Goal: Information Seeking & Learning: Learn about a topic

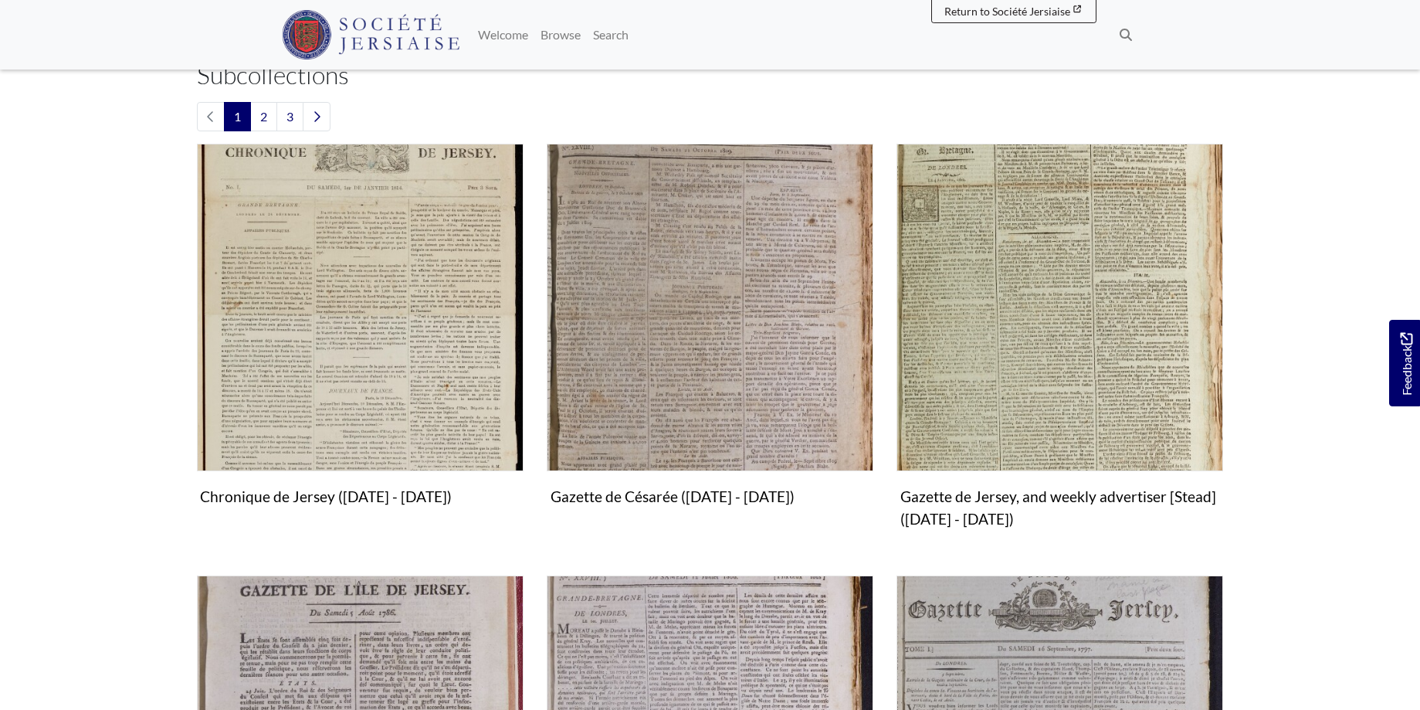
scroll to position [788, 0]
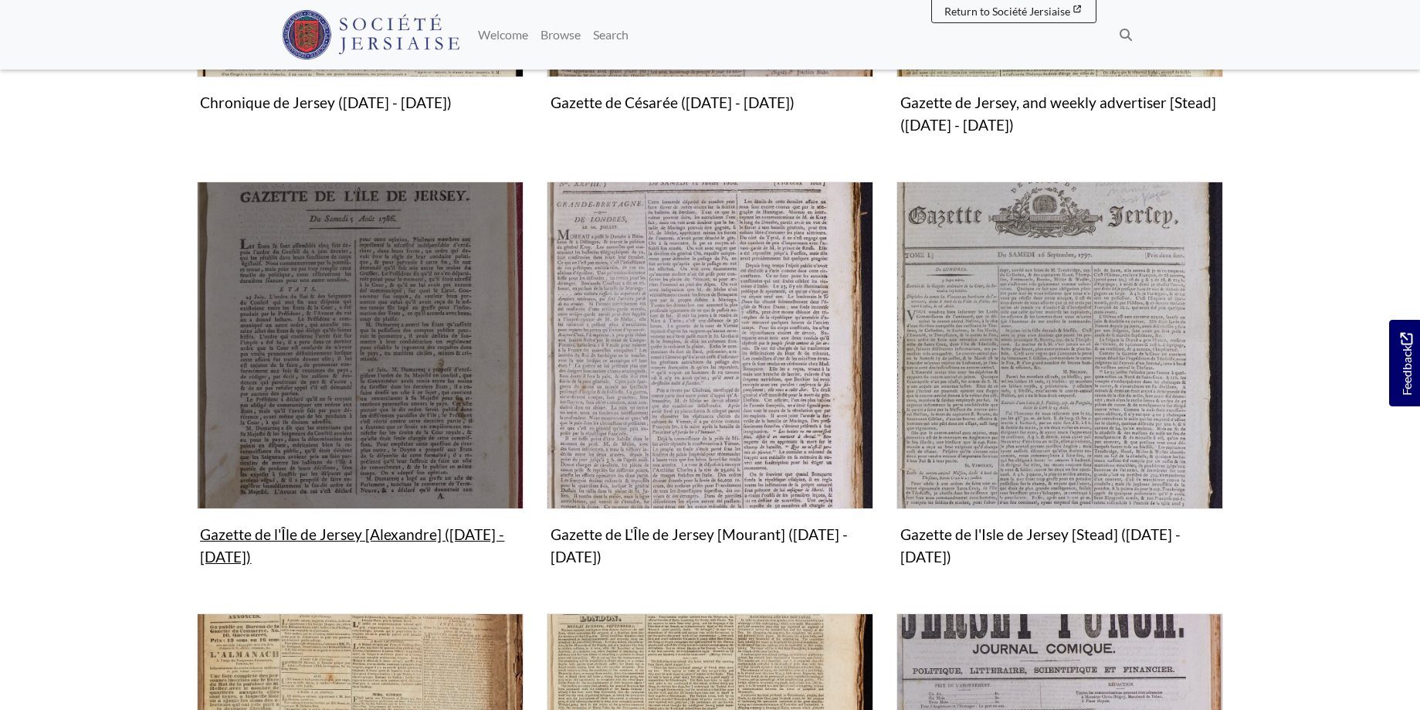
click at [323, 361] on img "Subcollection" at bounding box center [360, 345] width 327 height 327
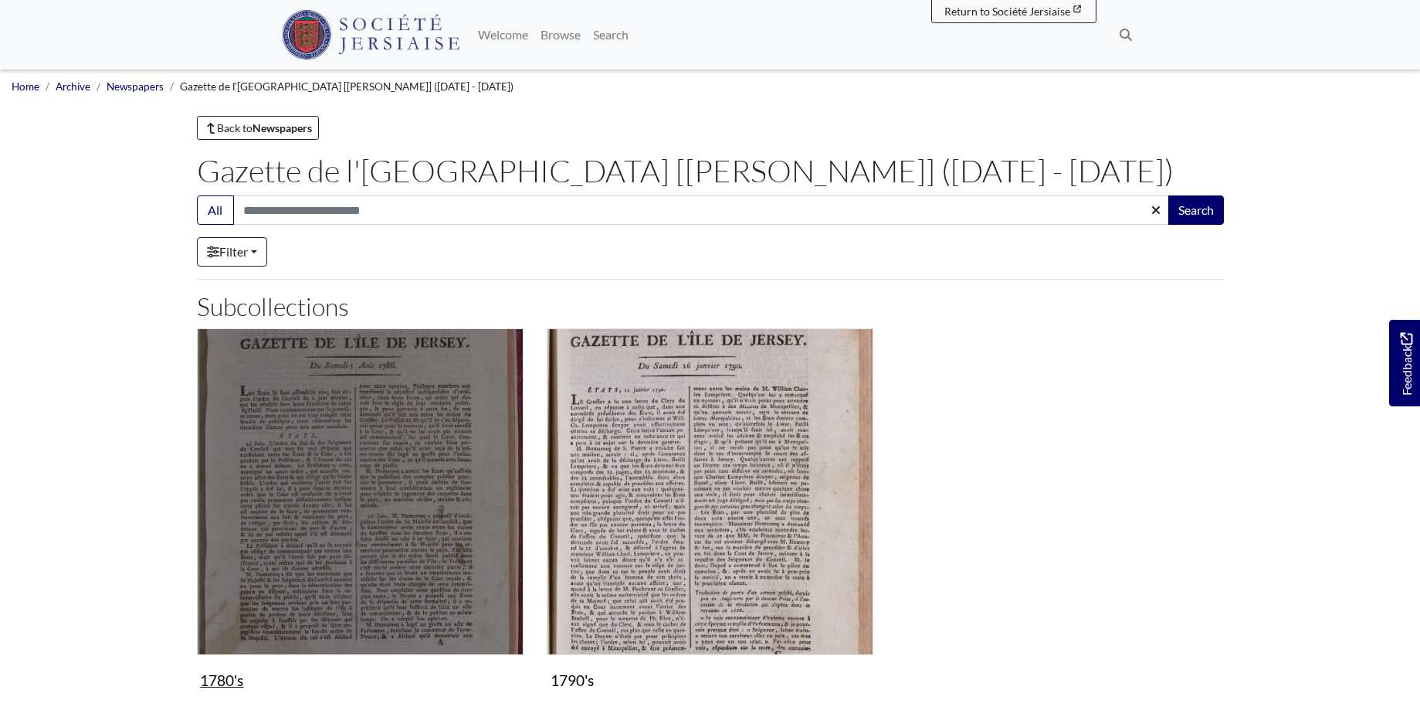
click at [347, 497] on img "Subcollection" at bounding box center [360, 491] width 327 height 327
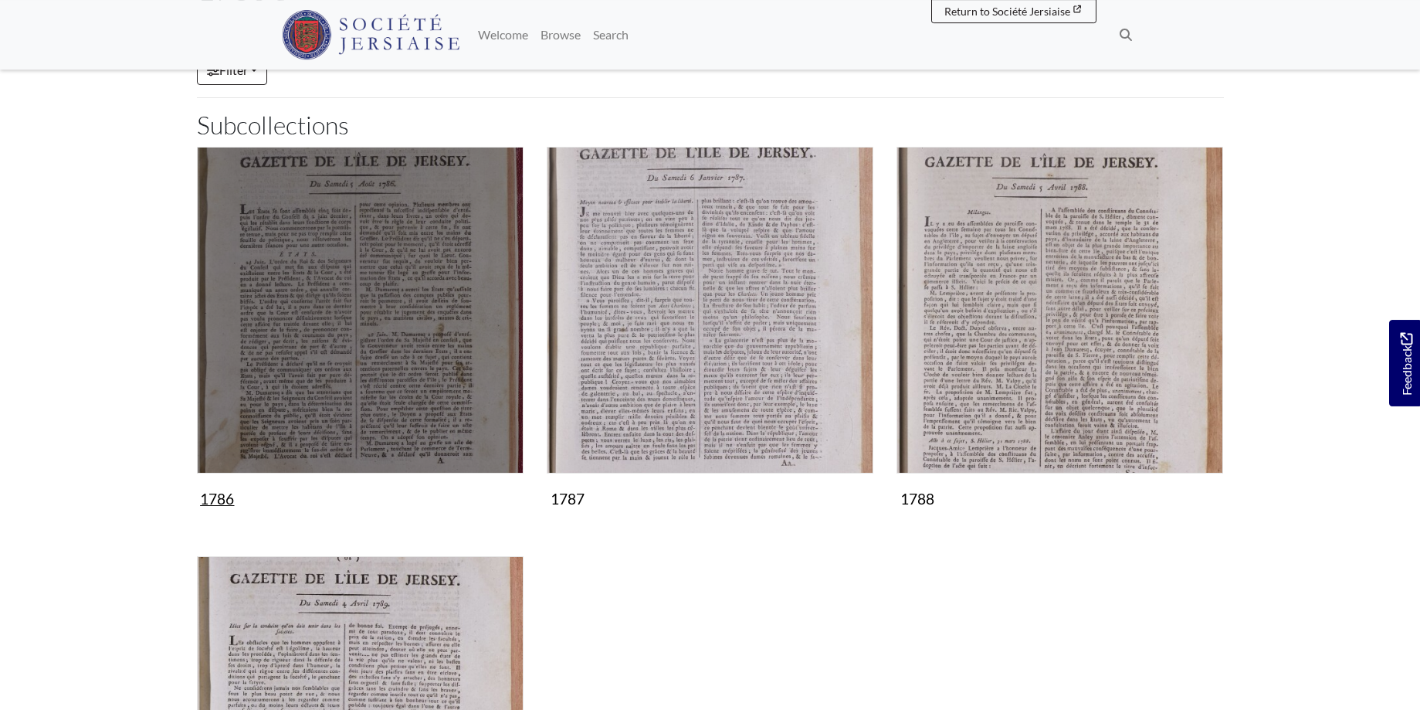
scroll to position [315, 0]
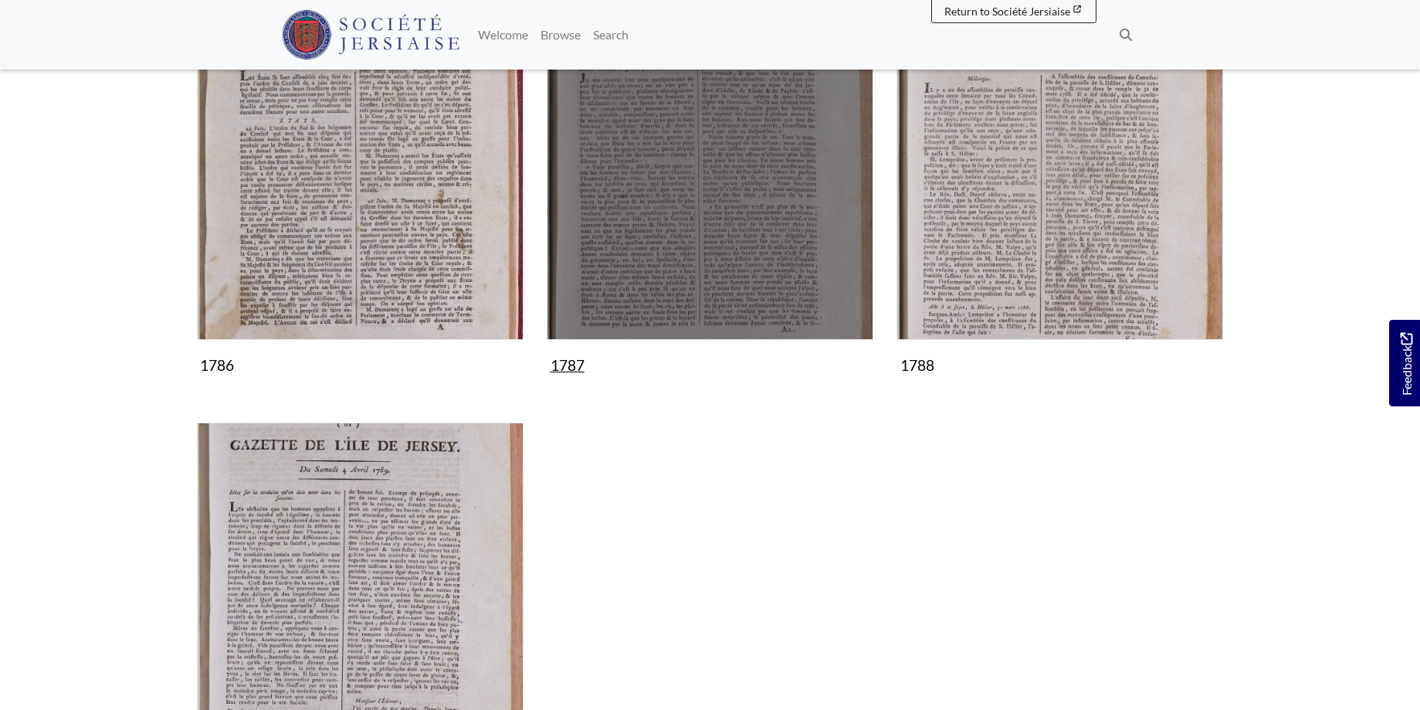
click at [687, 204] on img "Subcollection" at bounding box center [710, 176] width 327 height 327
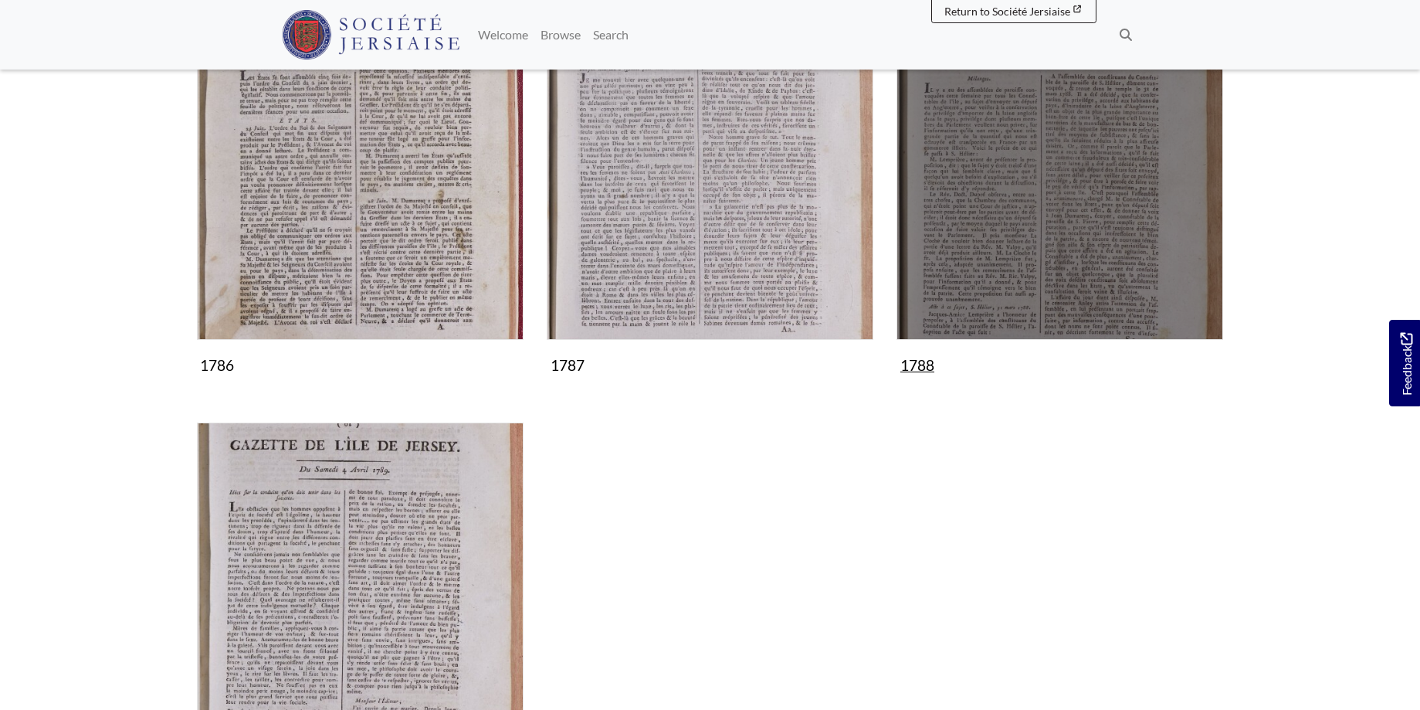
click at [1091, 182] on img "Subcollection" at bounding box center [1060, 176] width 327 height 327
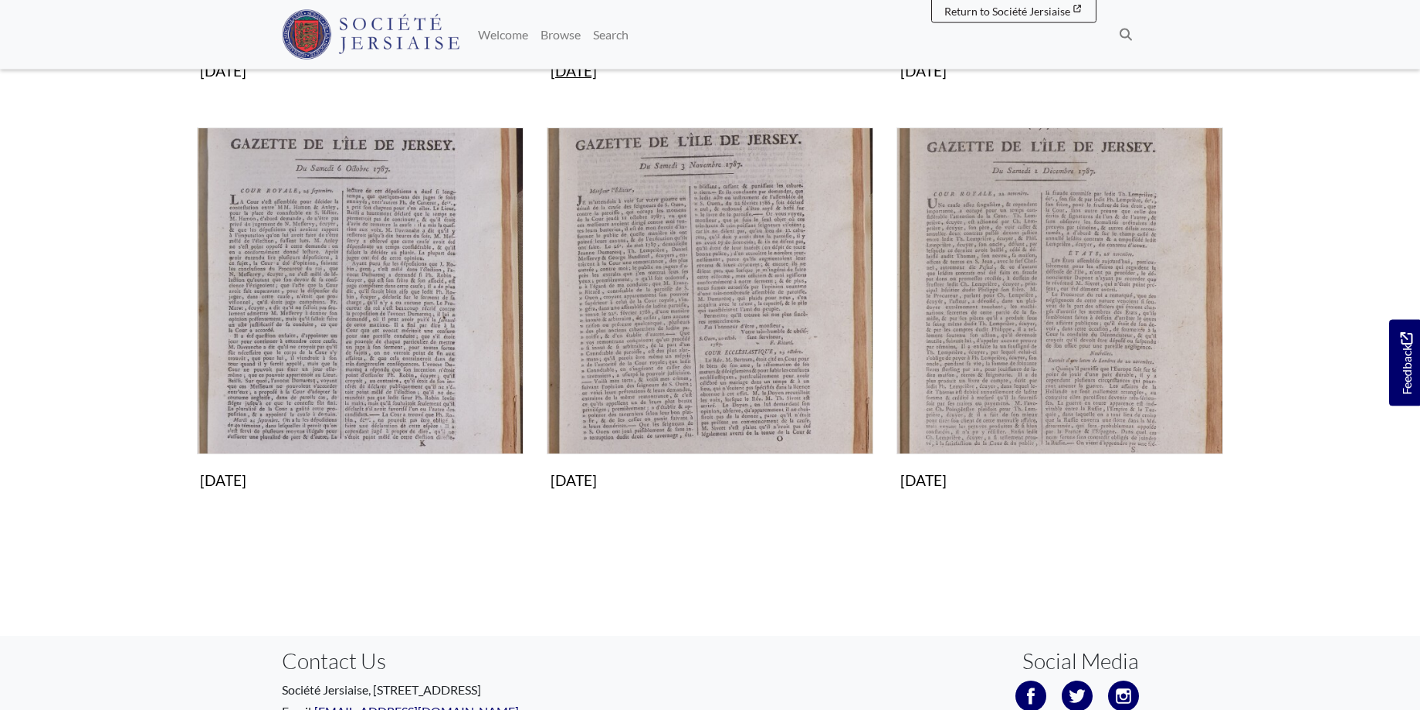
scroll to position [1497, 0]
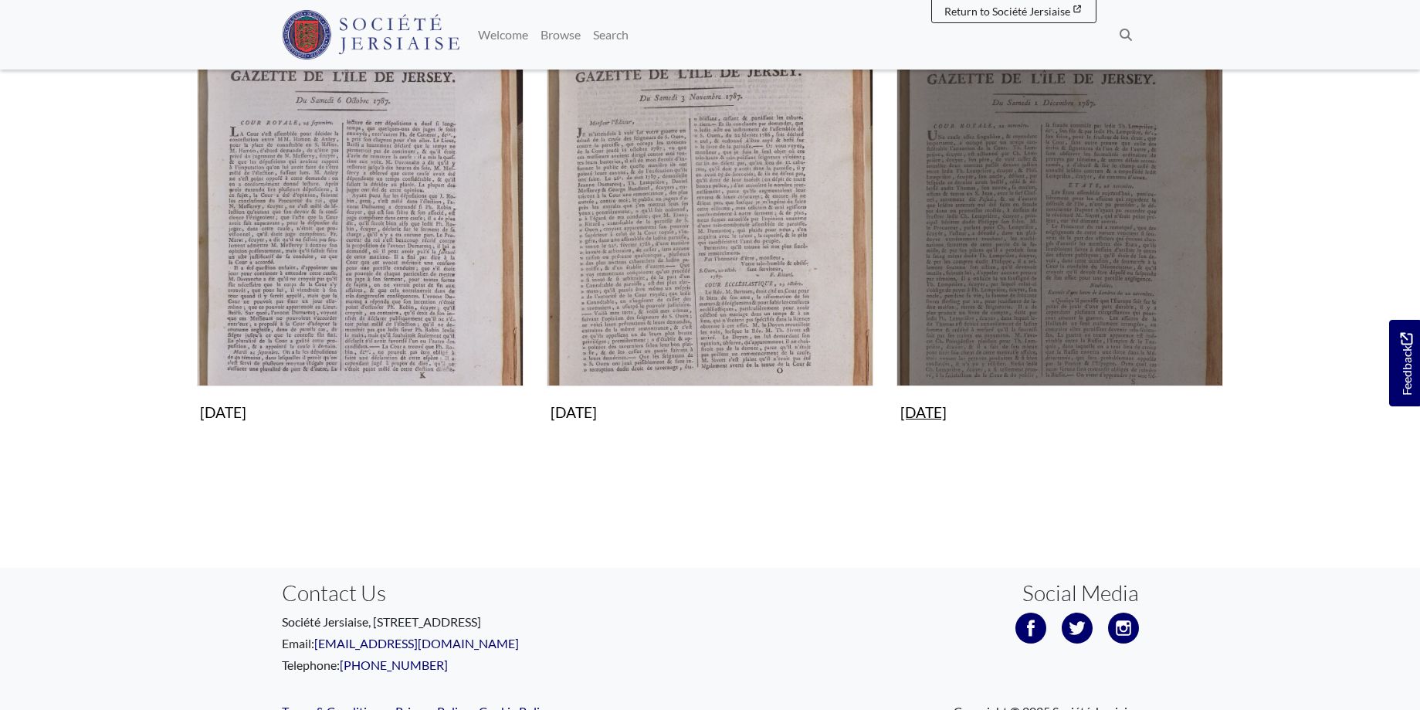
click at [1074, 229] on img "Subcollection" at bounding box center [1060, 222] width 327 height 327
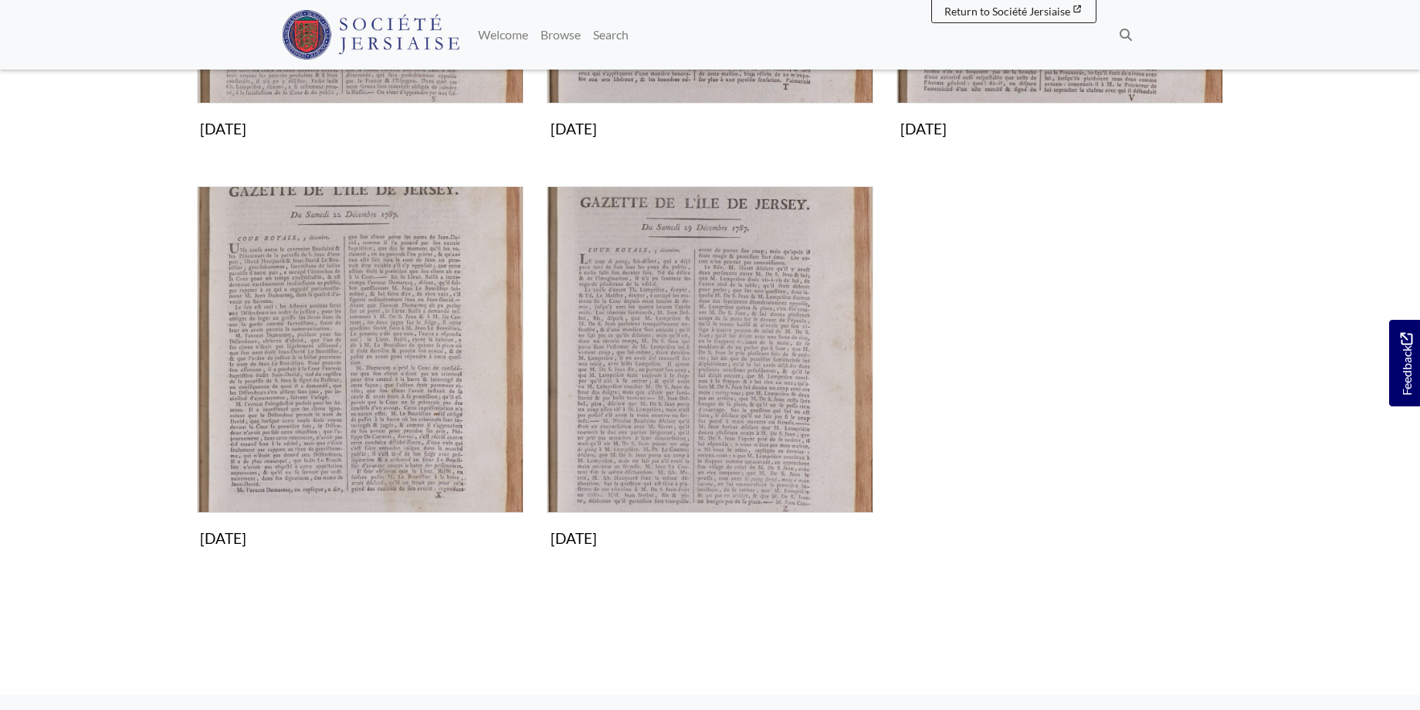
scroll to position [236, 0]
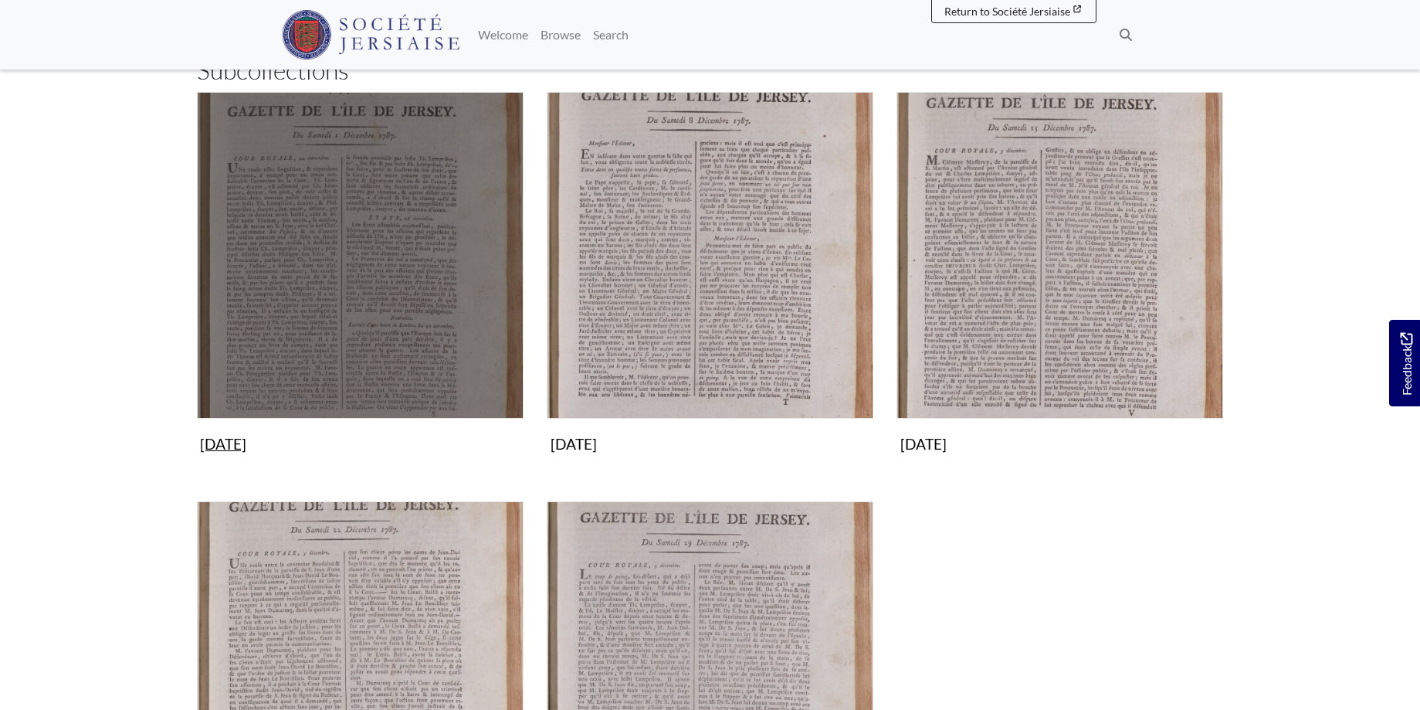
click at [432, 205] on img "Subcollection" at bounding box center [360, 255] width 327 height 327
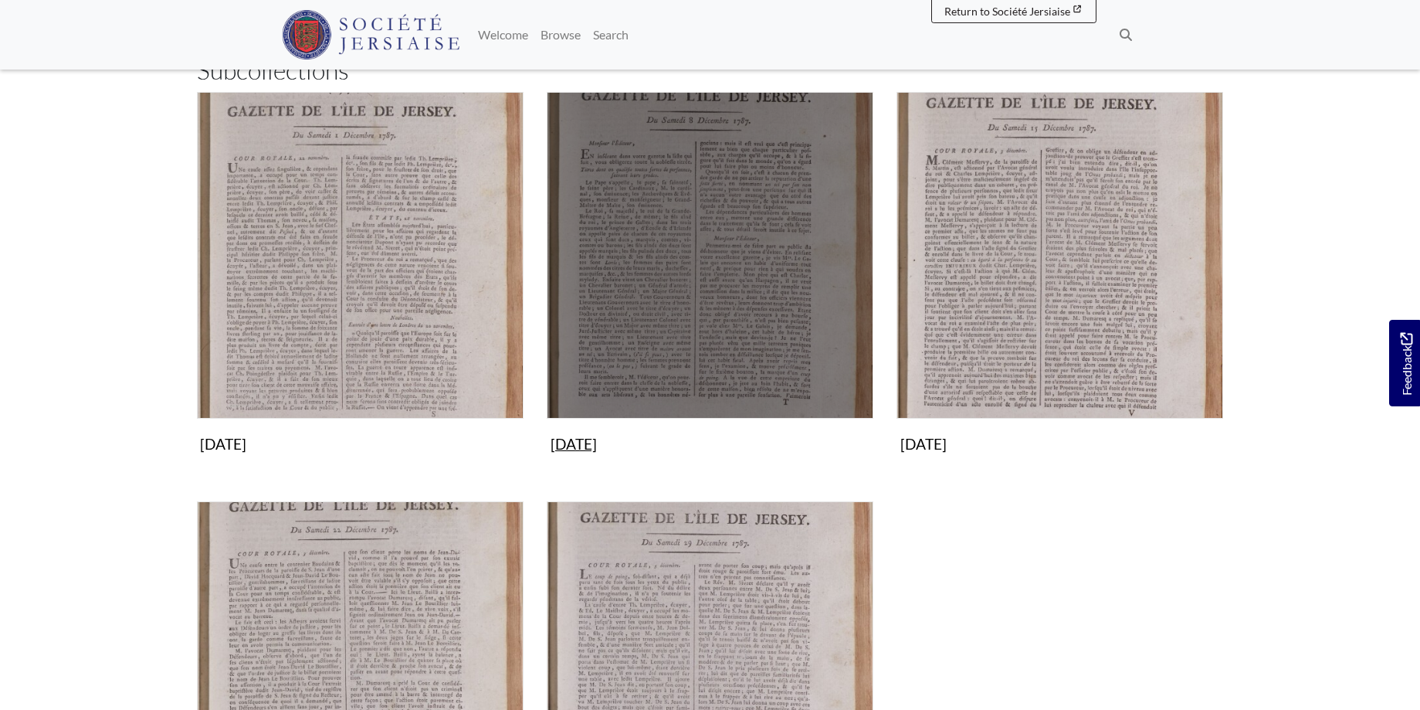
click at [697, 301] on img "Subcollection" at bounding box center [710, 255] width 327 height 327
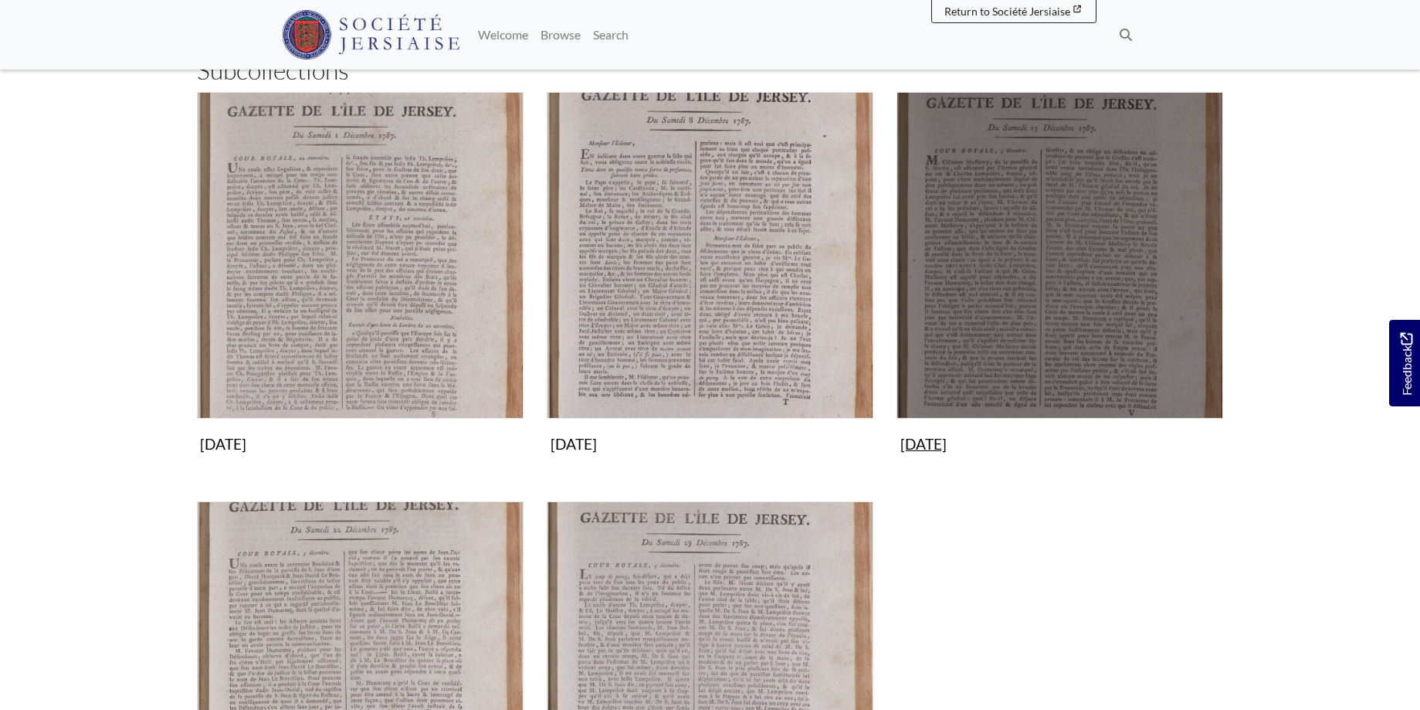
click at [1044, 239] on img "Subcollection" at bounding box center [1060, 255] width 327 height 327
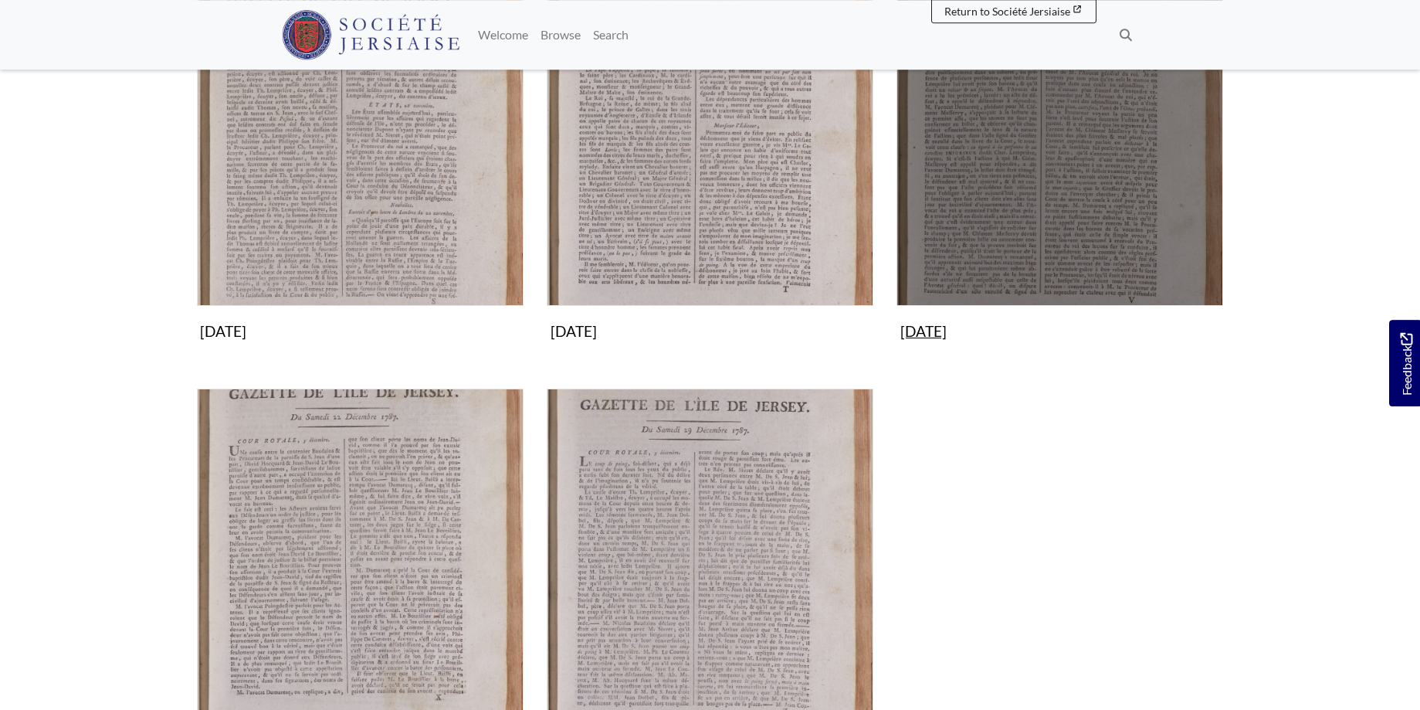
scroll to position [552, 0]
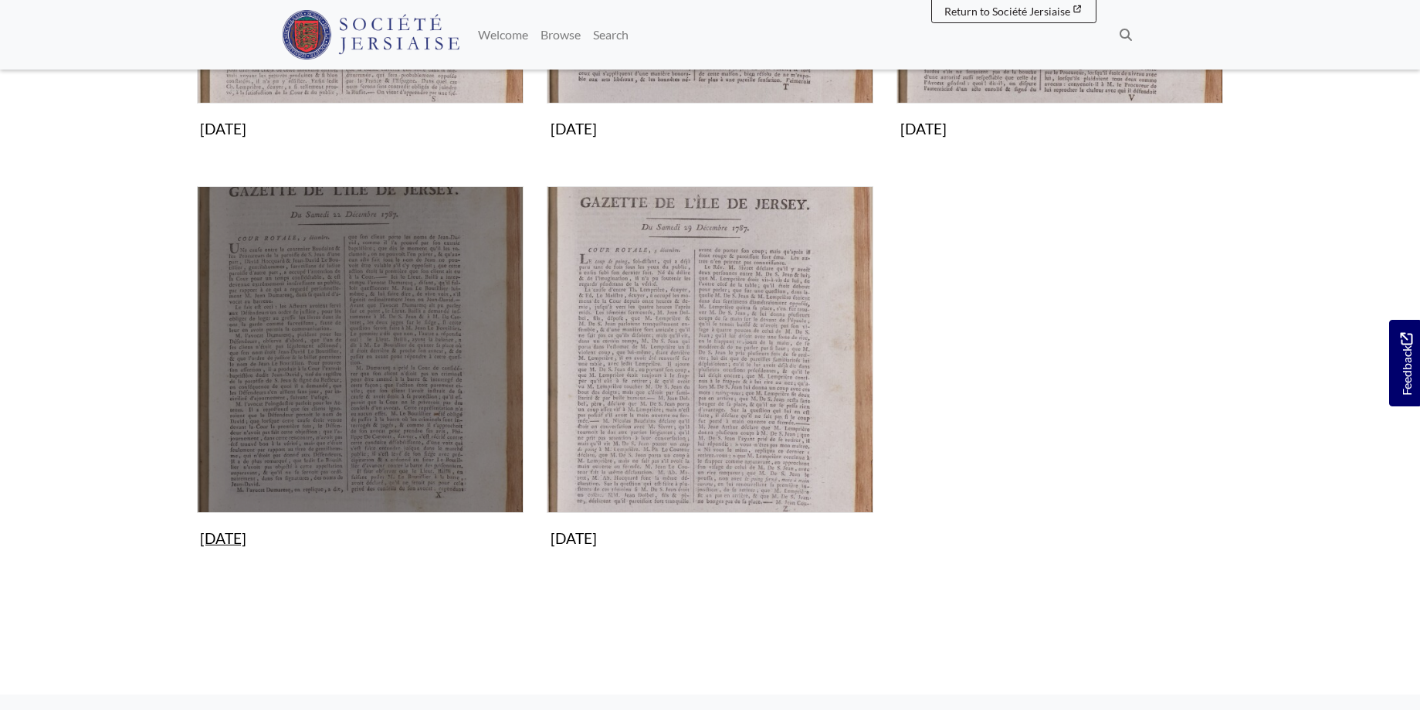
click at [338, 402] on img "Subcollection" at bounding box center [360, 349] width 327 height 327
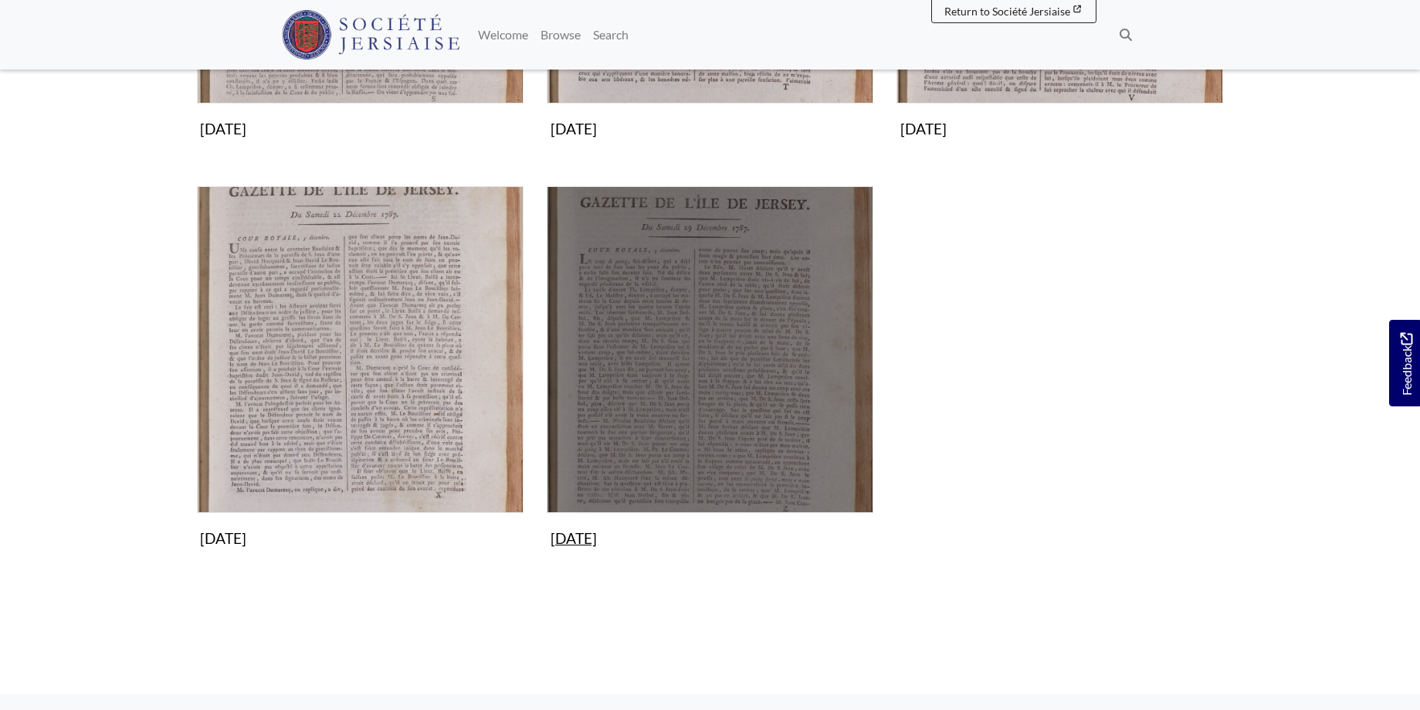
click at [678, 334] on img "Subcollection" at bounding box center [710, 349] width 327 height 327
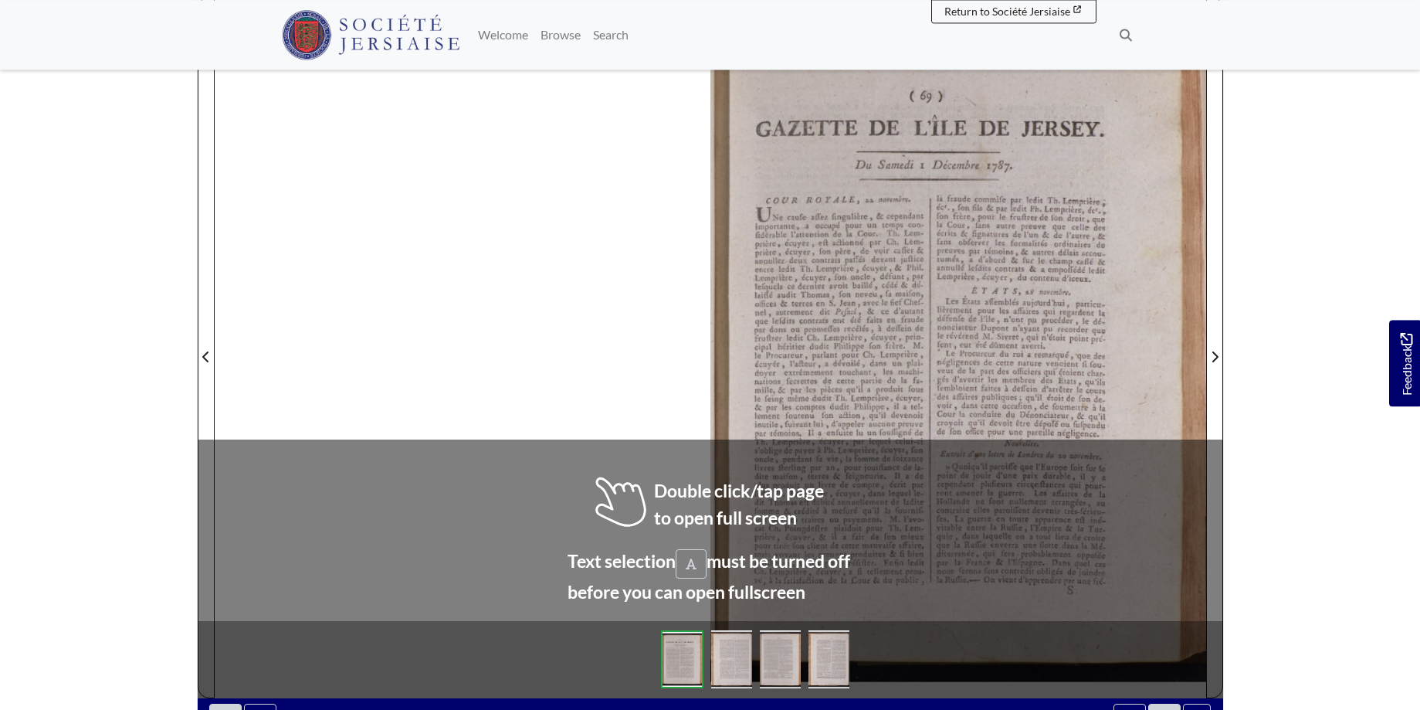
scroll to position [243, 0]
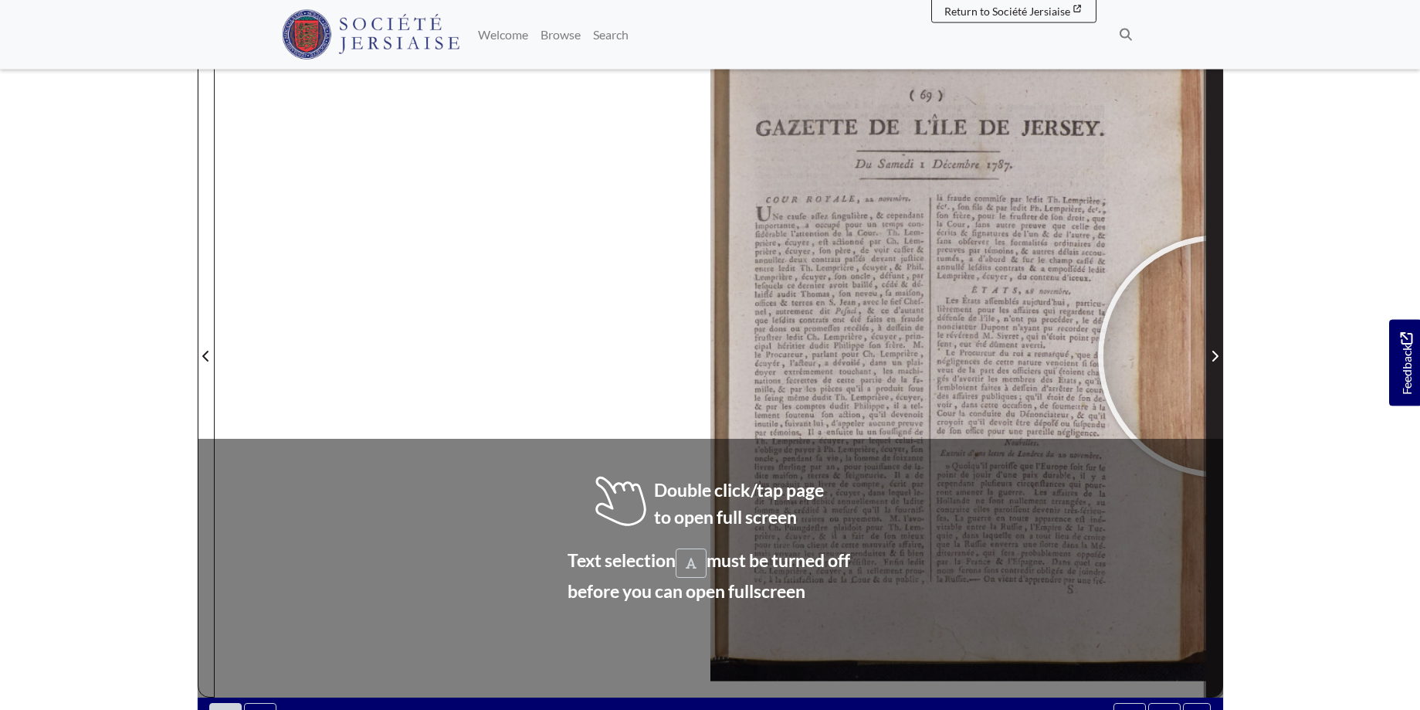
click at [1220, 356] on span "Next Page" at bounding box center [1214, 356] width 15 height 19
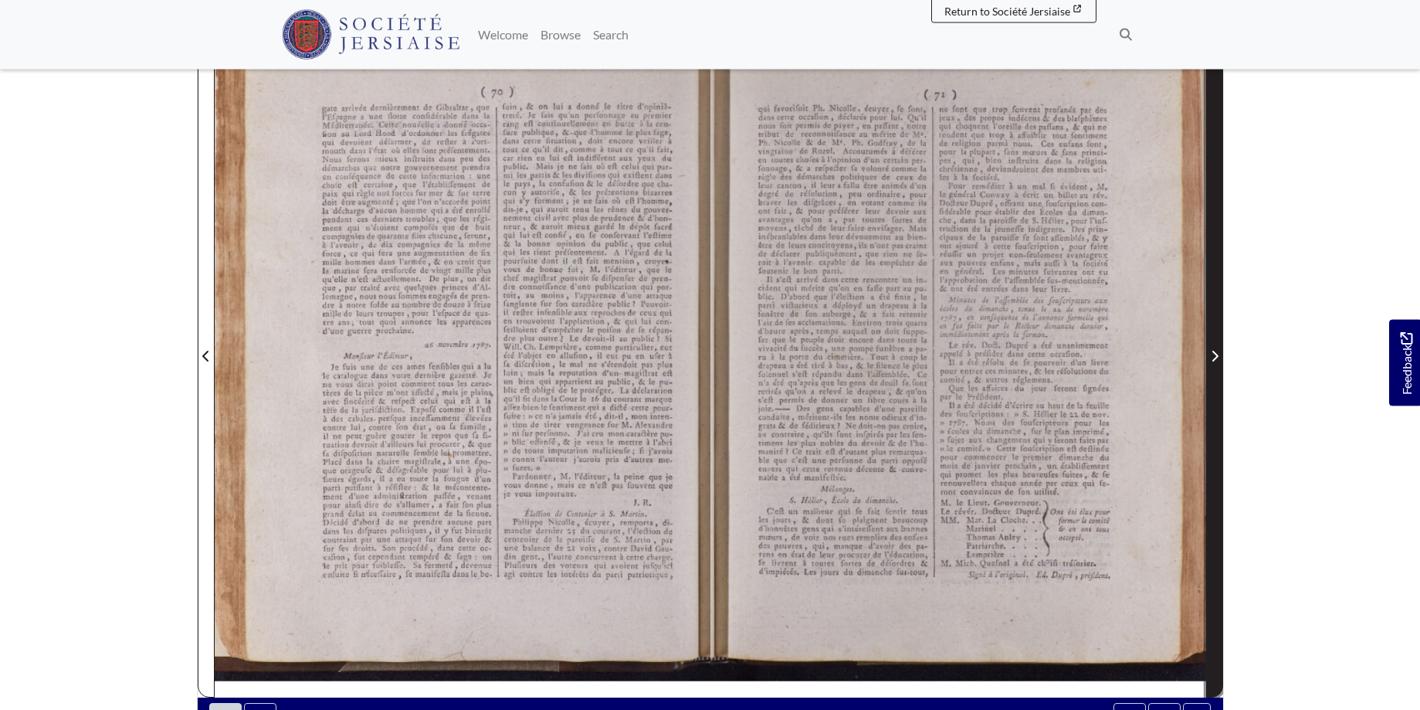
click at [1207, 346] on span "Next Page" at bounding box center [1214, 347] width 15 height 700
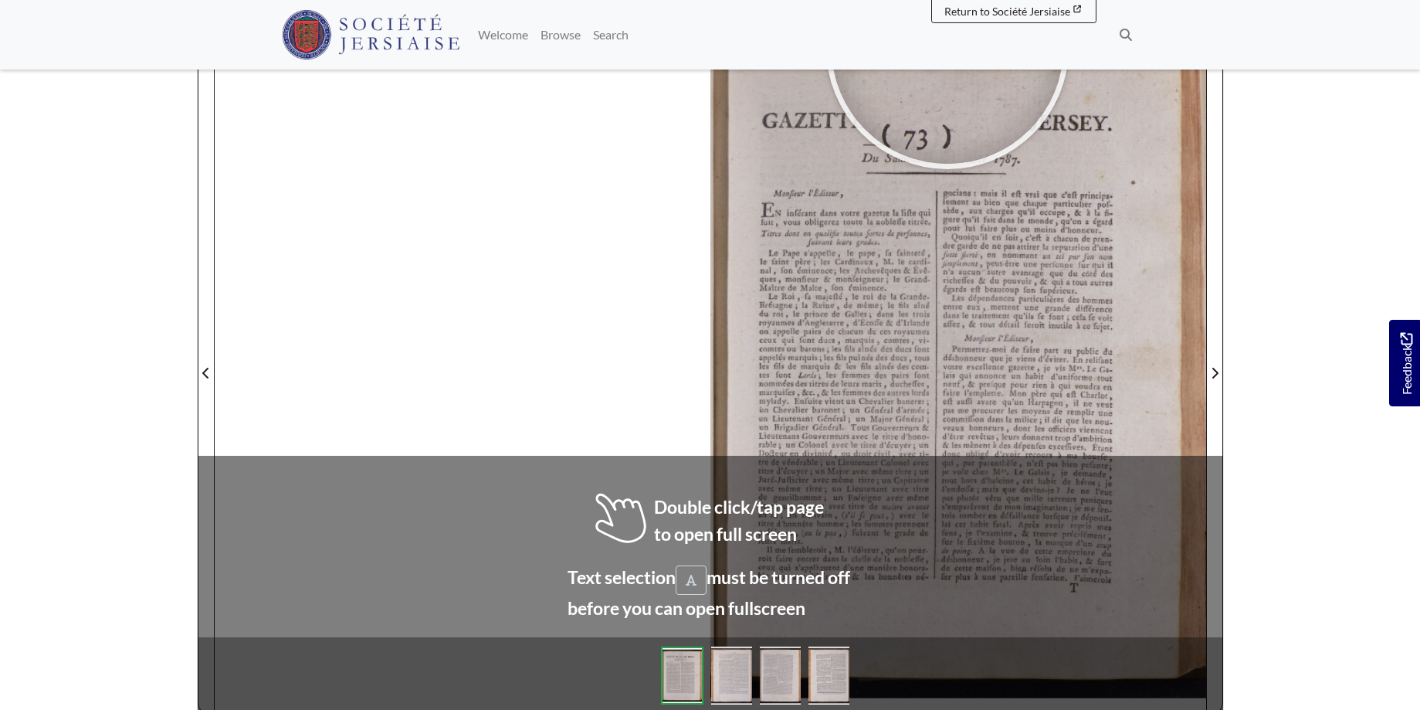
scroll to position [233, 0]
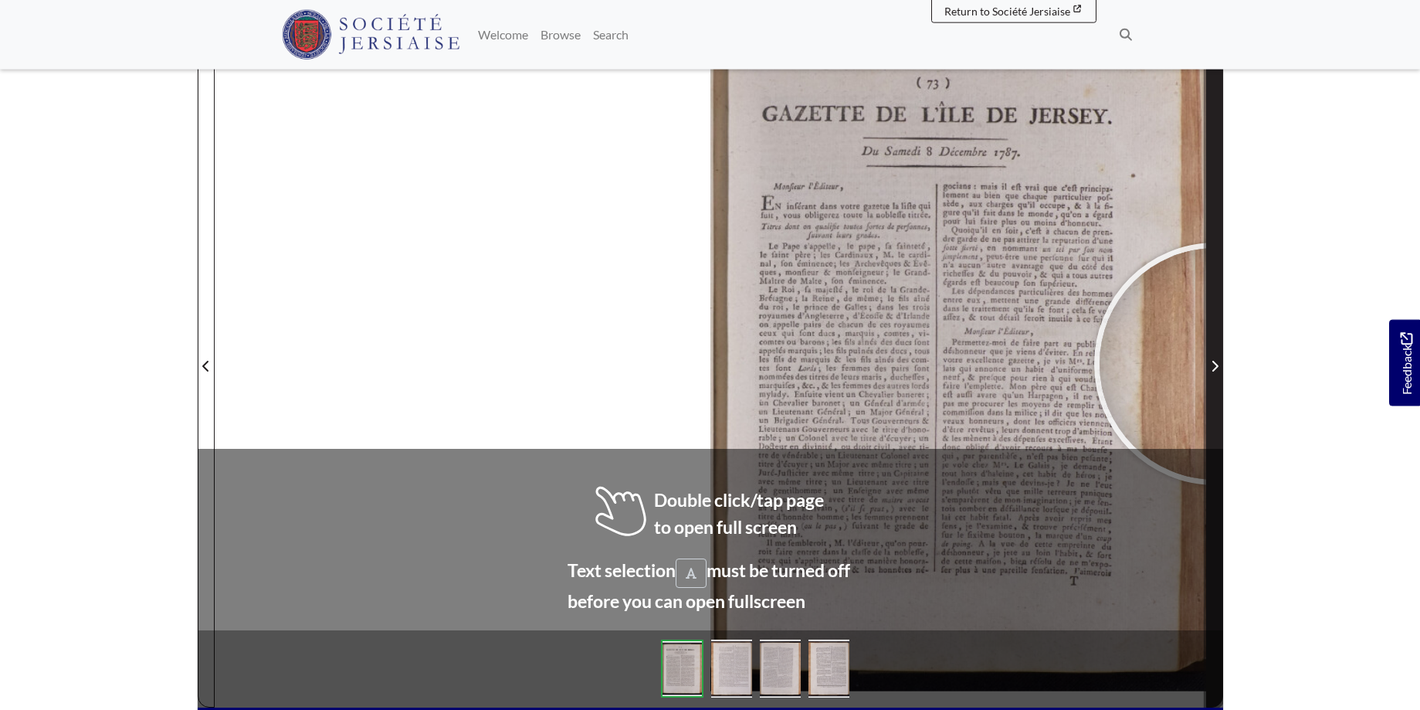
click at [1216, 364] on icon "Next Page" at bounding box center [1215, 366] width 6 height 11
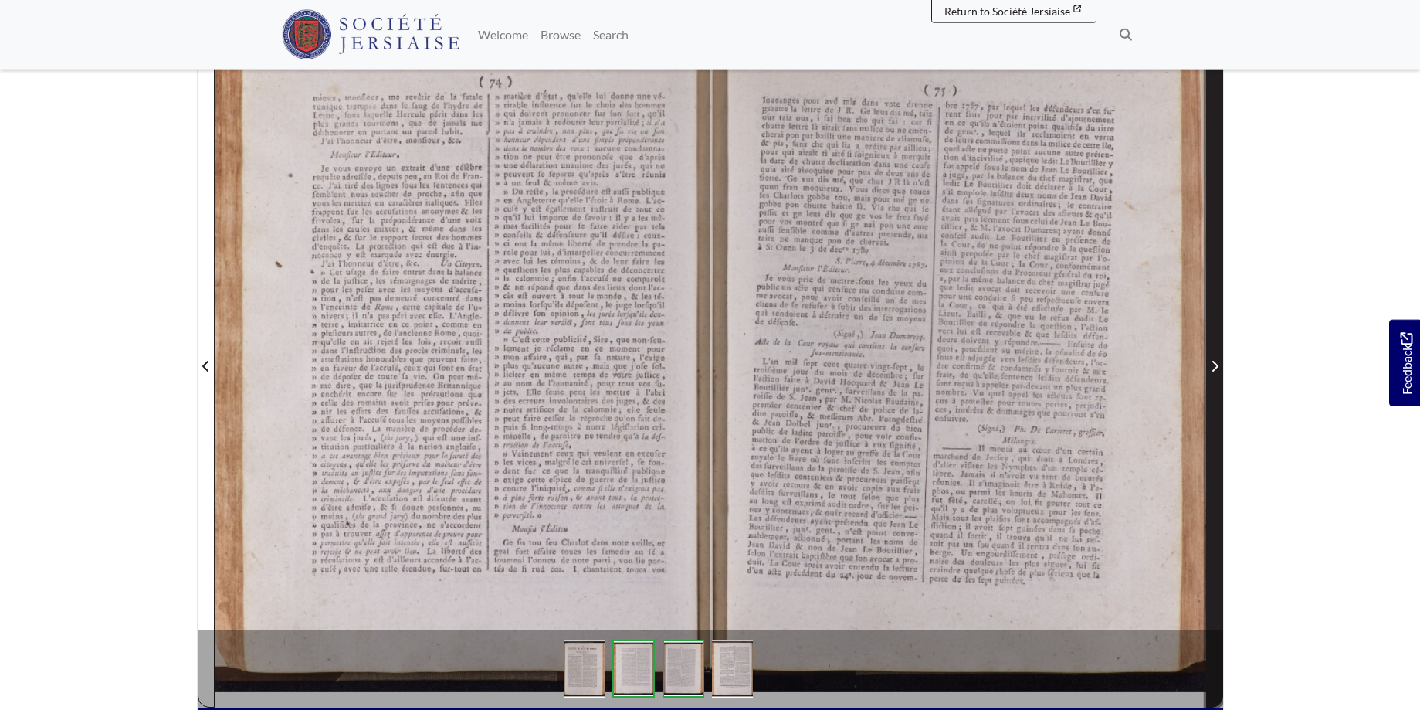
click at [1217, 363] on icon "Next Page" at bounding box center [1215, 366] width 8 height 12
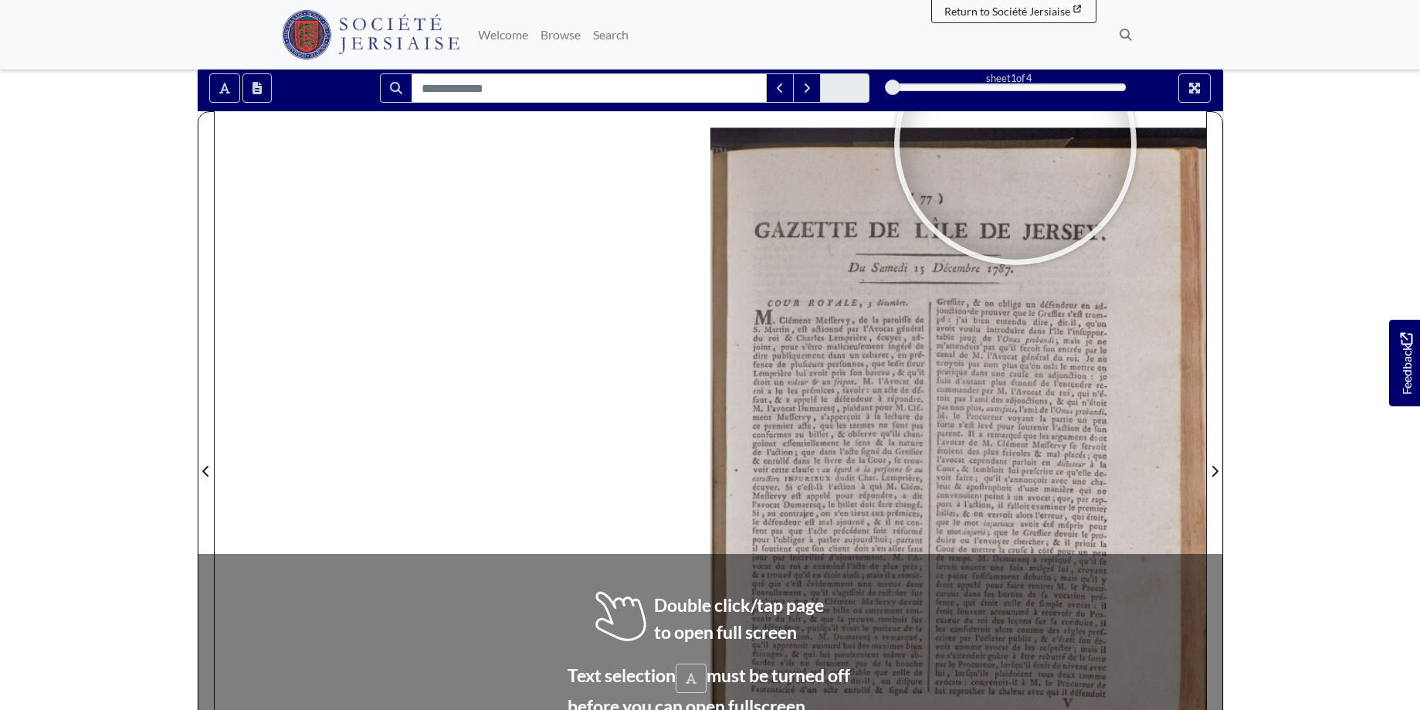
scroll to position [141, 0]
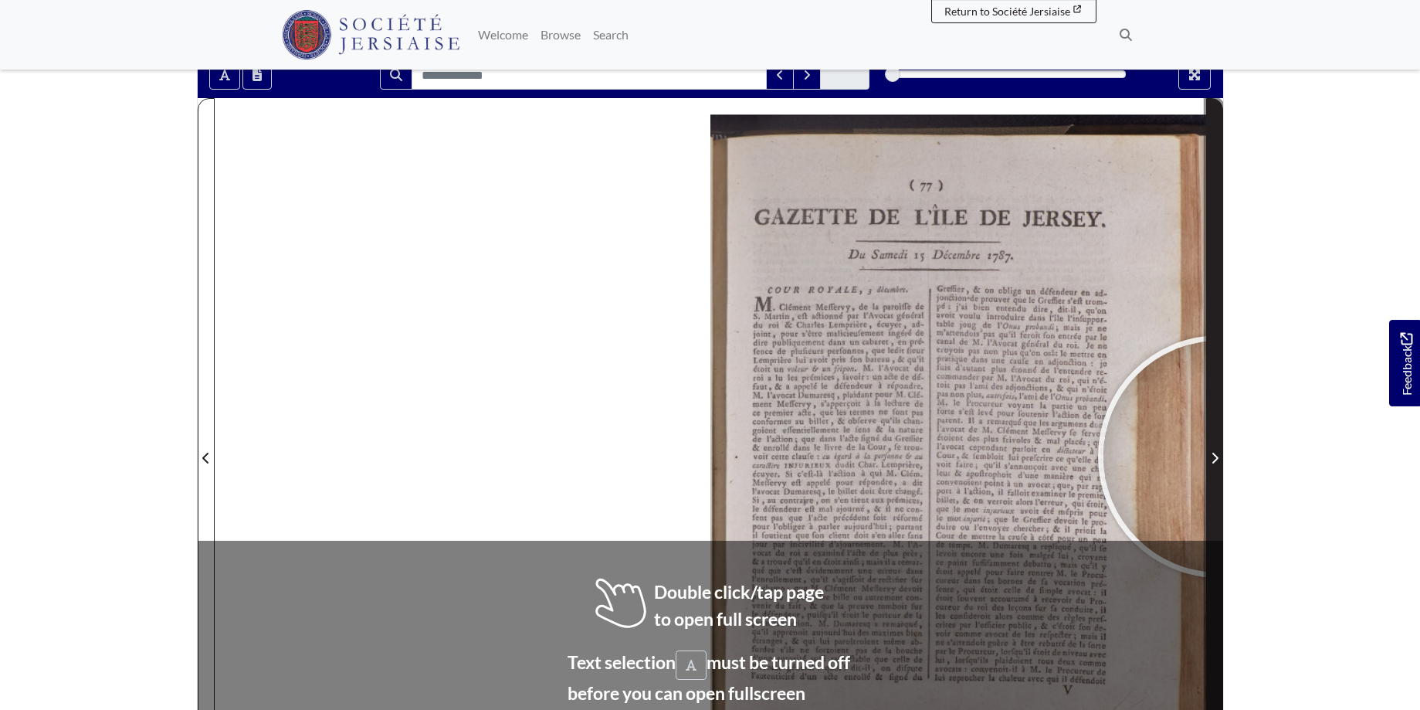
click at [1220, 457] on span "Next Page" at bounding box center [1214, 458] width 15 height 19
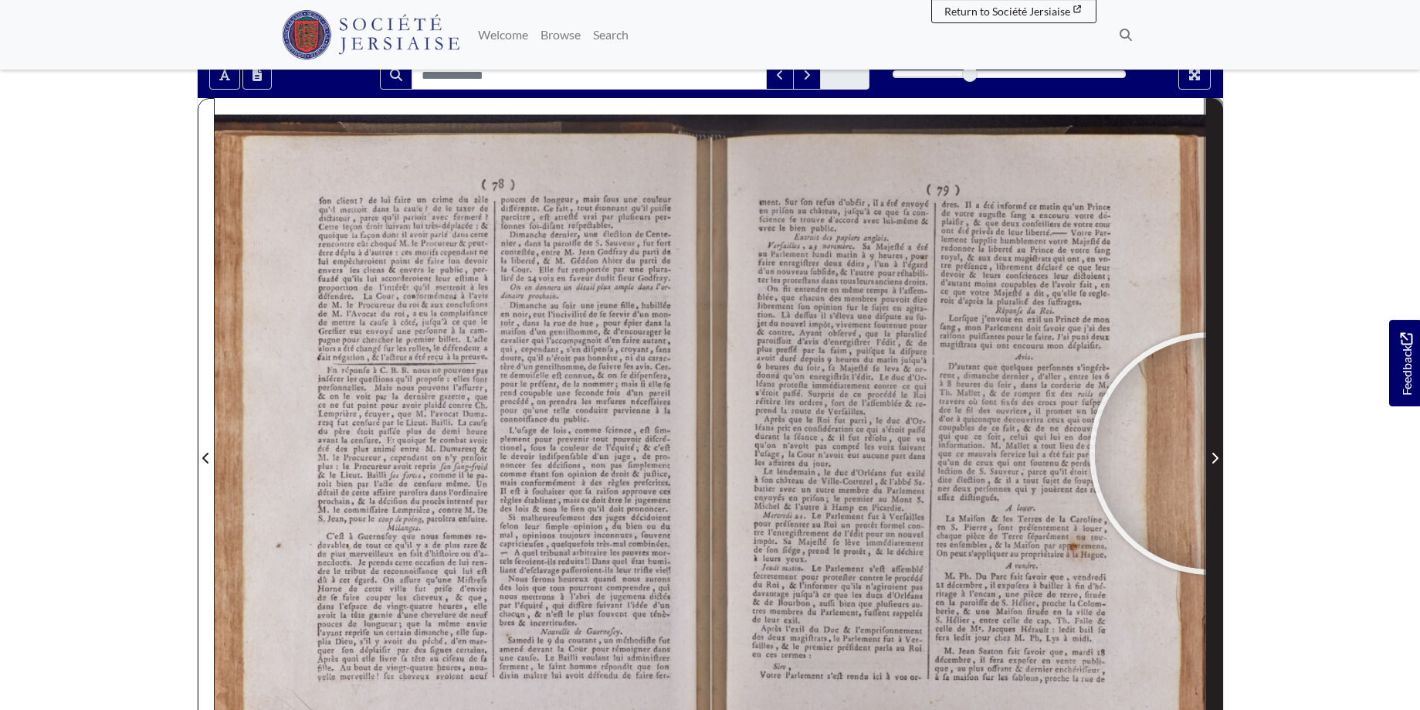
click at [1211, 453] on icon "Next Page" at bounding box center [1215, 458] width 8 height 12
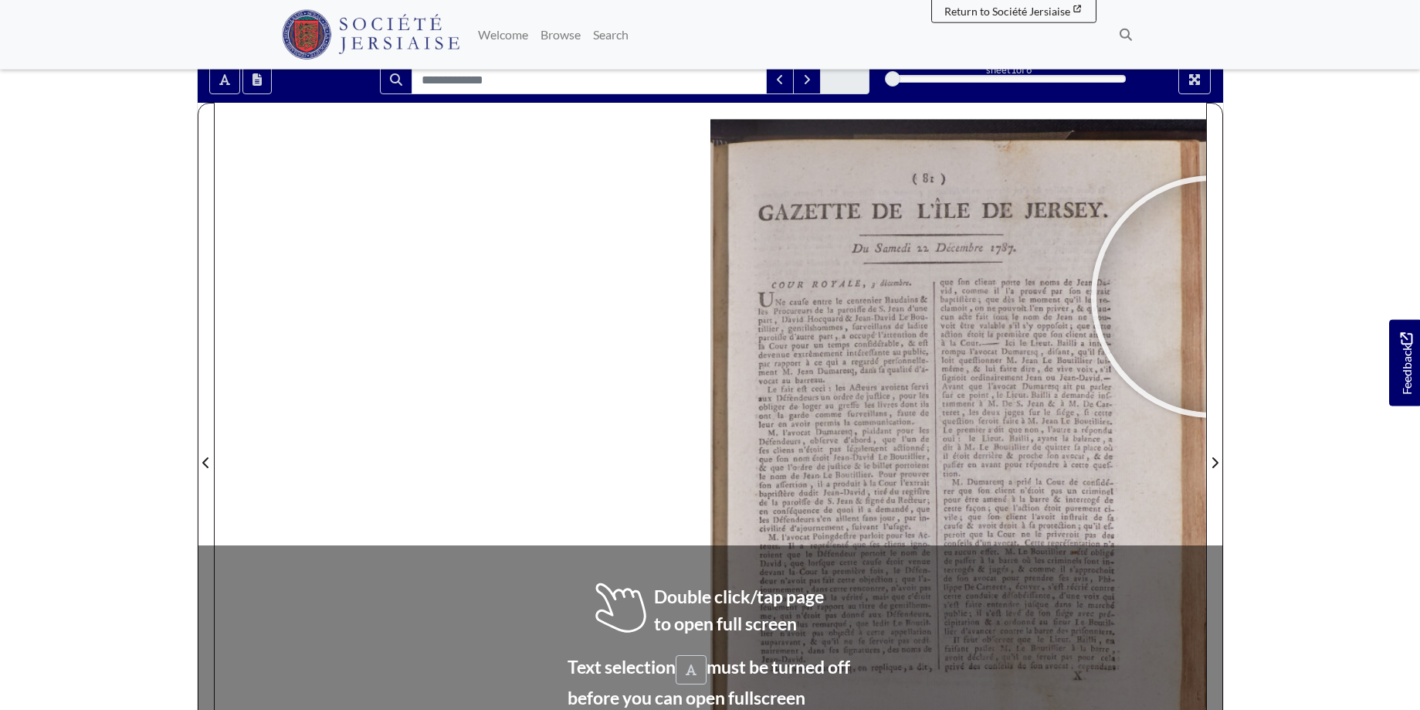
scroll to position [141, 0]
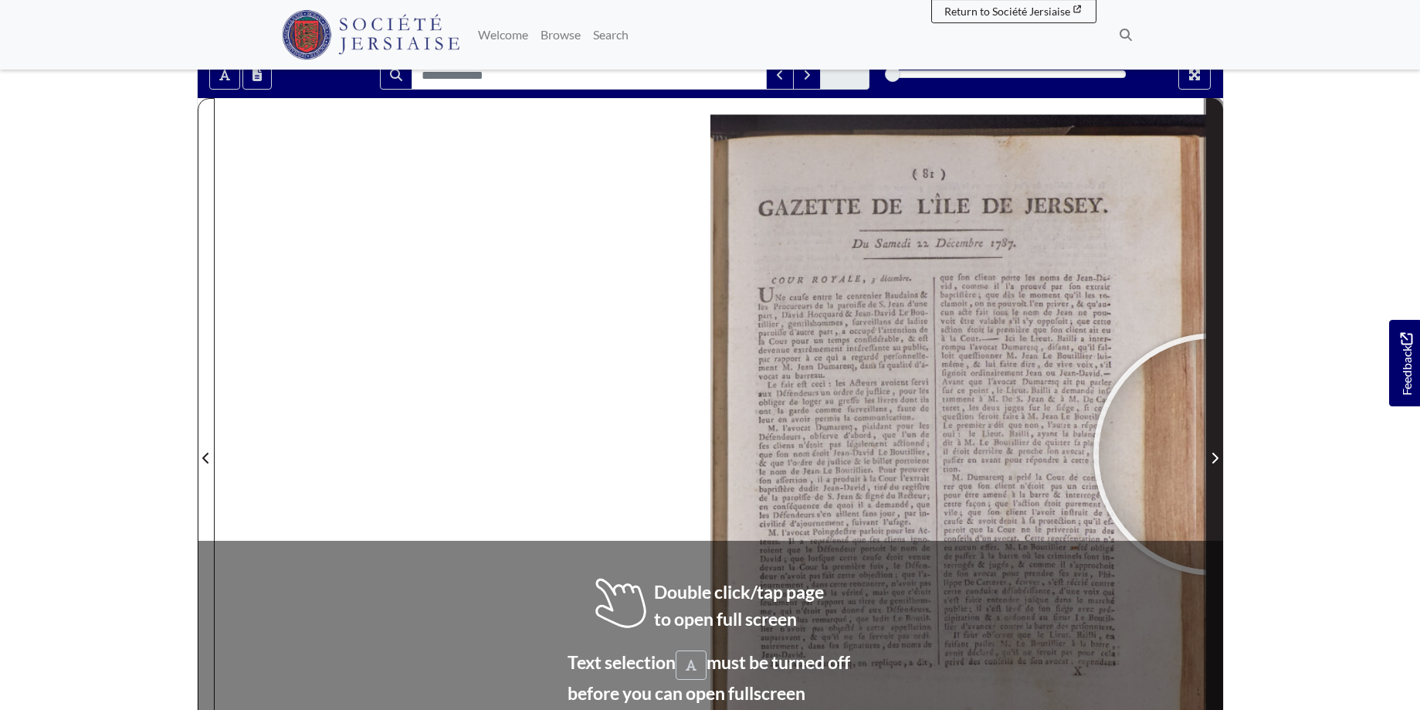
click at [1215, 453] on icon "Next Page" at bounding box center [1215, 458] width 8 height 12
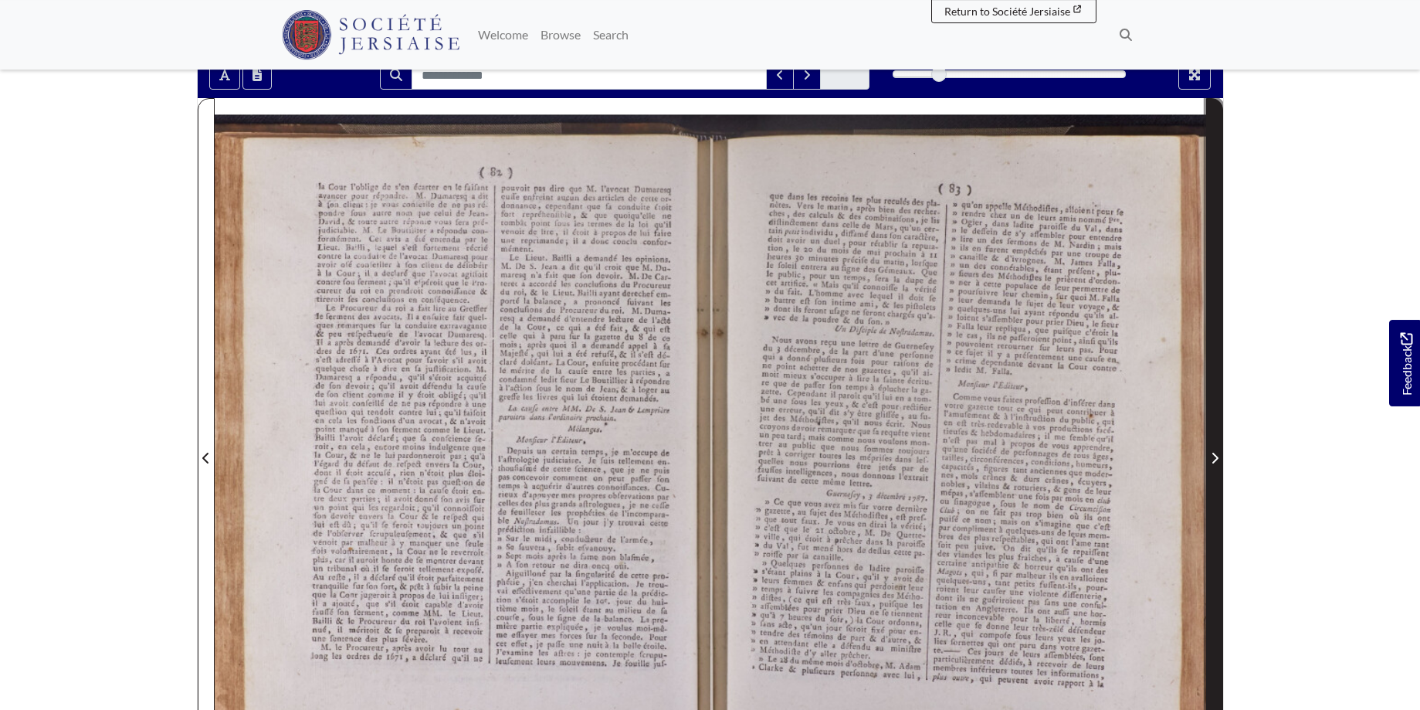
click at [1217, 455] on icon "Next Page" at bounding box center [1215, 458] width 8 height 12
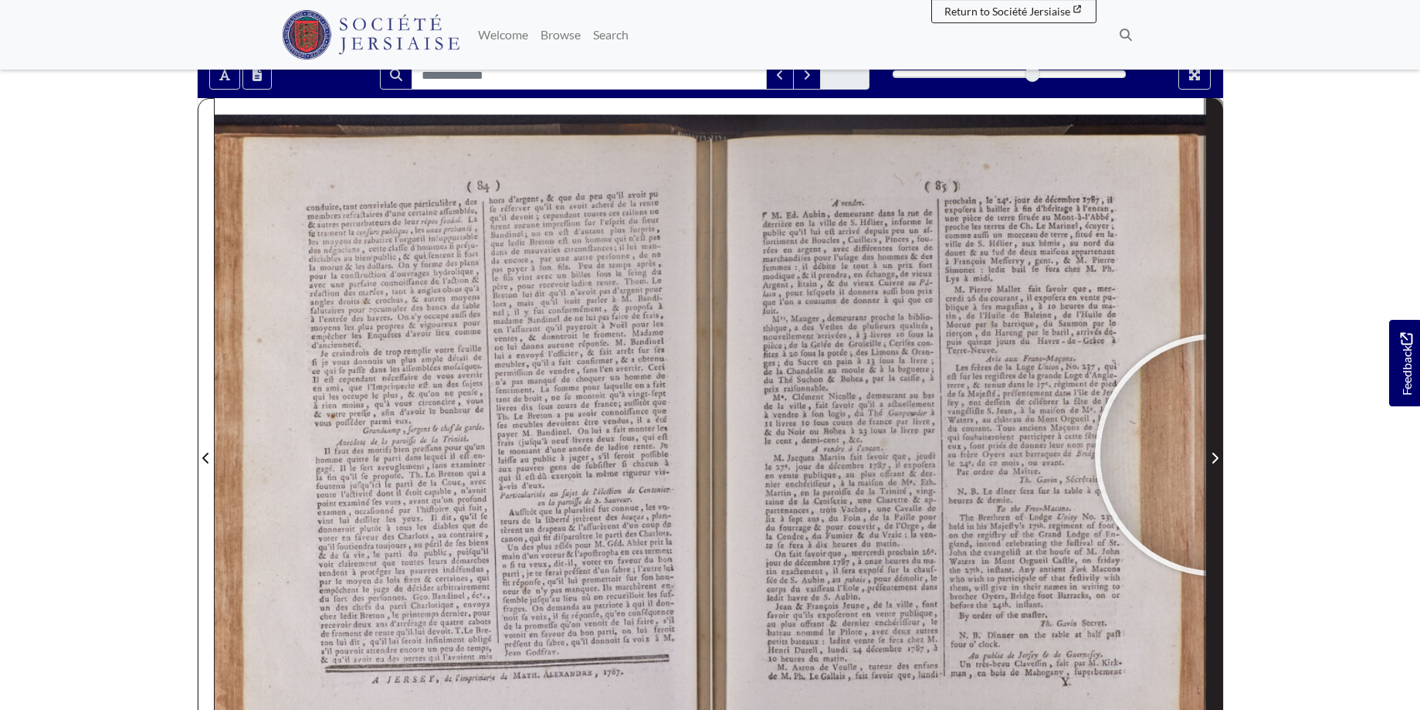
click at [1217, 455] on icon "Next Page" at bounding box center [1215, 458] width 8 height 12
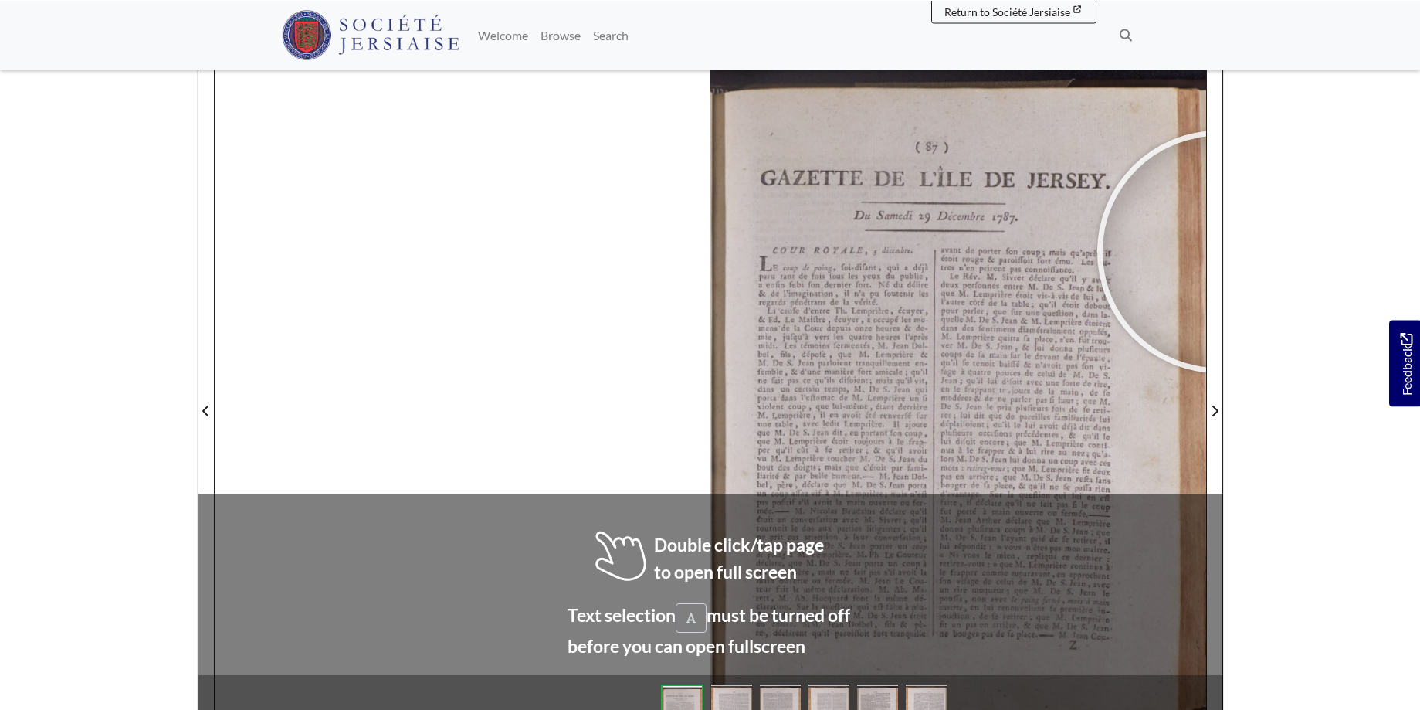
scroll to position [190, 0]
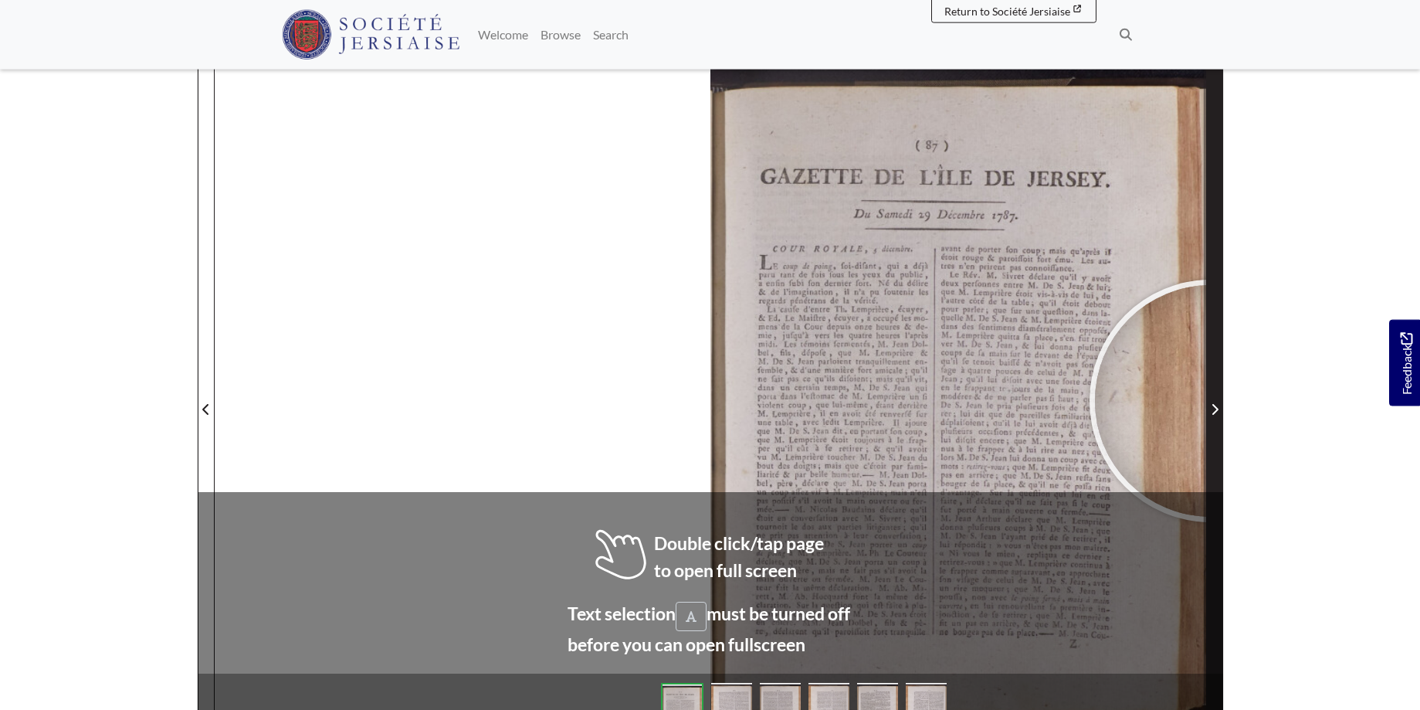
click at [1211, 401] on span "Next Page" at bounding box center [1214, 409] width 15 height 19
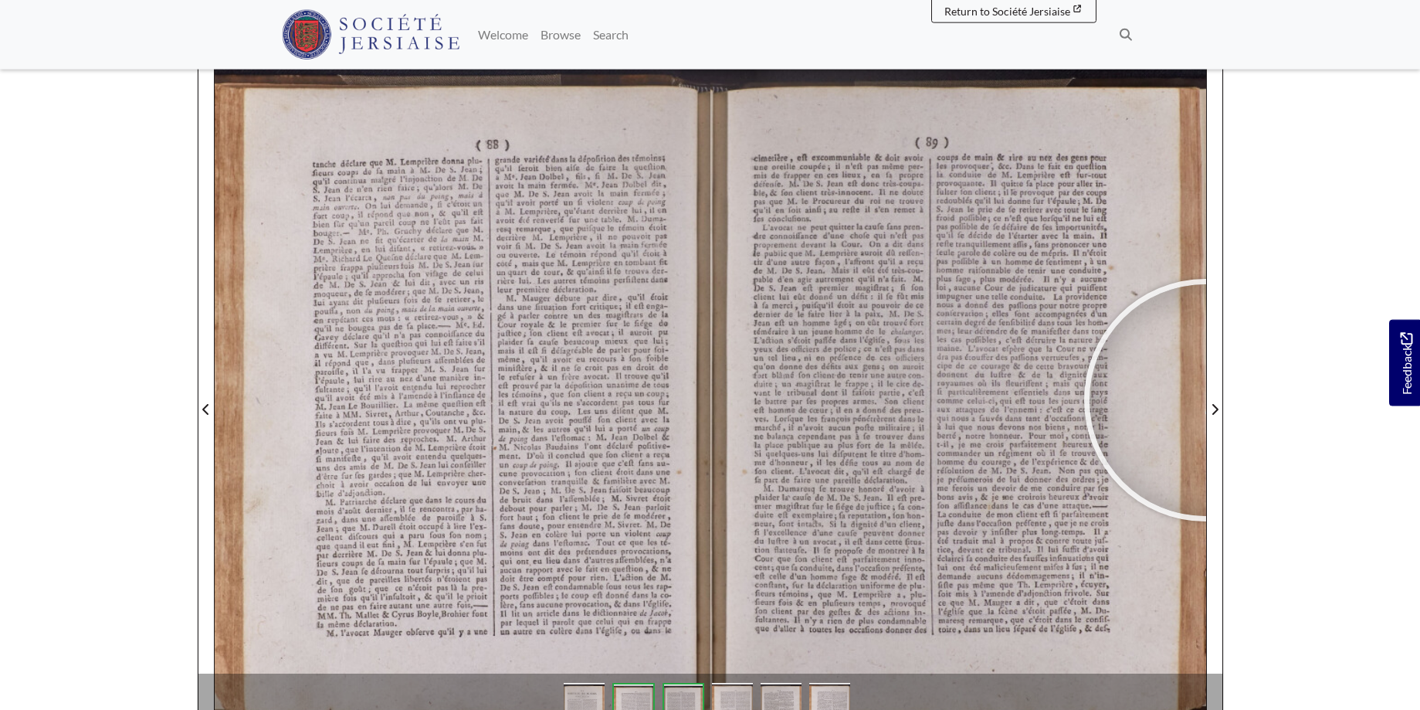
click at [1206, 400] on div at bounding box center [1206, 400] width 232 height 232
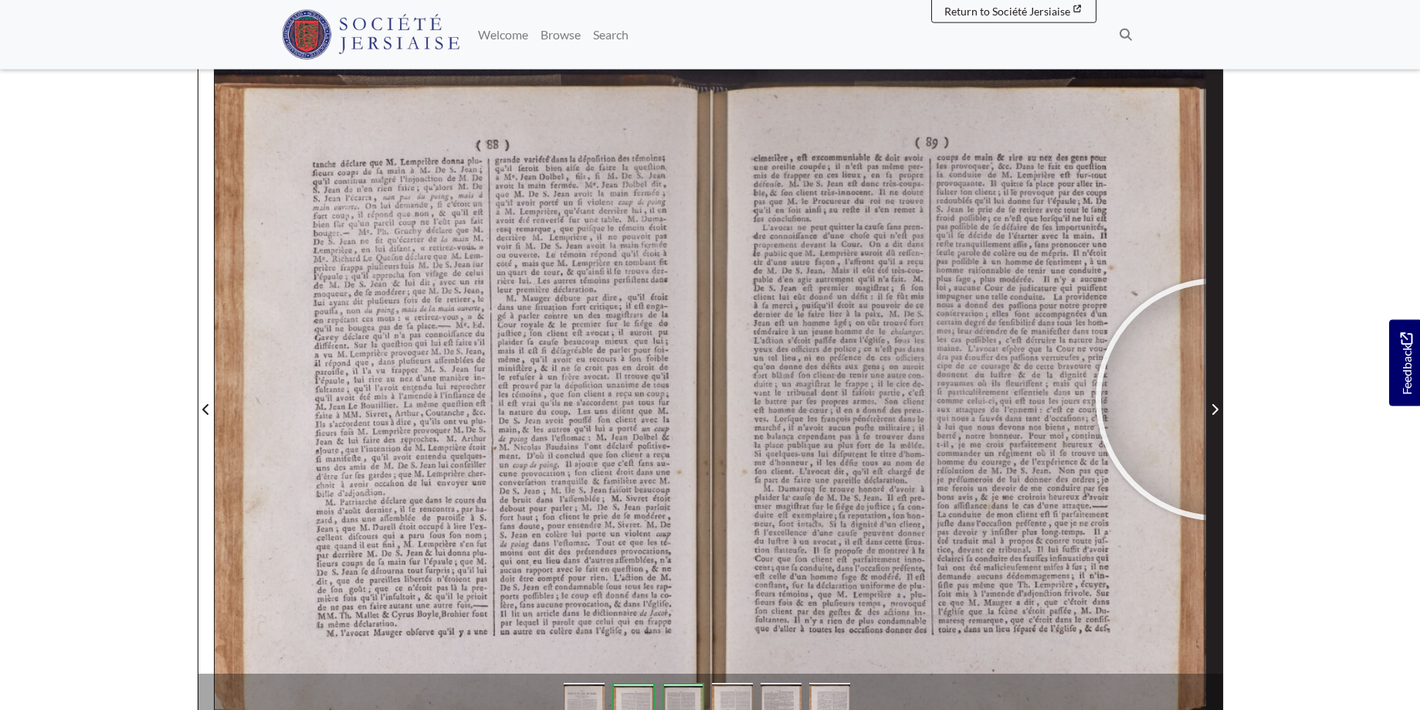
click at [1217, 399] on span "Next Page" at bounding box center [1214, 400] width 15 height 700
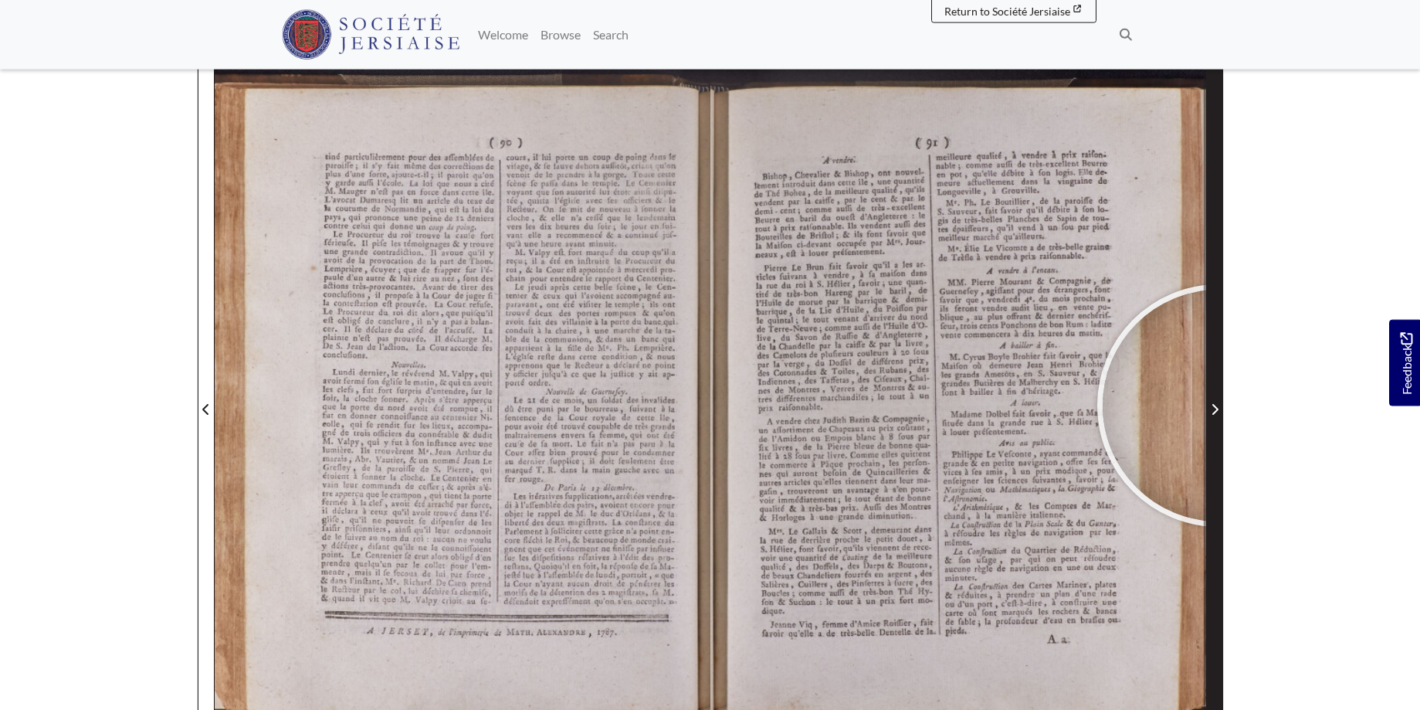
click at [1219, 406] on span "Next Page" at bounding box center [1214, 409] width 15 height 19
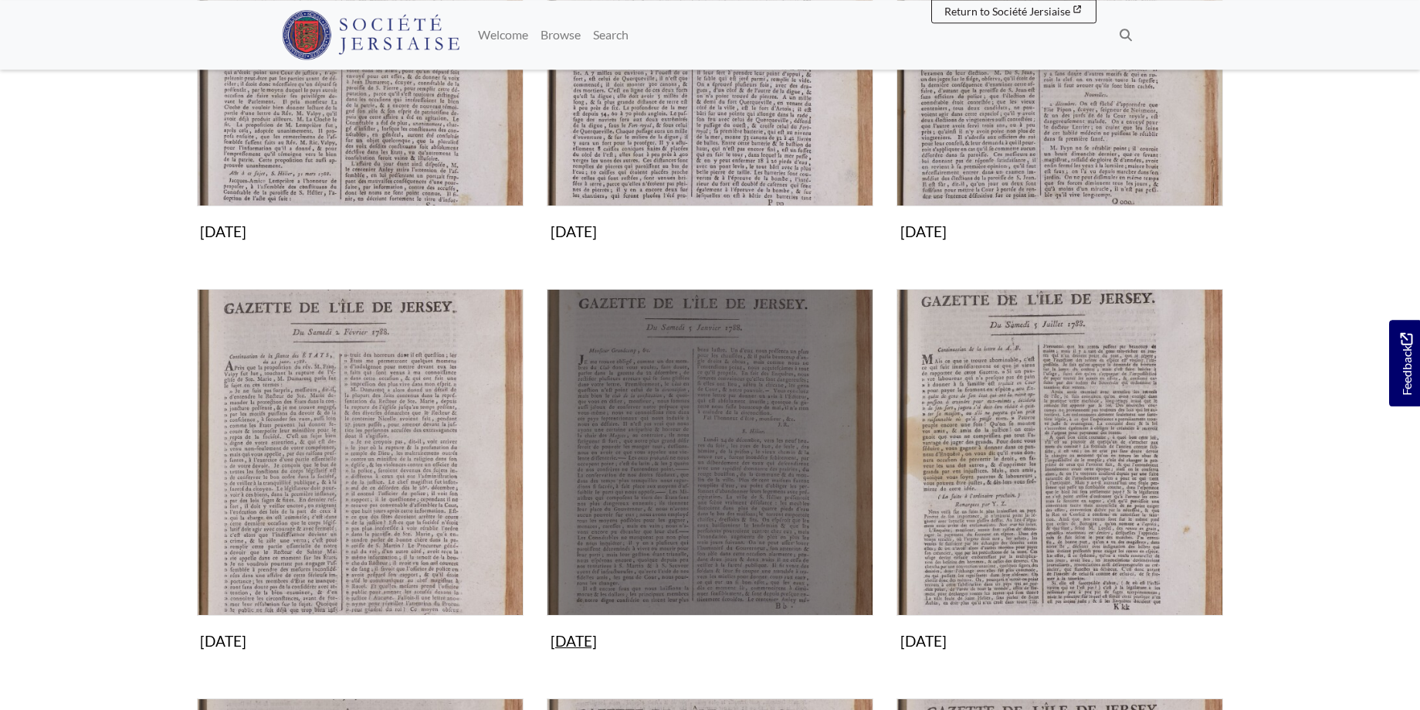
scroll to position [473, 0]
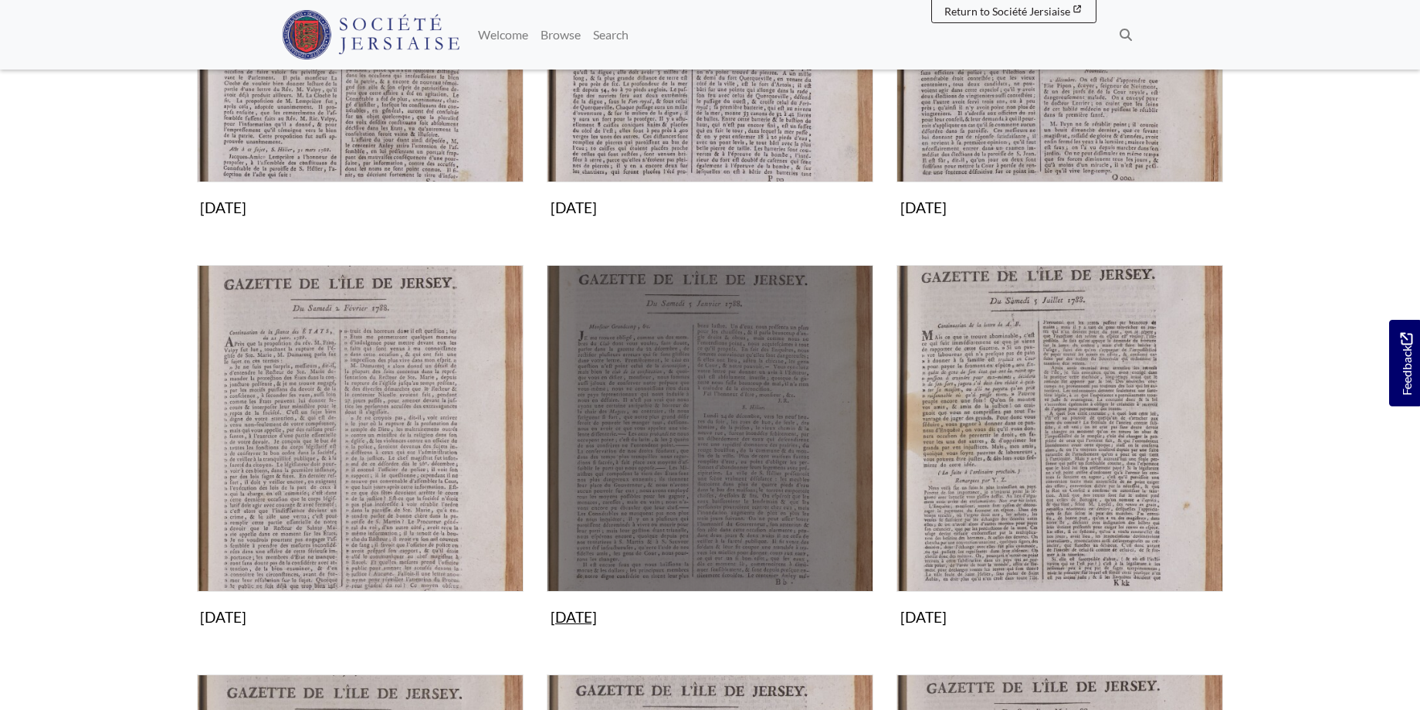
click at [721, 463] on img "Subcollection" at bounding box center [710, 428] width 327 height 327
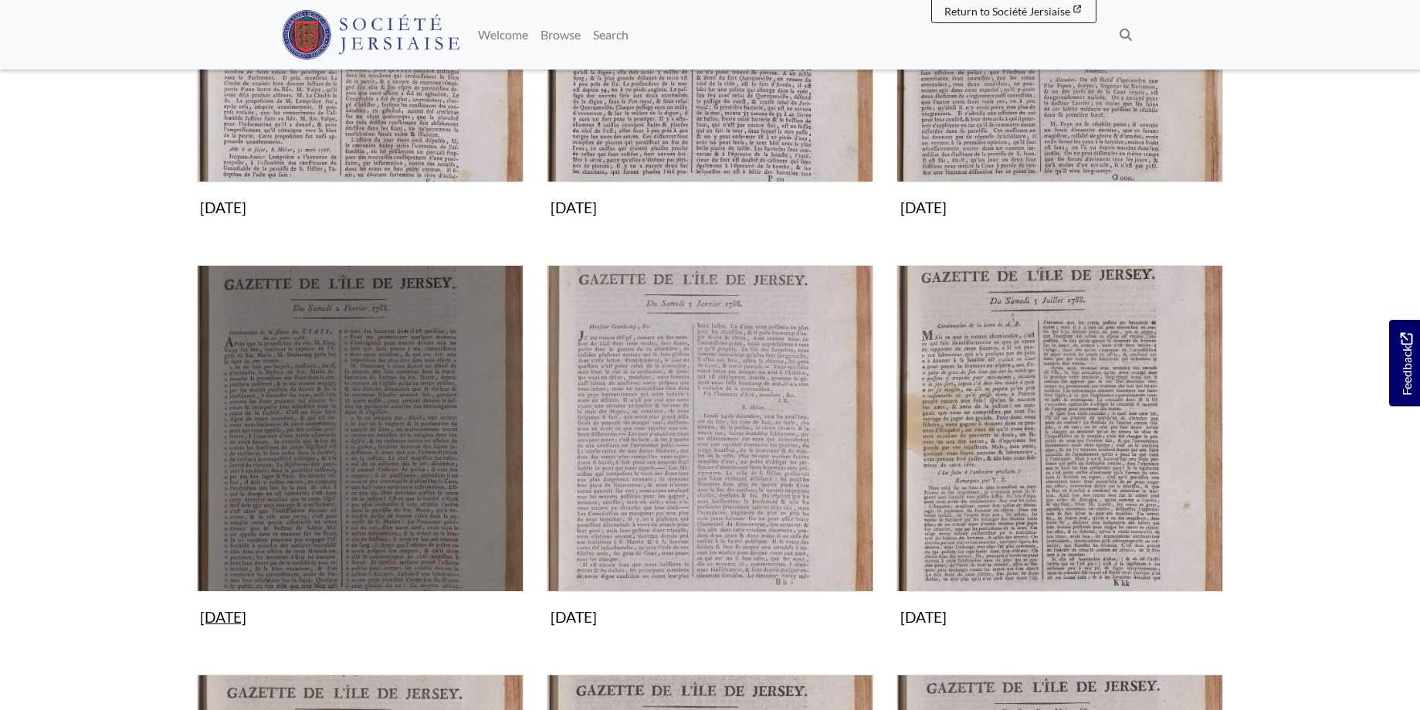
click at [372, 477] on img "Subcollection" at bounding box center [360, 428] width 327 height 327
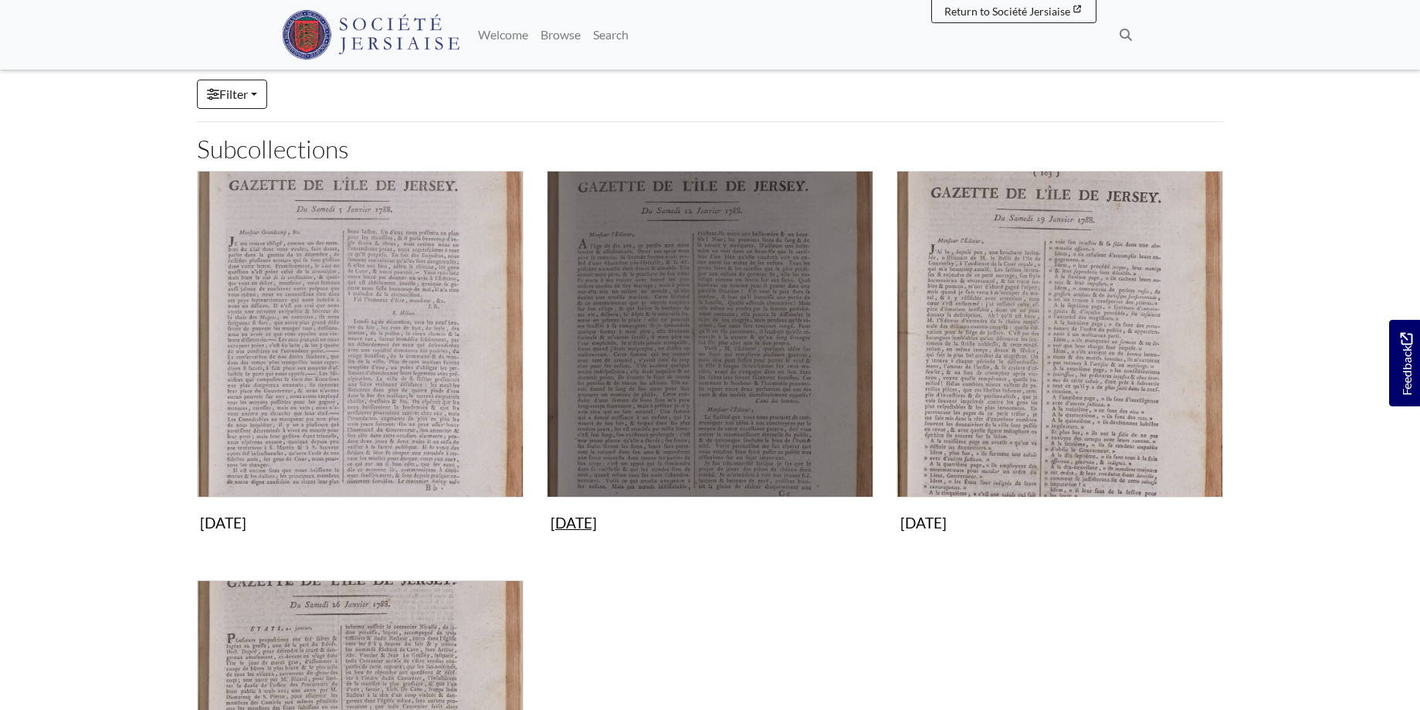
scroll to position [394, 0]
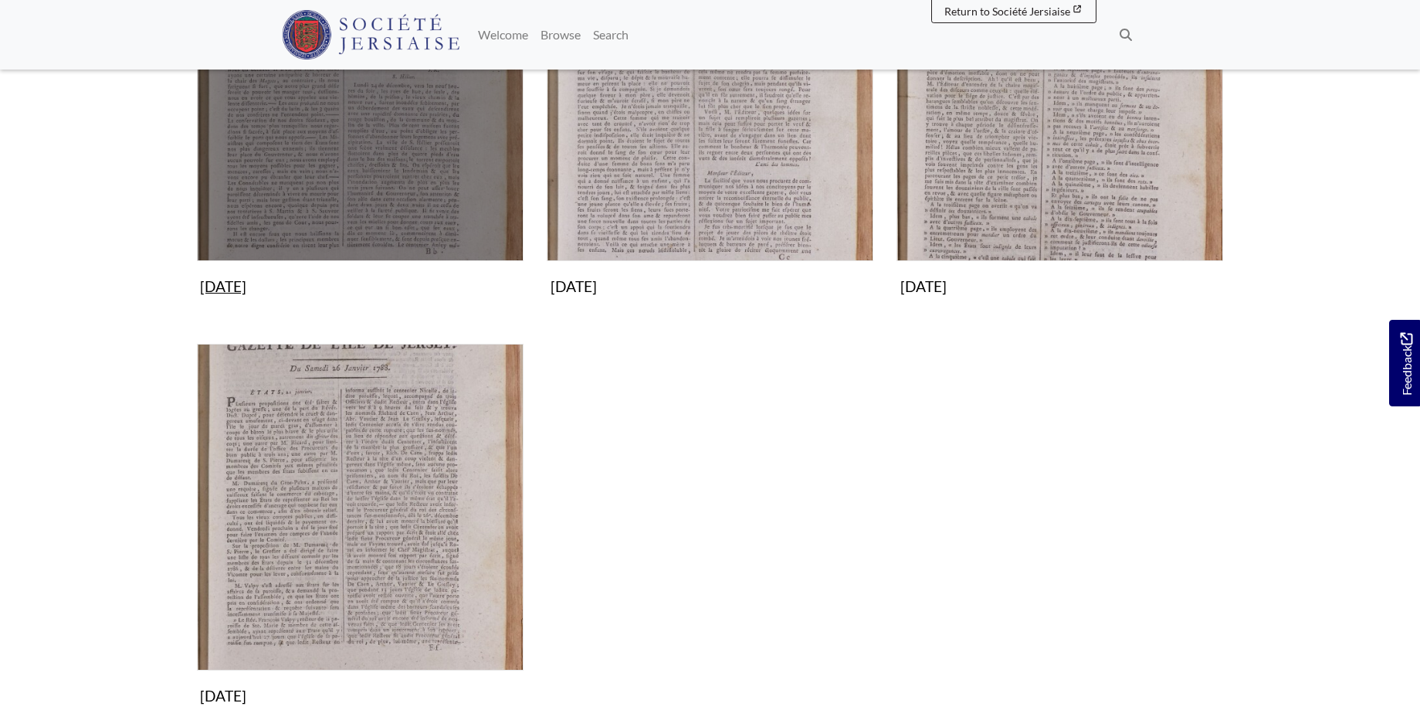
click at [416, 128] on img "Subcollection" at bounding box center [360, 97] width 327 height 327
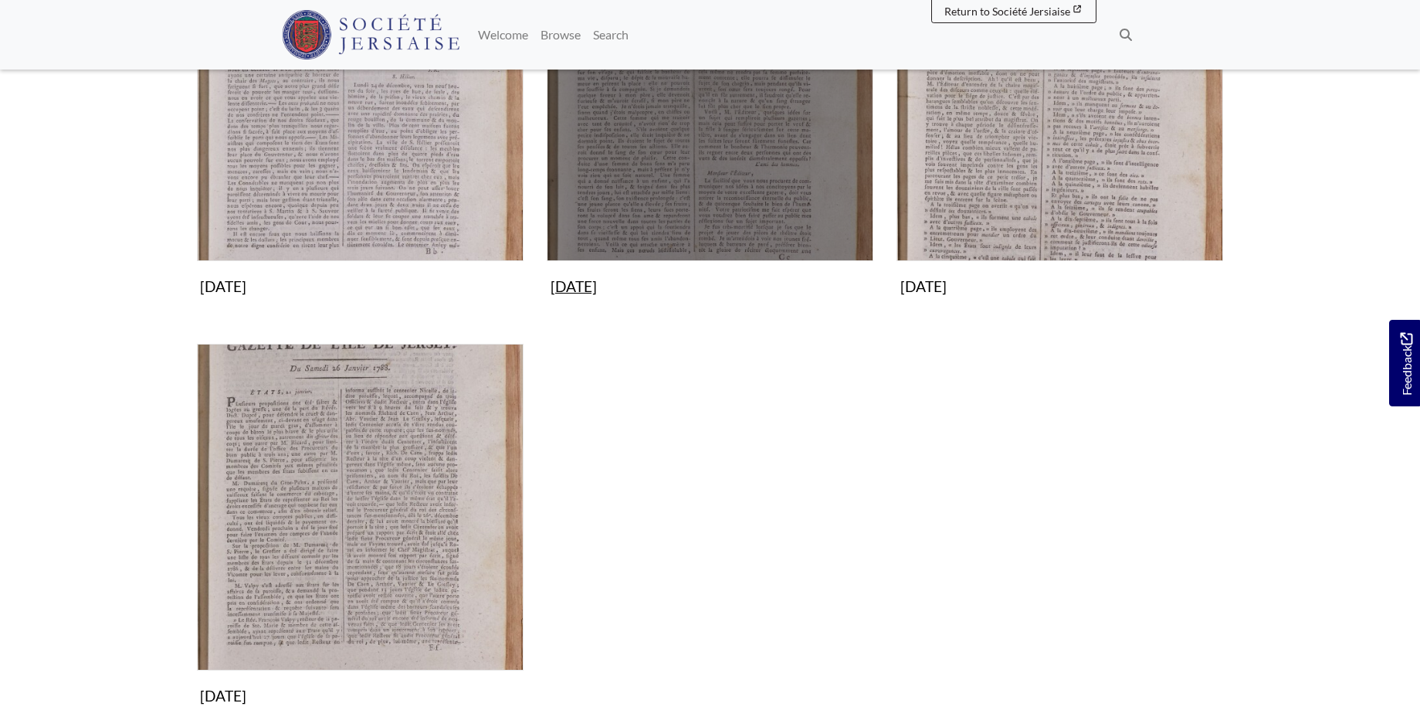
click at [767, 119] on img "Subcollection" at bounding box center [710, 97] width 327 height 327
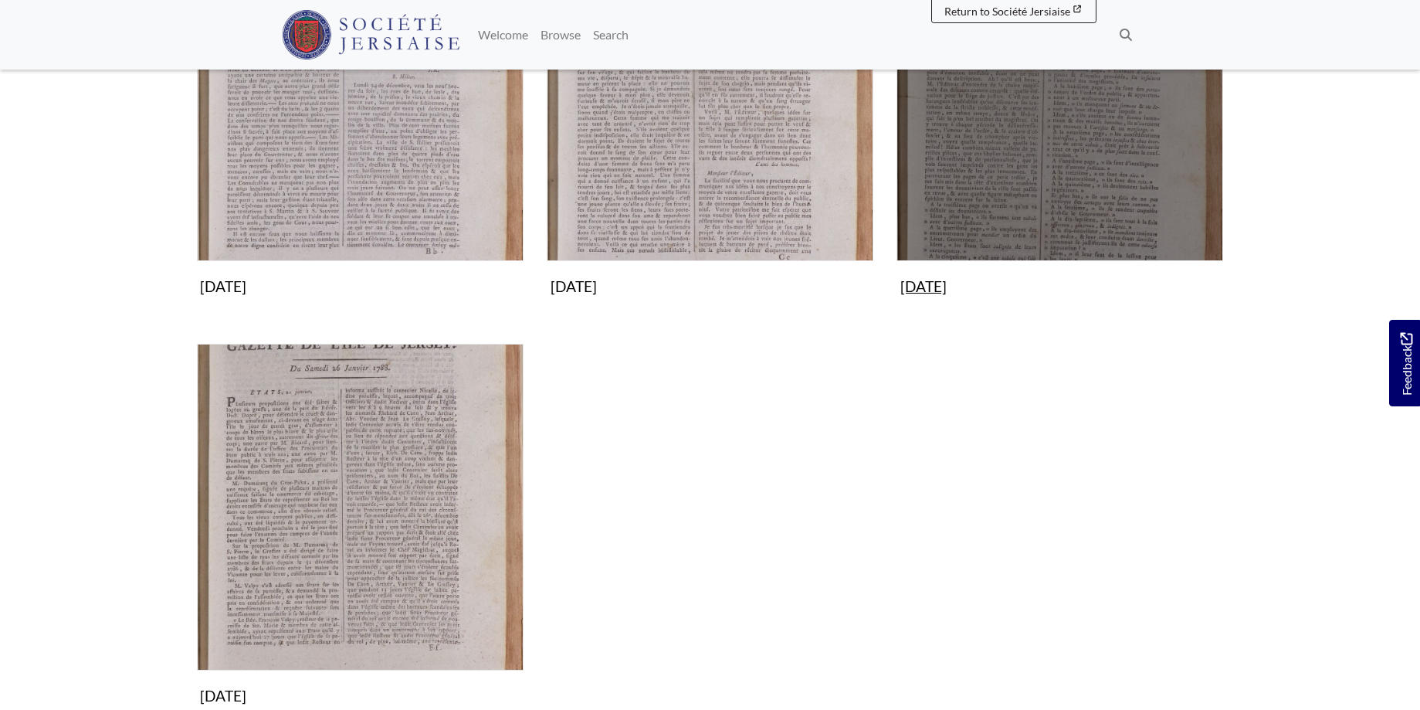
click at [1102, 168] on img "Subcollection" at bounding box center [1060, 97] width 327 height 327
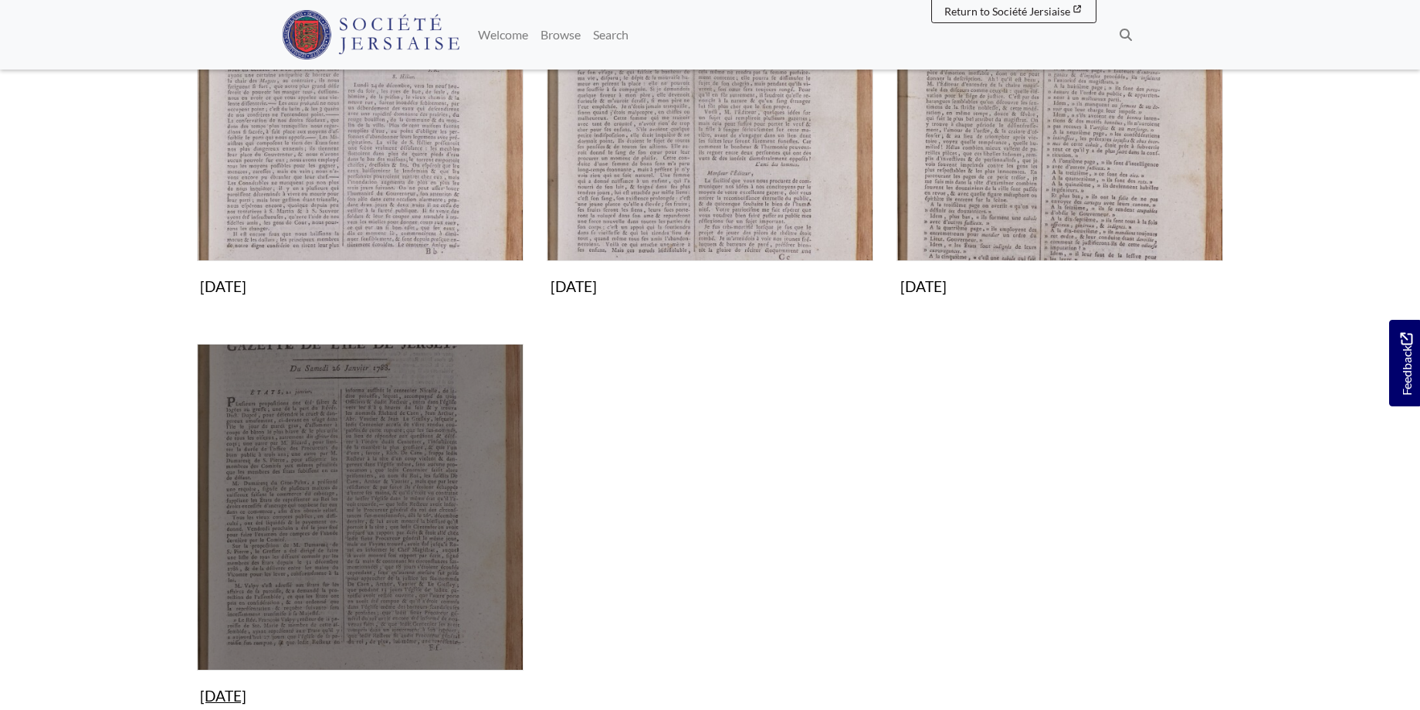
click at [375, 487] on img "Subcollection" at bounding box center [360, 507] width 327 height 327
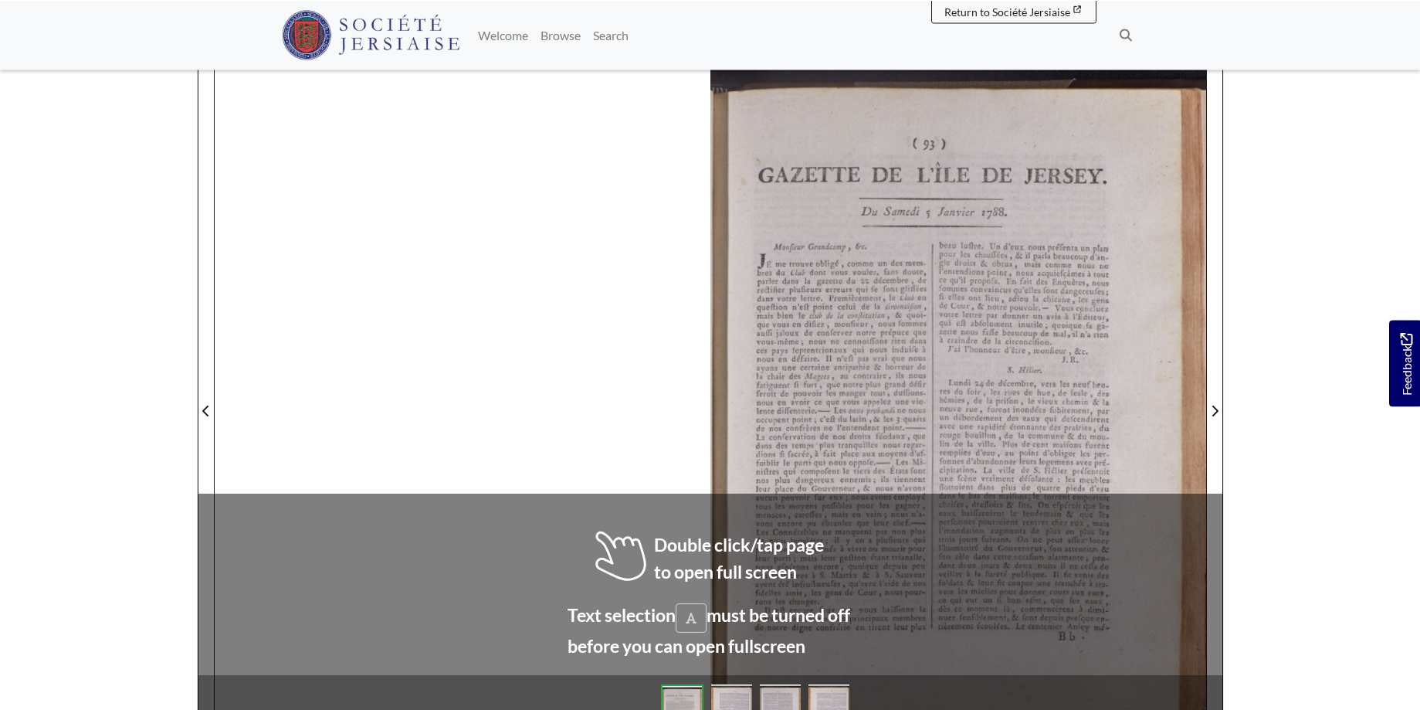
scroll to position [205, 0]
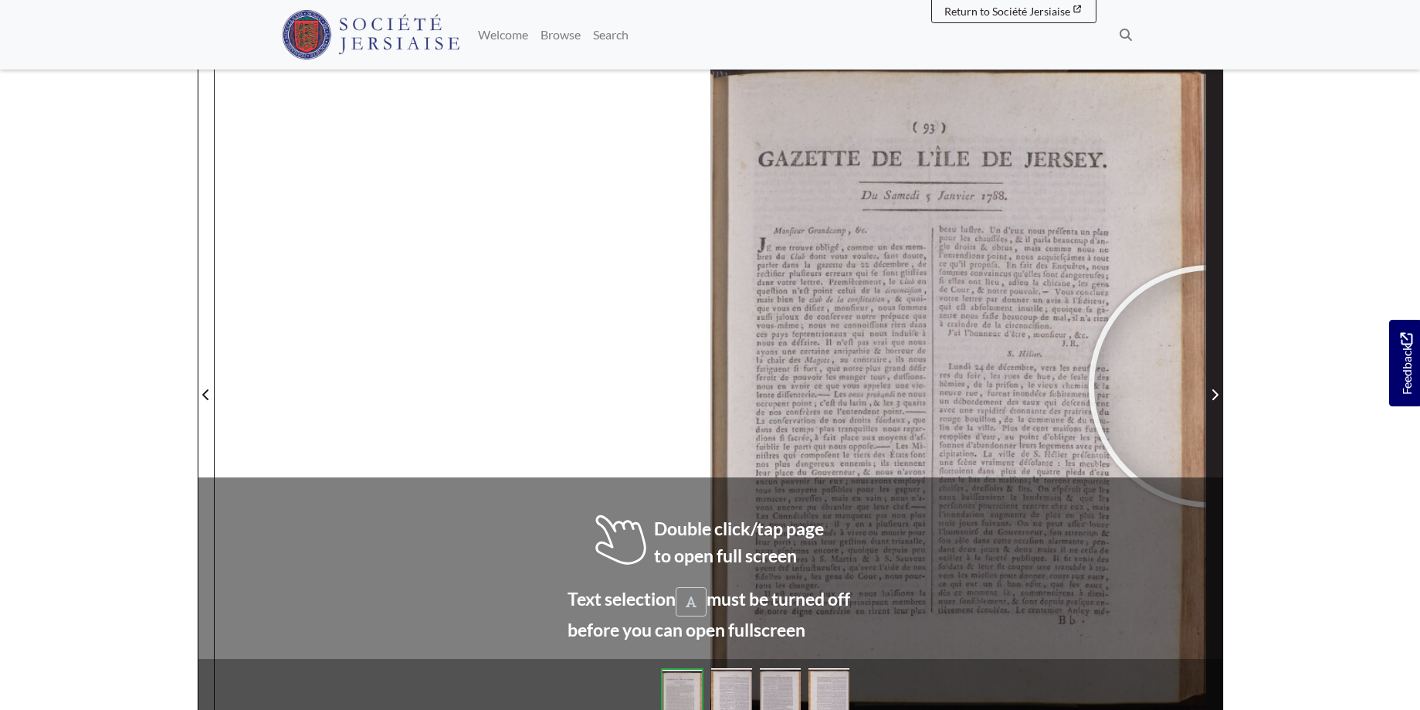
click at [1210, 386] on span "Next Page" at bounding box center [1214, 394] width 15 height 19
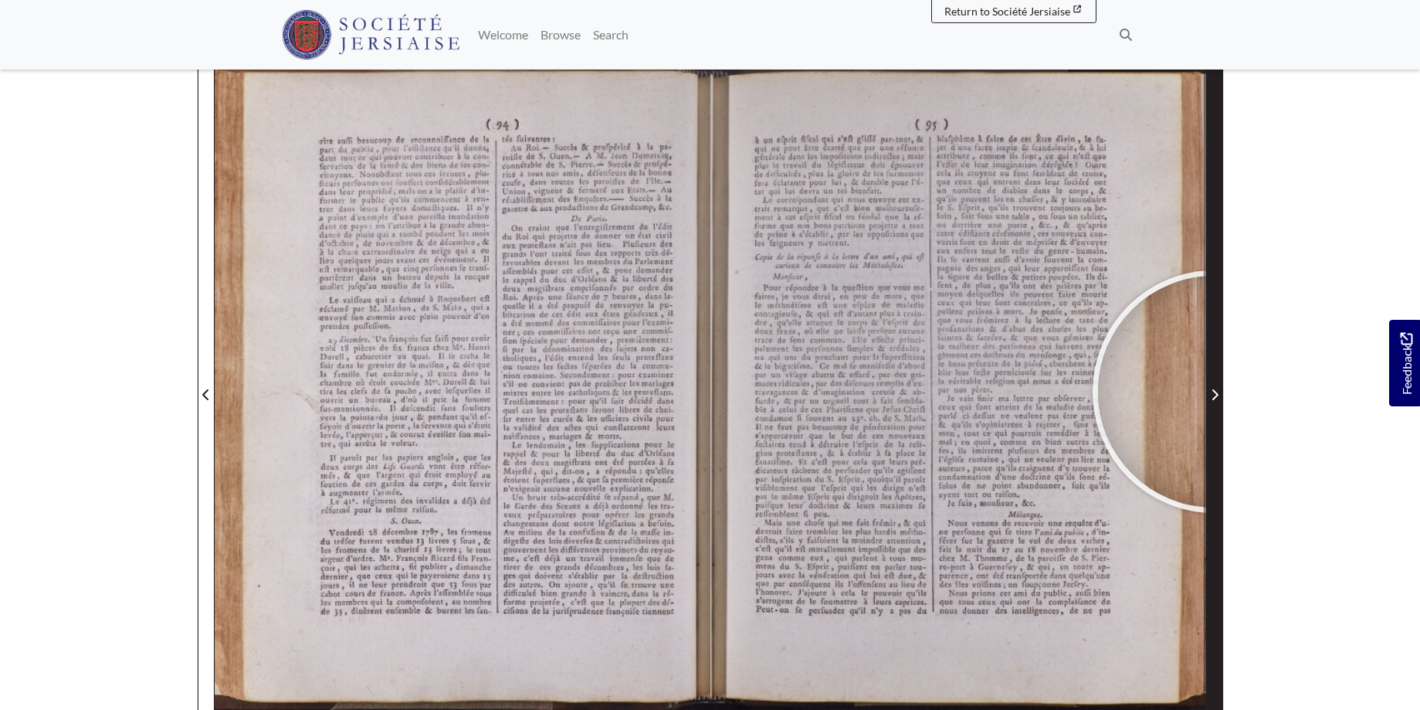
click at [1214, 392] on icon "Next Page" at bounding box center [1215, 394] width 6 height 11
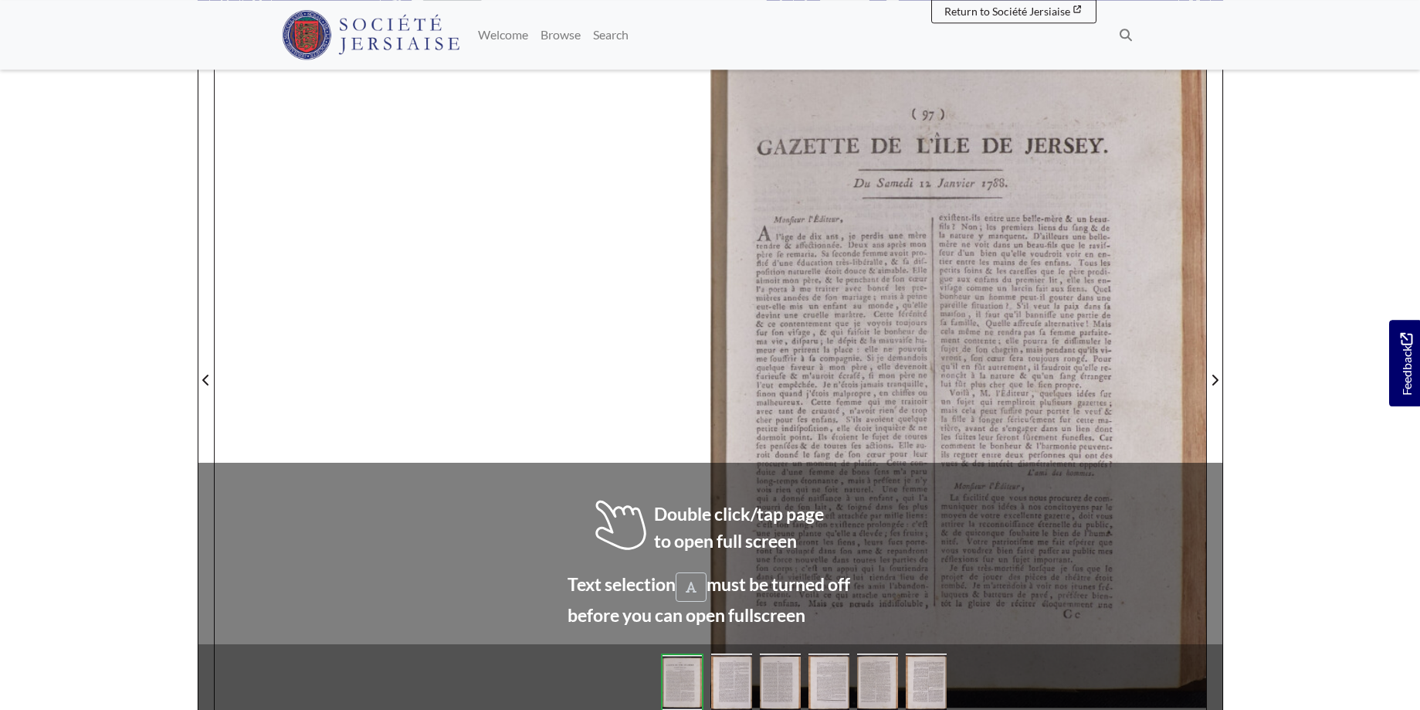
scroll to position [223, 0]
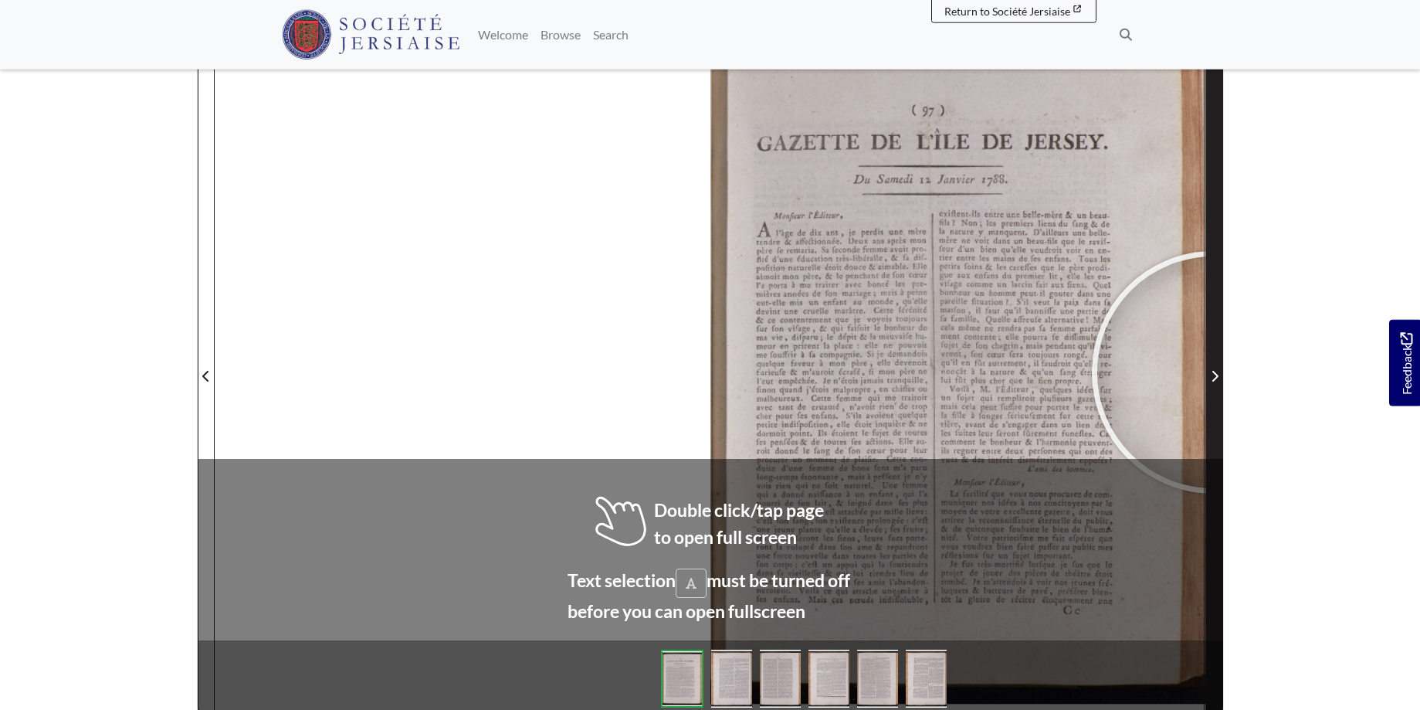
click at [1213, 372] on icon "Next Page" at bounding box center [1215, 376] width 6 height 11
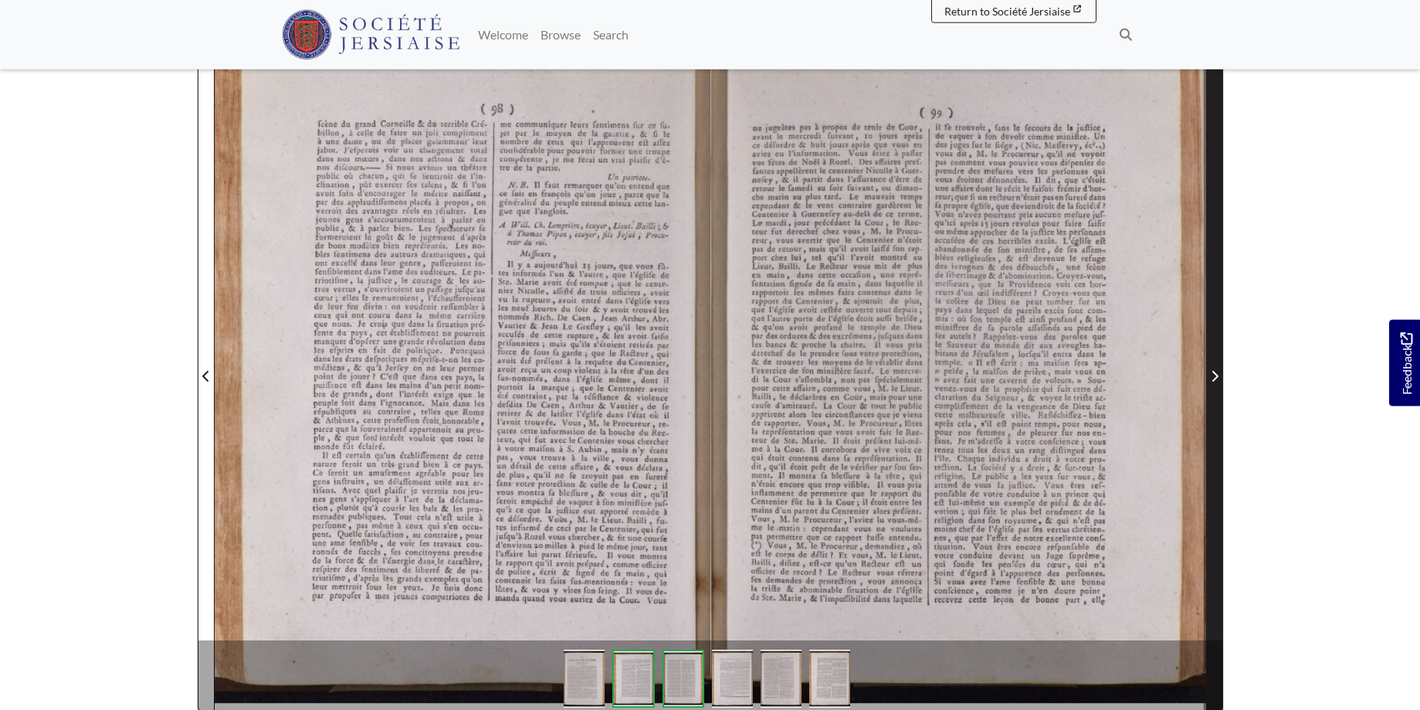
click at [1213, 372] on icon "Next Page" at bounding box center [1215, 376] width 6 height 11
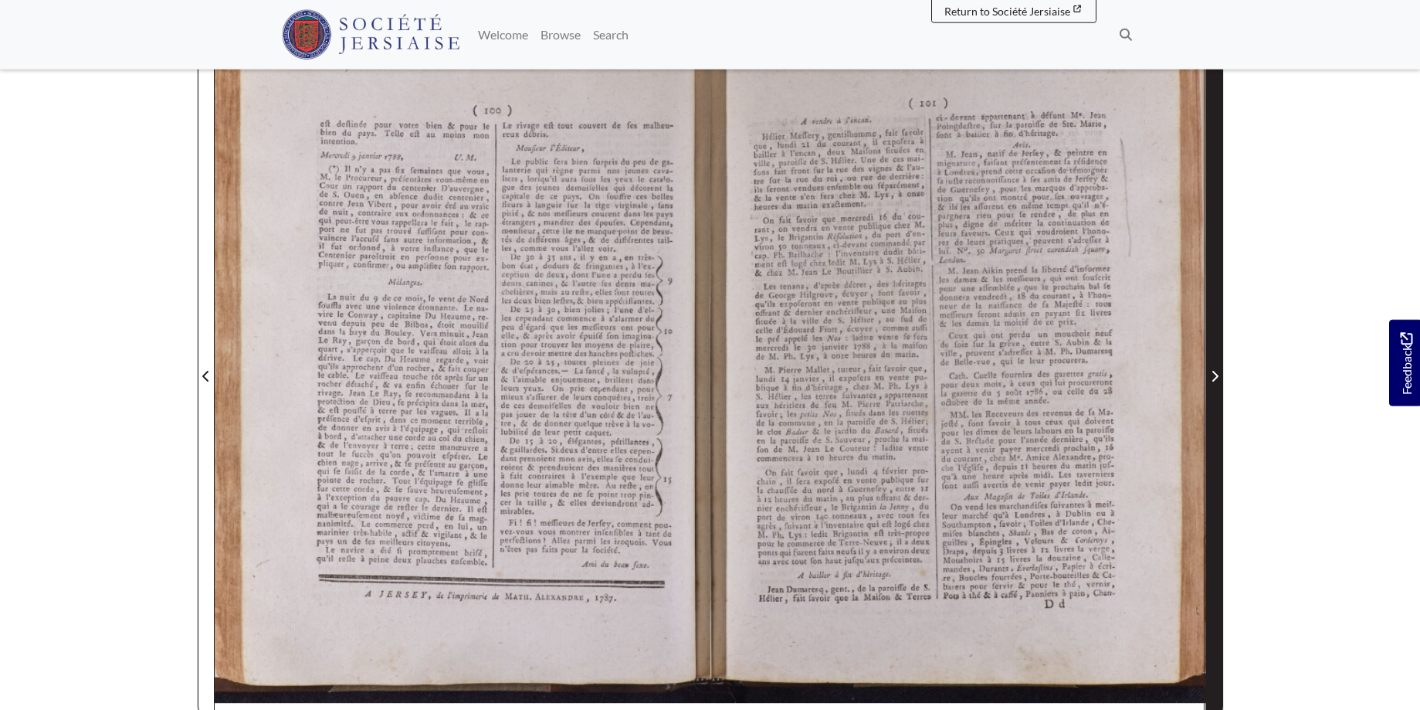
click at [1213, 372] on icon "Next Page" at bounding box center [1215, 376] width 6 height 11
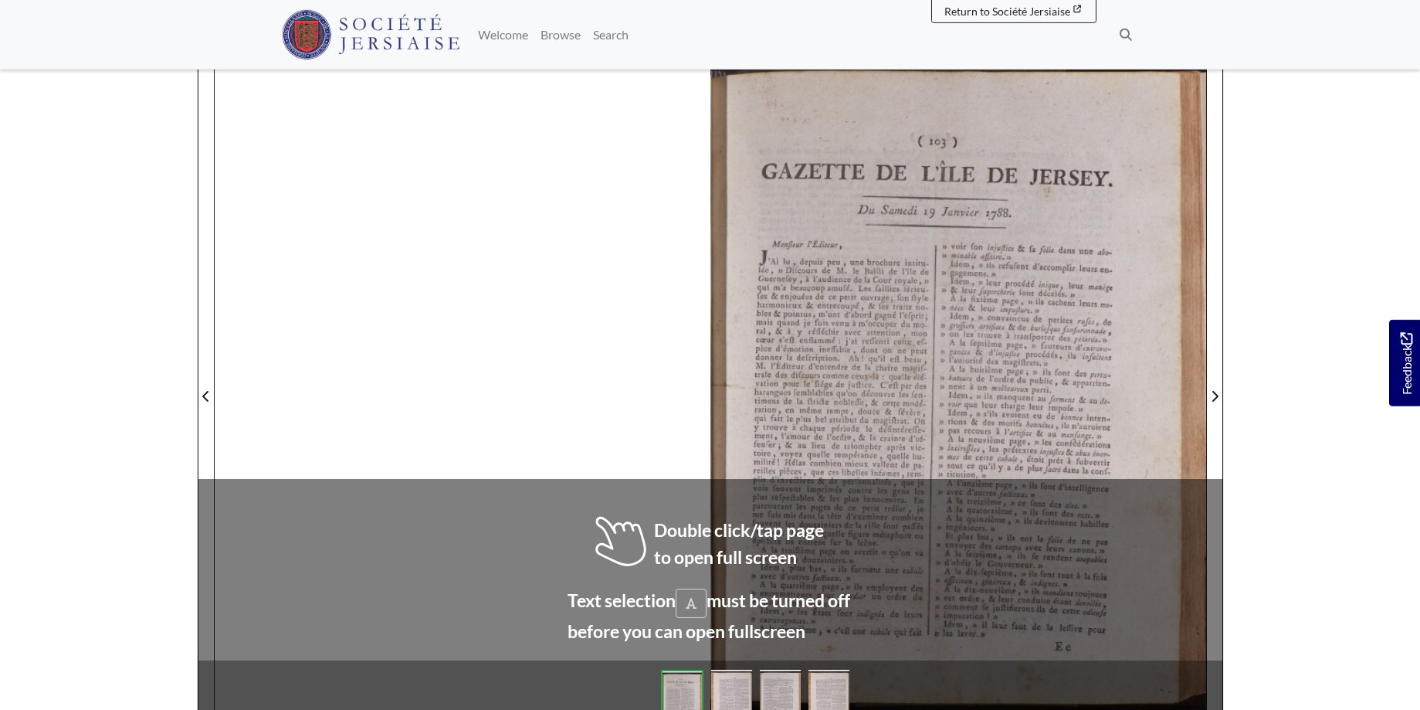
scroll to position [208, 0]
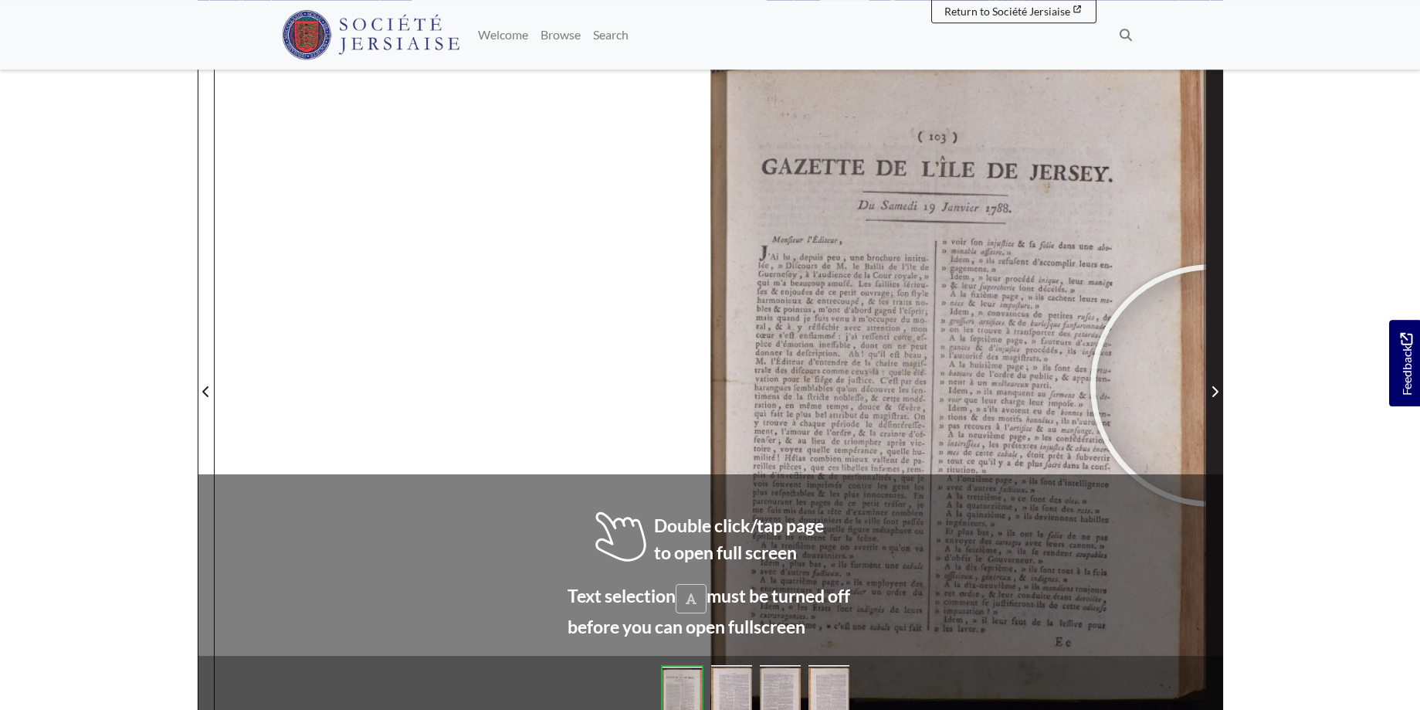
click at [1212, 385] on span "Next Page" at bounding box center [1214, 391] width 15 height 19
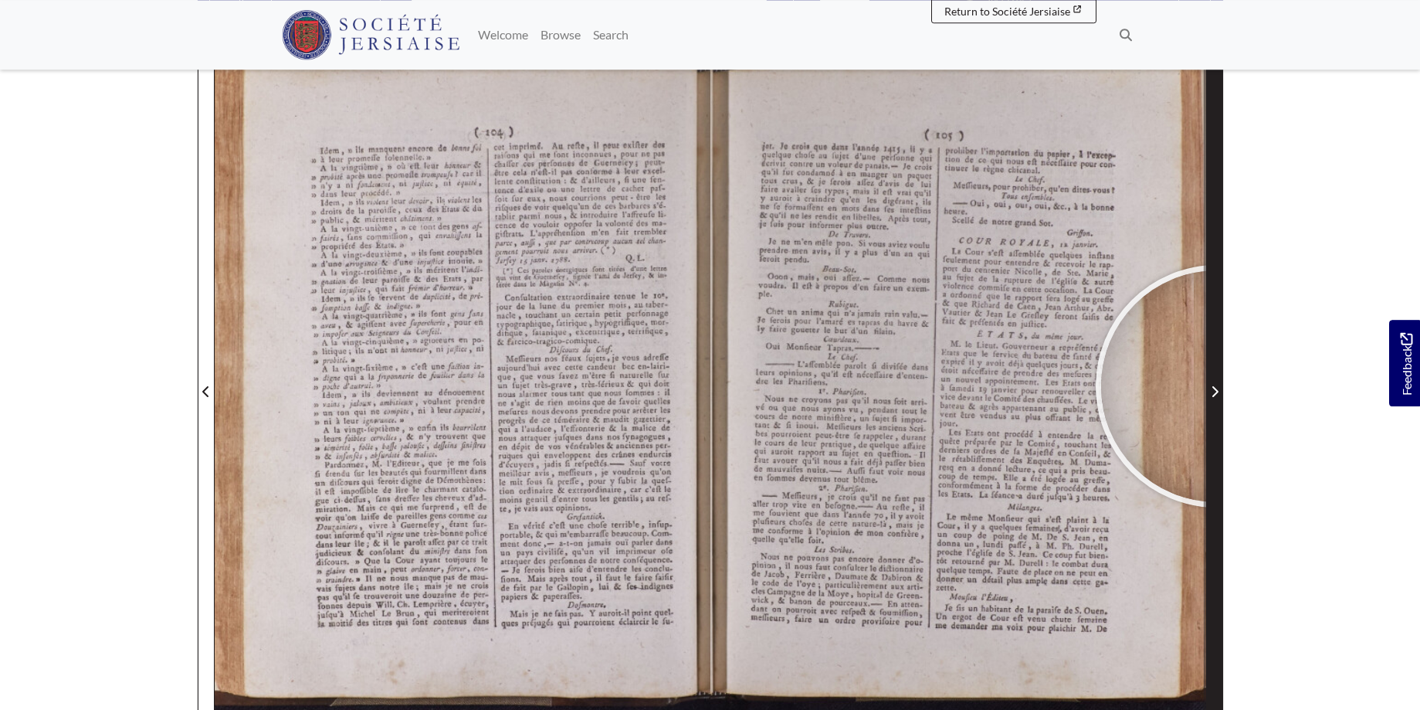
click at [1217, 386] on span "Next Page" at bounding box center [1214, 391] width 15 height 19
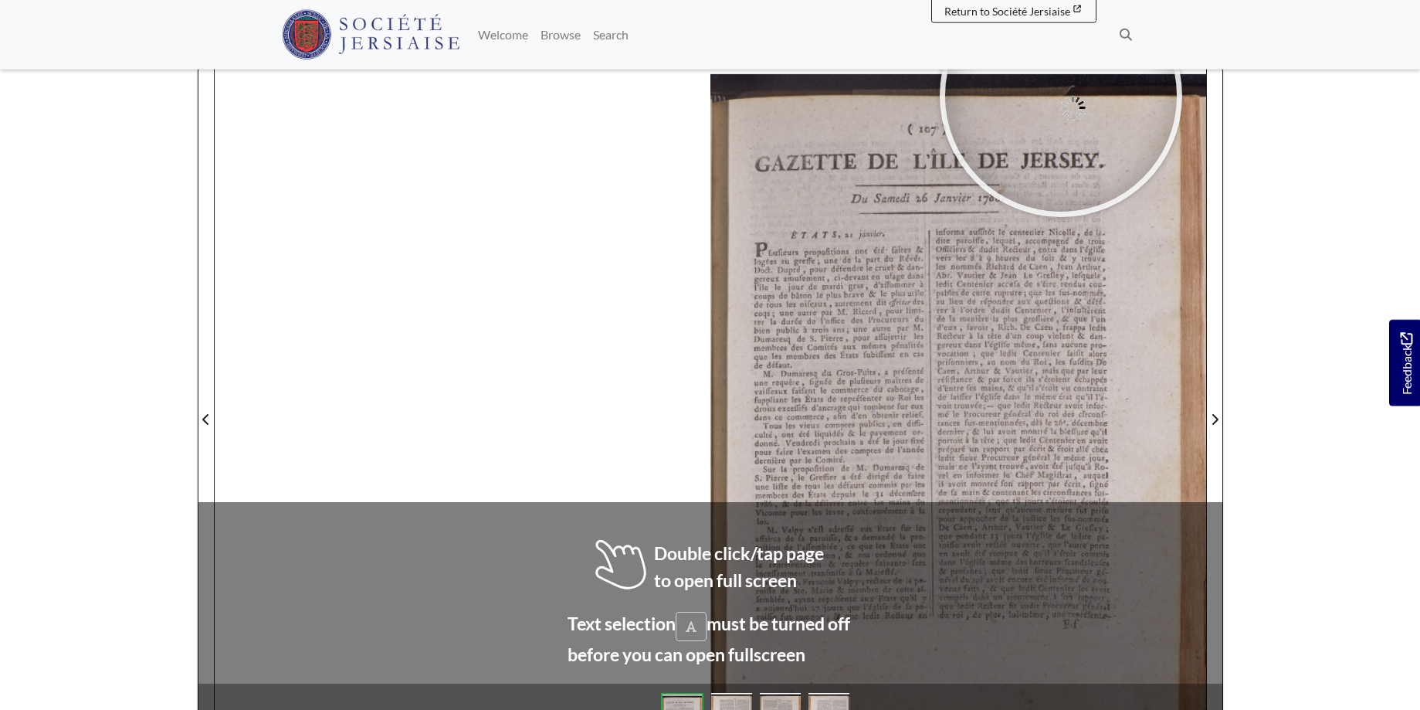
scroll to position [226, 0]
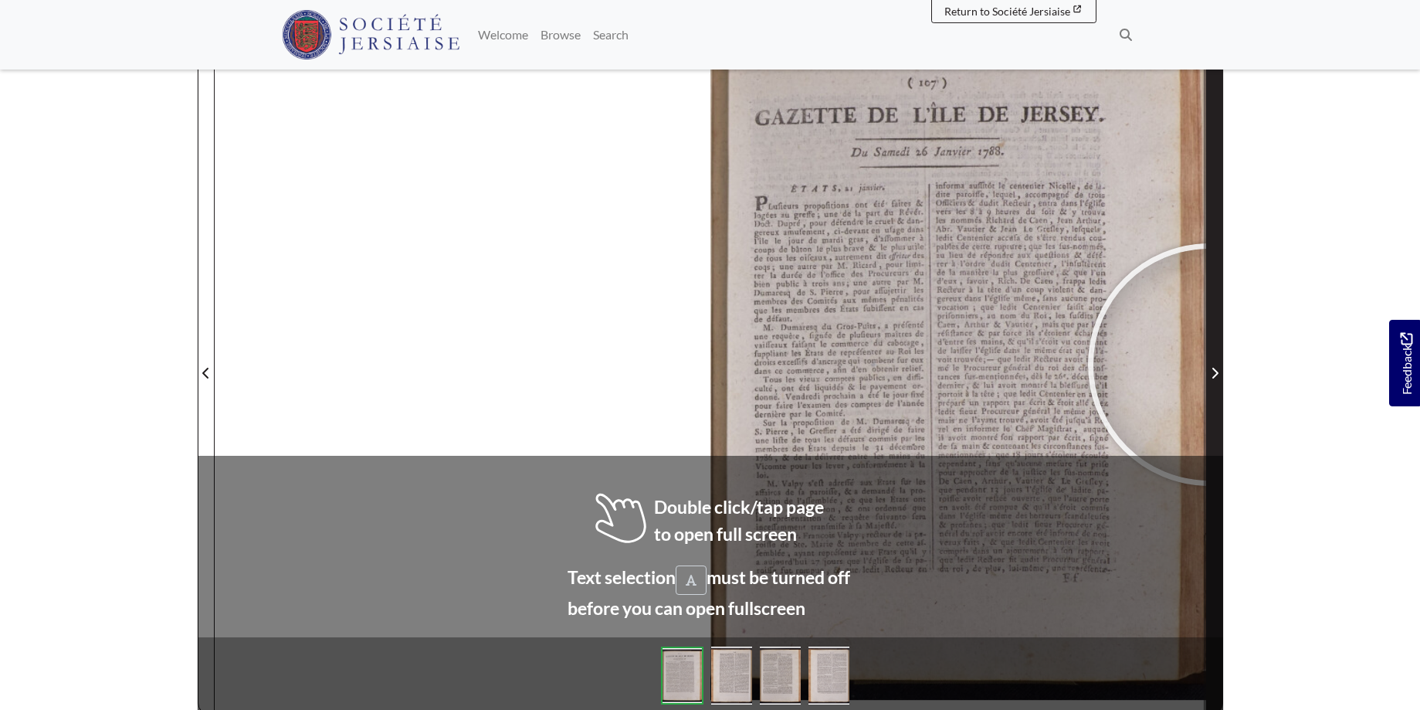
click at [1210, 365] on span "Next Page" at bounding box center [1214, 373] width 15 height 19
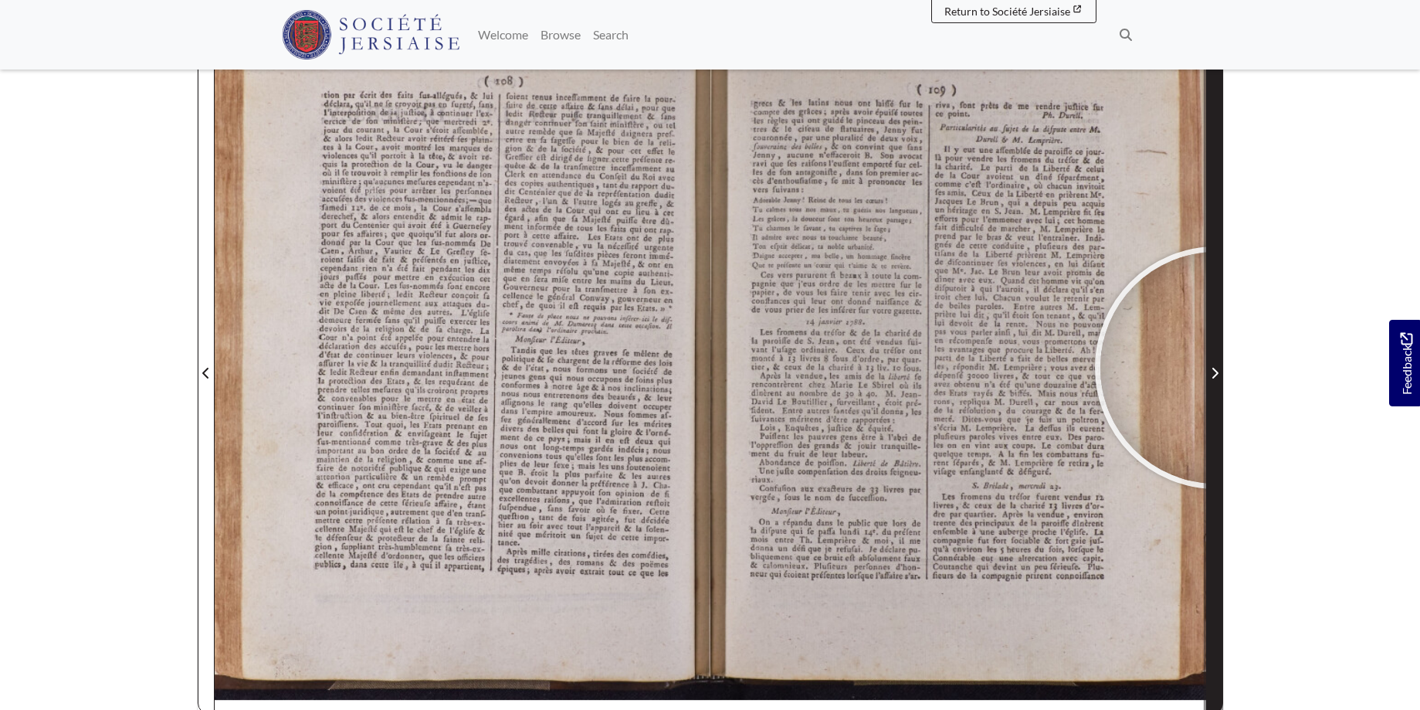
click at [1217, 368] on icon "Next Page" at bounding box center [1215, 373] width 8 height 12
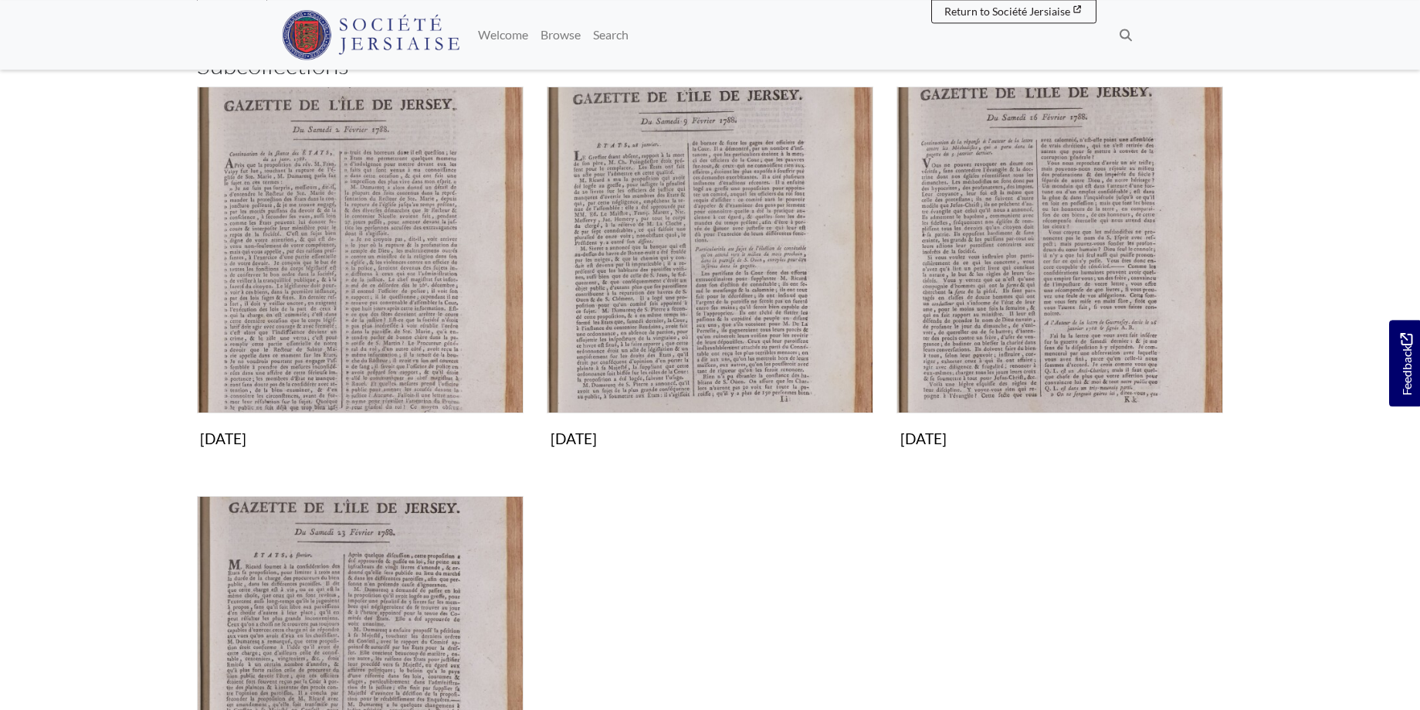
scroll to position [236, 0]
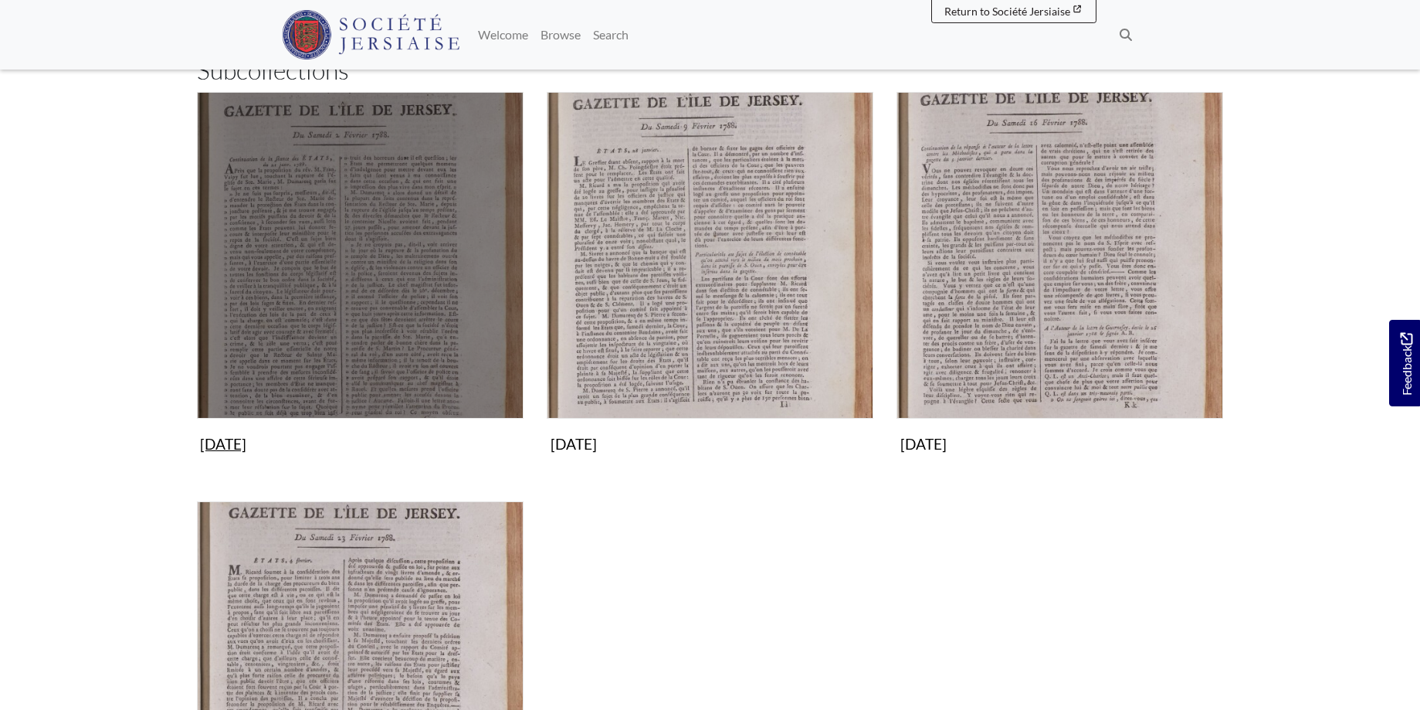
click at [322, 254] on img "Subcollection" at bounding box center [360, 255] width 327 height 327
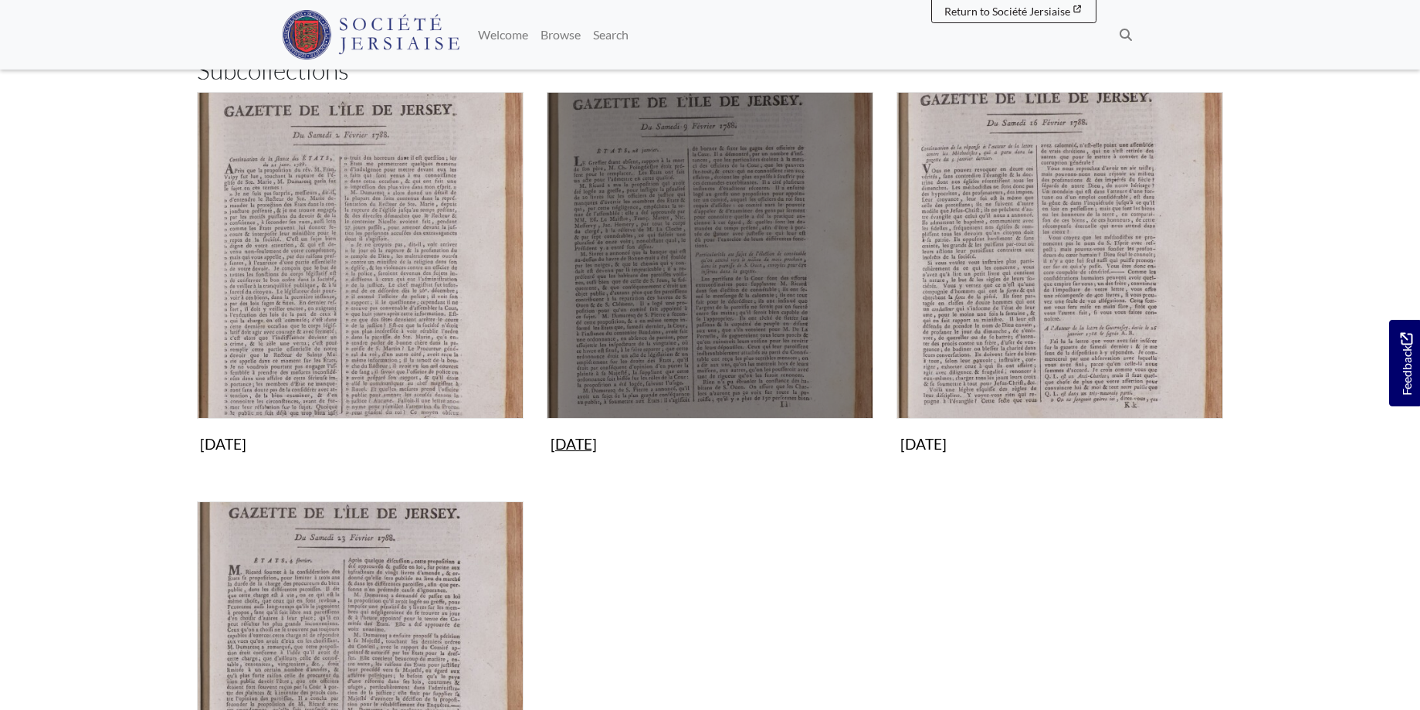
click at [721, 287] on img "Subcollection" at bounding box center [710, 255] width 327 height 327
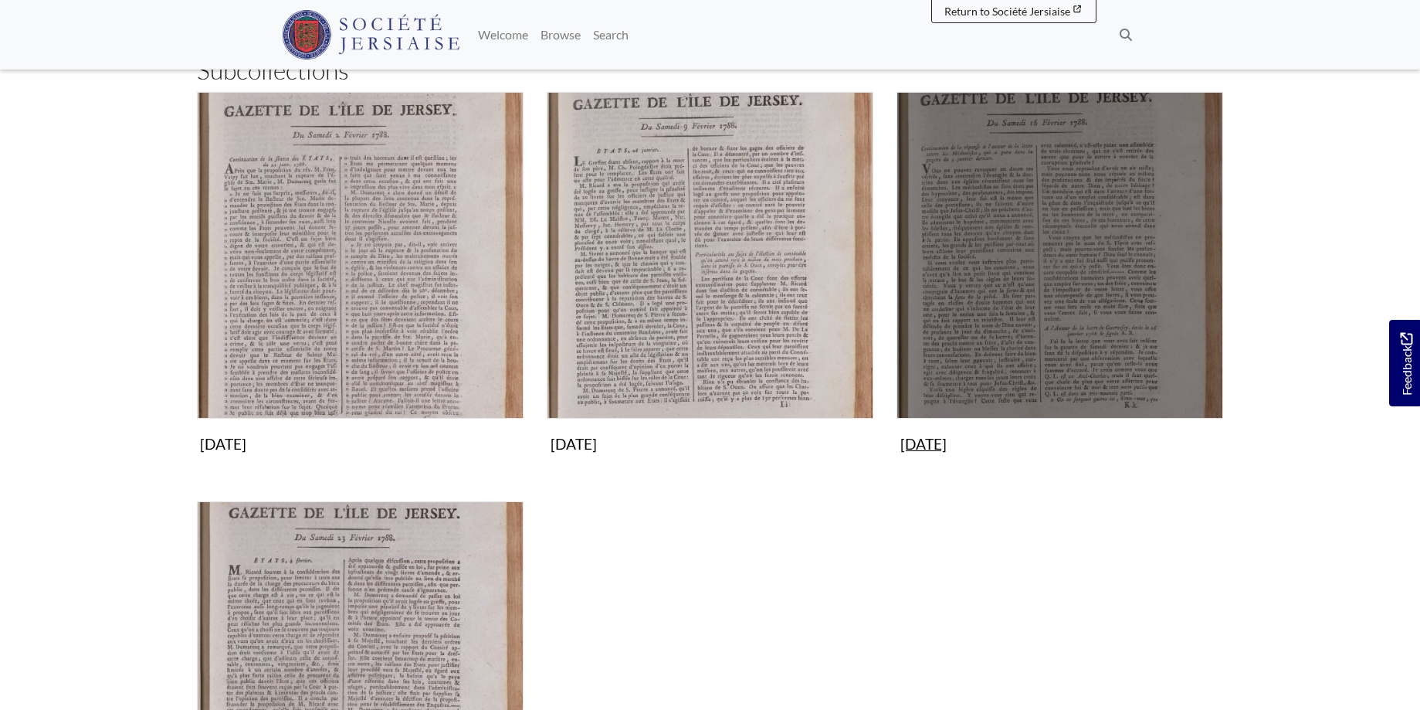
click at [1051, 293] on img "Subcollection" at bounding box center [1060, 255] width 327 height 327
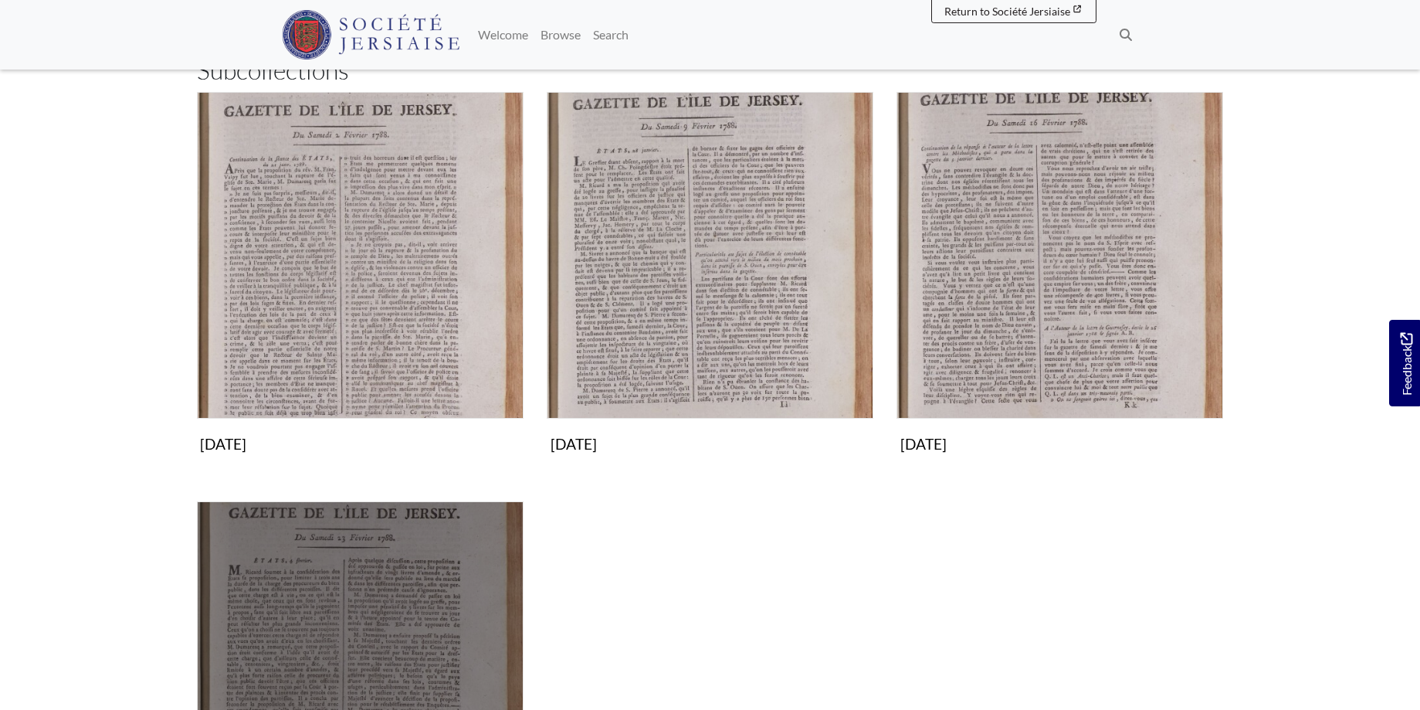
click at [365, 501] on img "Subcollection" at bounding box center [360, 664] width 327 height 327
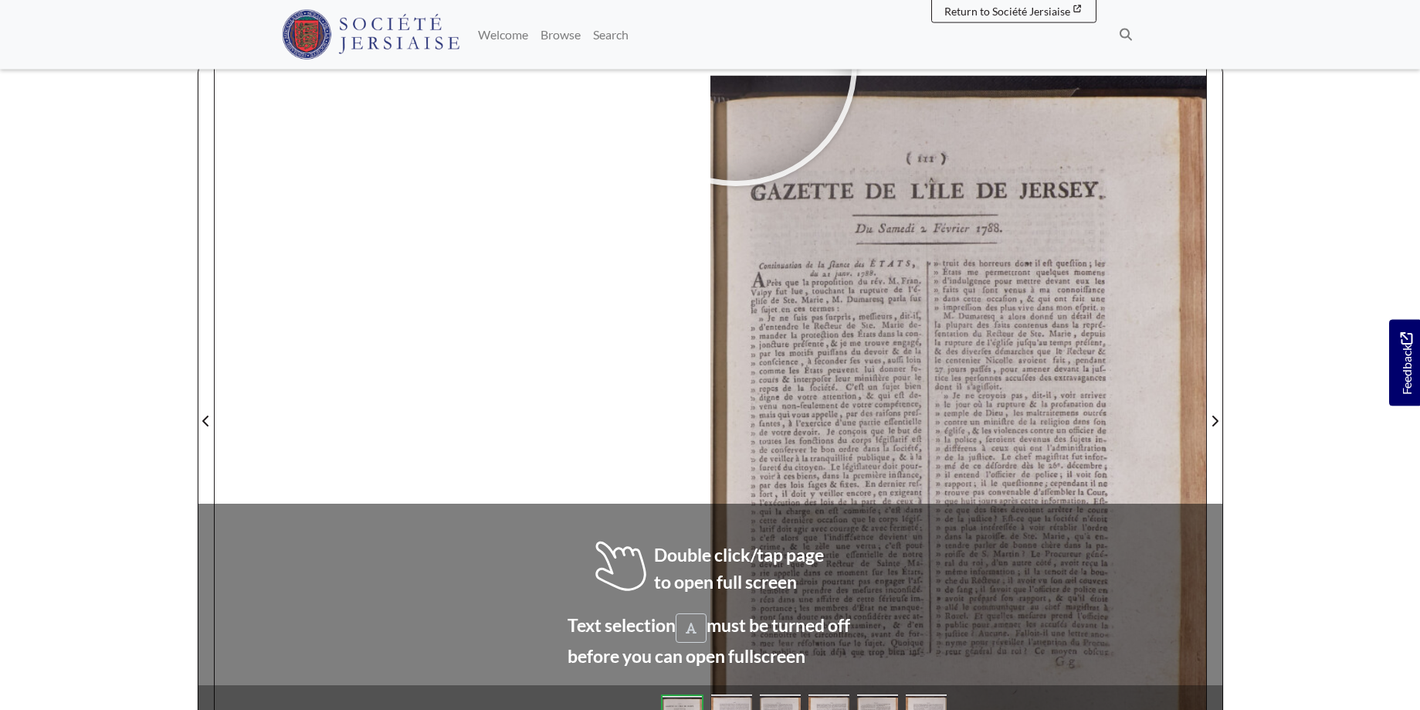
scroll to position [238, 0]
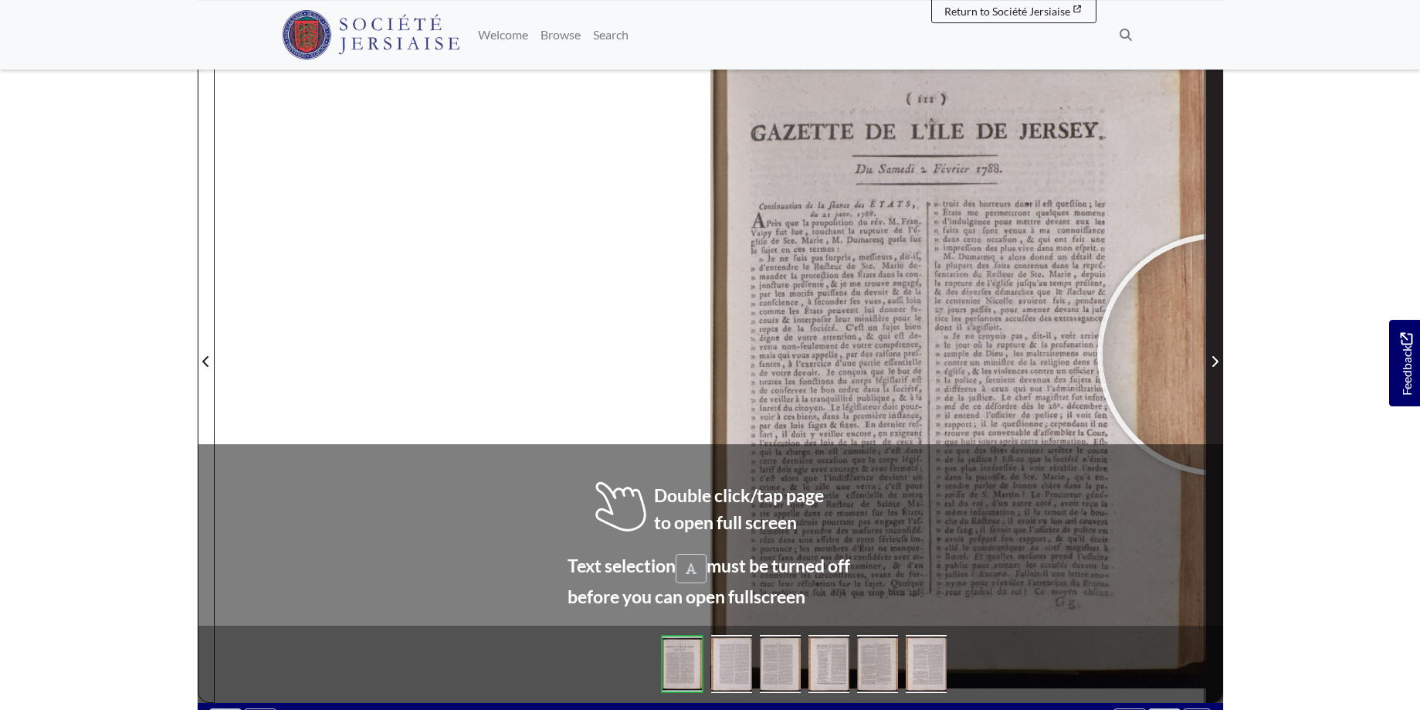
click at [1219, 355] on span "Next Page" at bounding box center [1214, 361] width 15 height 19
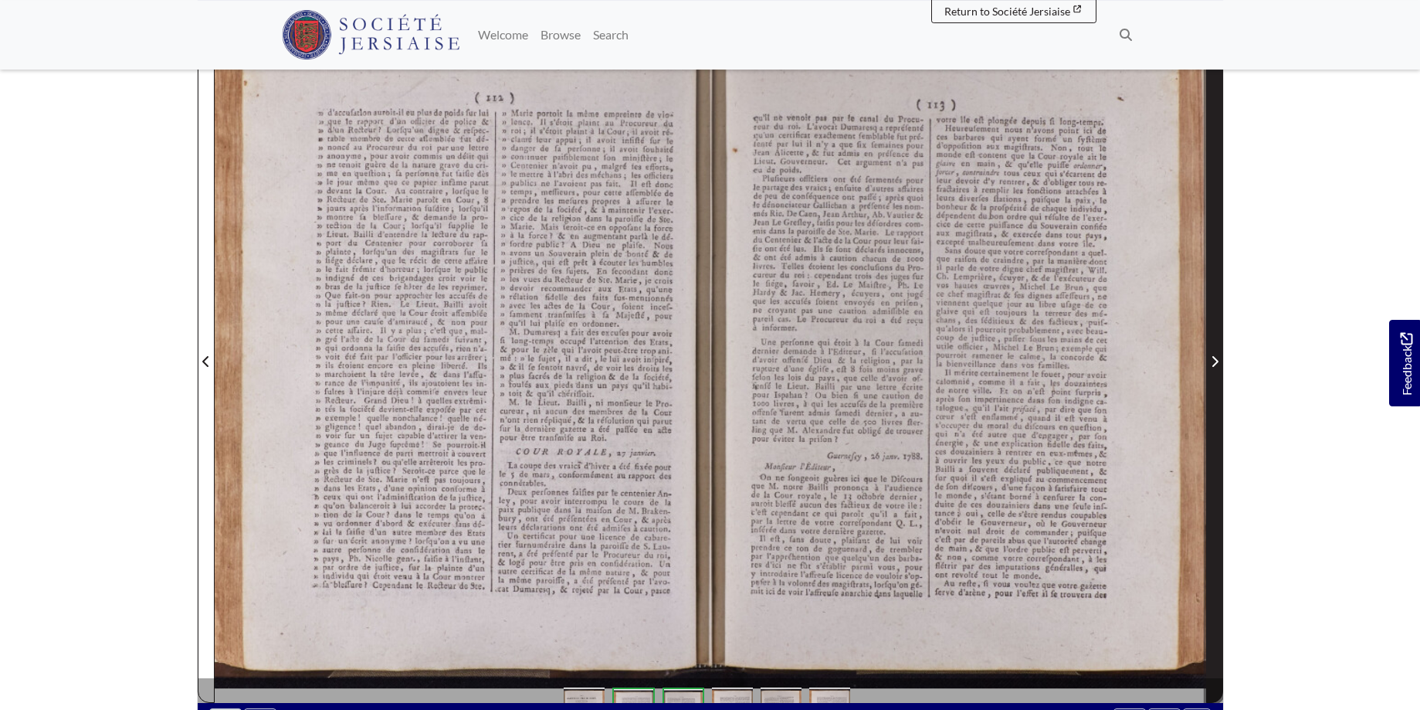
click at [1219, 355] on span "Next Page" at bounding box center [1214, 361] width 15 height 19
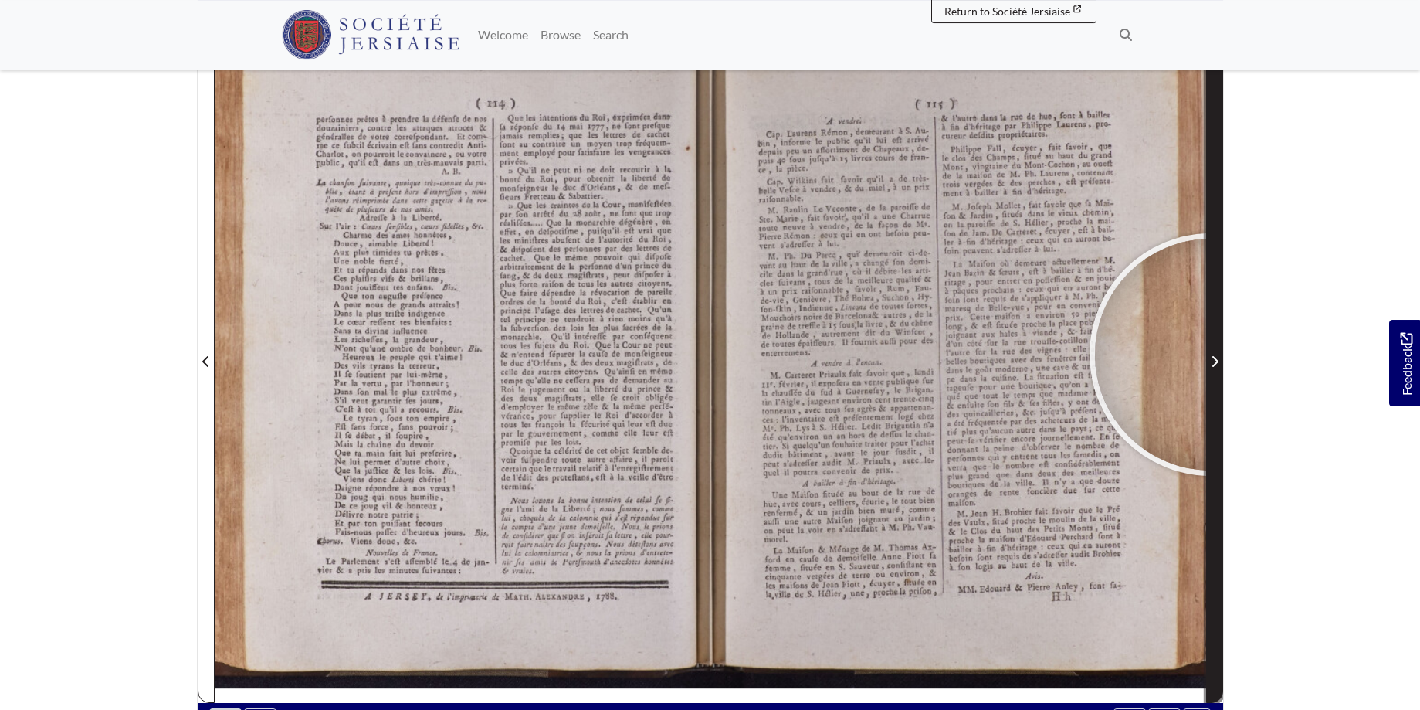
click at [1211, 355] on span "Next Page" at bounding box center [1214, 361] width 15 height 19
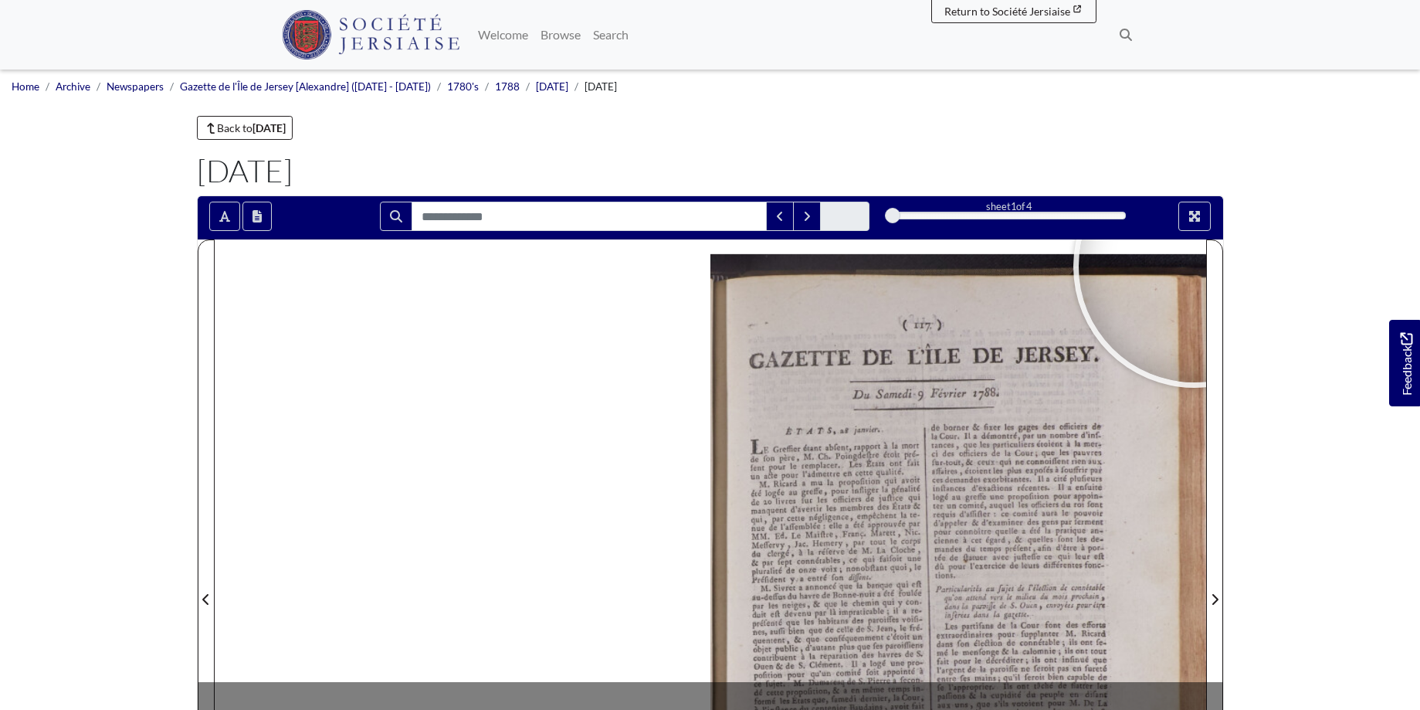
scroll to position [253, 0]
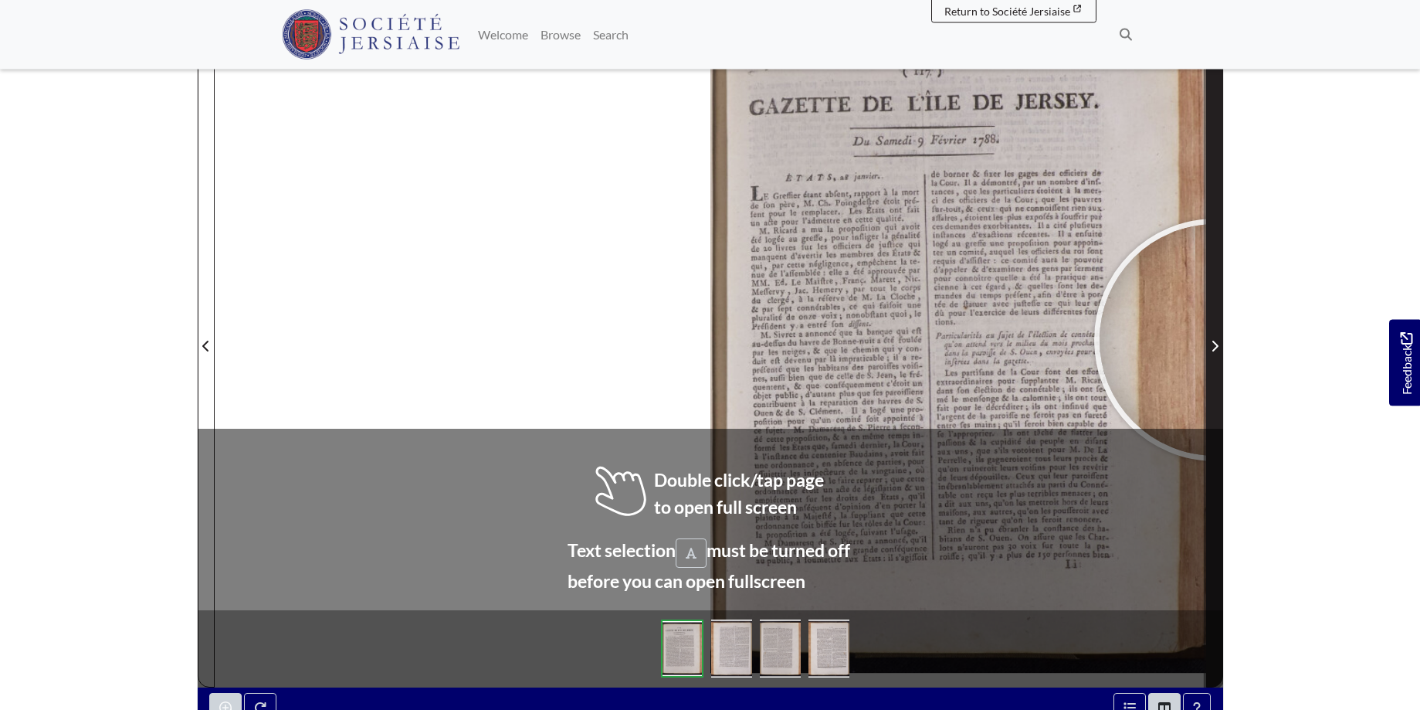
click at [1216, 340] on span "Next Page" at bounding box center [1214, 346] width 15 height 19
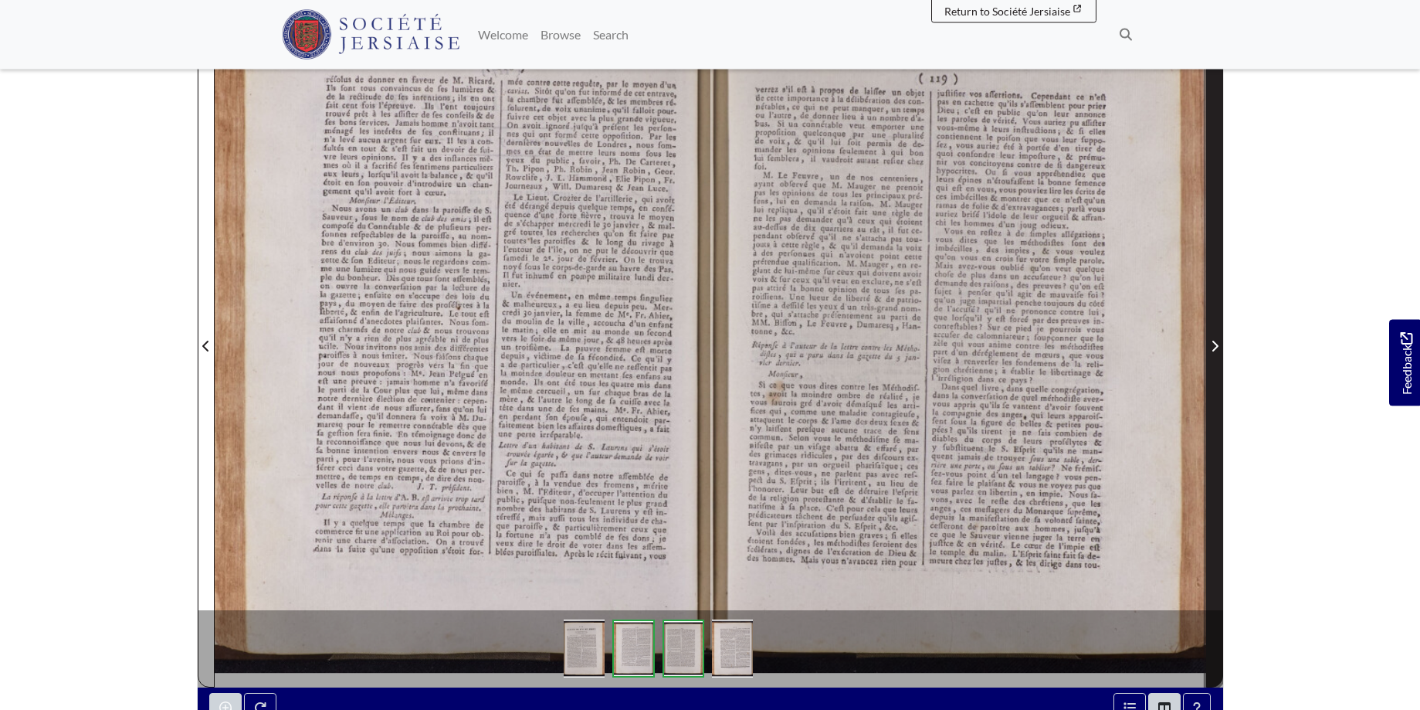
click at [1217, 340] on span "Next Page" at bounding box center [1214, 346] width 15 height 19
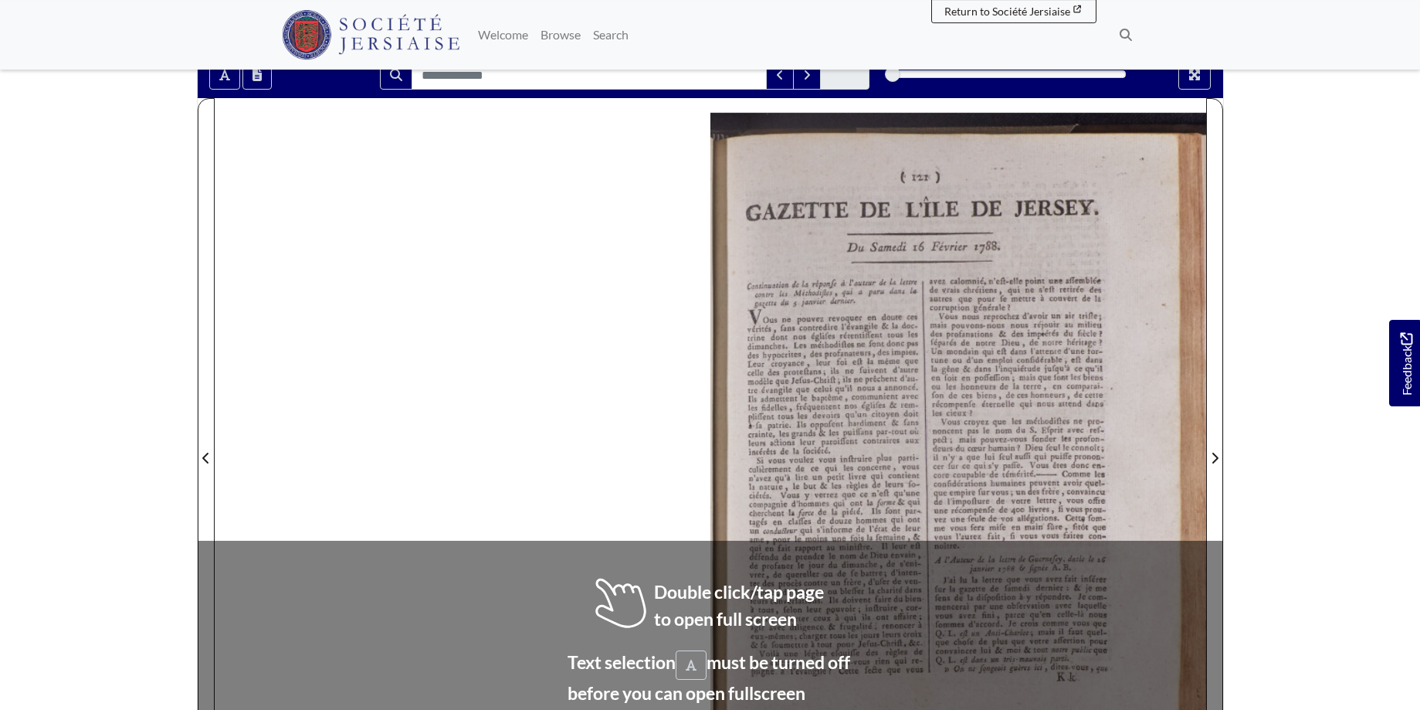
scroll to position [156, 0]
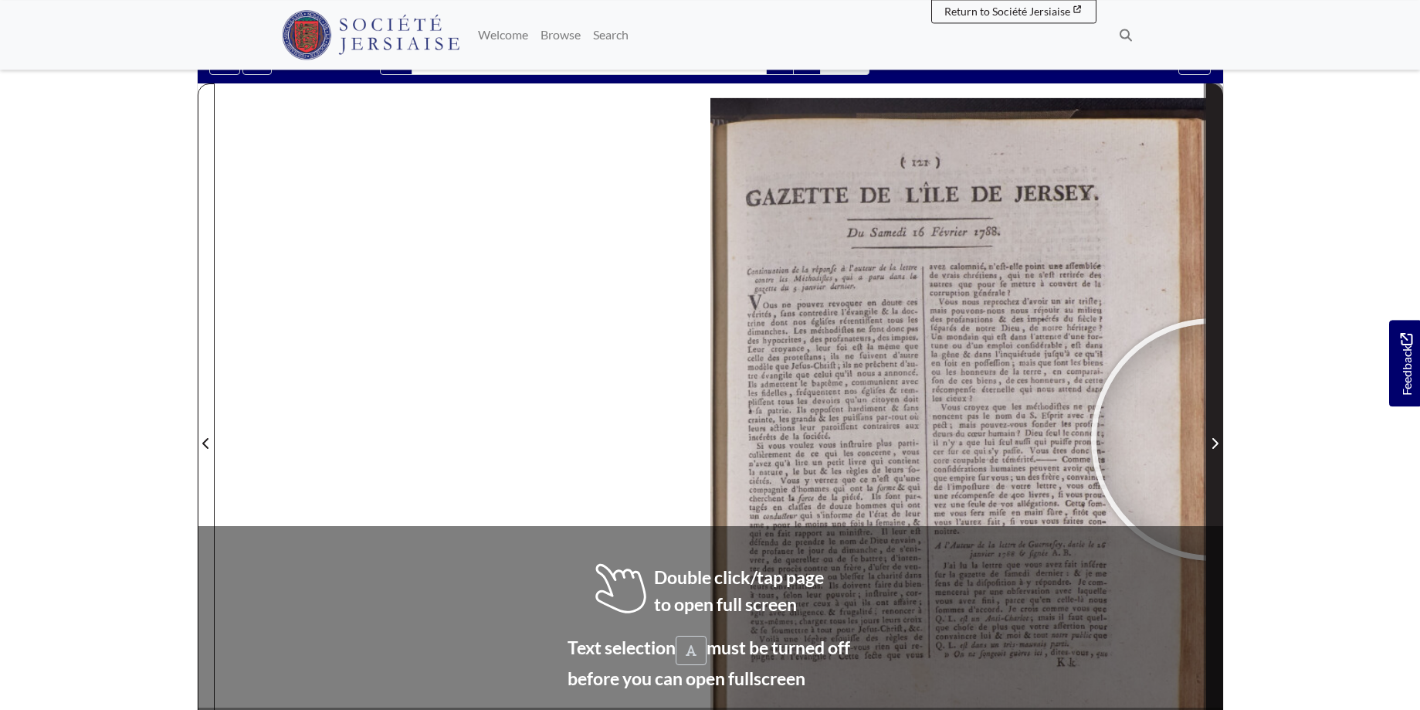
click at [1213, 440] on icon "Next Page" at bounding box center [1215, 443] width 8 height 12
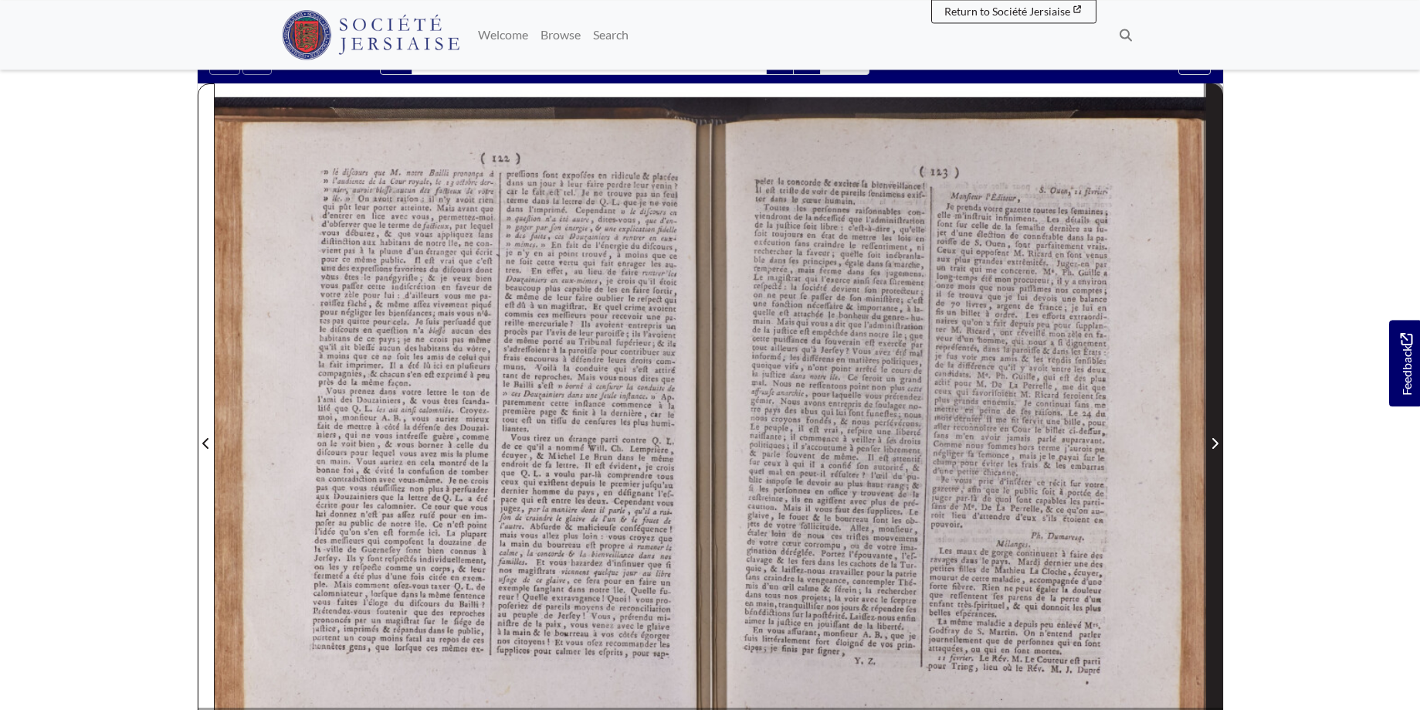
click at [1213, 440] on icon "Next Page" at bounding box center [1215, 443] width 8 height 12
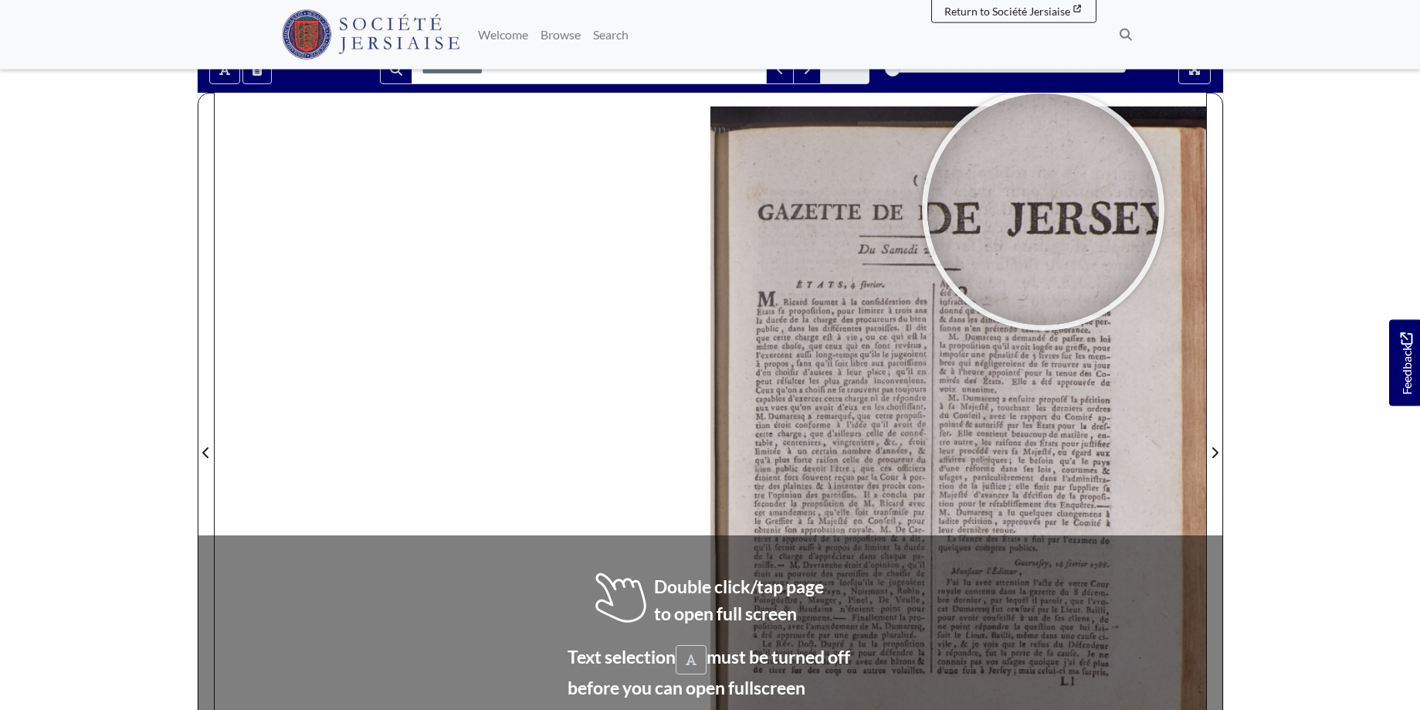
scroll to position [150, 0]
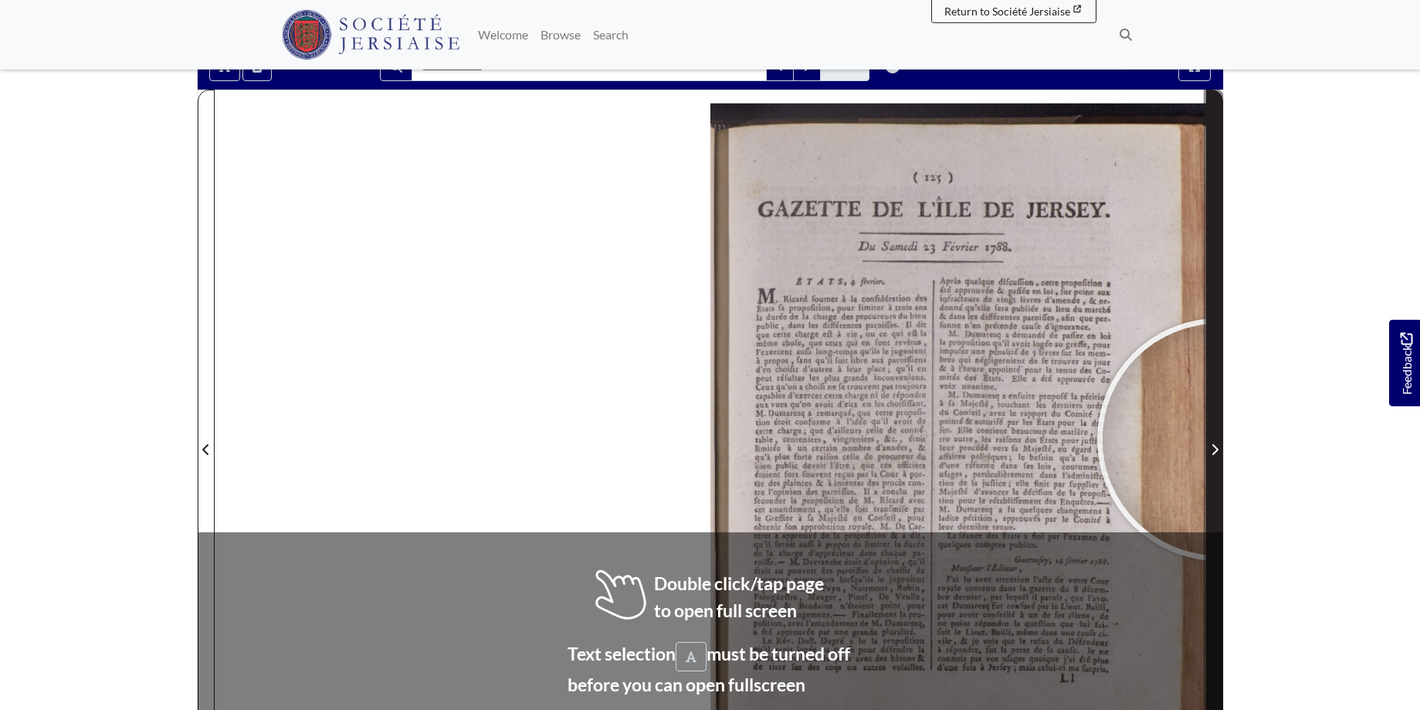
click at [1219, 440] on span "Next Page" at bounding box center [1214, 440] width 15 height 700
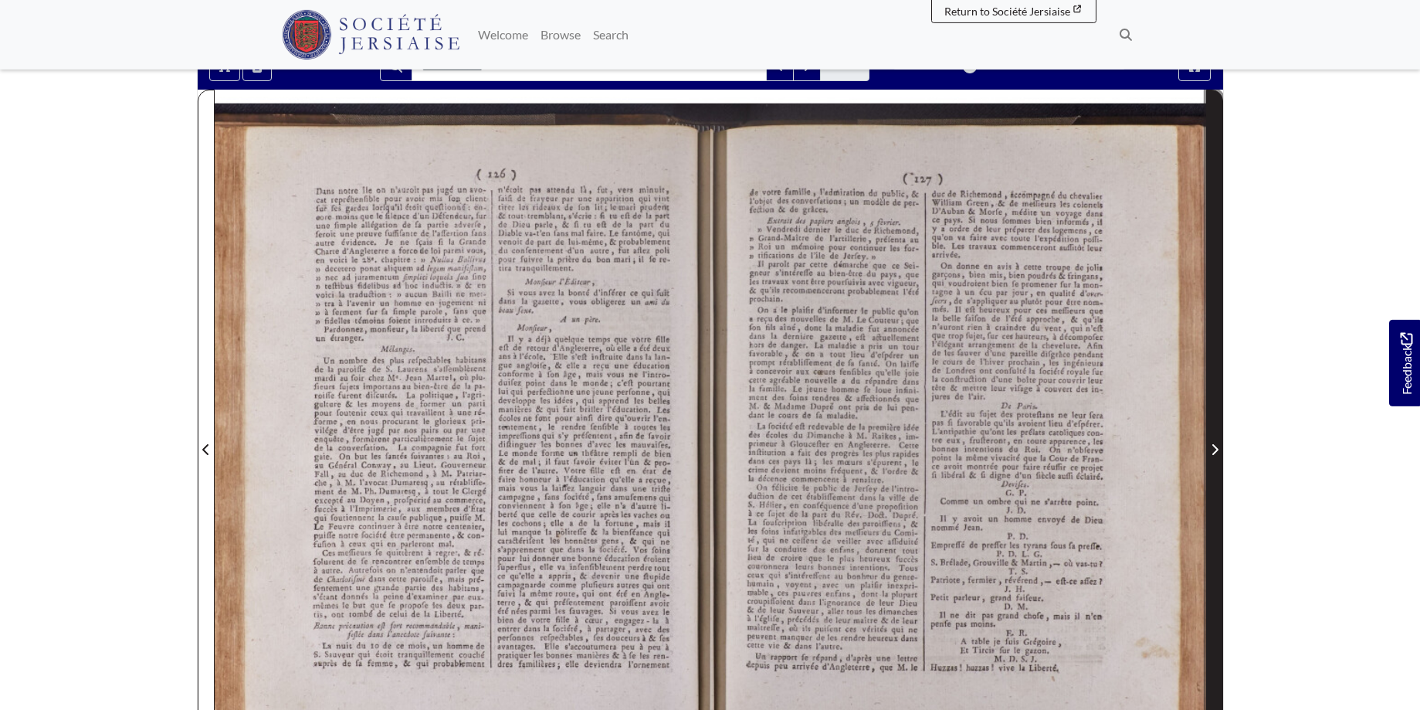
click at [1217, 443] on span "Next Page" at bounding box center [1214, 449] width 15 height 19
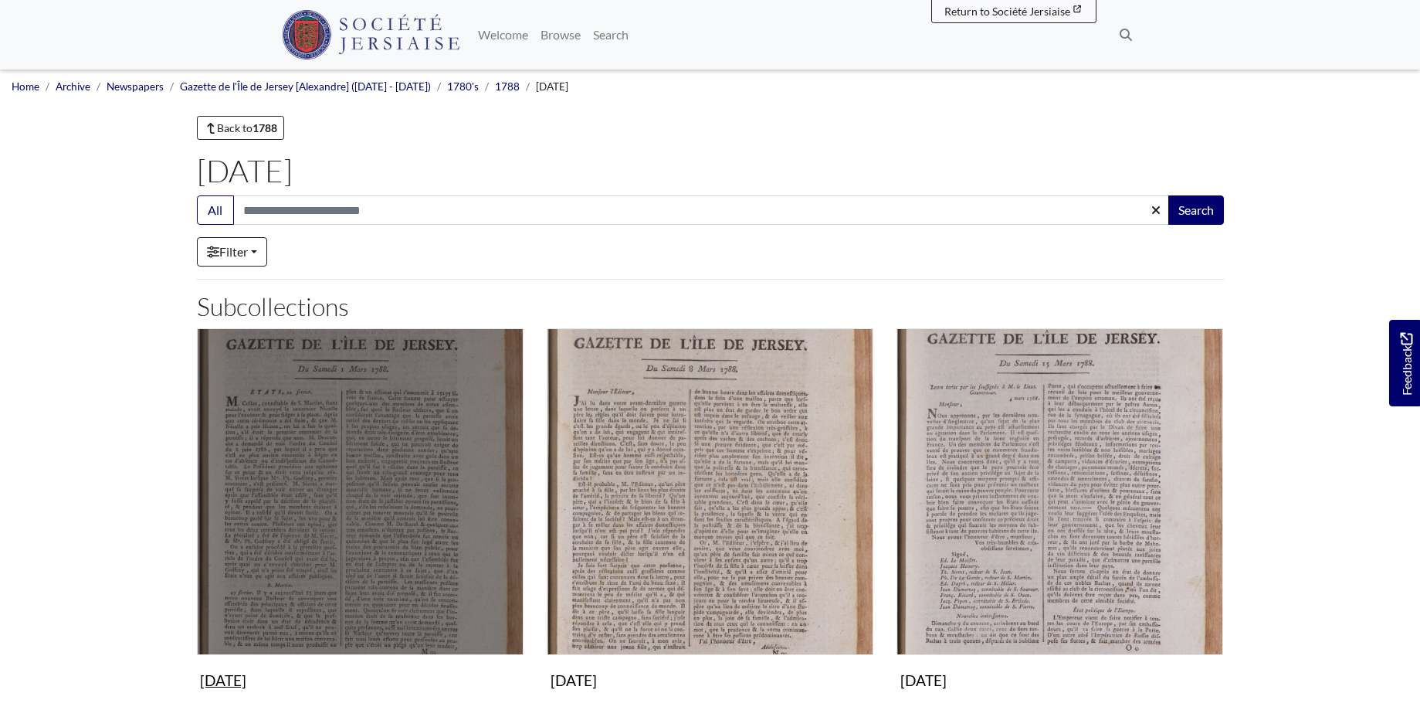
click at [382, 484] on img "Subcollection" at bounding box center [360, 491] width 327 height 327
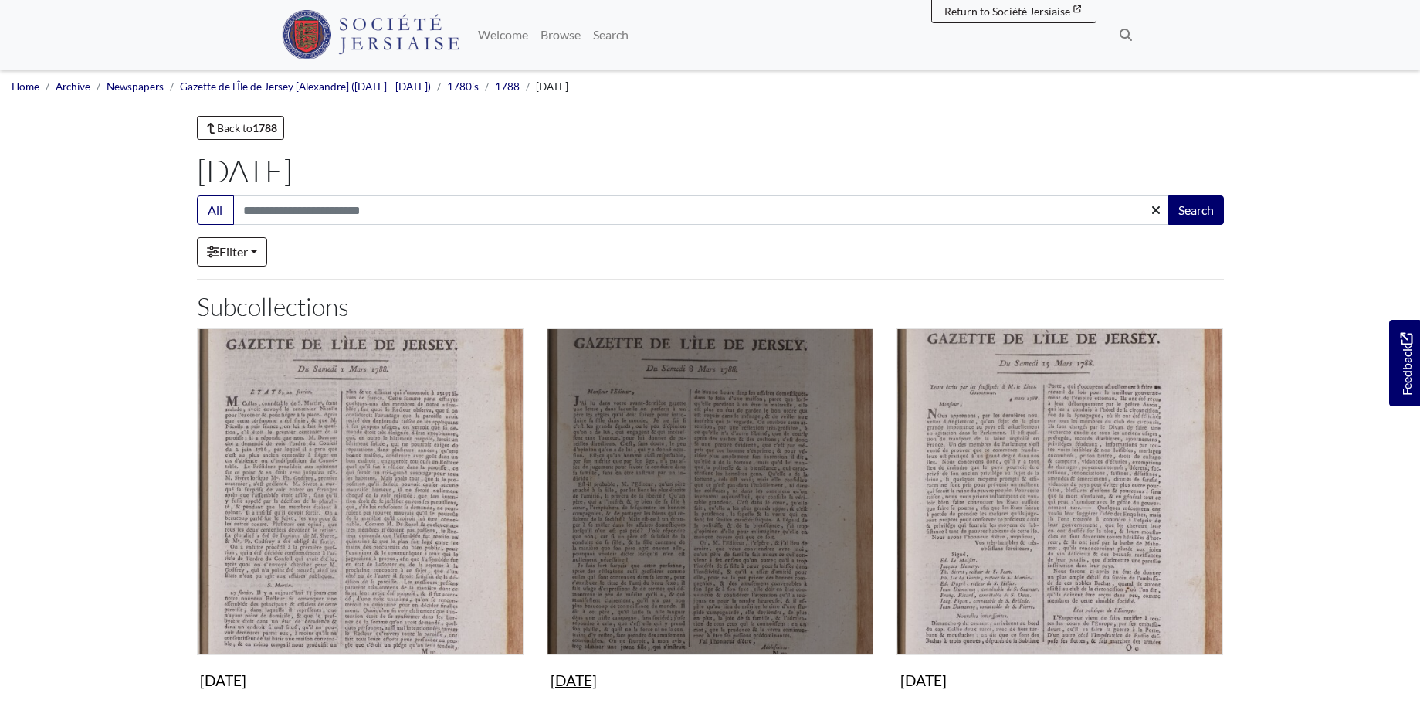
click at [794, 527] on img "Subcollection" at bounding box center [710, 491] width 327 height 327
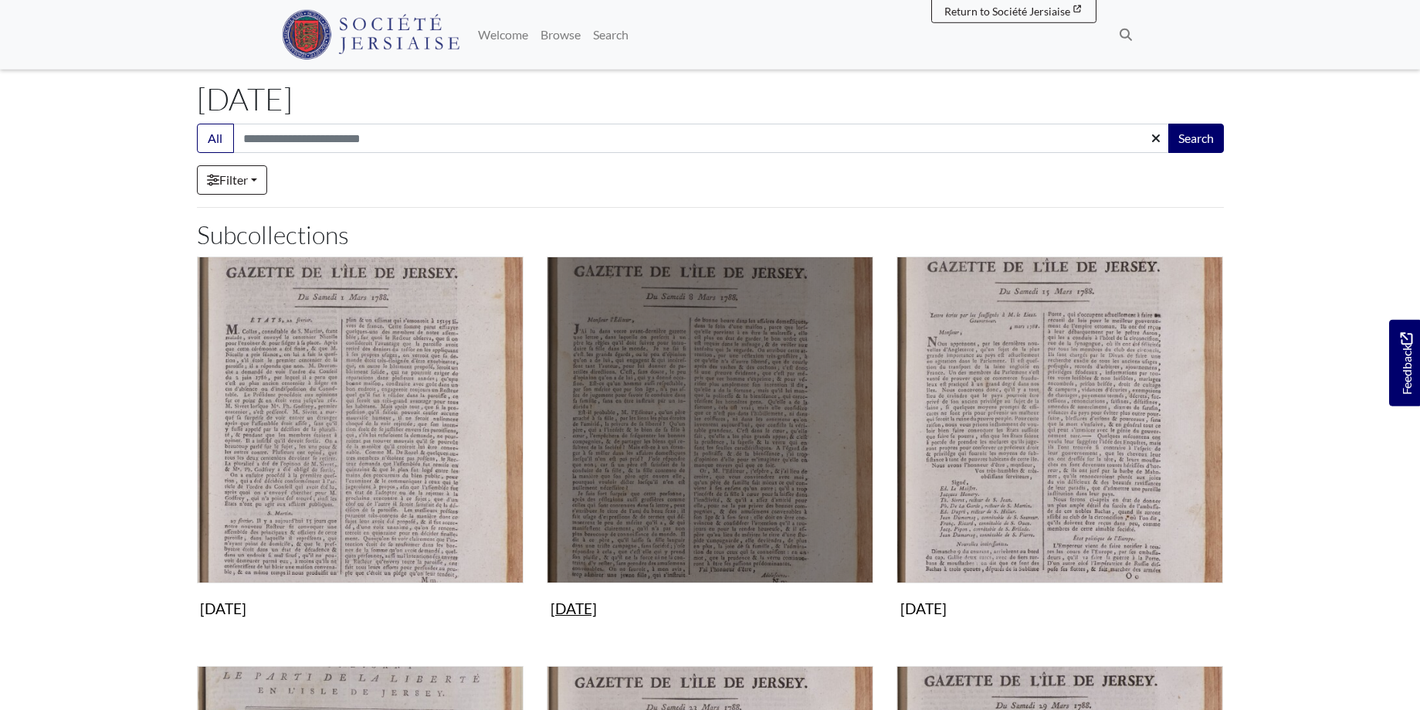
scroll to position [79, 0]
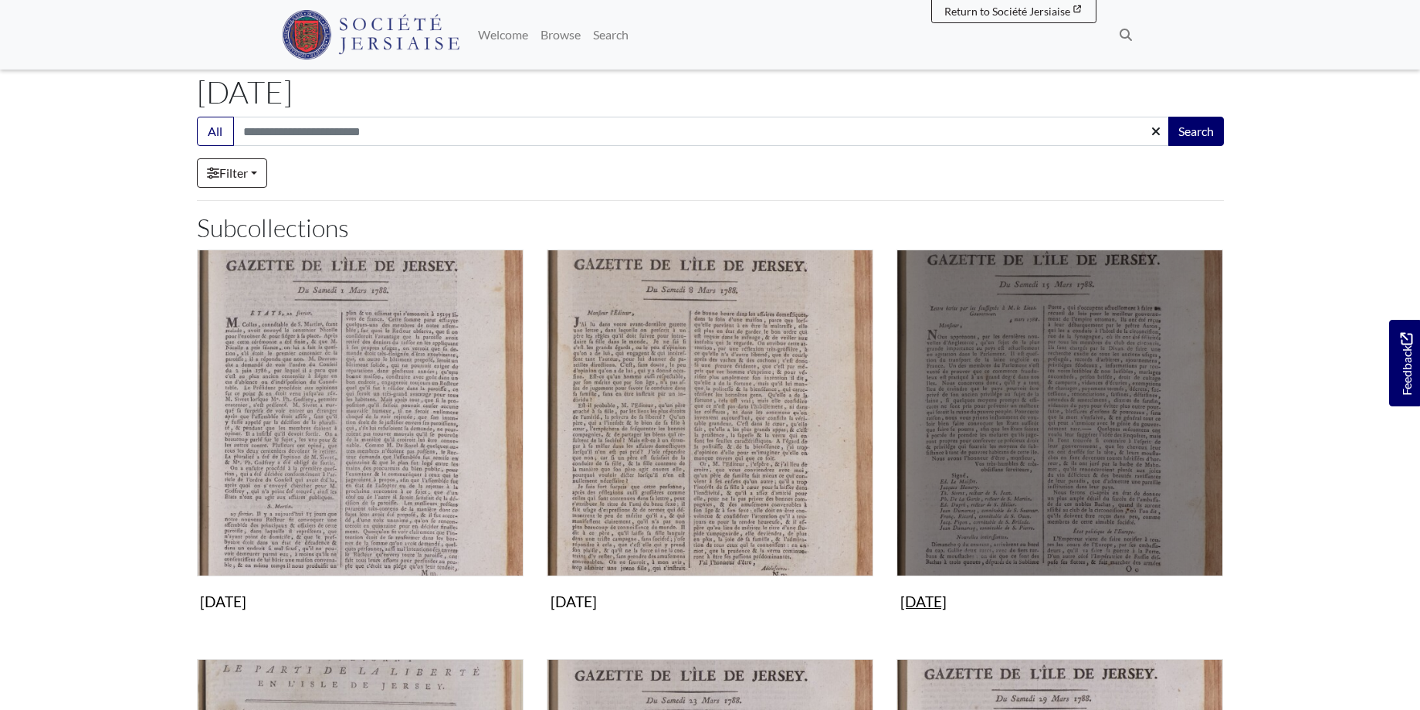
click at [1092, 449] on img "Subcollection" at bounding box center [1060, 412] width 327 height 327
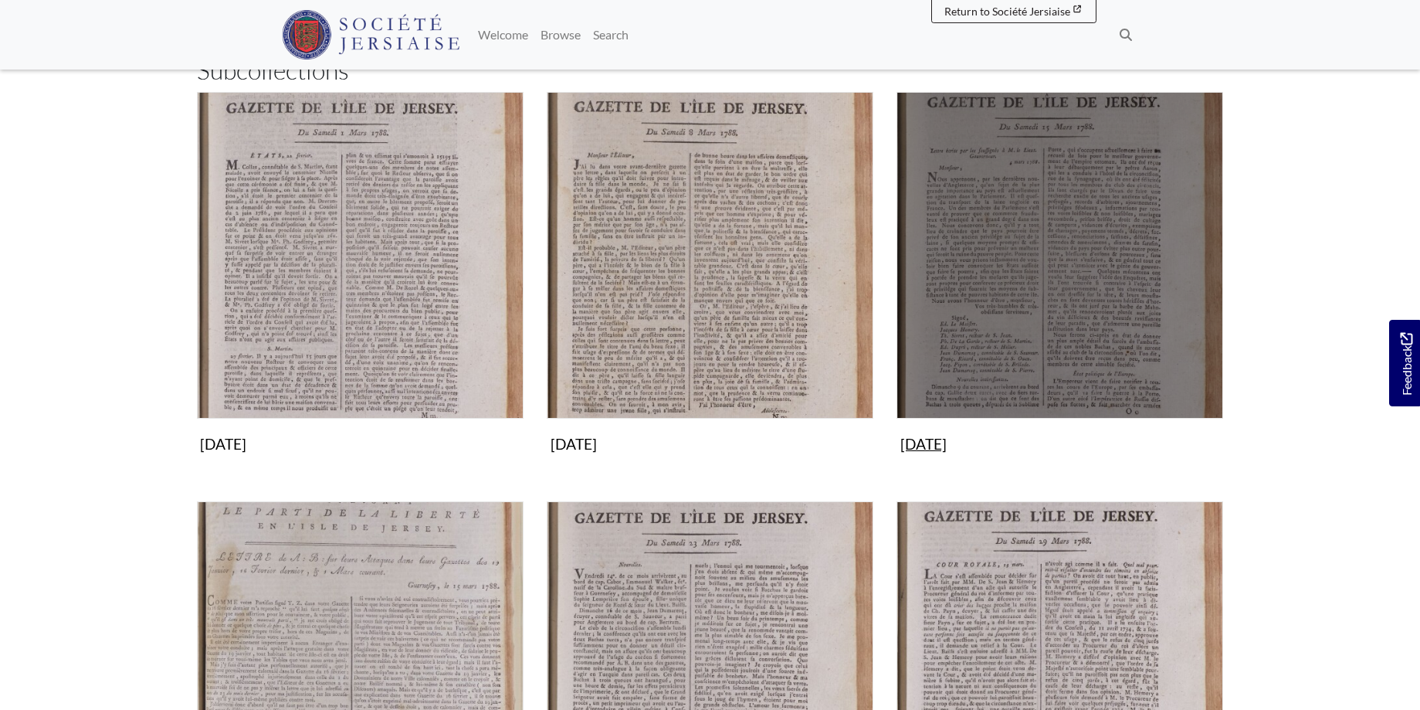
scroll to position [394, 0]
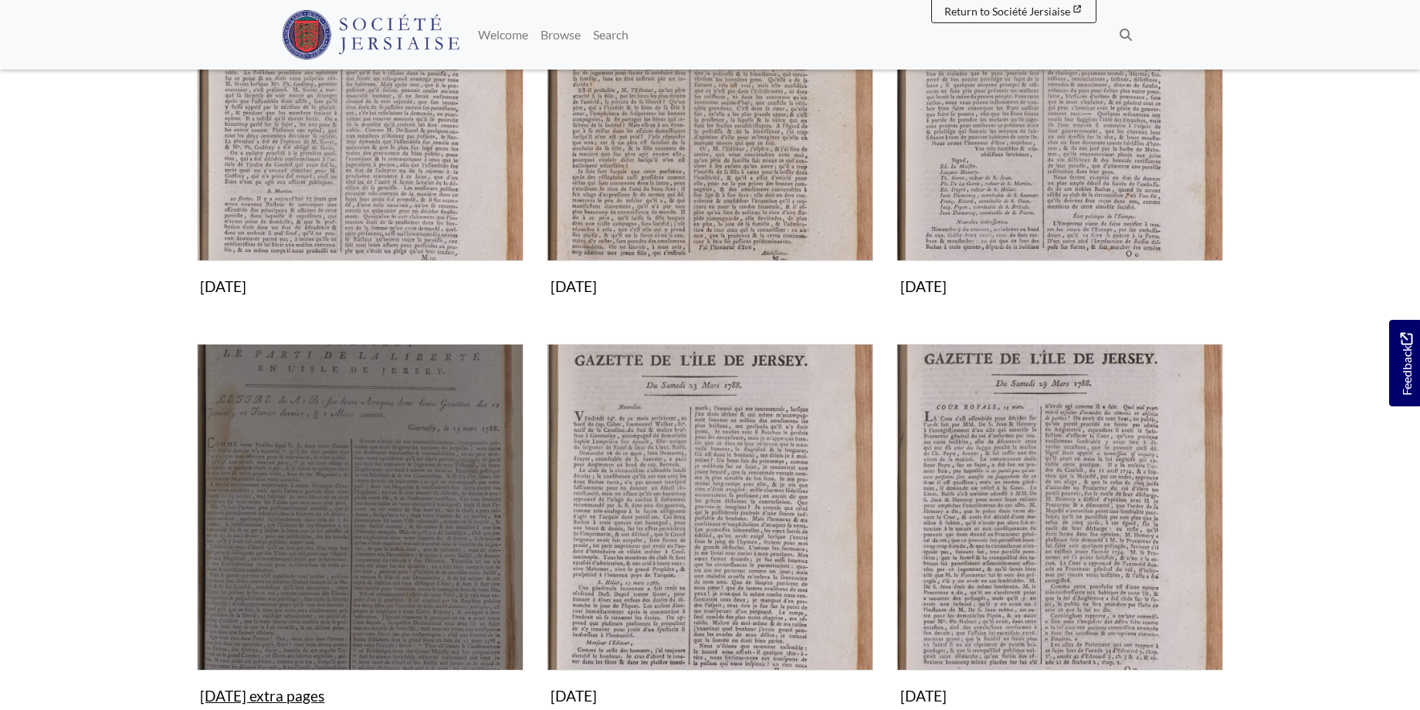
click at [375, 609] on img "Subcollection" at bounding box center [360, 507] width 327 height 327
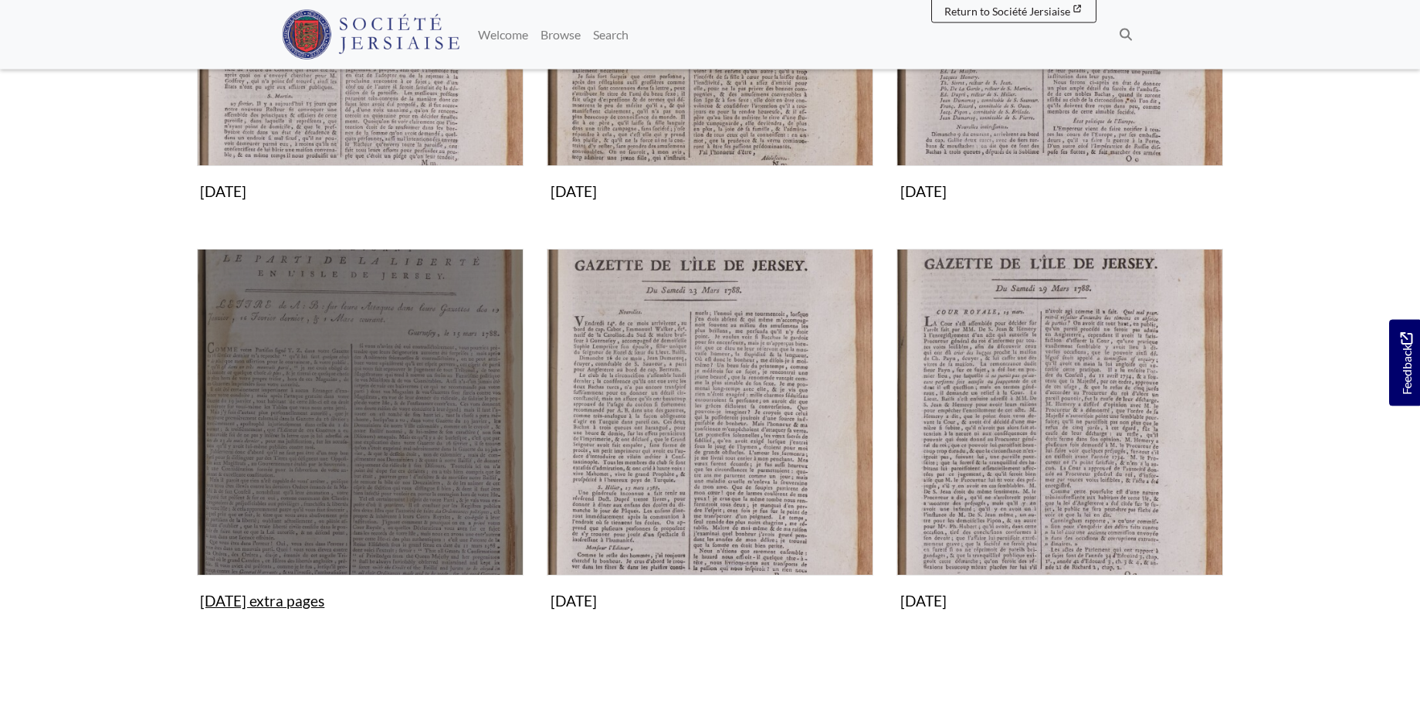
scroll to position [552, 0]
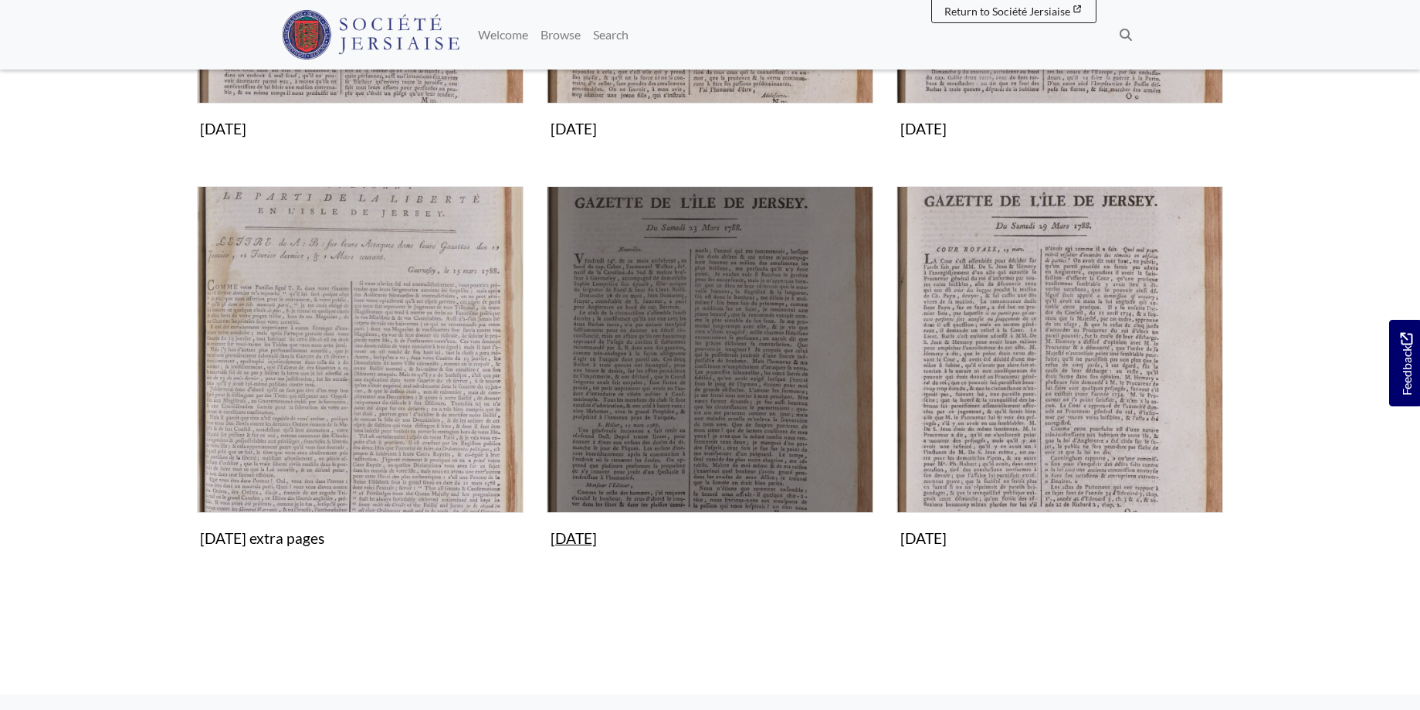
click at [696, 395] on img "Subcollection" at bounding box center [710, 349] width 327 height 327
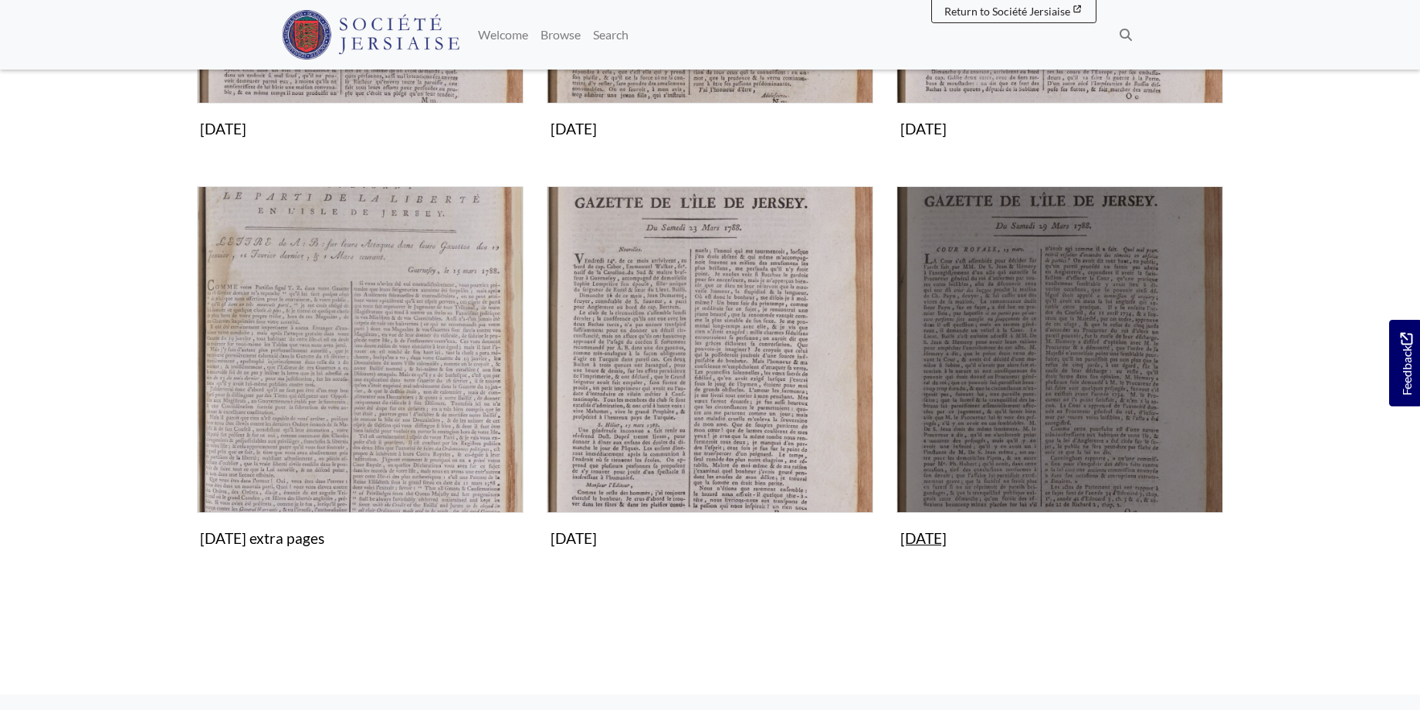
click at [1036, 293] on img "Subcollection" at bounding box center [1060, 349] width 327 height 327
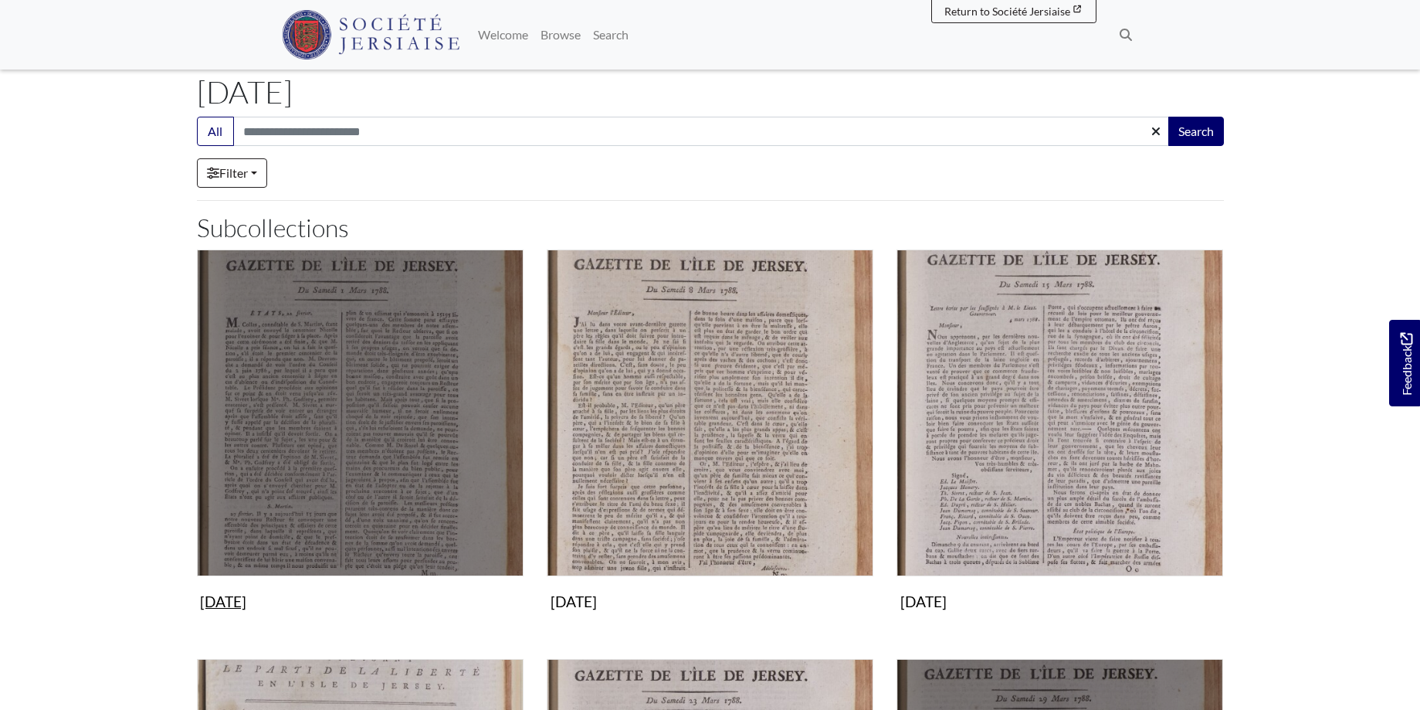
scroll to position [0, 0]
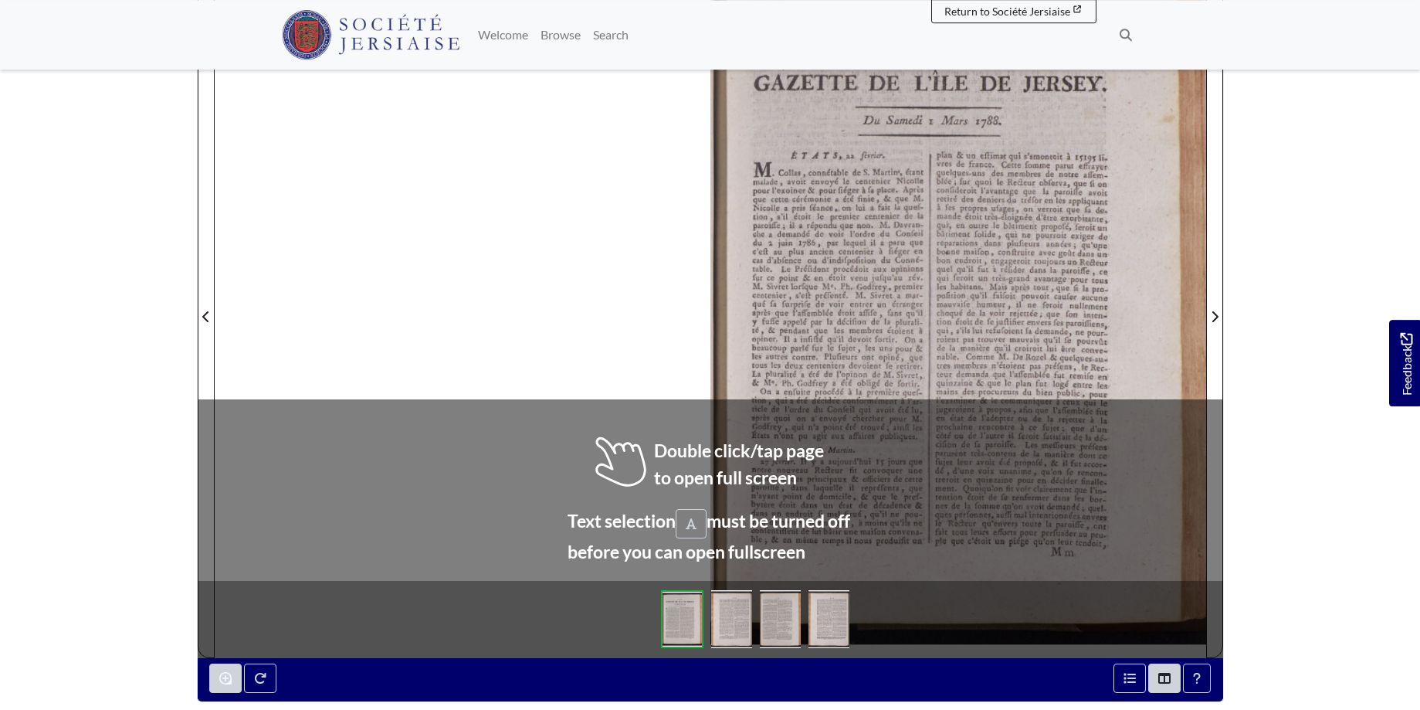
scroll to position [314, 0]
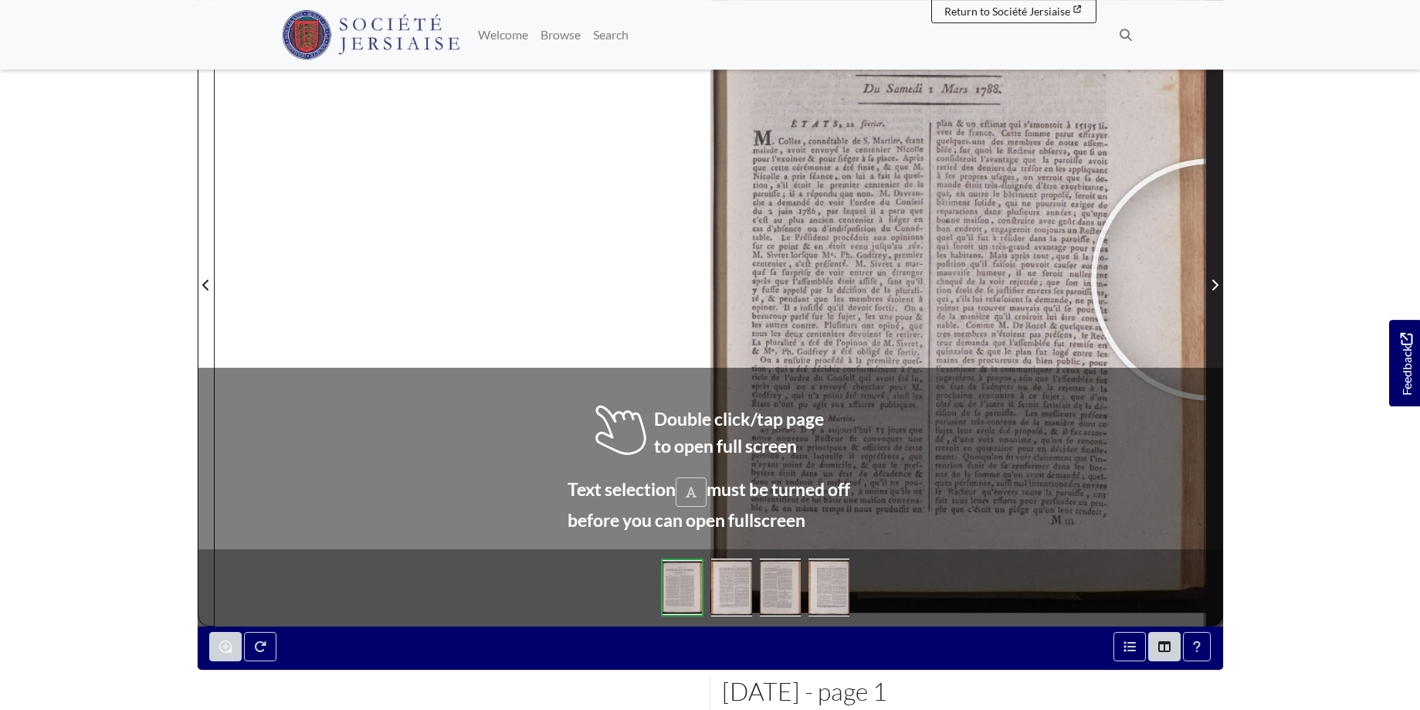
click at [1213, 280] on span "Next Page" at bounding box center [1214, 285] width 15 height 19
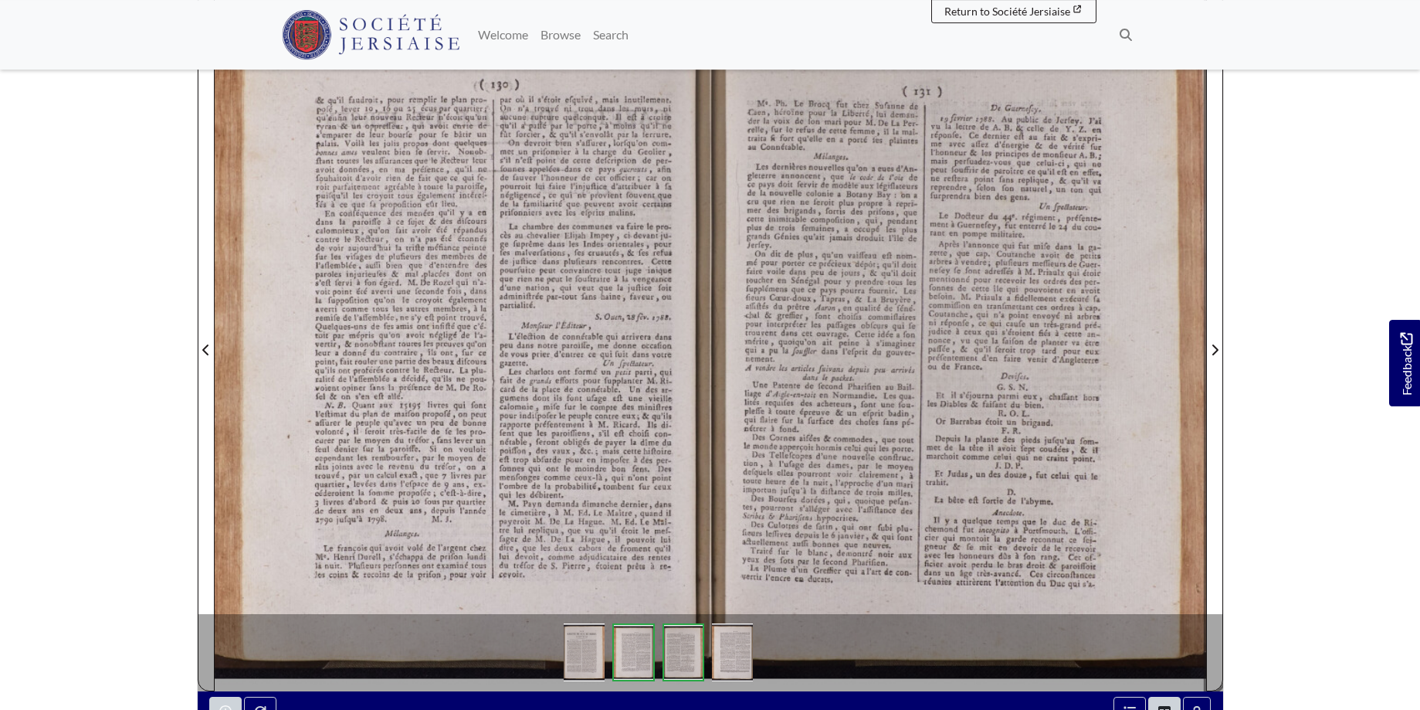
scroll to position [245, 0]
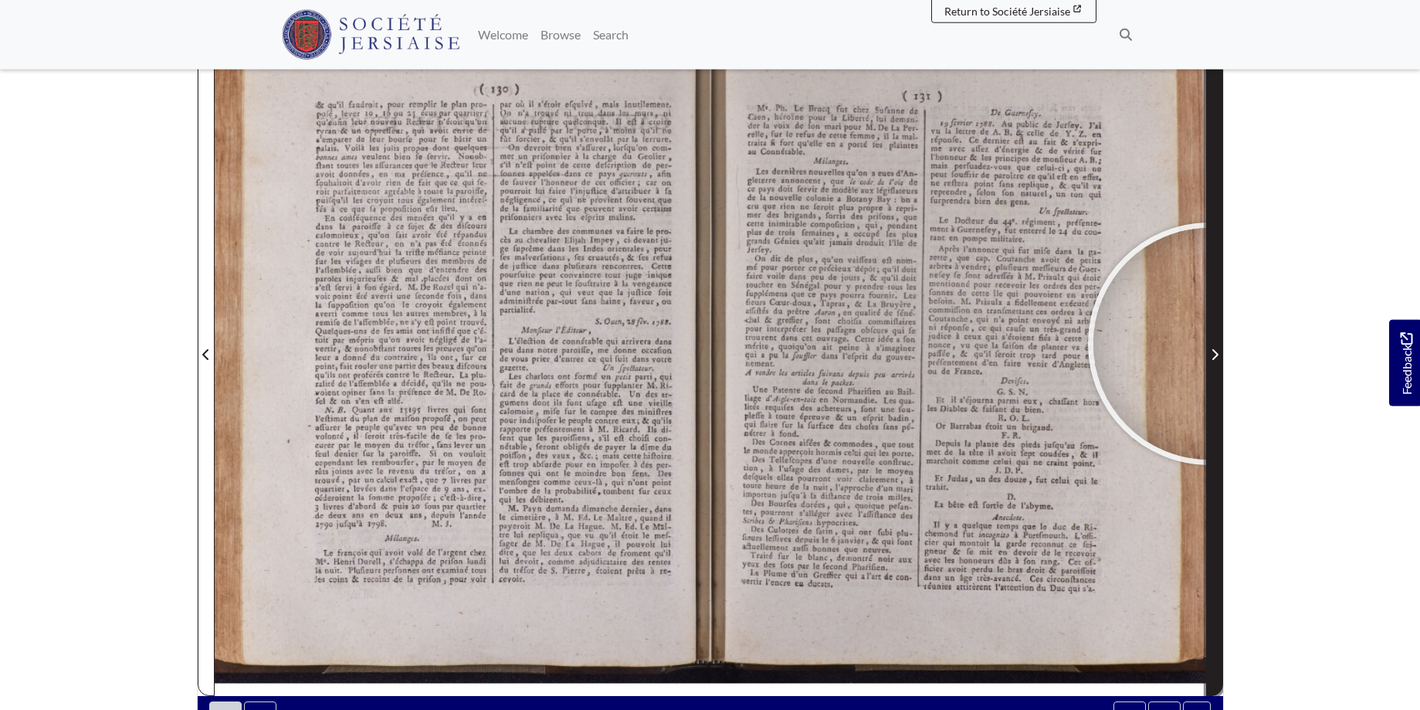
click at [1210, 344] on span "Next Page" at bounding box center [1214, 345] width 15 height 700
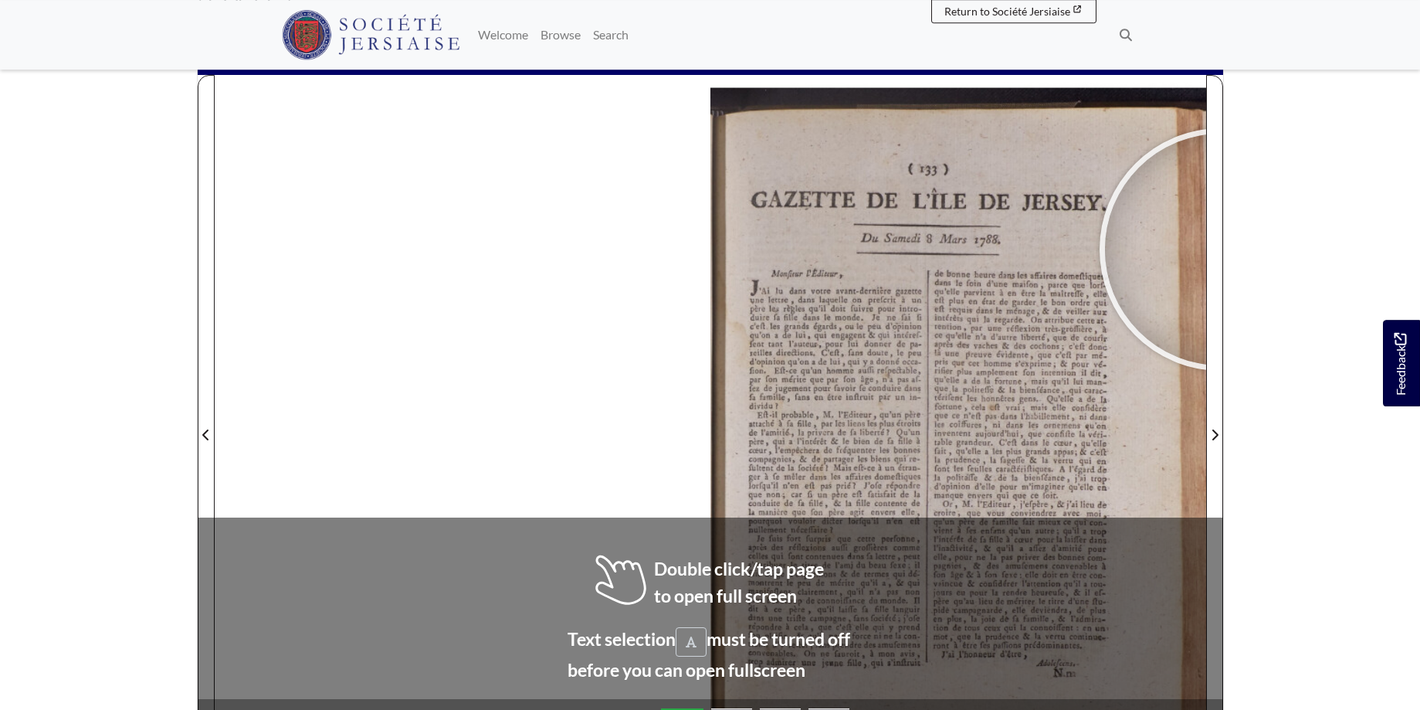
scroll to position [168, 0]
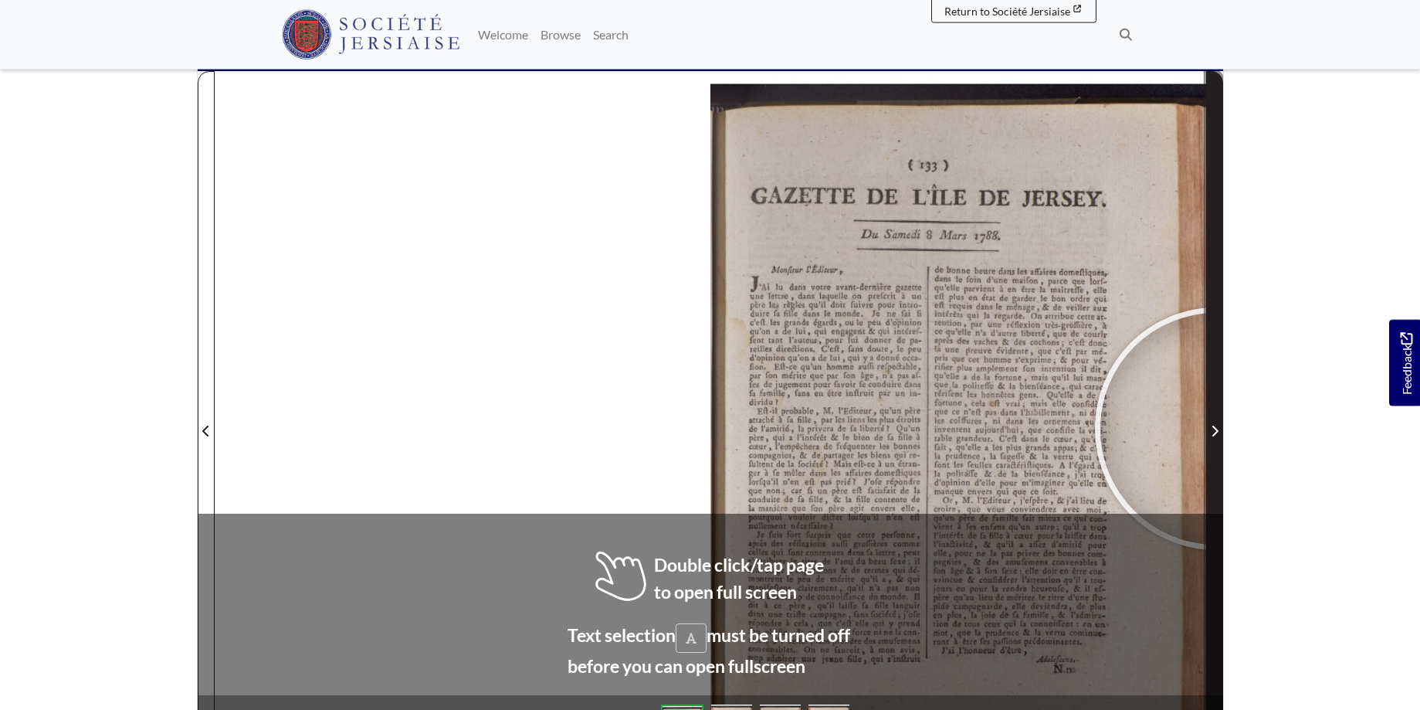
click at [1217, 429] on icon "Next Page" at bounding box center [1215, 431] width 8 height 12
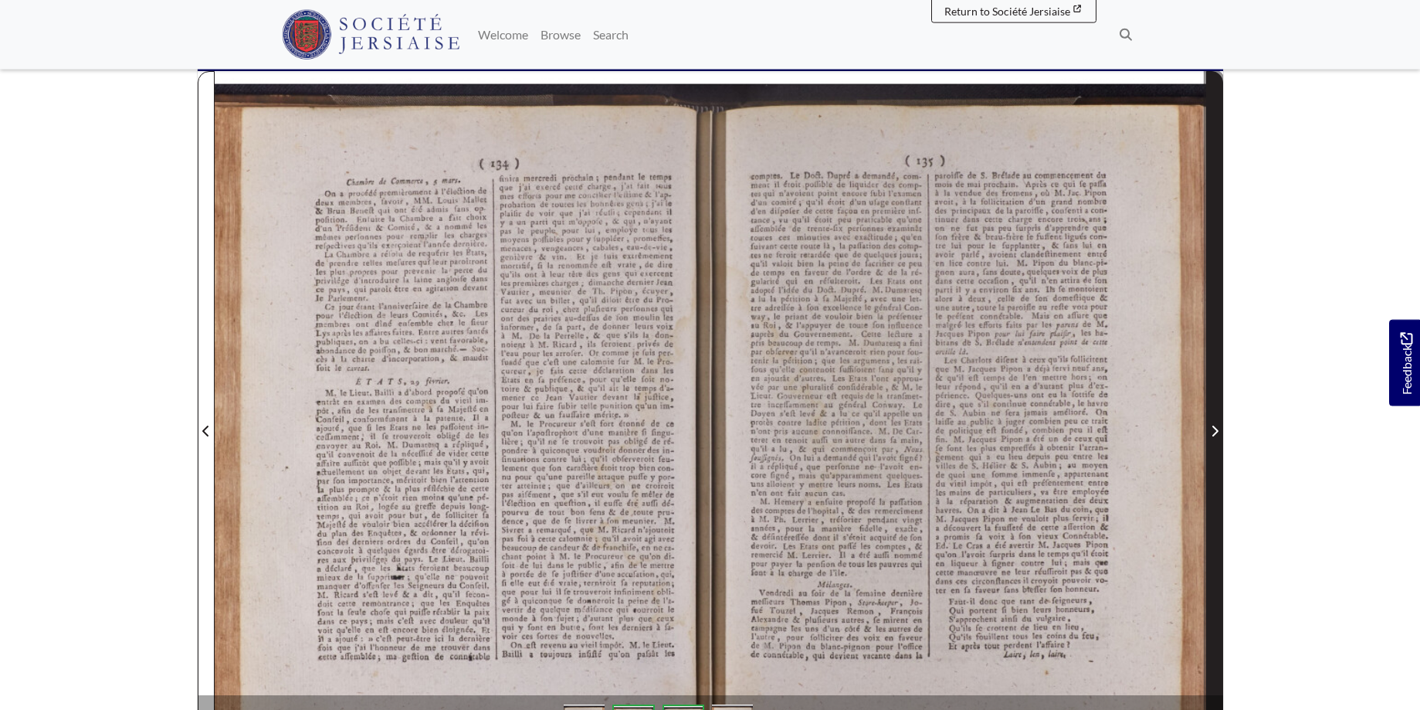
click at [1216, 429] on icon "Next Page" at bounding box center [1215, 431] width 6 height 11
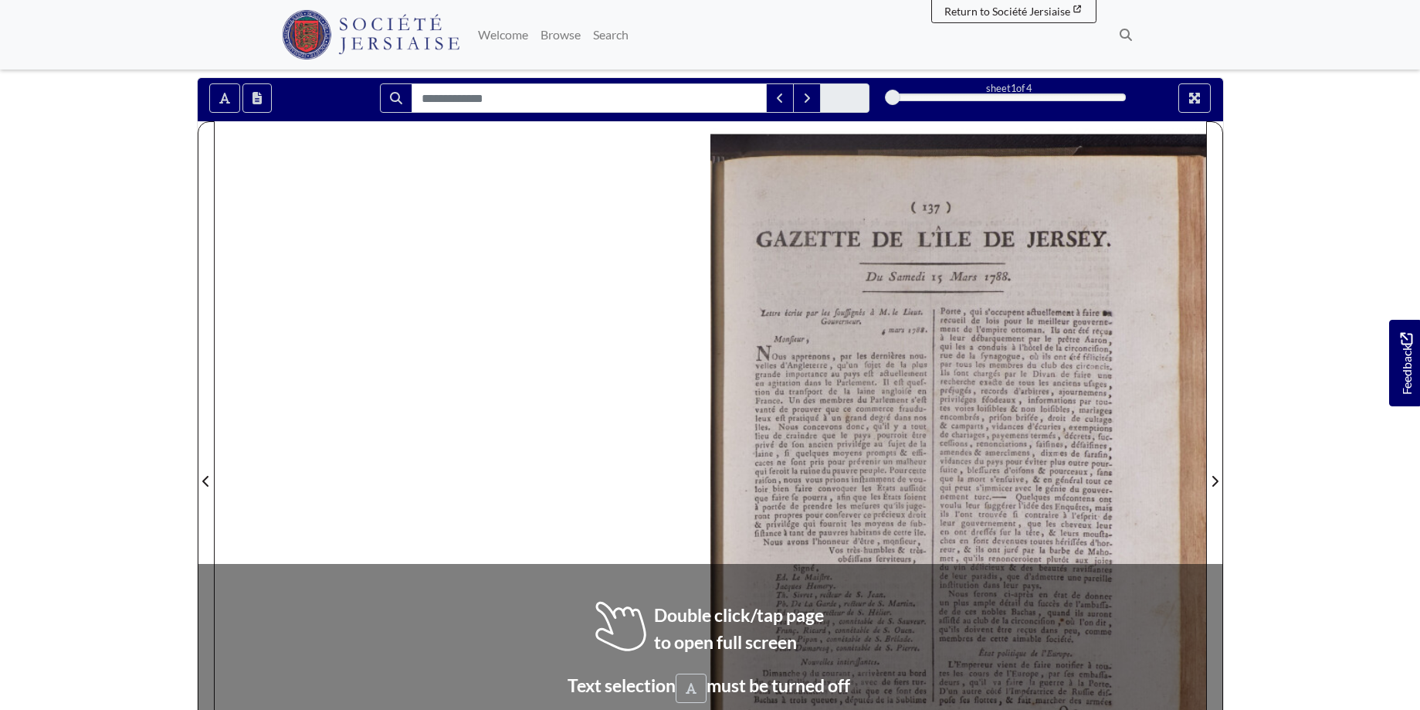
scroll to position [212, 0]
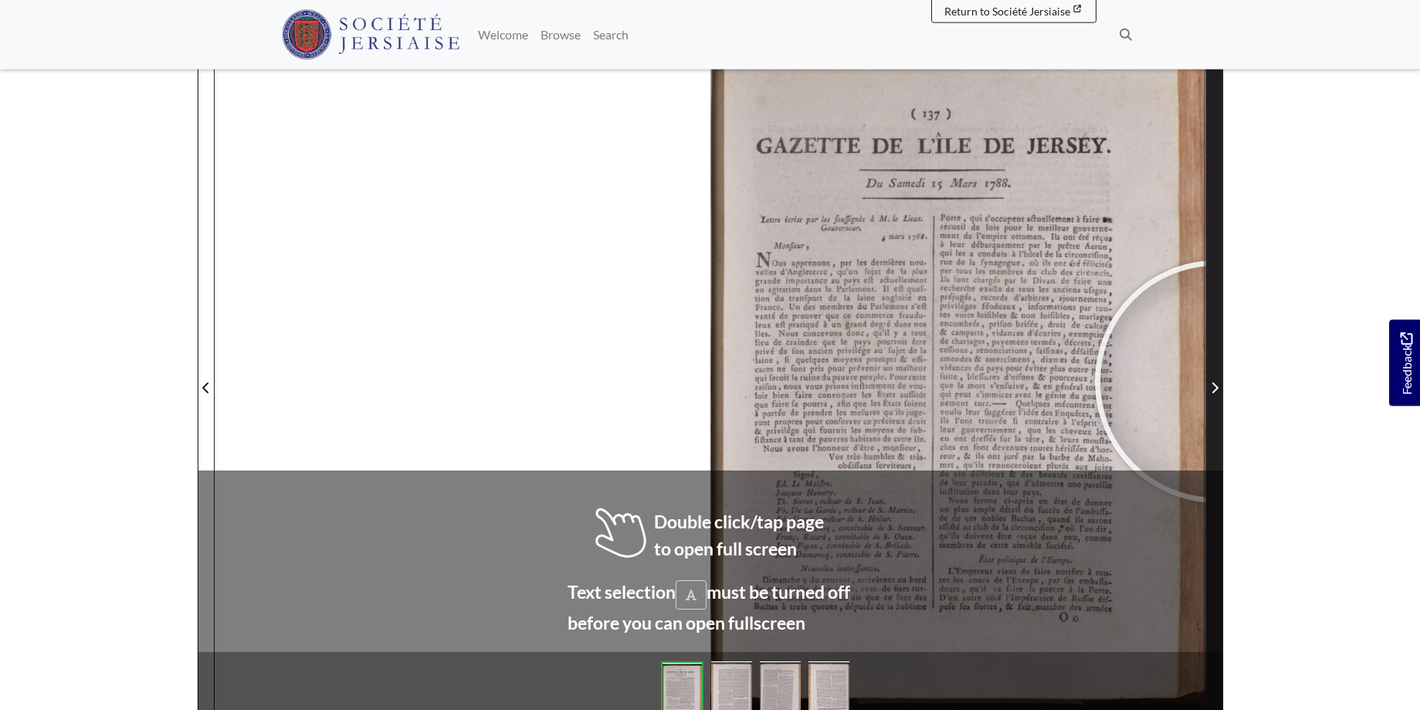
click at [1217, 382] on span "Next Page" at bounding box center [1214, 387] width 15 height 19
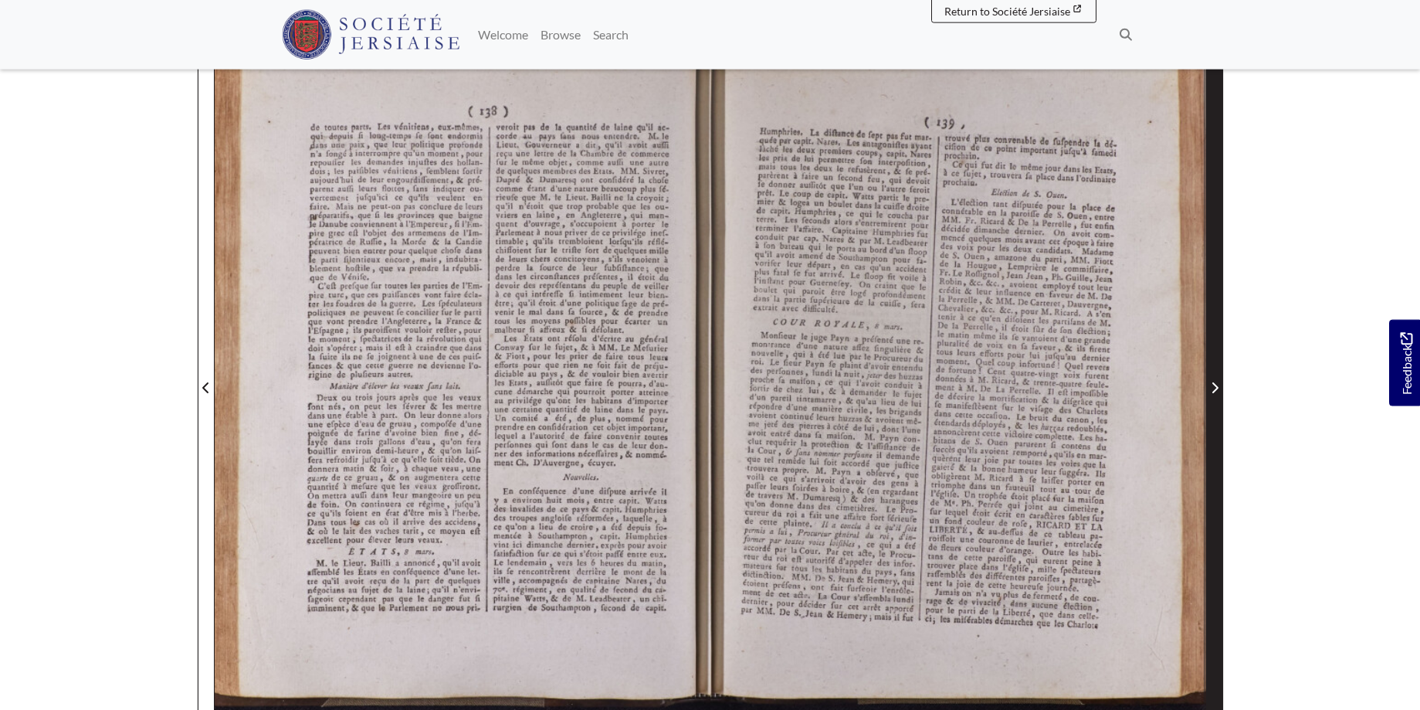
click at [1214, 372] on span "Next Page" at bounding box center [1214, 379] width 15 height 700
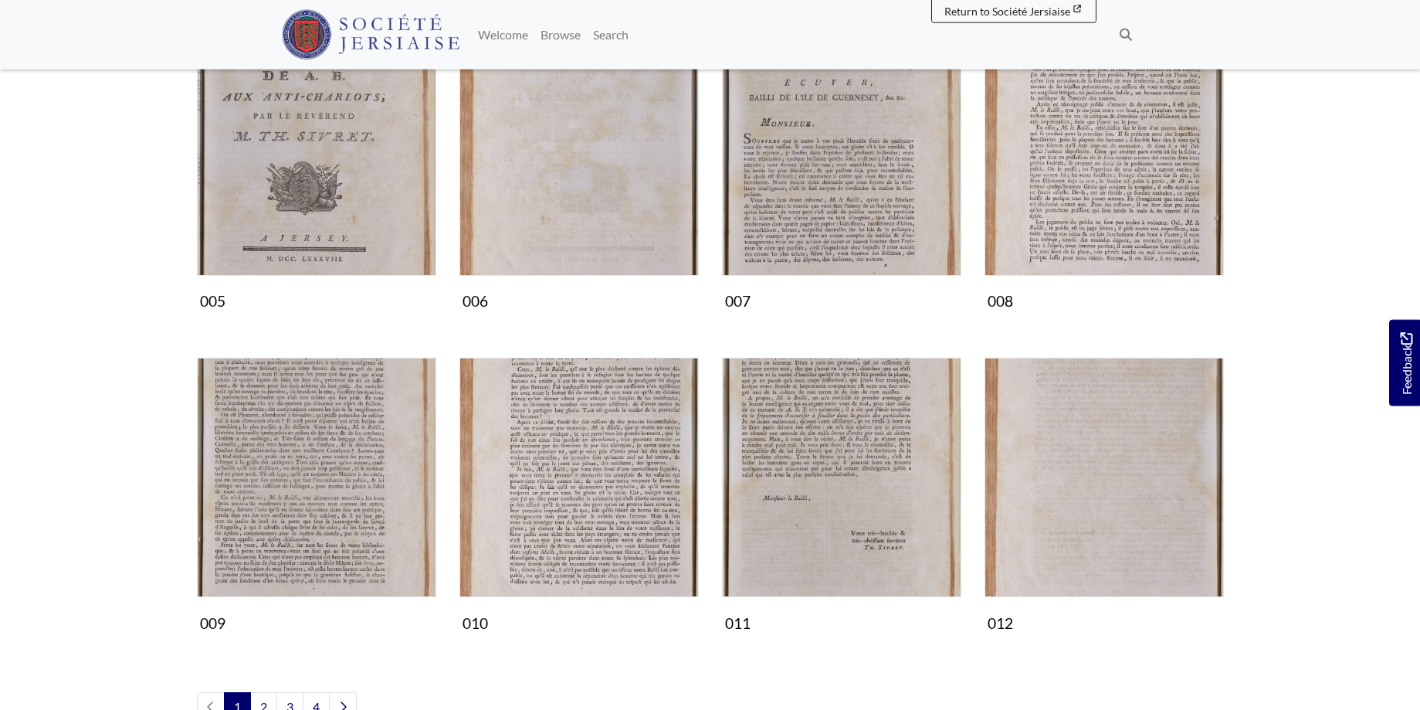
scroll to position [709, 0]
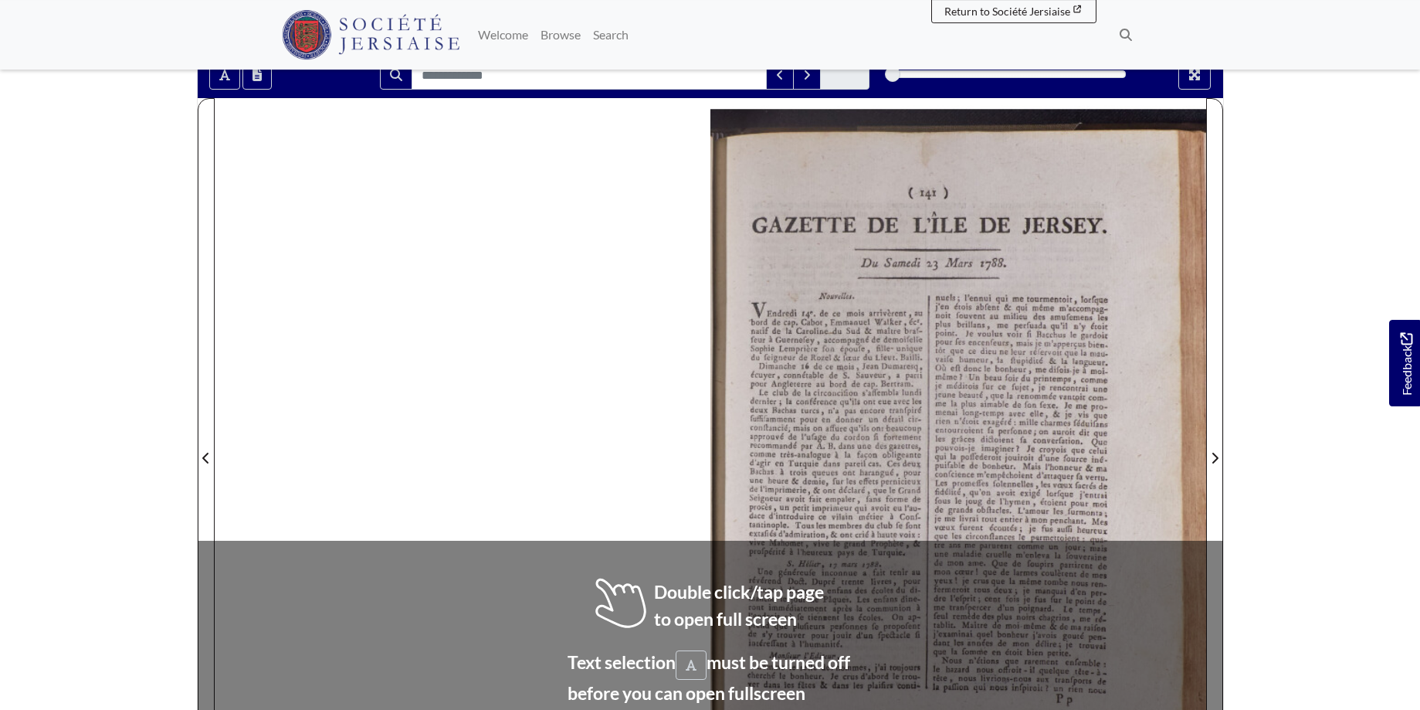
scroll to position [290, 0]
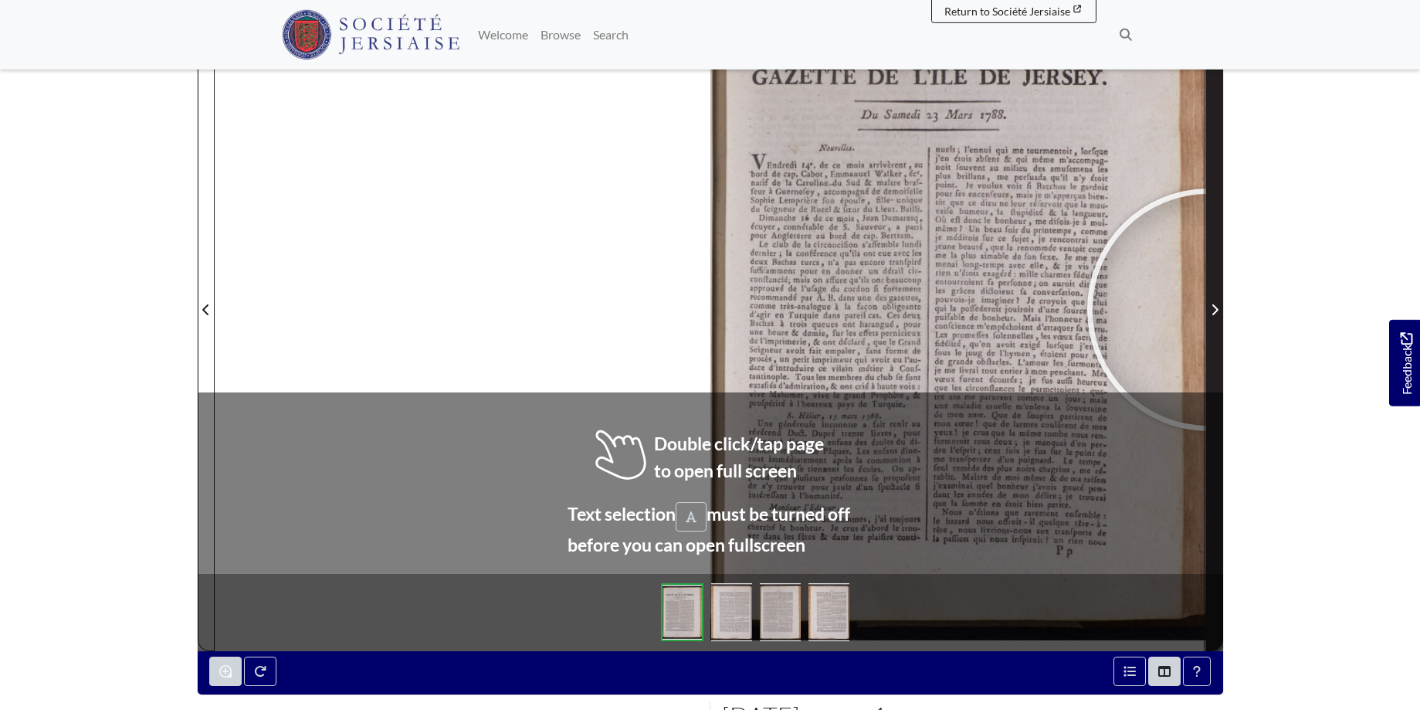
click at [1209, 310] on span "Next Page" at bounding box center [1214, 309] width 15 height 19
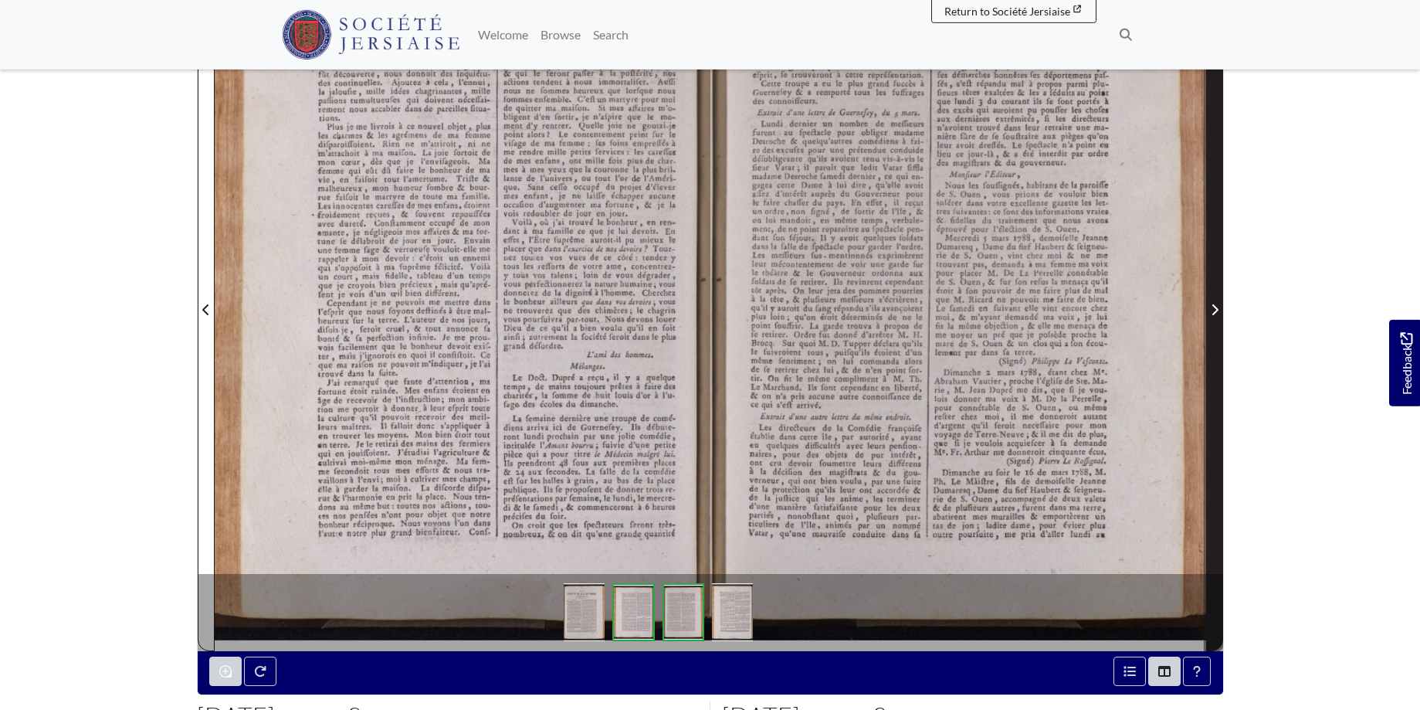
click at [1215, 305] on icon "Next Page" at bounding box center [1215, 310] width 8 height 12
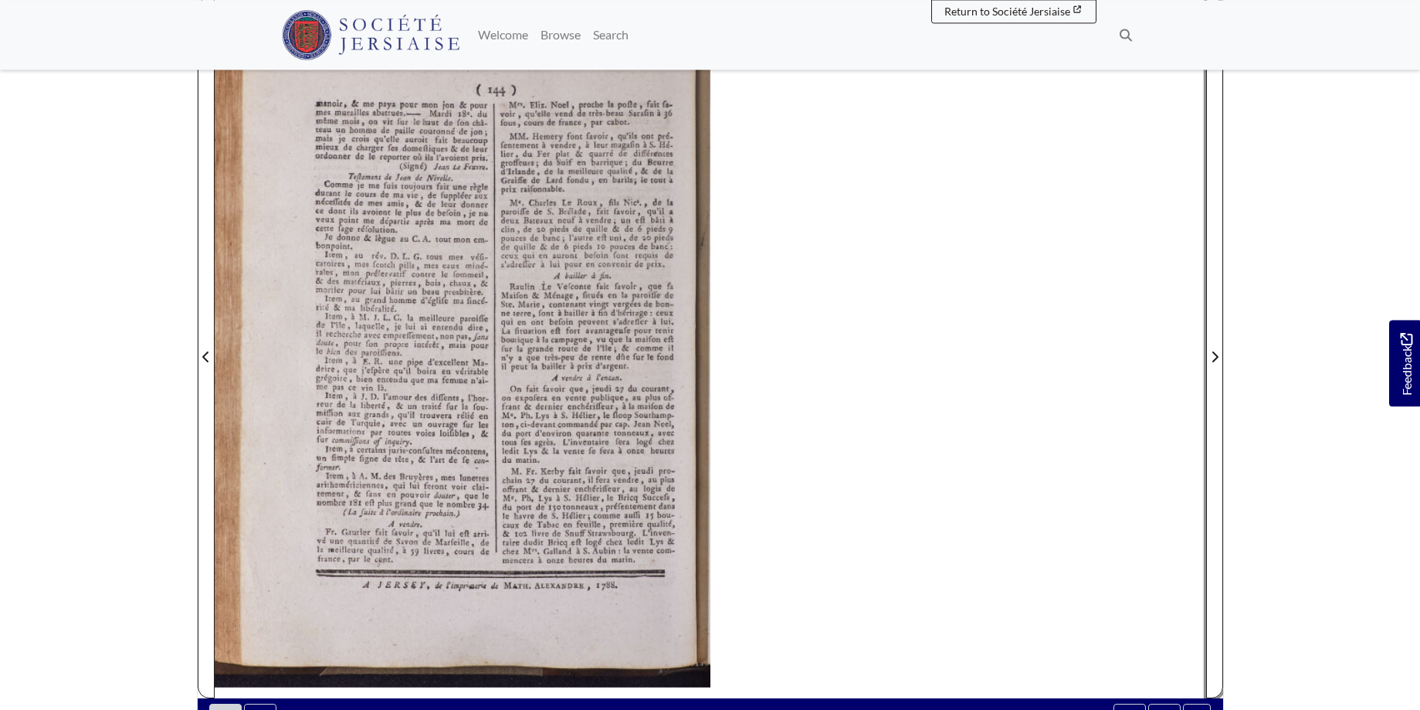
scroll to position [232, 0]
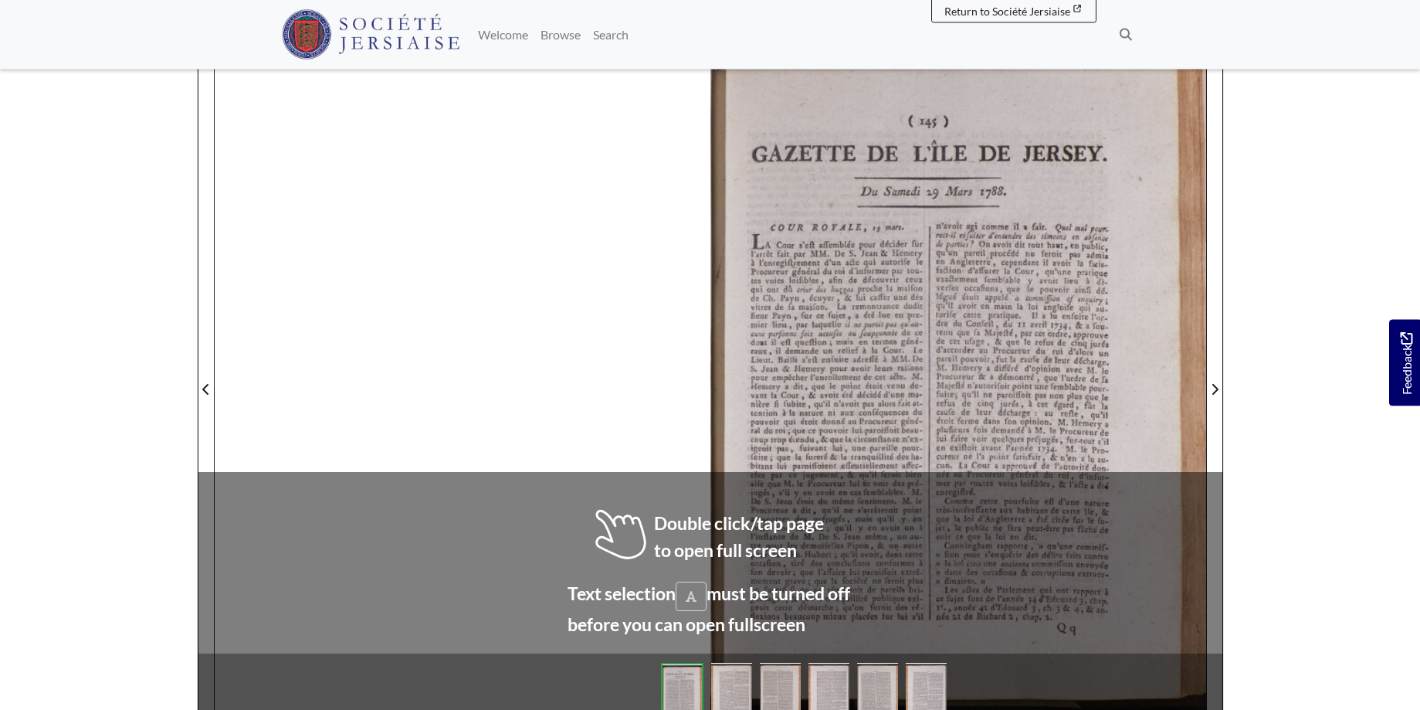
scroll to position [212, 0]
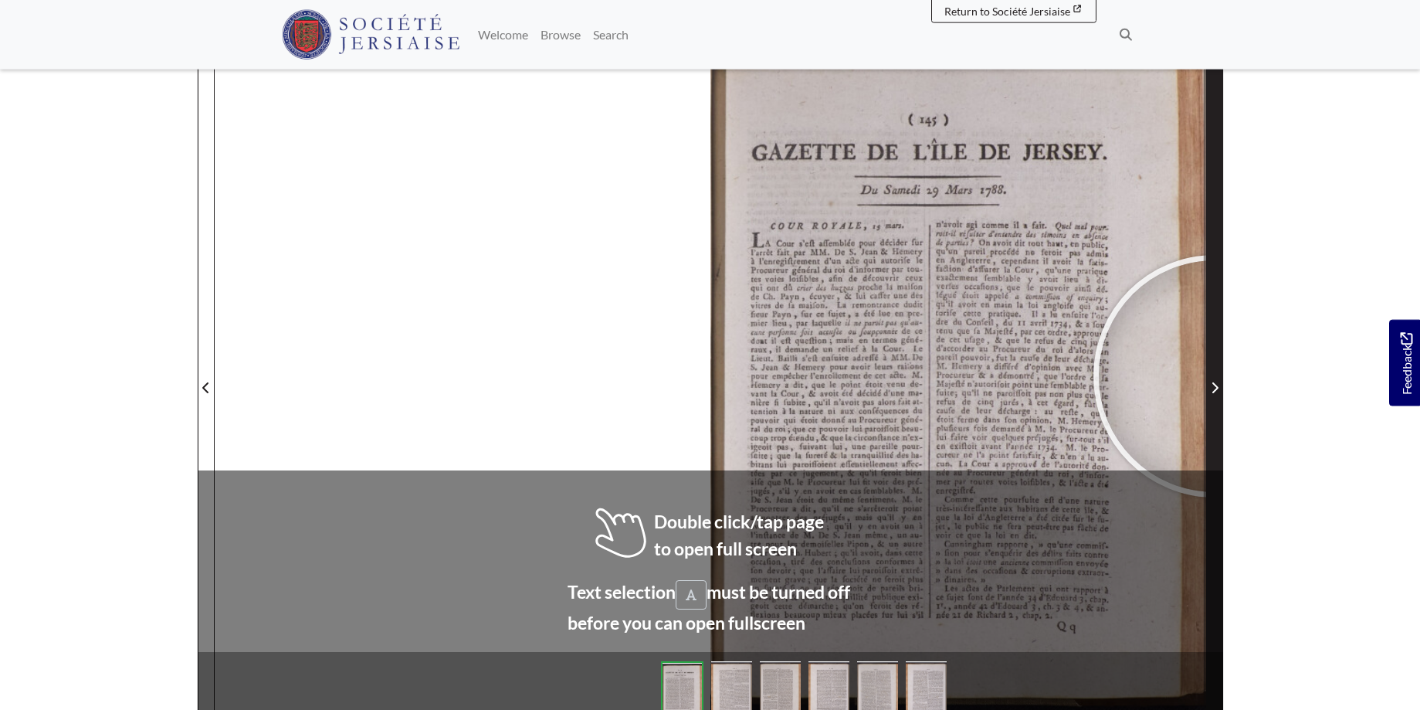
click at [1215, 376] on span "Next Page" at bounding box center [1214, 379] width 15 height 700
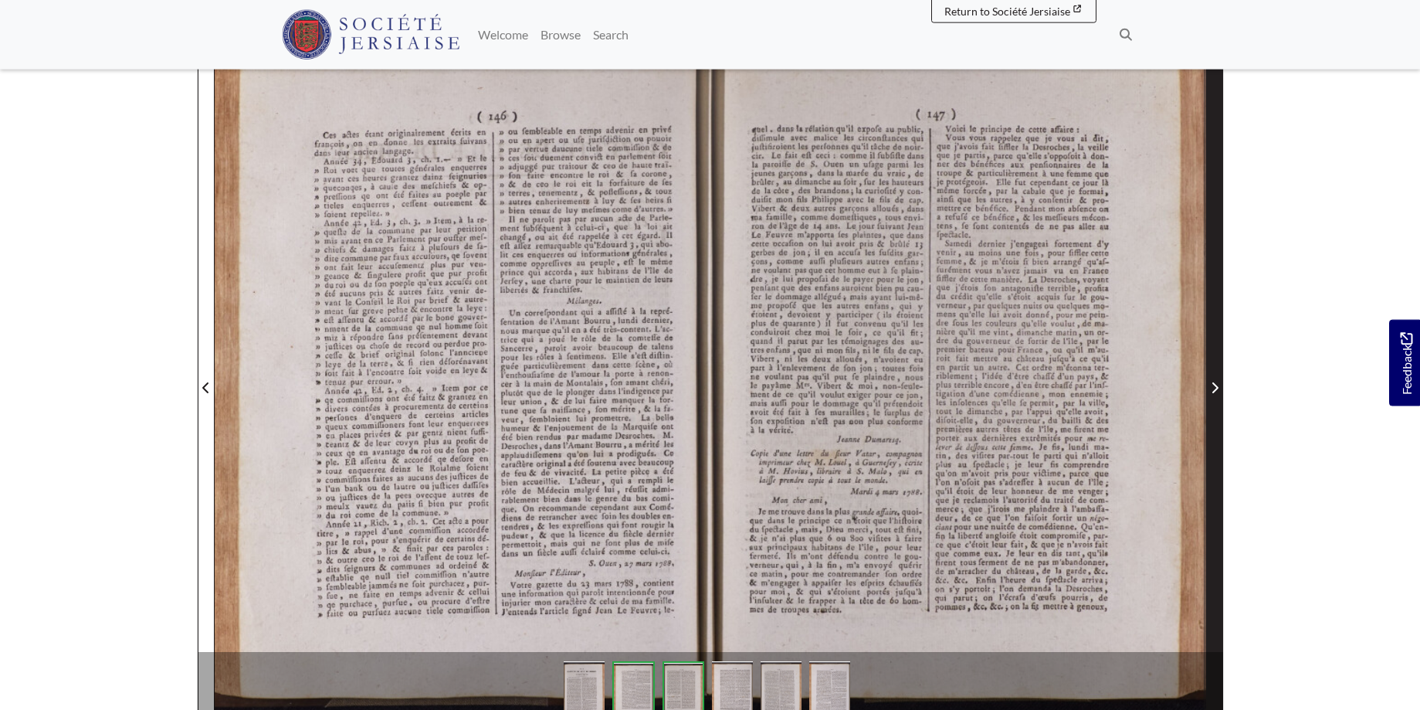
click at [1215, 376] on span "Next Page" at bounding box center [1214, 379] width 15 height 700
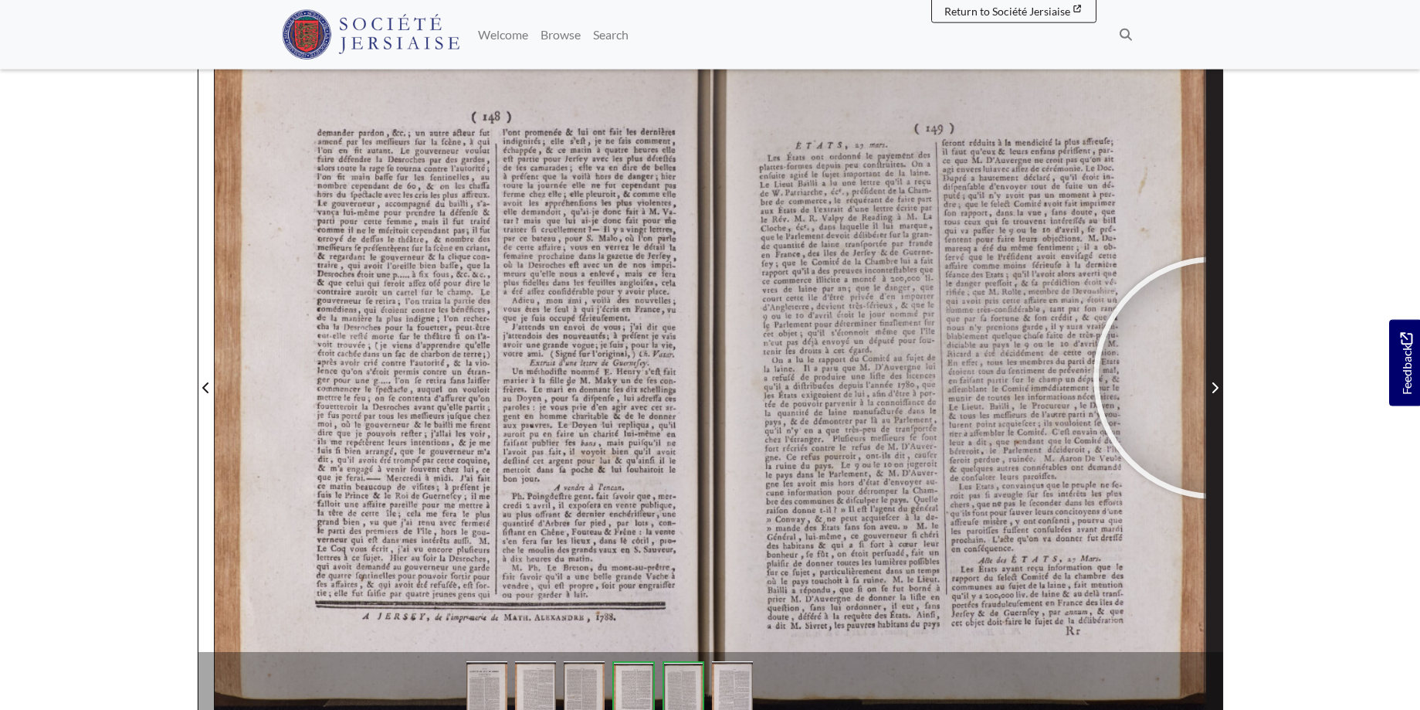
click at [1215, 378] on span "Next Page" at bounding box center [1214, 379] width 15 height 700
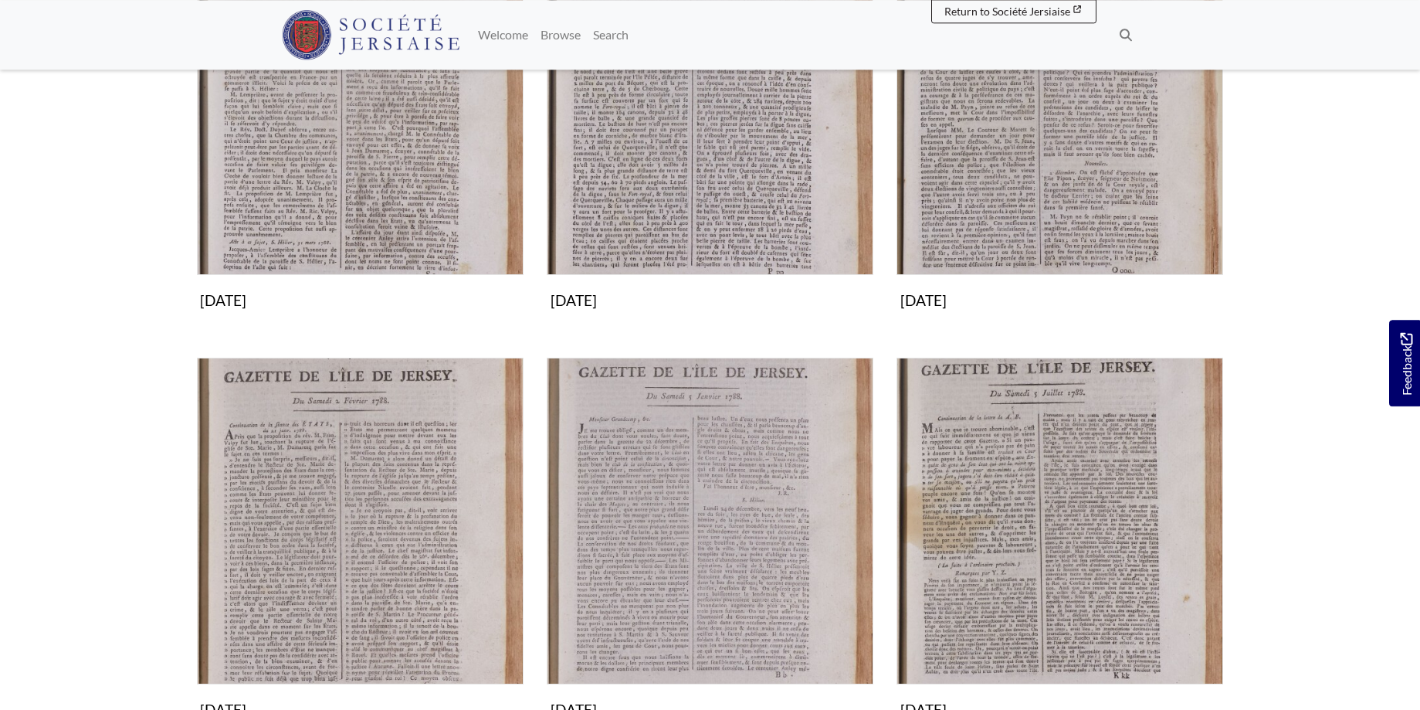
scroll to position [236, 0]
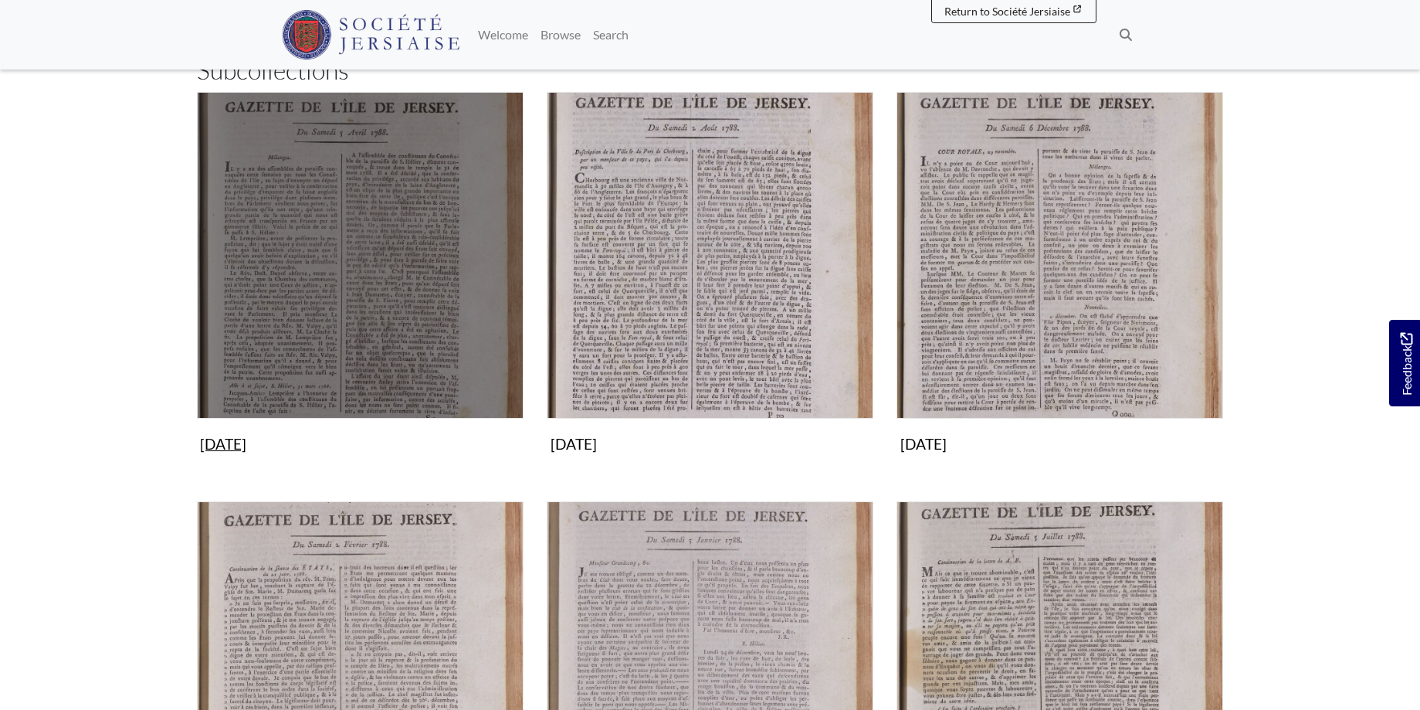
click at [367, 284] on img "Subcollection" at bounding box center [360, 255] width 327 height 327
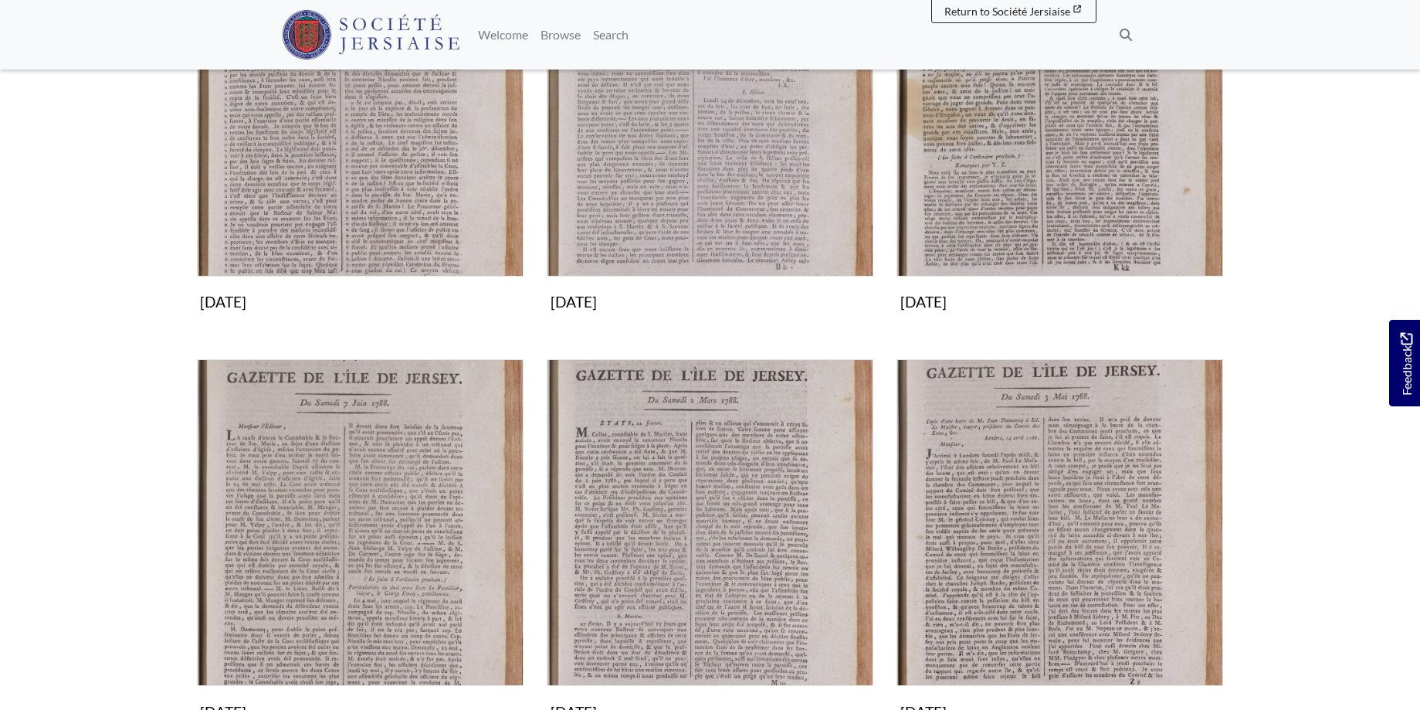
scroll to position [1182, 0]
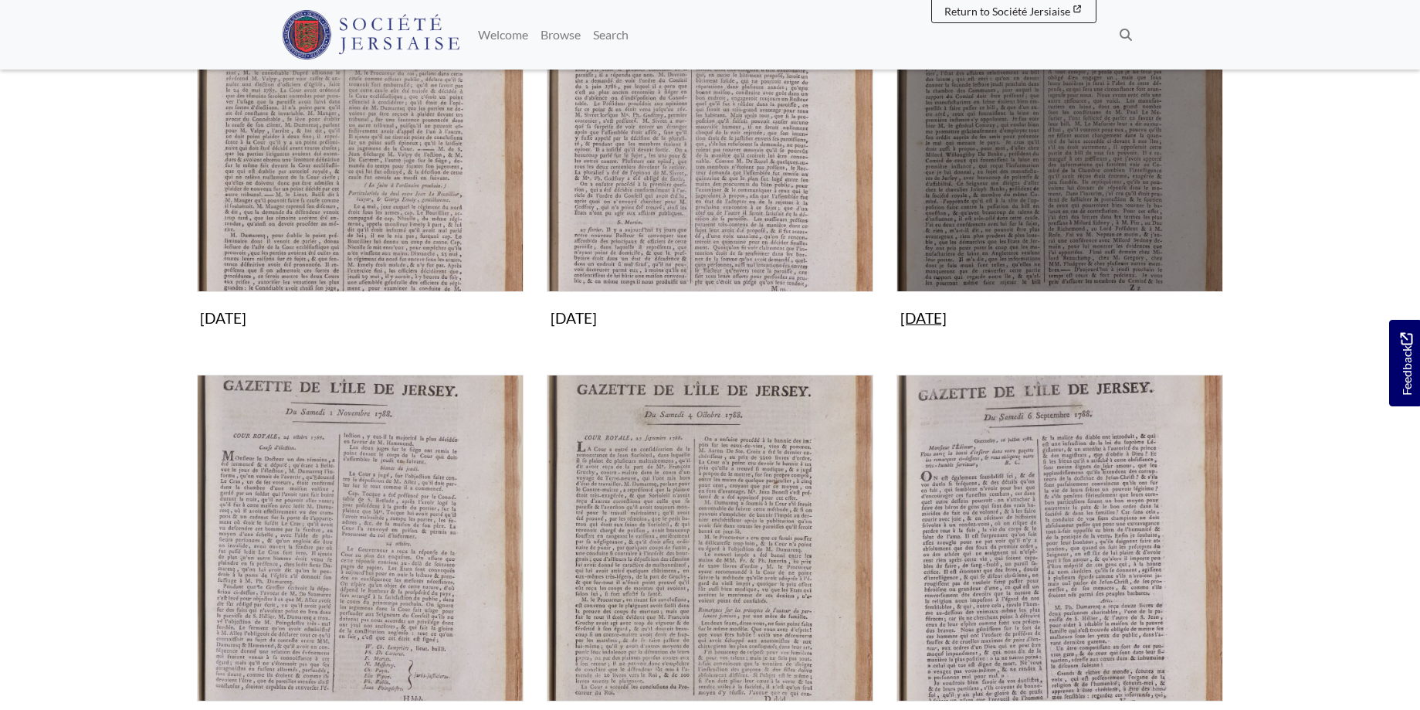
click at [1050, 209] on img "Subcollection" at bounding box center [1060, 128] width 327 height 327
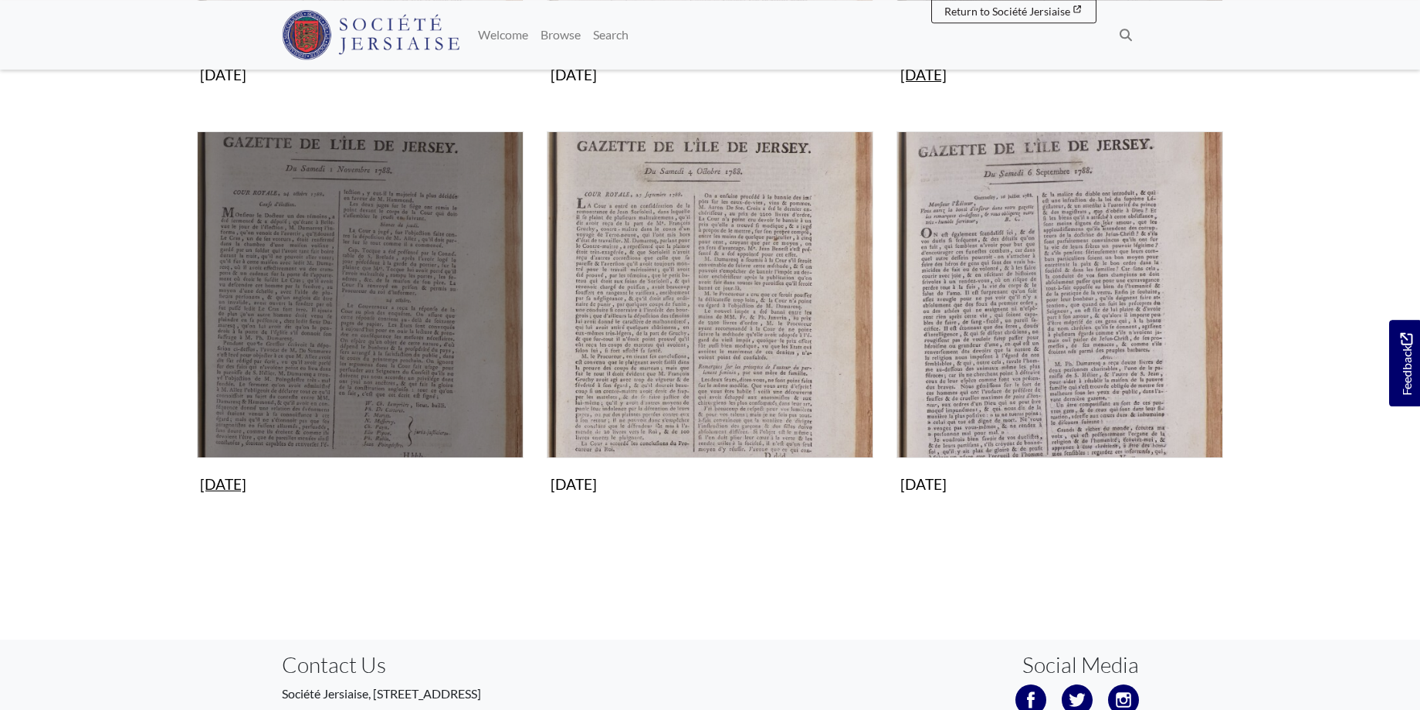
scroll to position [1248, 0]
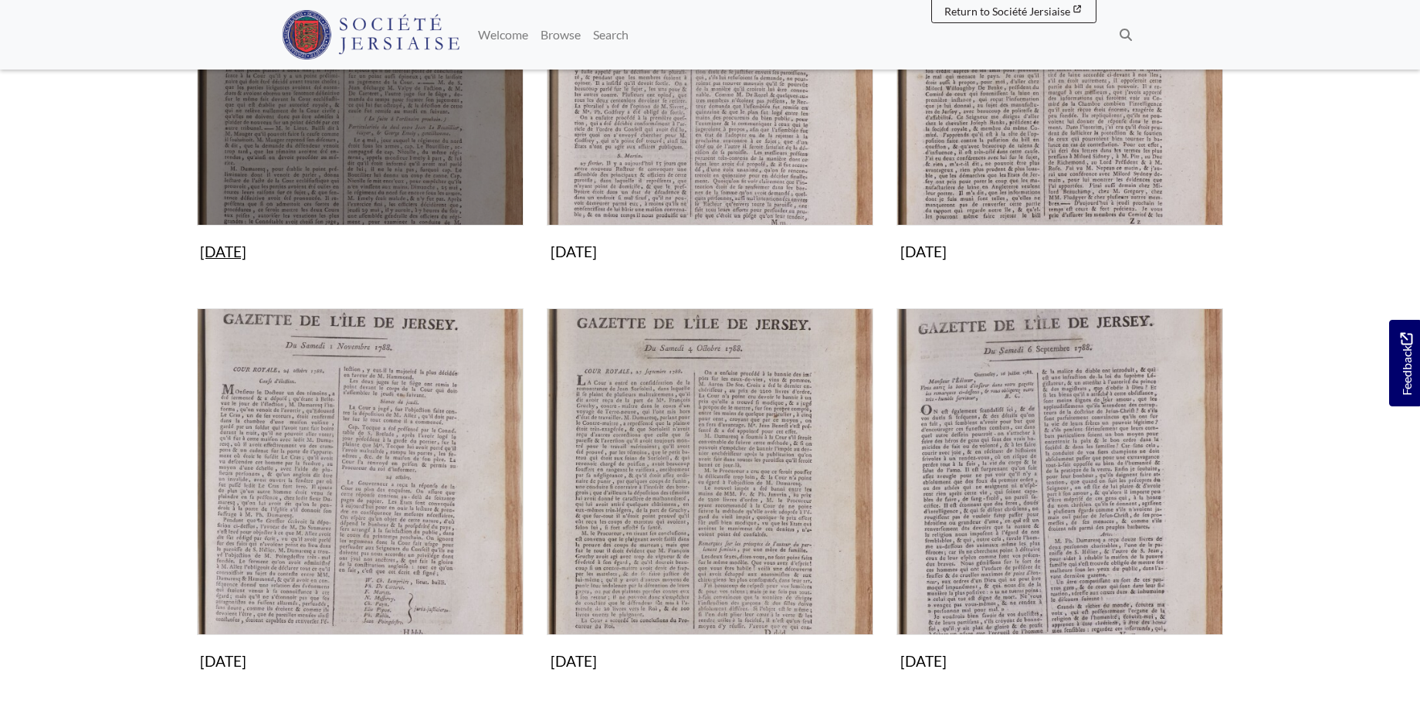
click at [318, 162] on img "Subcollection" at bounding box center [360, 62] width 327 height 327
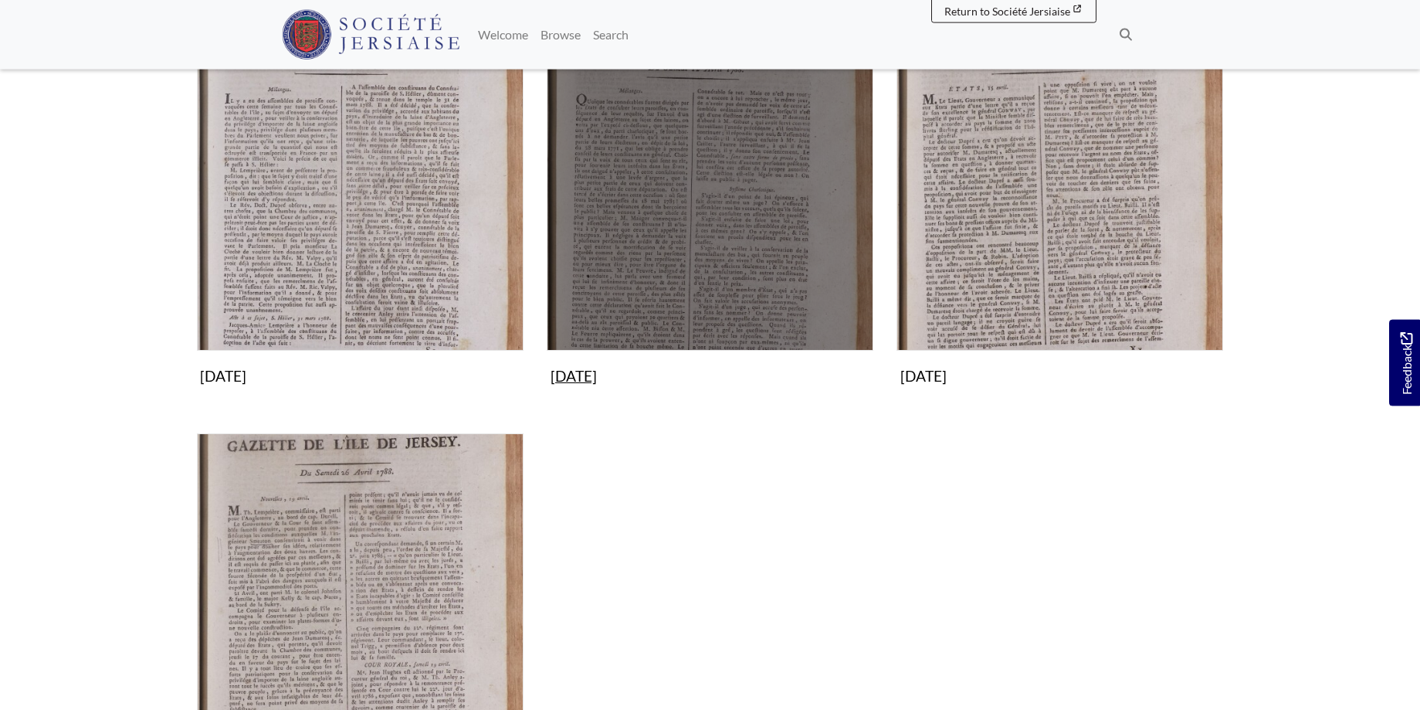
scroll to position [297, 0]
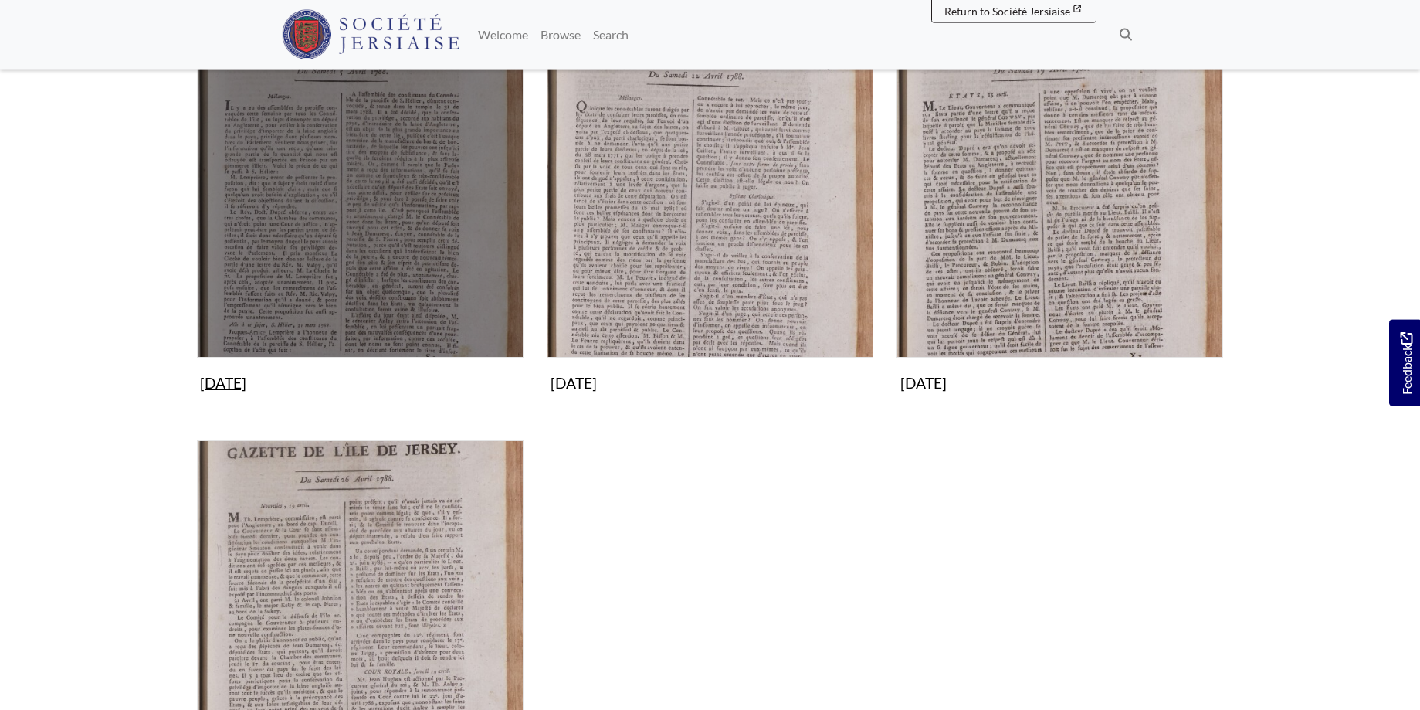
click at [347, 209] on img "Subcollection" at bounding box center [360, 194] width 327 height 327
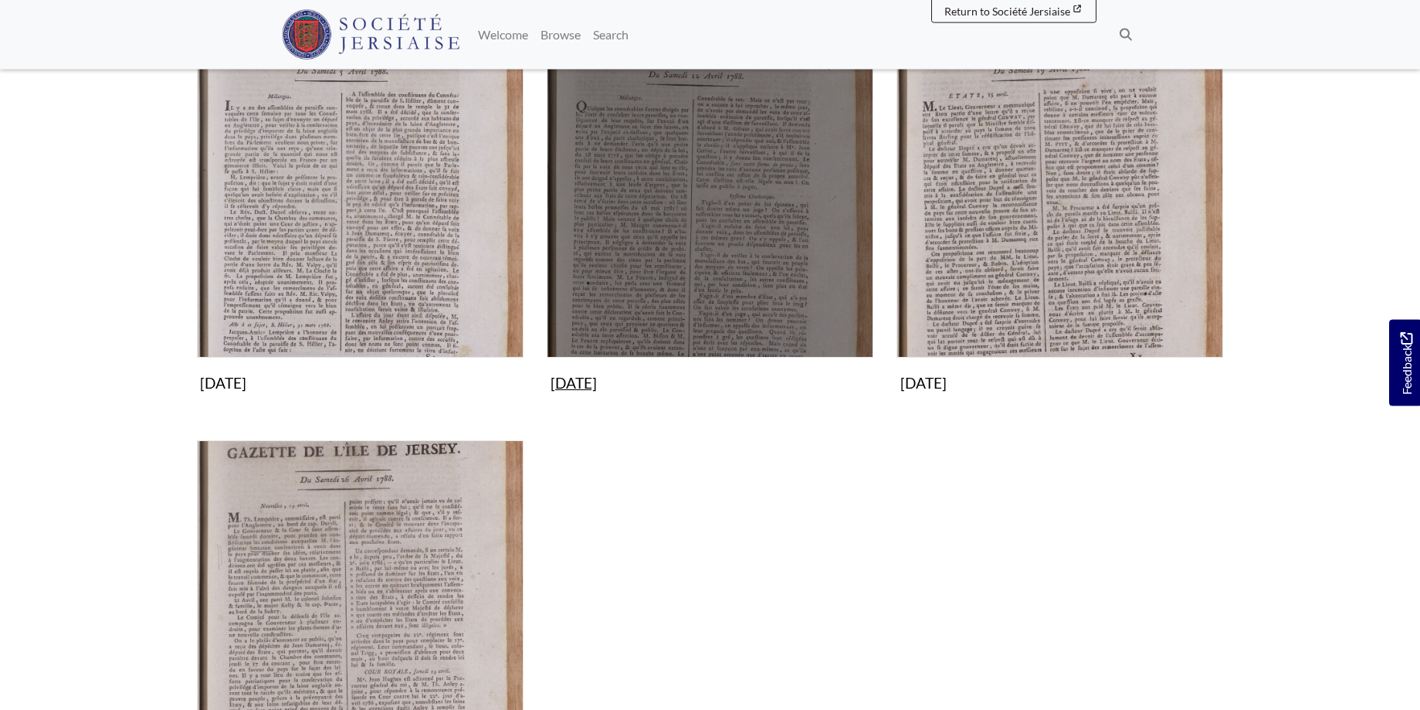
click at [728, 219] on img "Subcollection" at bounding box center [710, 194] width 327 height 327
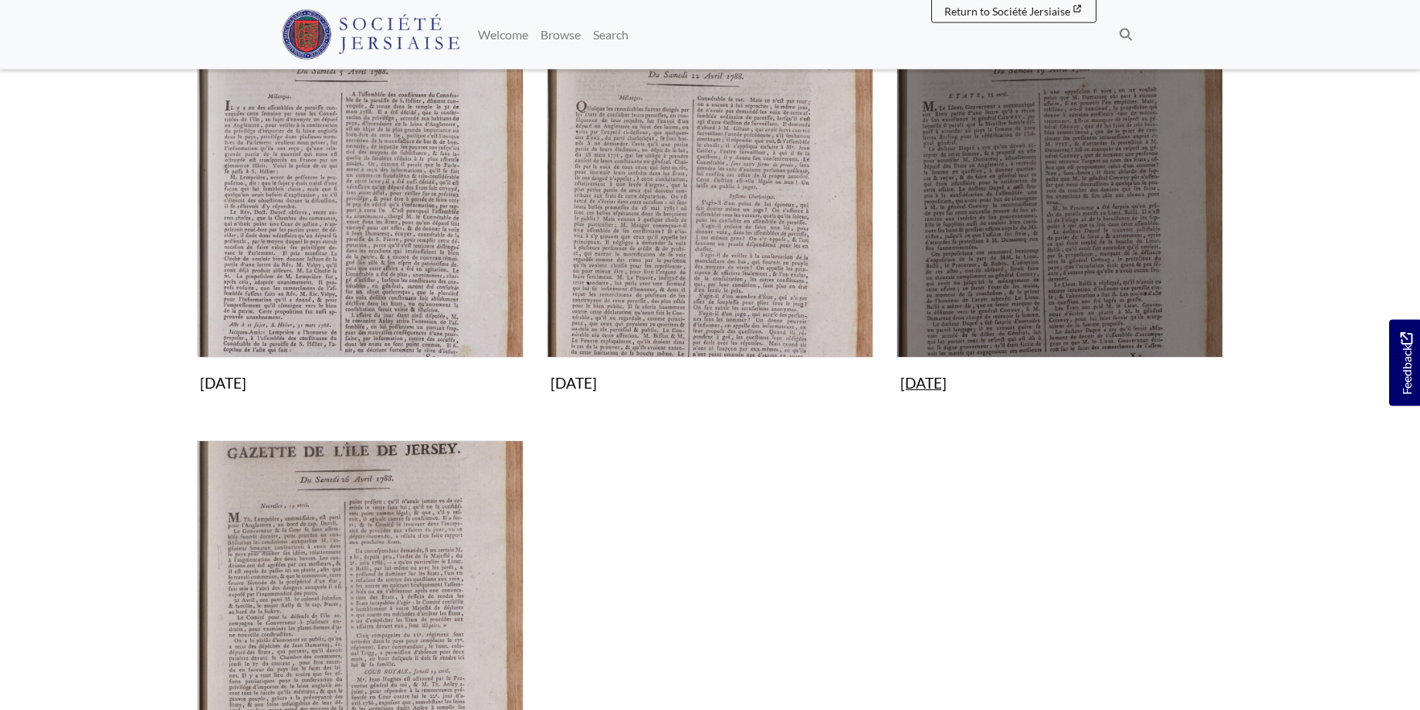
click at [990, 175] on img "Subcollection" at bounding box center [1060, 194] width 327 height 327
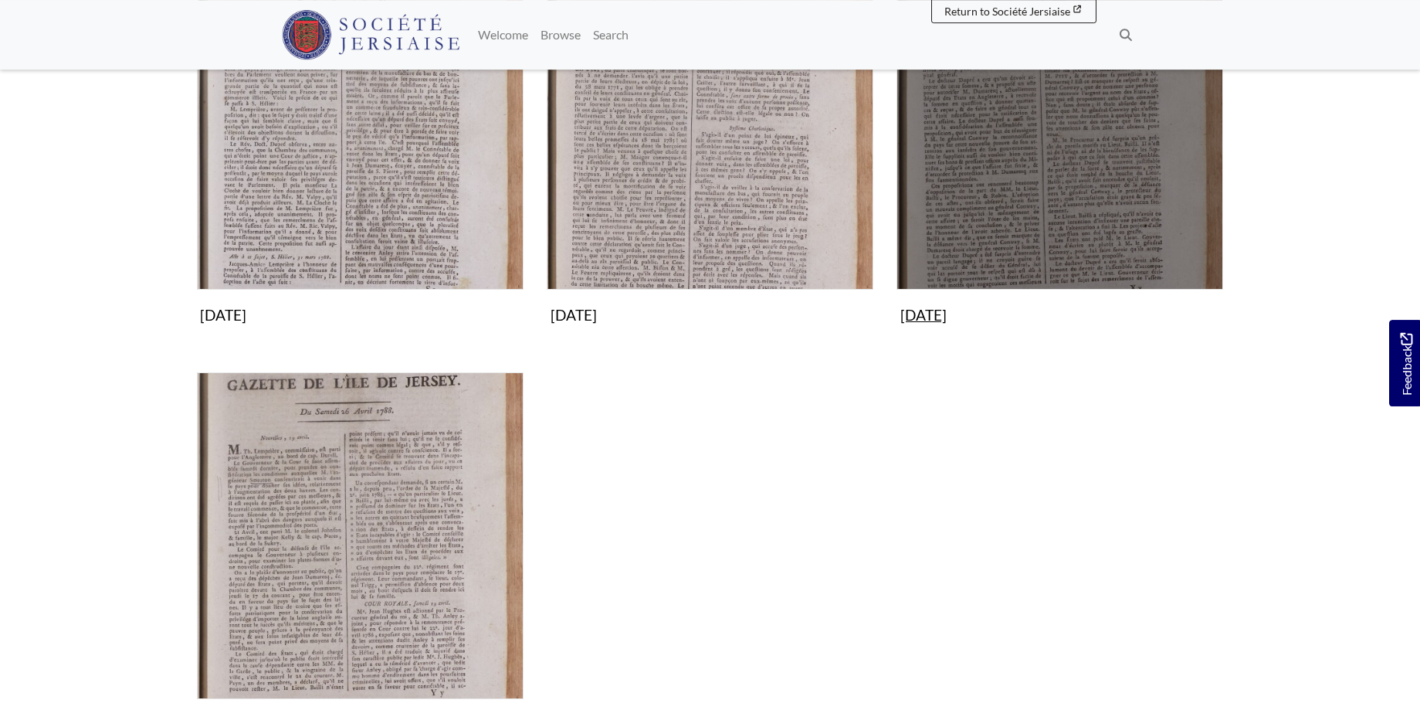
scroll to position [534, 0]
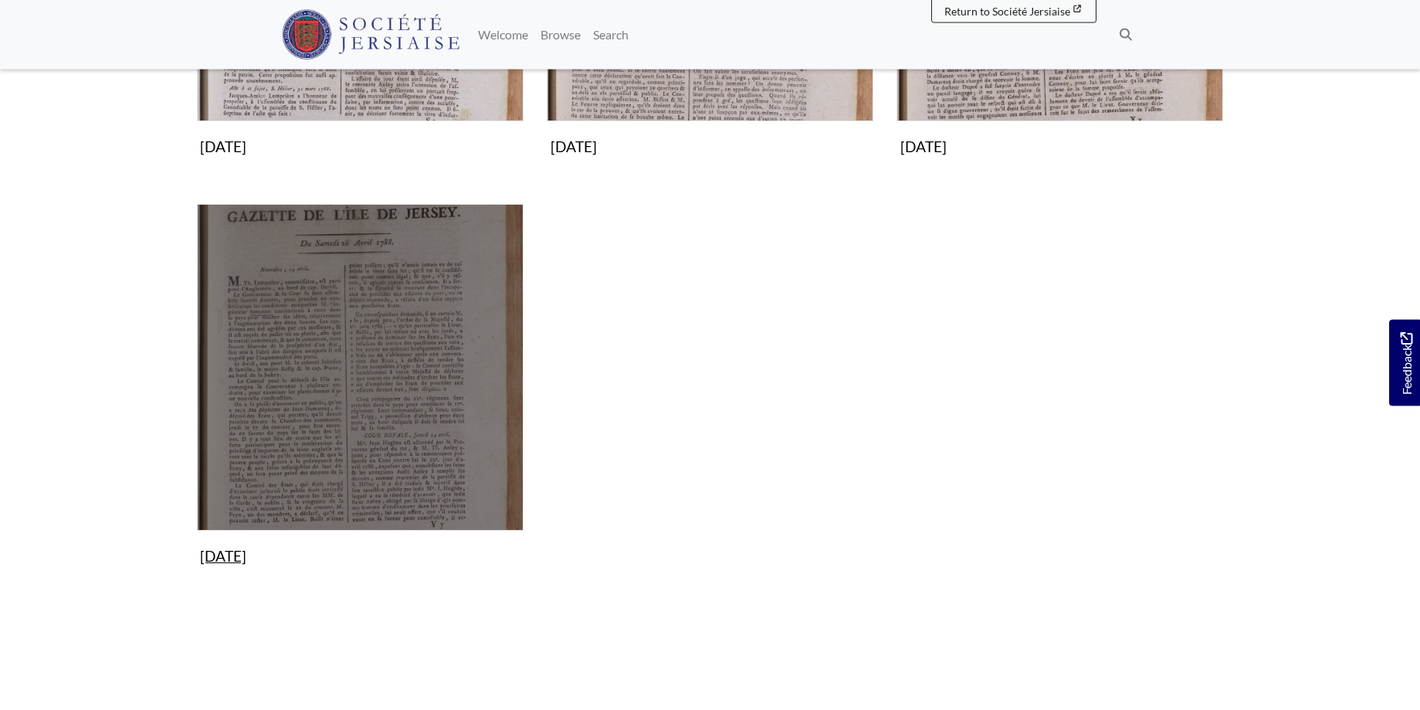
click at [443, 411] on img "Subcollection" at bounding box center [360, 367] width 327 height 327
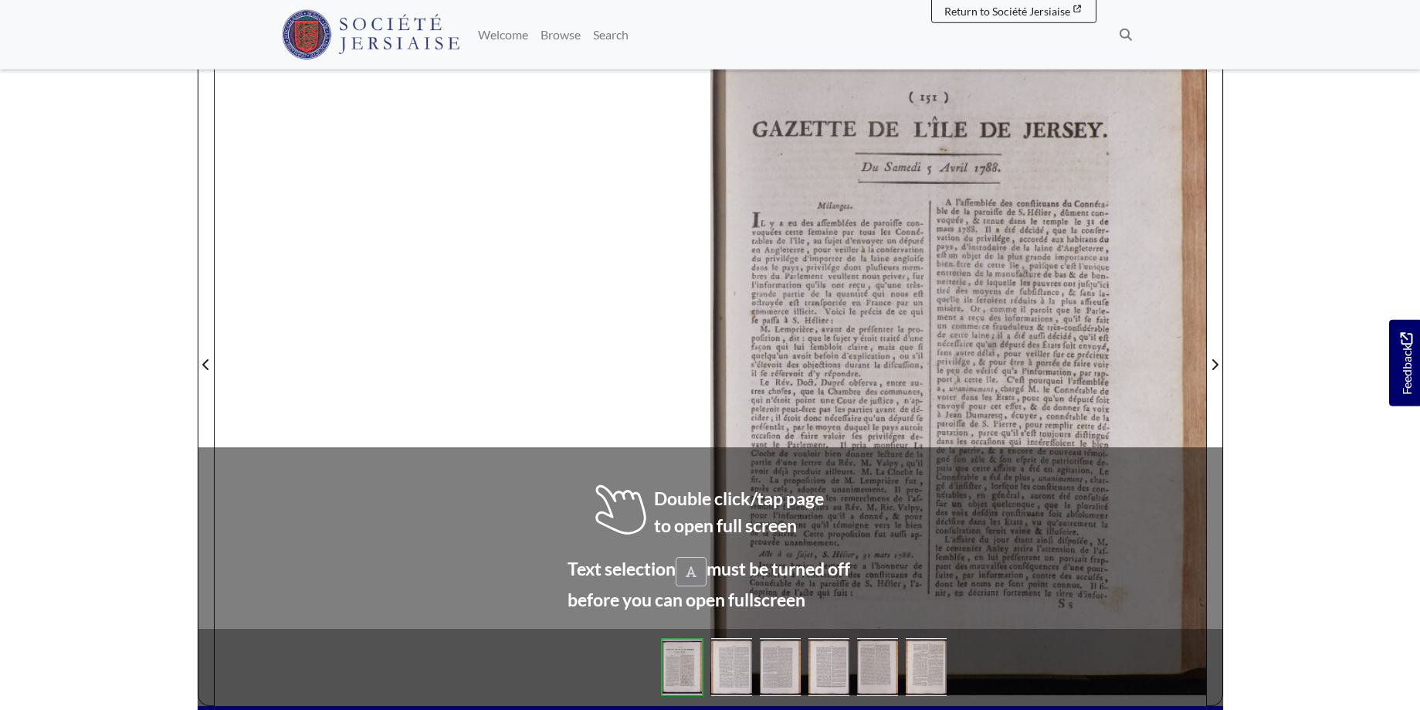
scroll to position [246, 0]
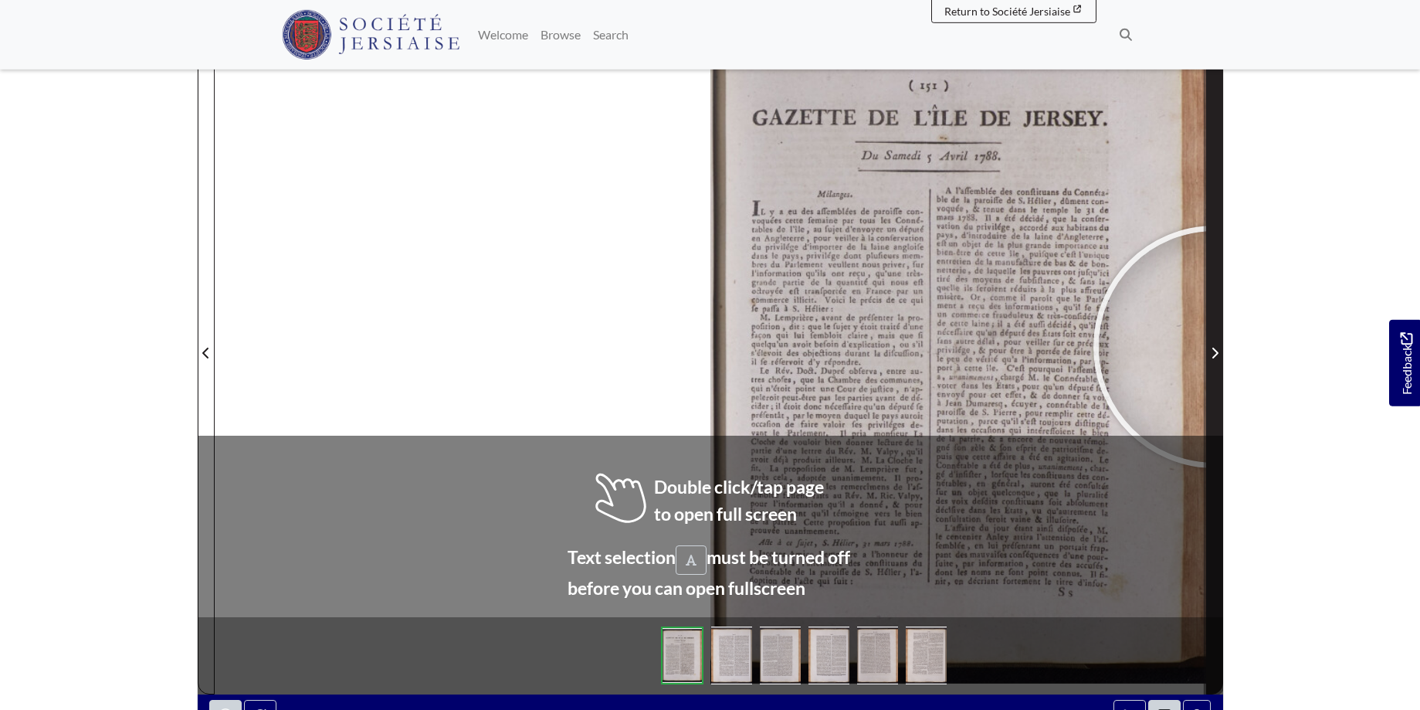
click at [1215, 347] on span "Next Page" at bounding box center [1214, 353] width 15 height 19
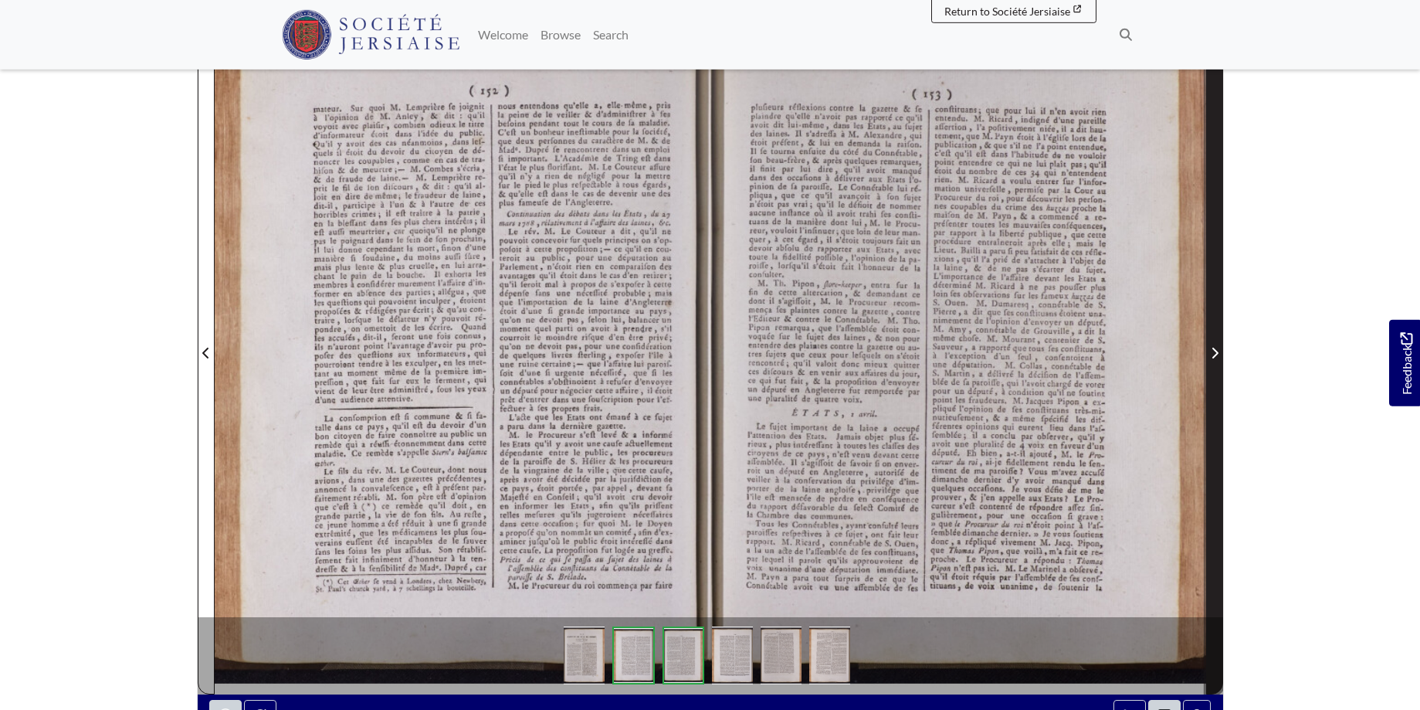
click at [1215, 347] on span "Next Page" at bounding box center [1214, 353] width 15 height 19
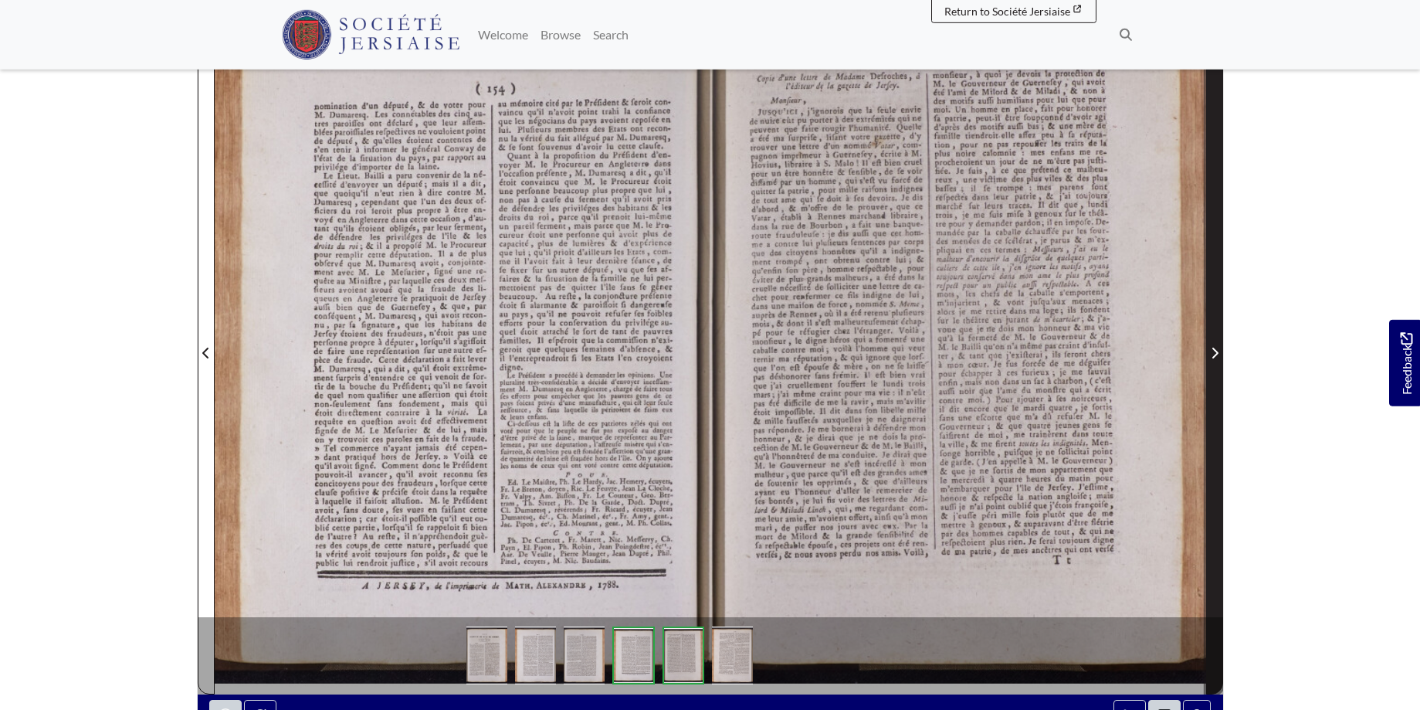
click at [1215, 347] on span "Next Page" at bounding box center [1214, 353] width 15 height 19
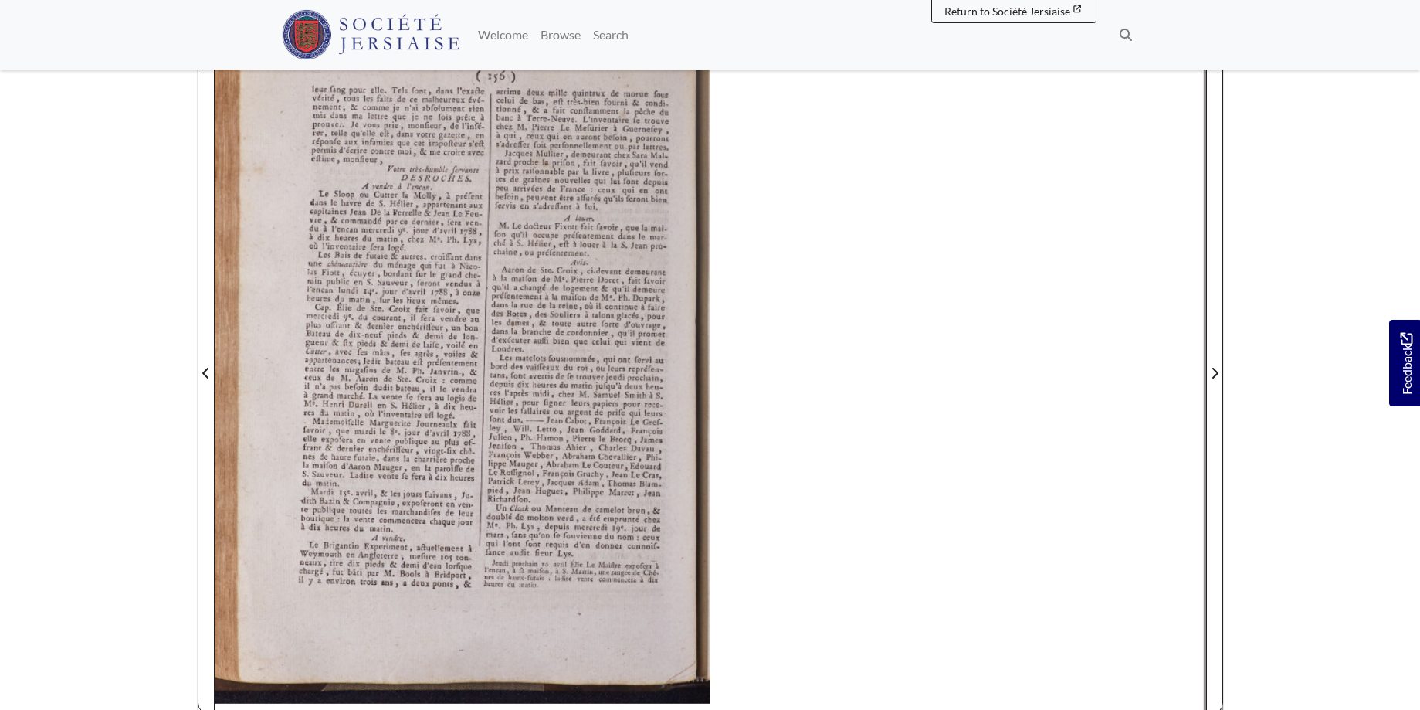
scroll to position [225, 0]
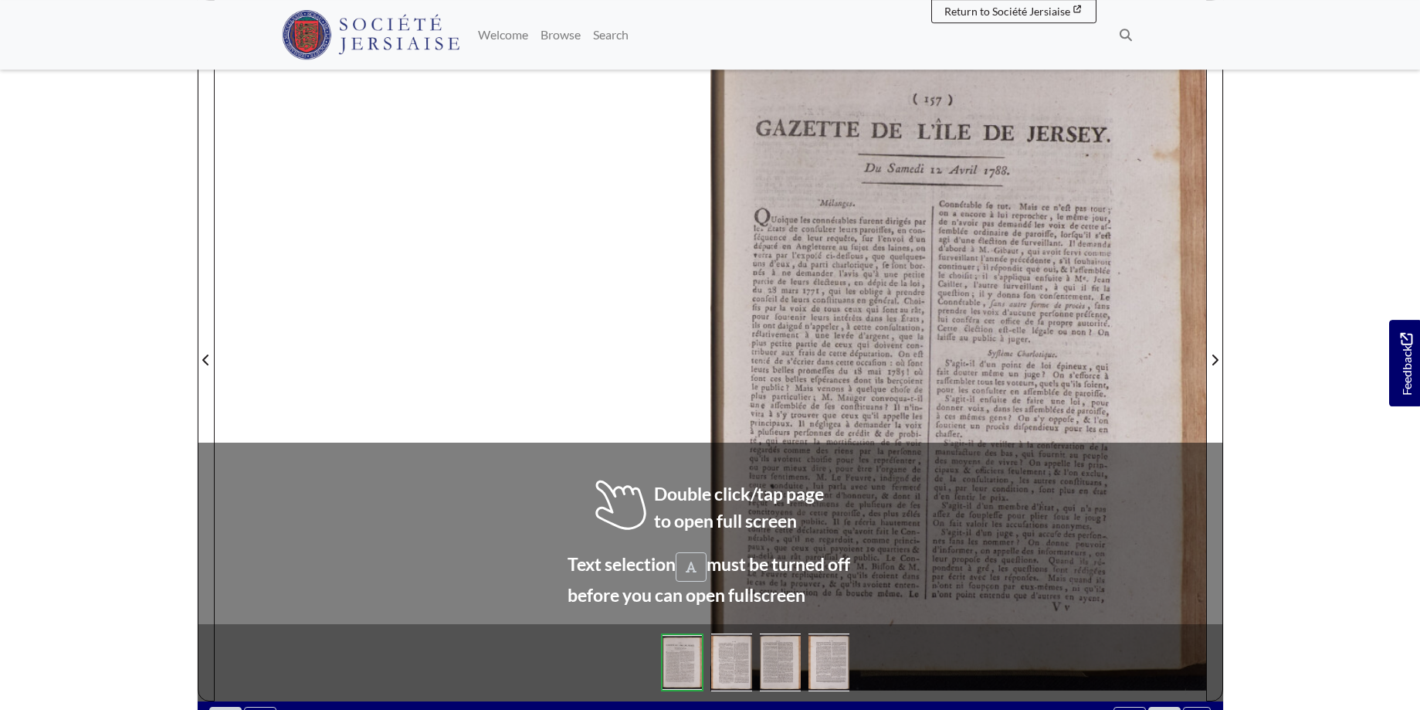
scroll to position [245, 0]
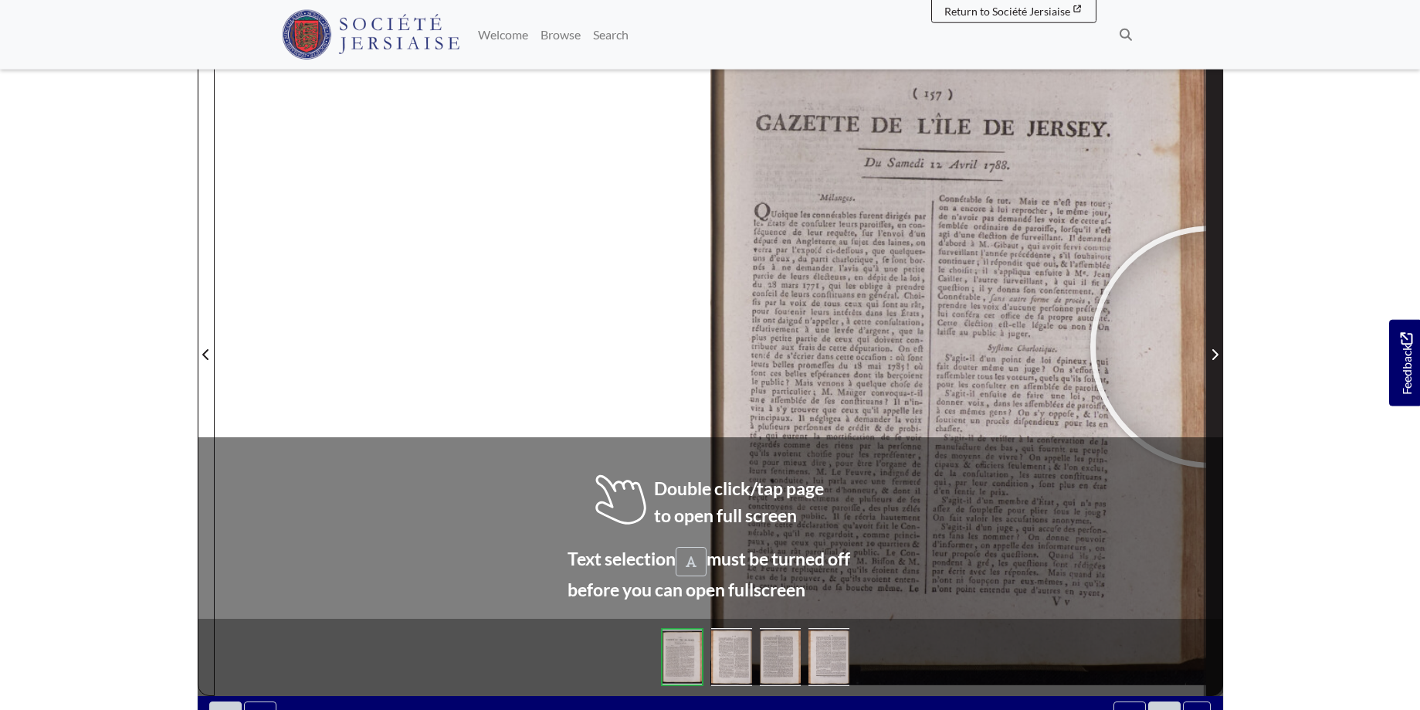
click at [1212, 347] on span "Next Page" at bounding box center [1214, 354] width 15 height 19
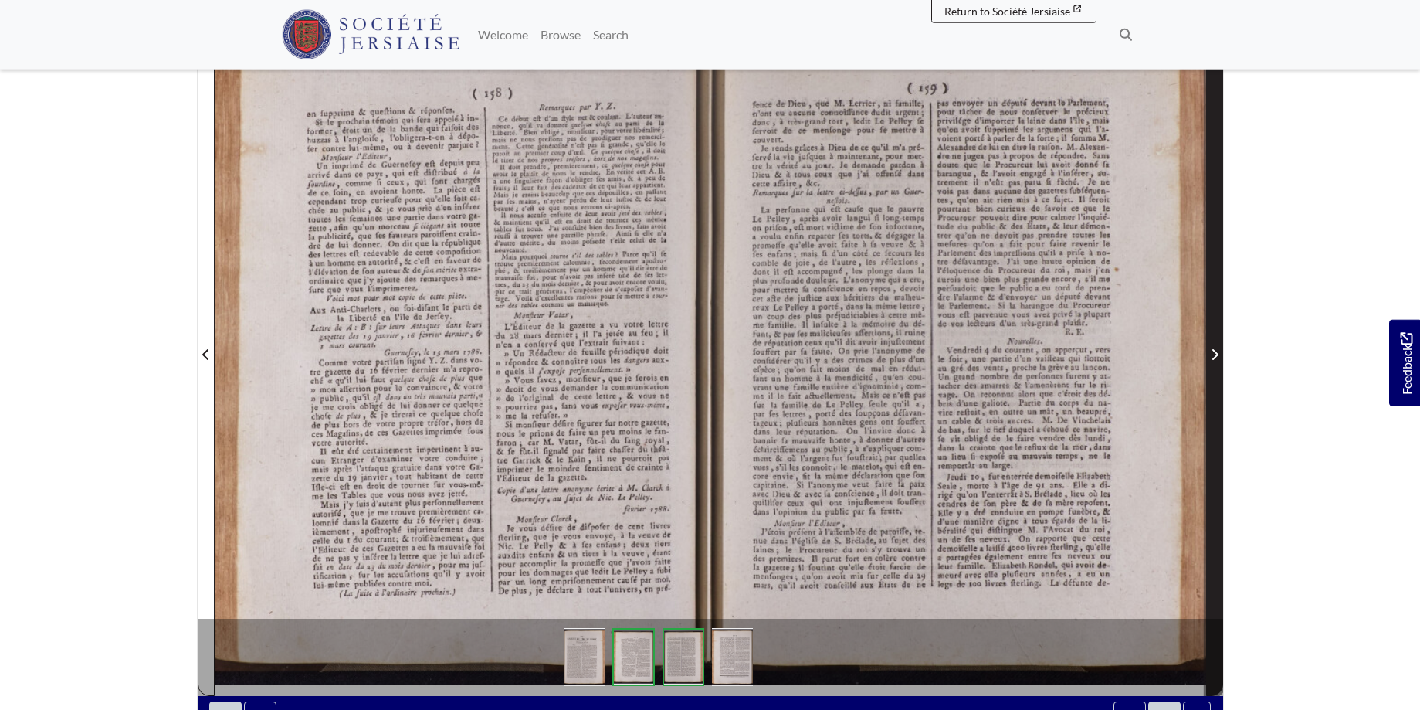
click at [1208, 351] on span "Next Page" at bounding box center [1214, 354] width 15 height 19
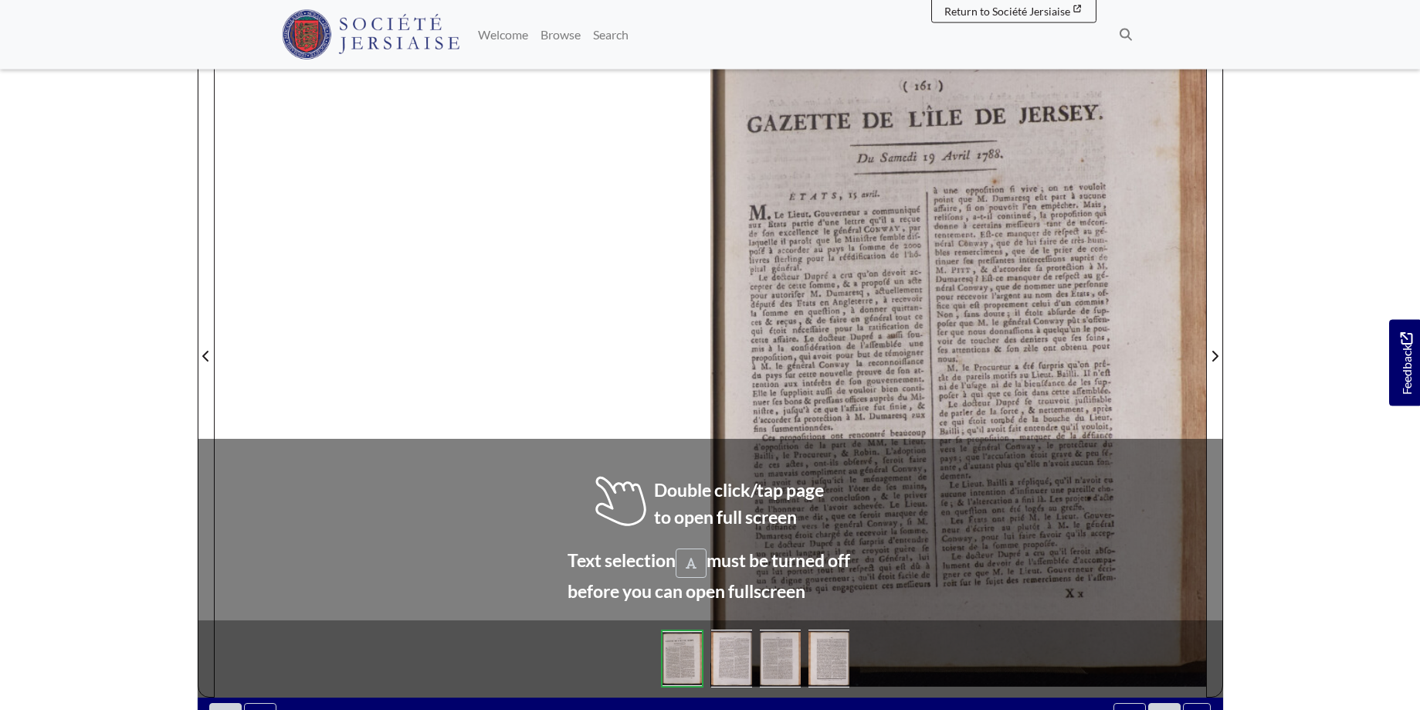
scroll to position [253, 0]
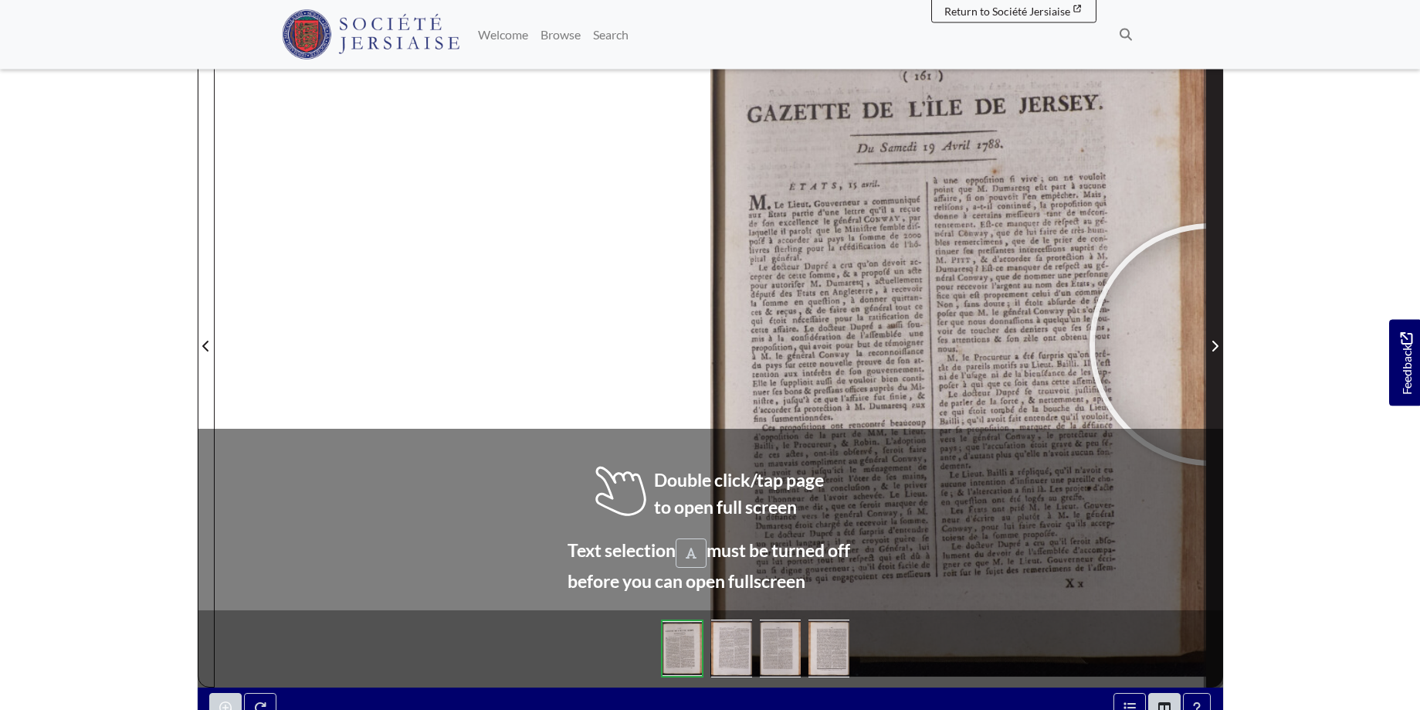
click at [1211, 345] on icon "Next Page" at bounding box center [1215, 346] width 8 height 12
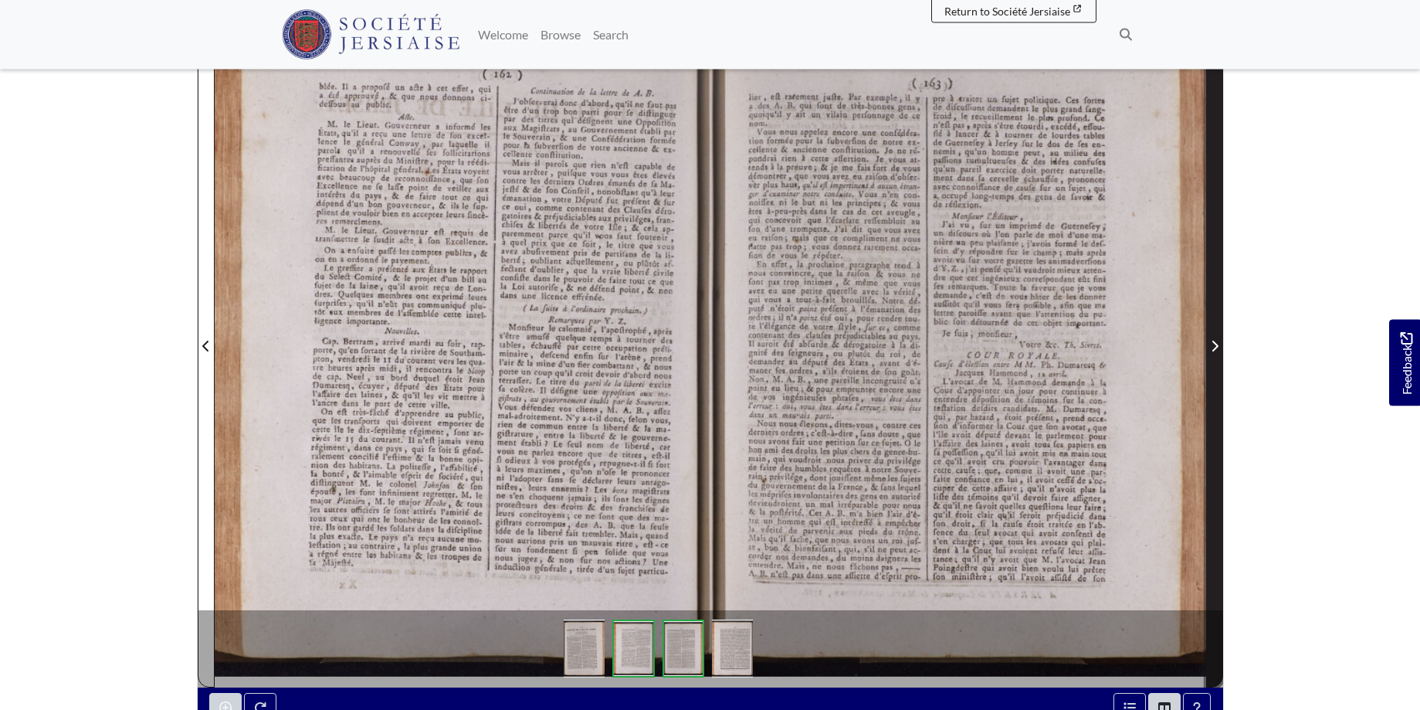
click at [1215, 341] on icon "Next Page" at bounding box center [1215, 346] width 8 height 12
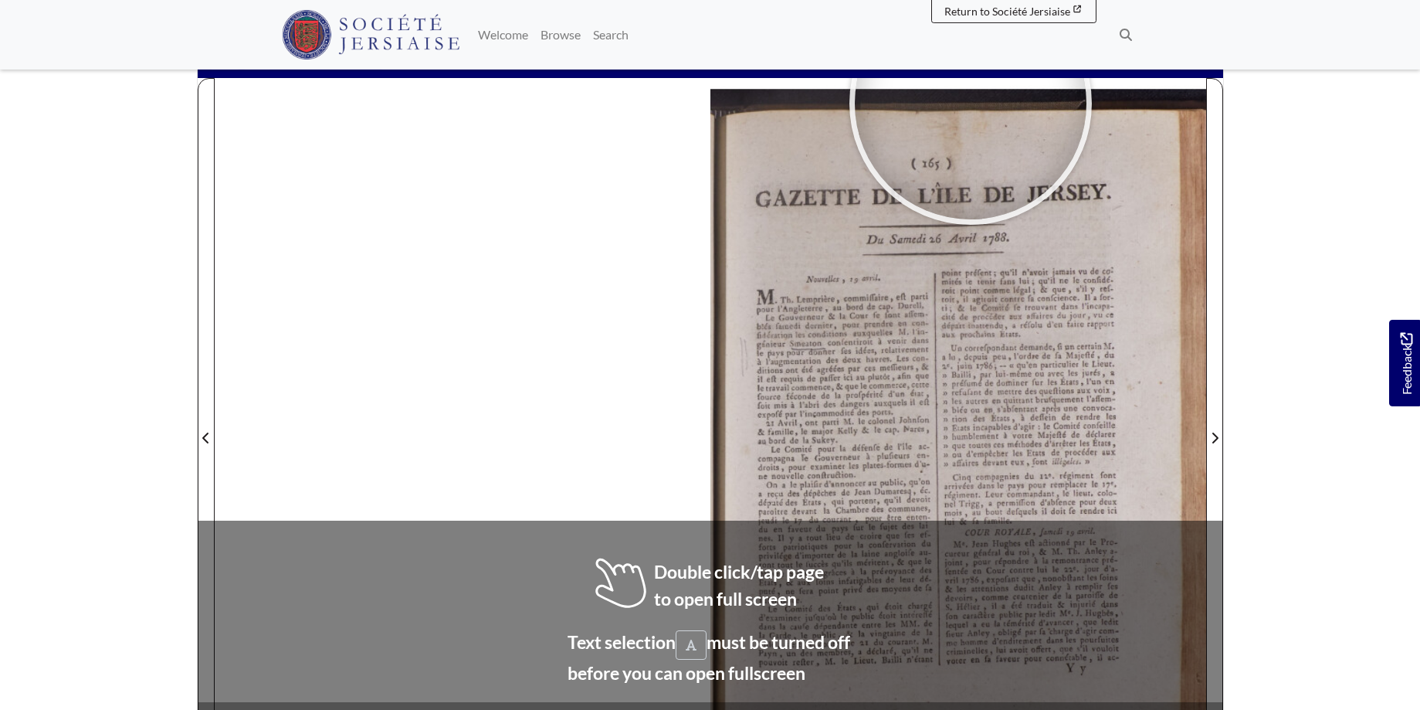
scroll to position [182, 0]
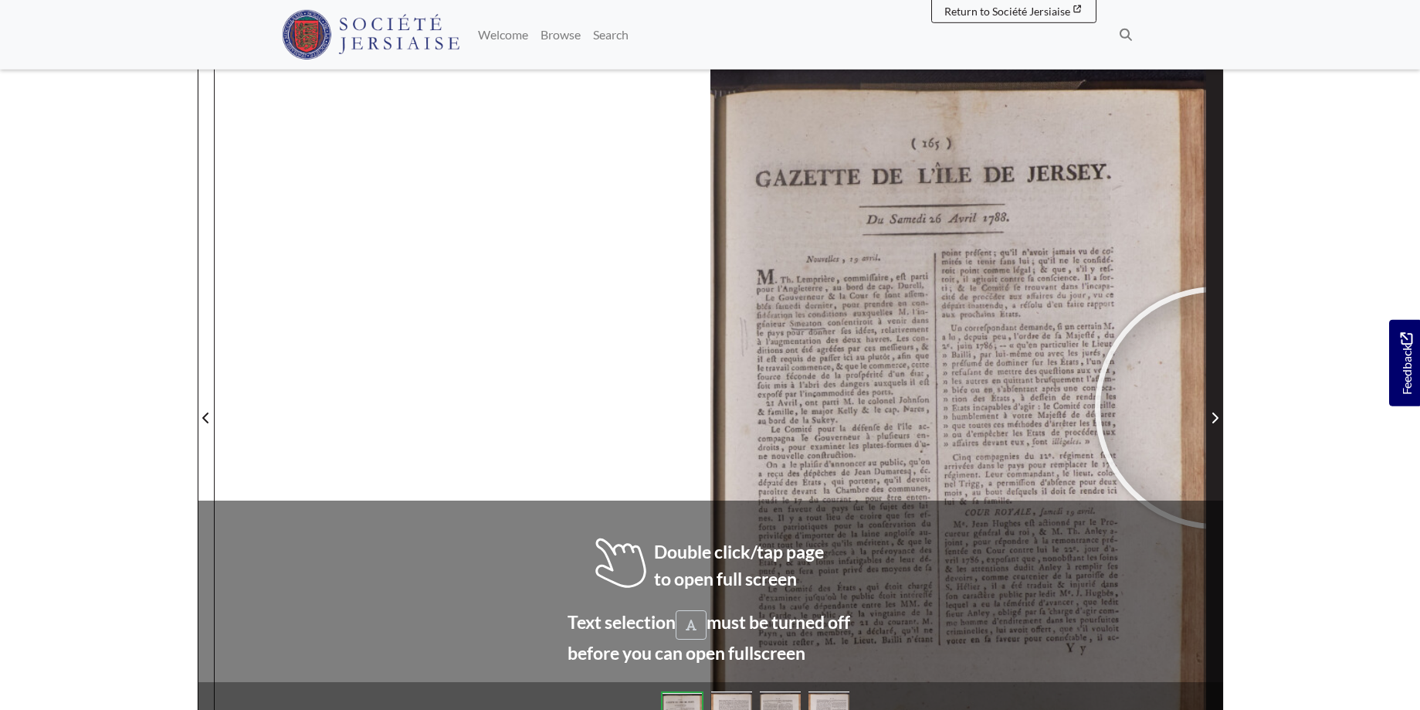
click at [1217, 408] on span "Next Page" at bounding box center [1214, 409] width 15 height 700
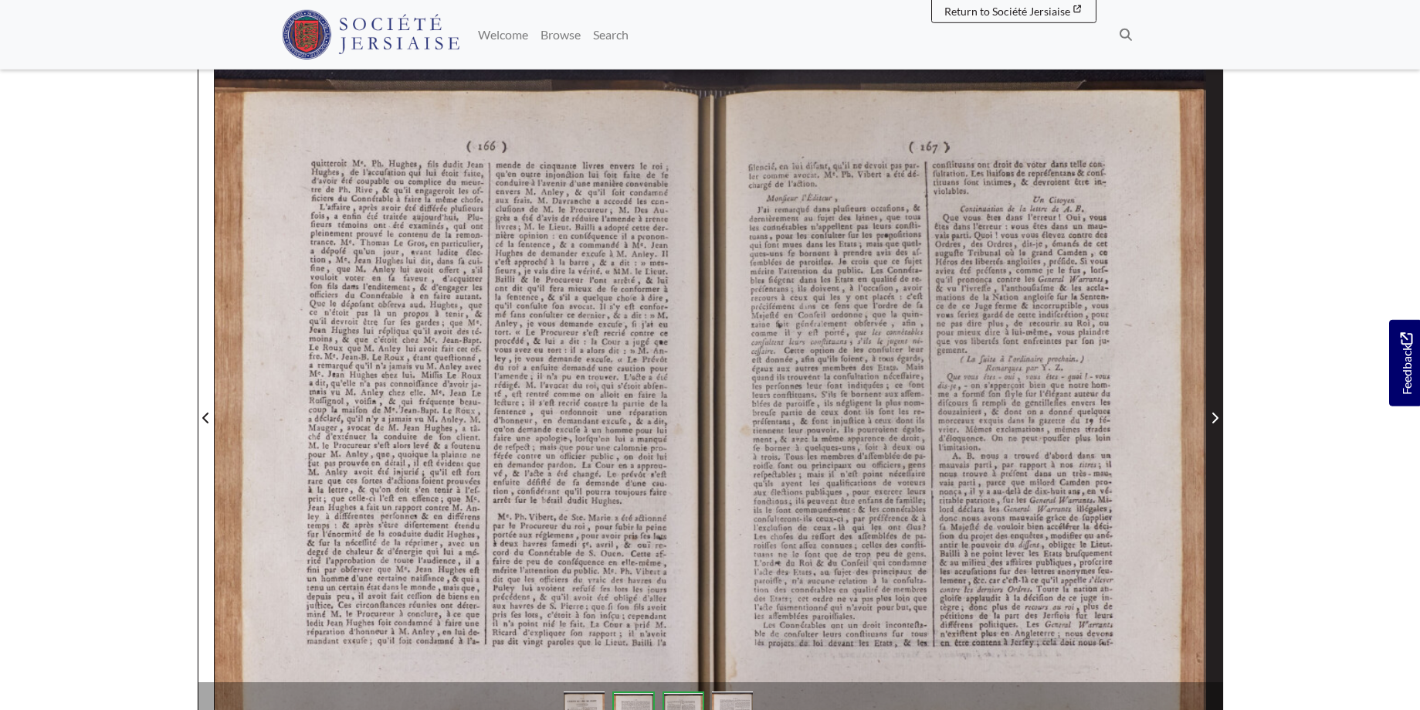
click at [1217, 407] on span "Next Page" at bounding box center [1214, 409] width 15 height 700
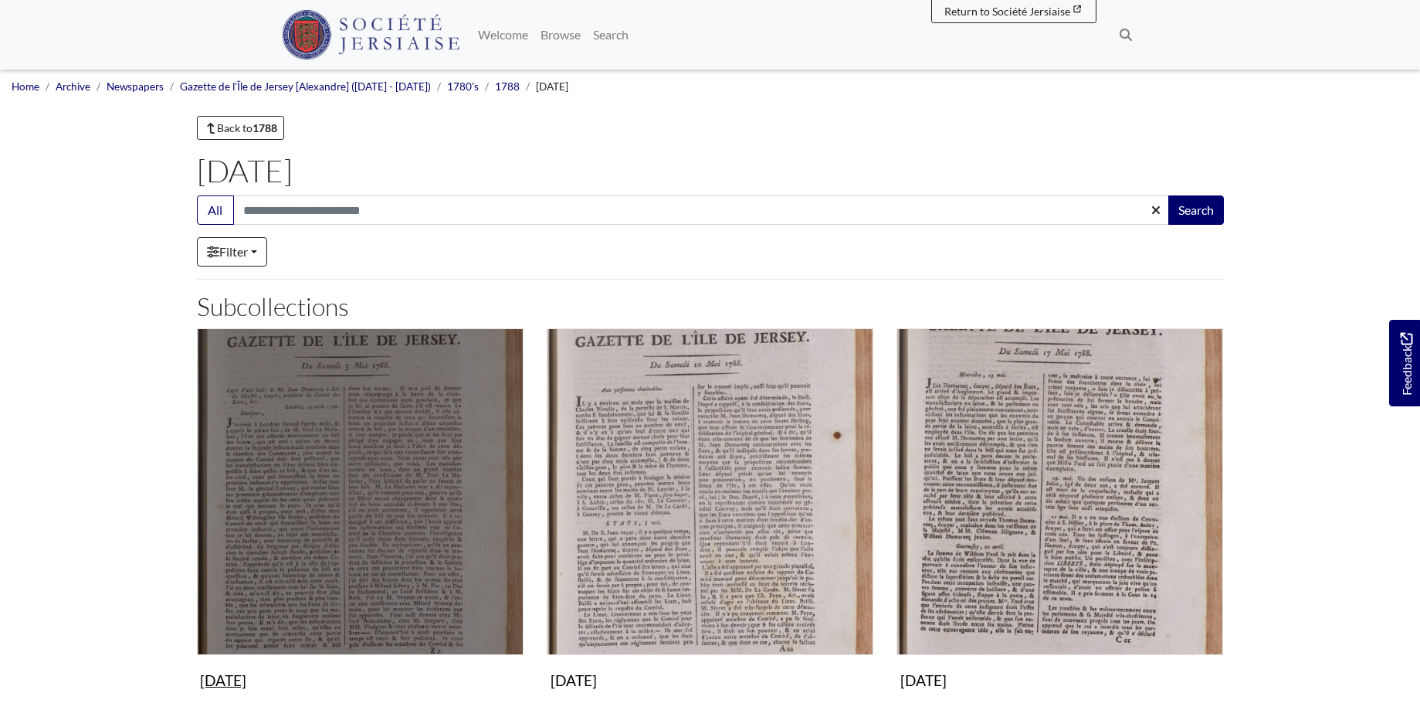
click at [417, 496] on img "Subcollection" at bounding box center [360, 491] width 327 height 327
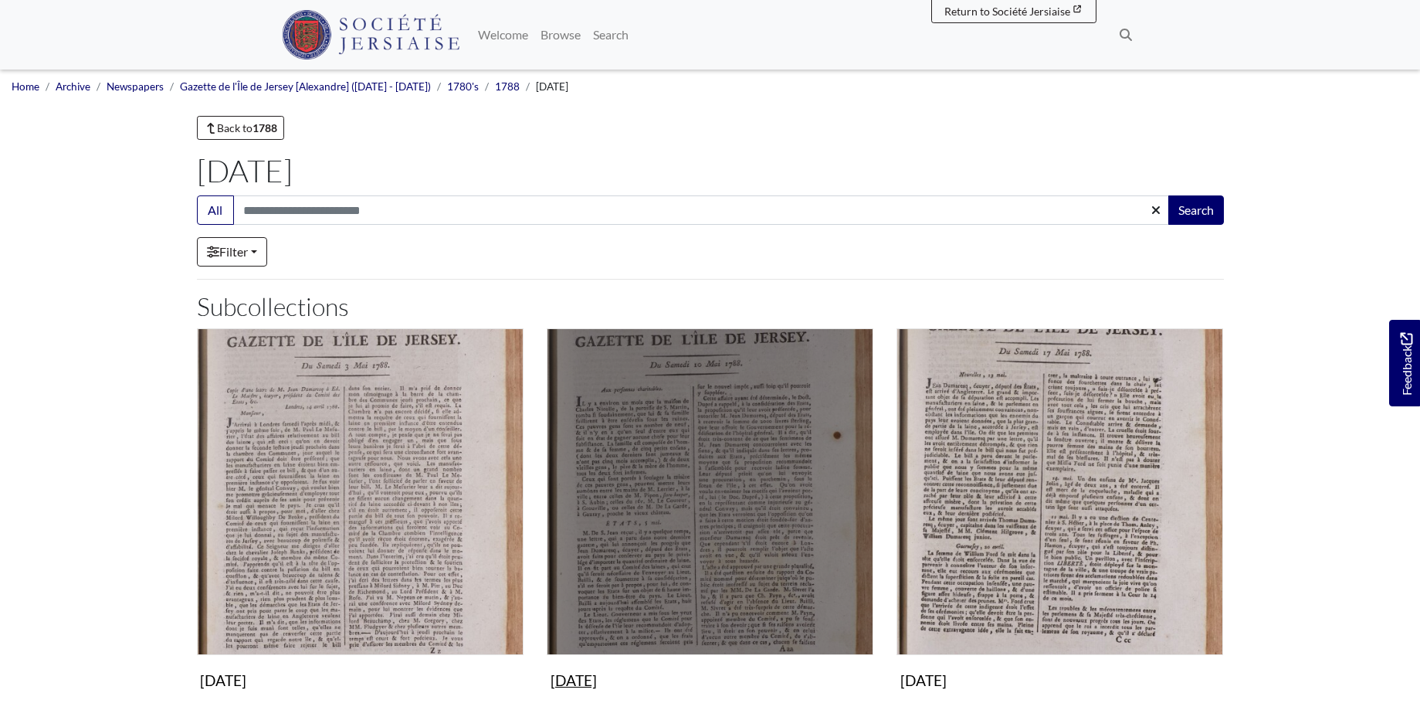
click at [732, 499] on img "Subcollection" at bounding box center [710, 491] width 327 height 327
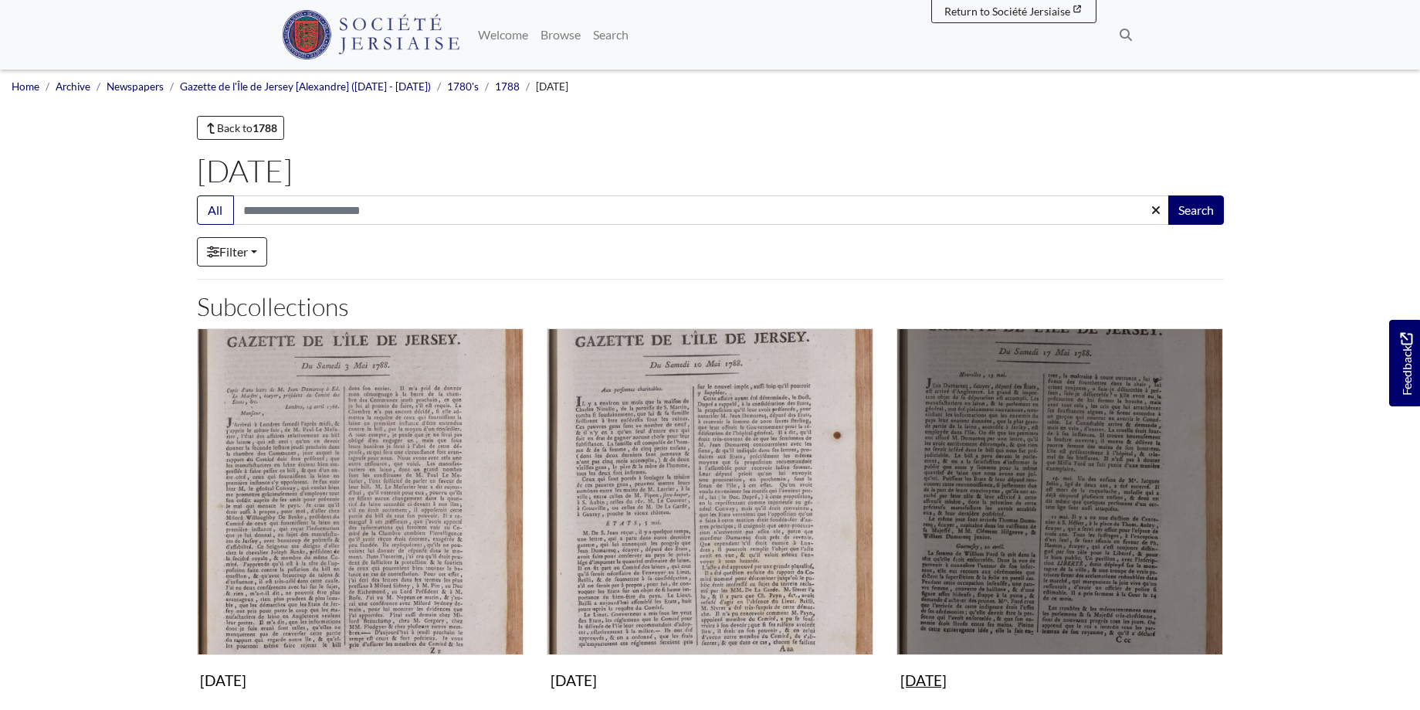
click at [1077, 399] on img "Subcollection" at bounding box center [1060, 491] width 327 height 327
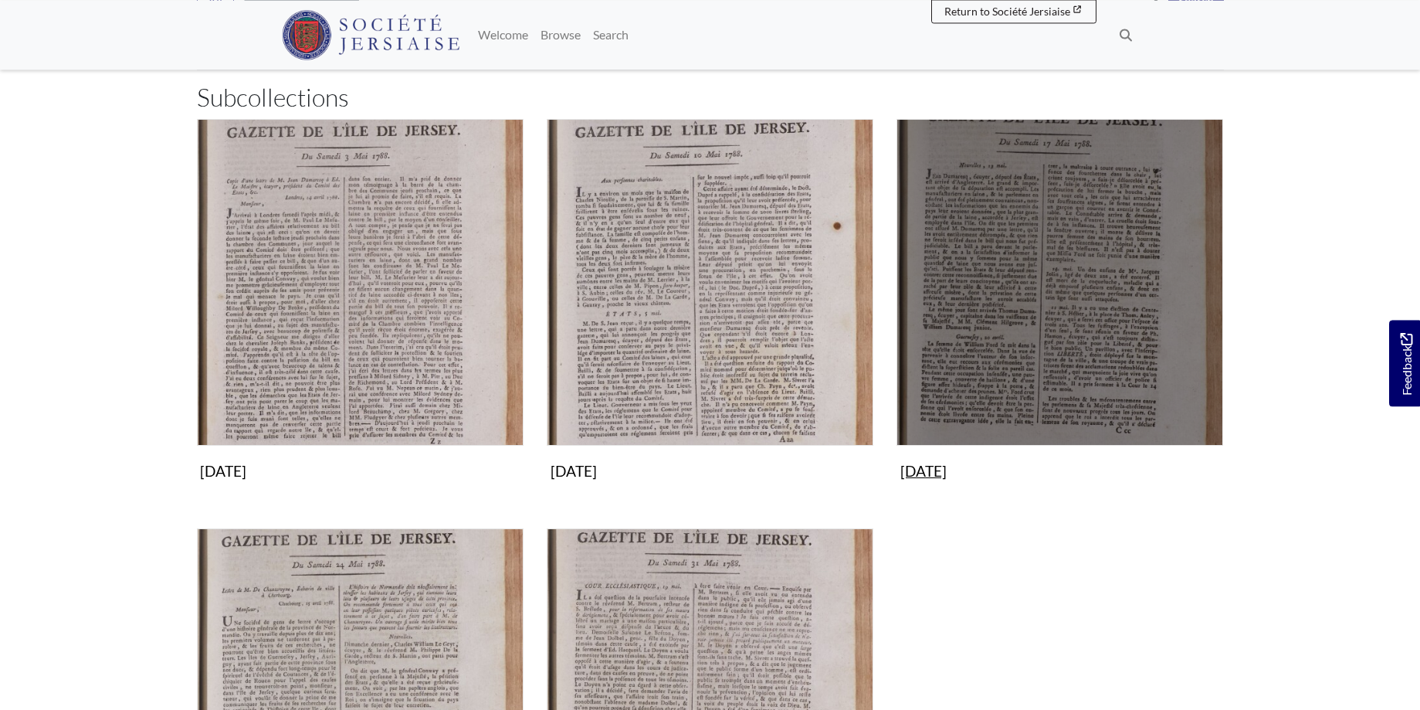
scroll to position [236, 0]
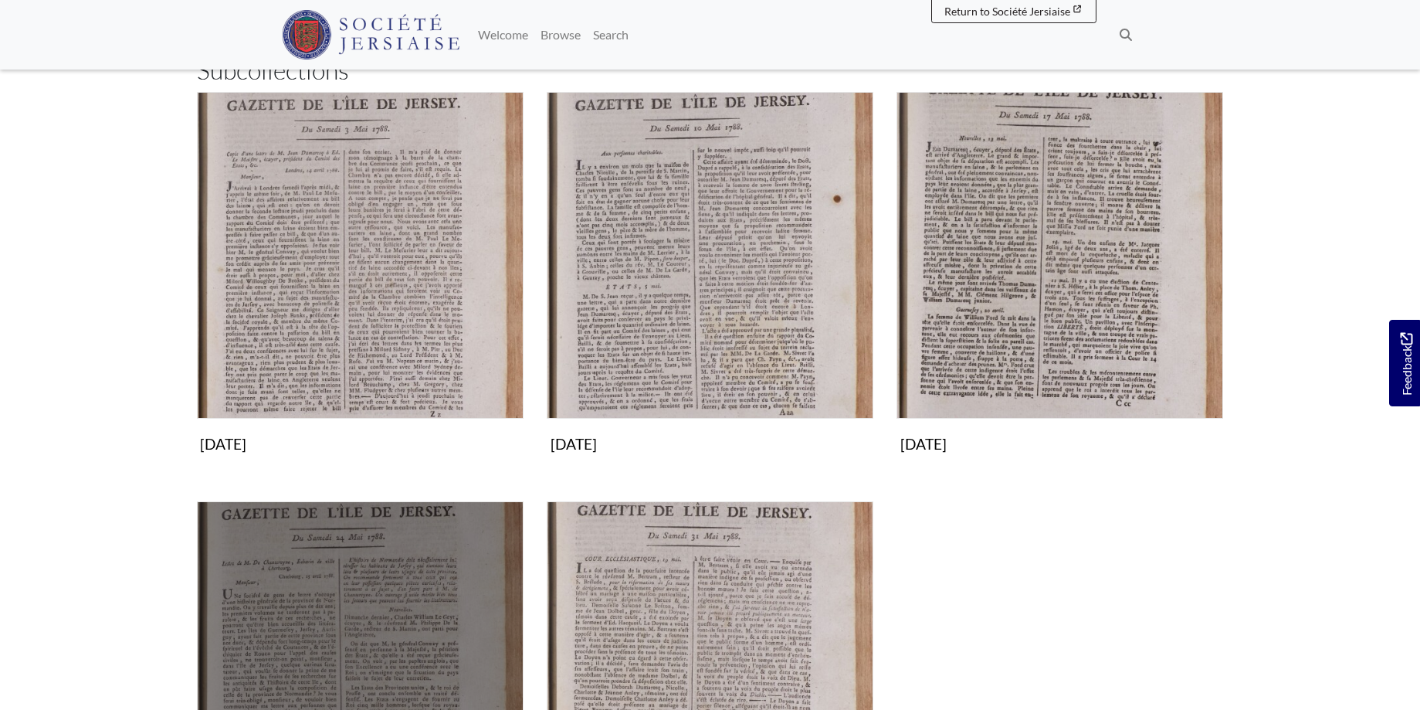
click at [344, 613] on img "Subcollection" at bounding box center [360, 664] width 327 height 327
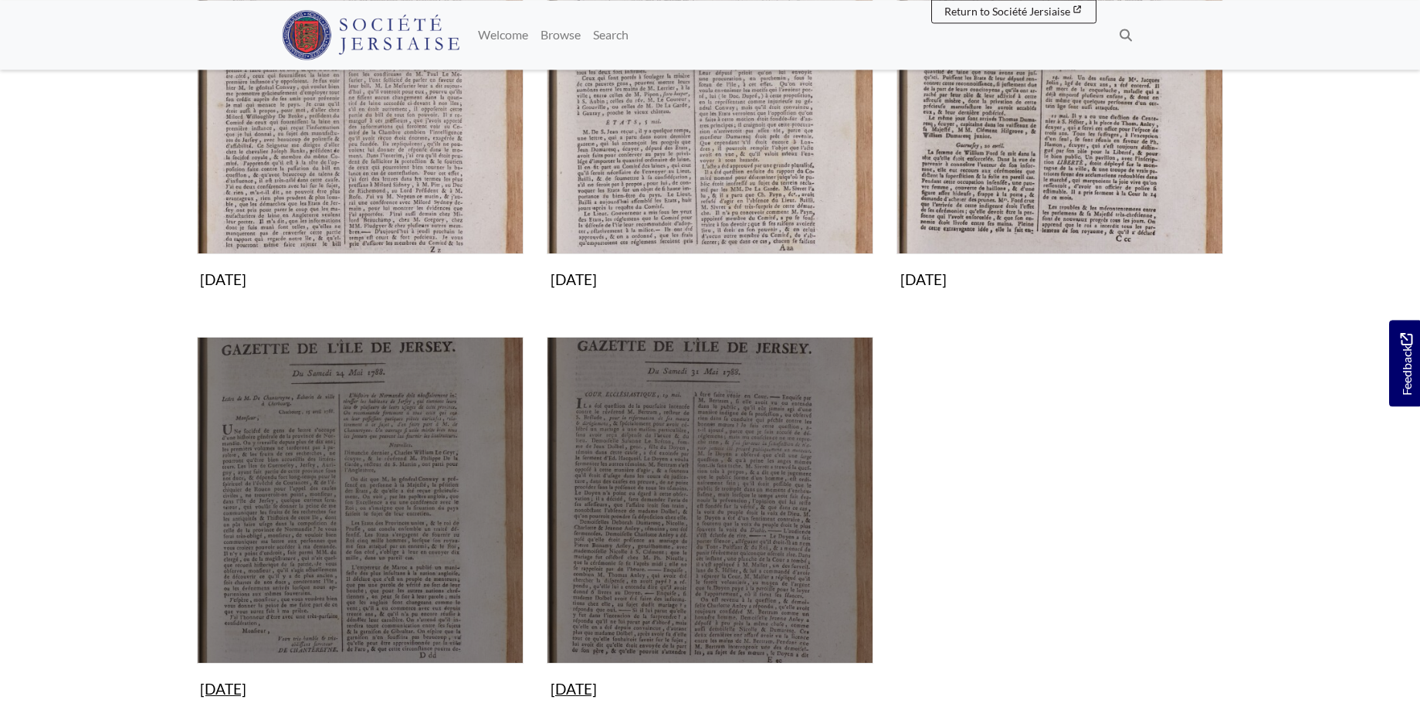
scroll to position [473, 0]
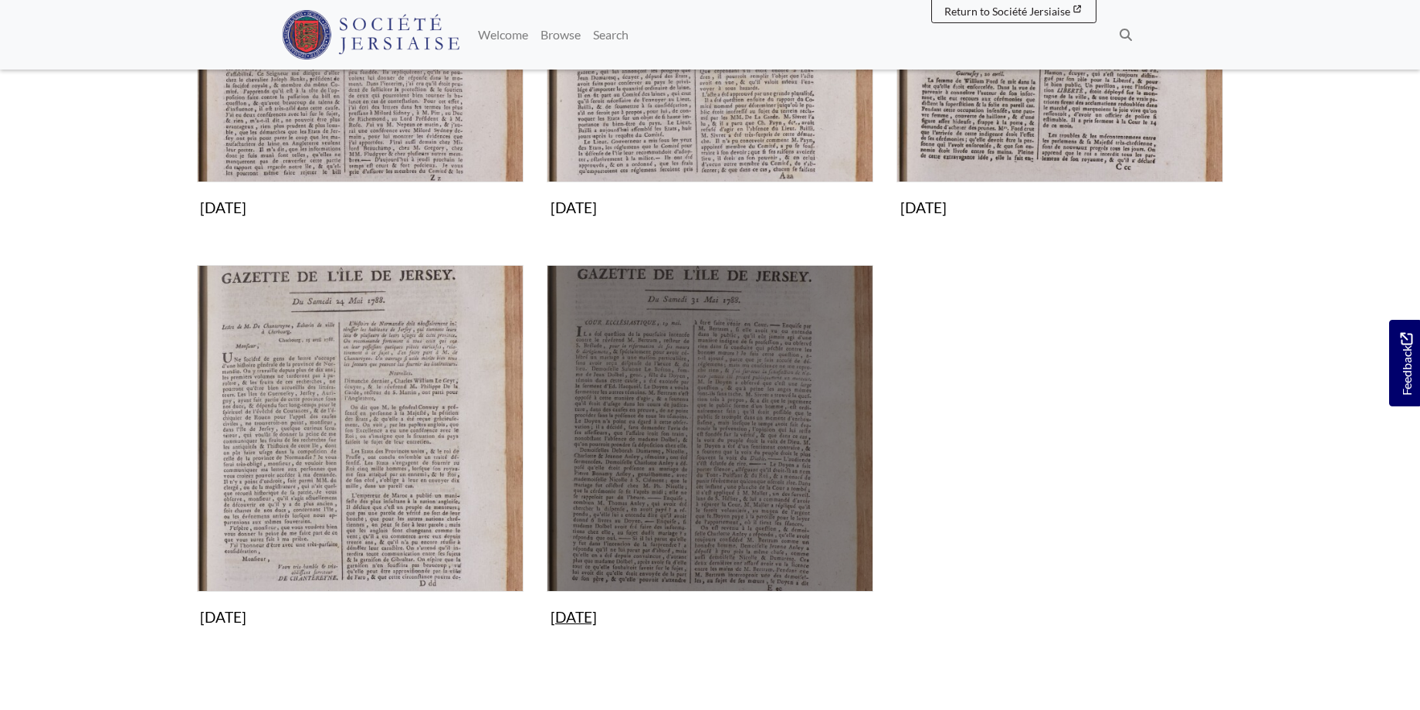
click at [745, 440] on img "Subcollection" at bounding box center [710, 428] width 327 height 327
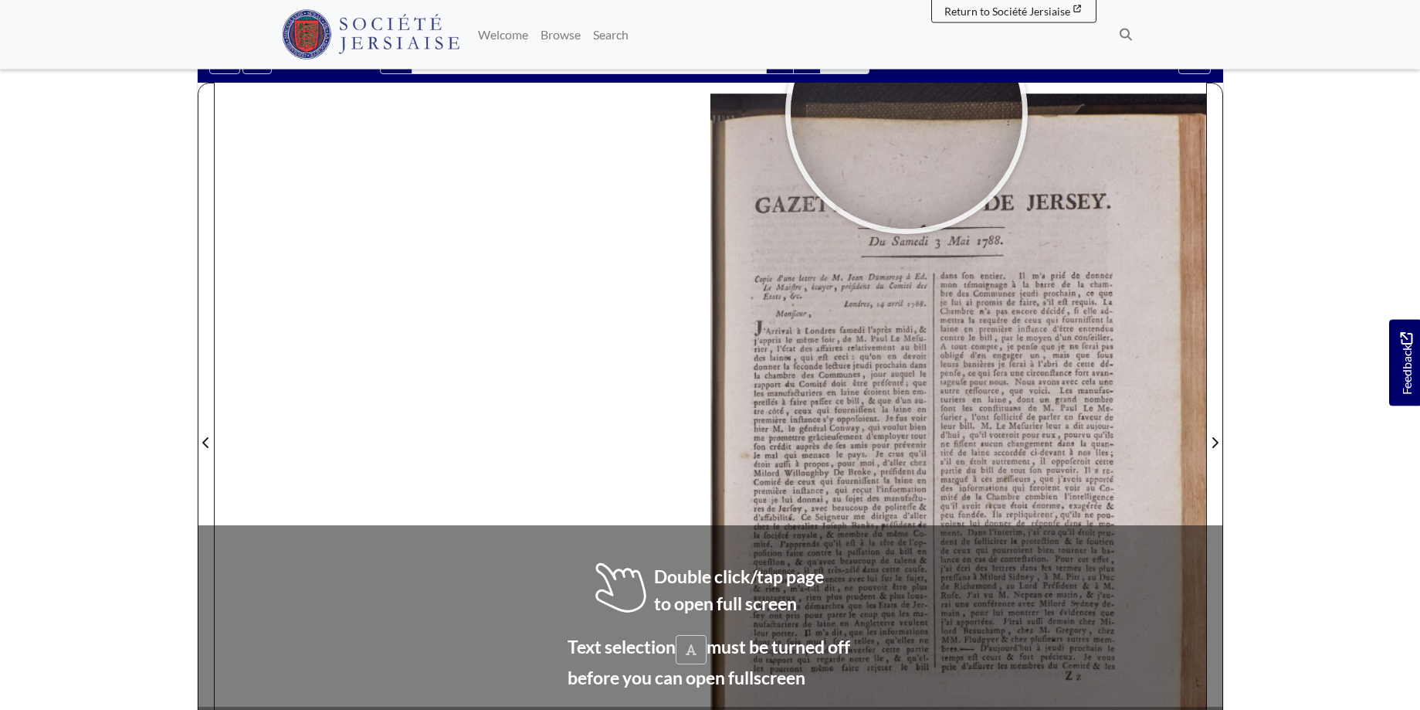
scroll to position [180, 0]
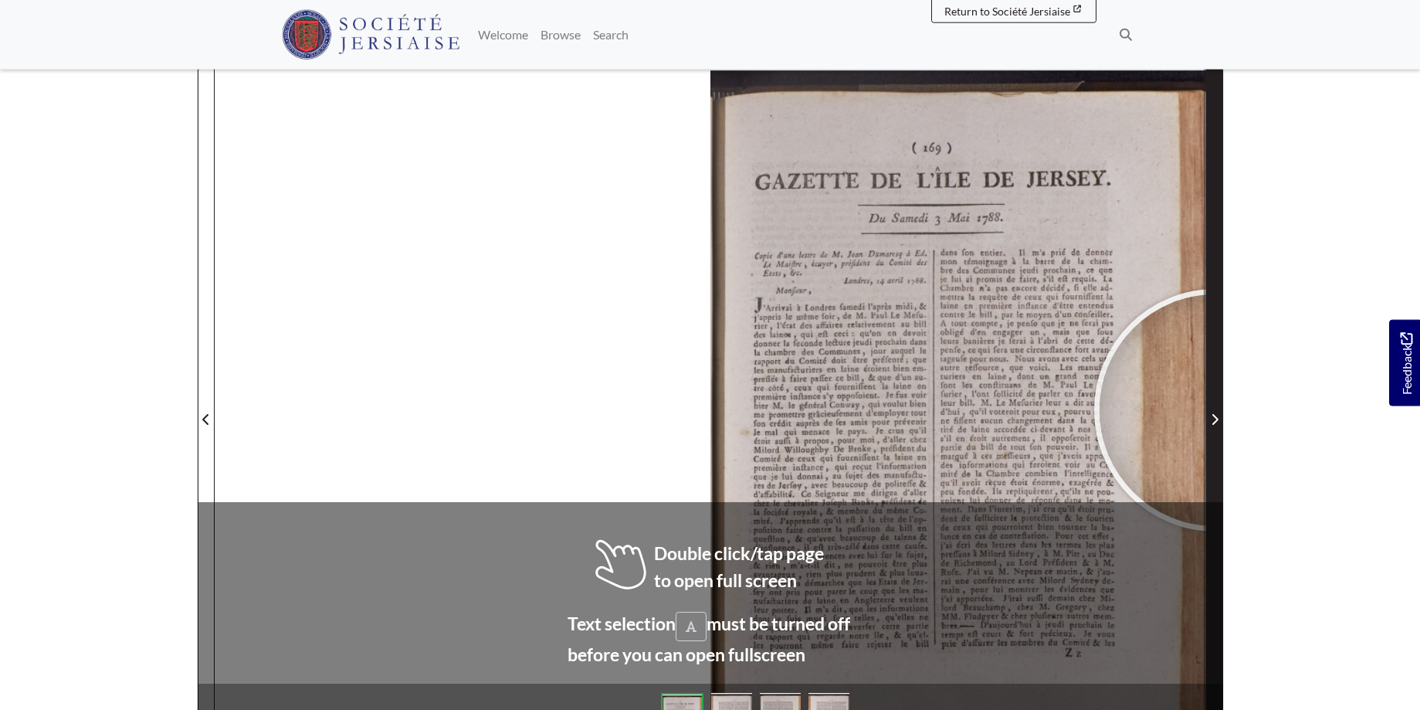
click at [1216, 410] on span "Next Page" at bounding box center [1214, 410] width 15 height 700
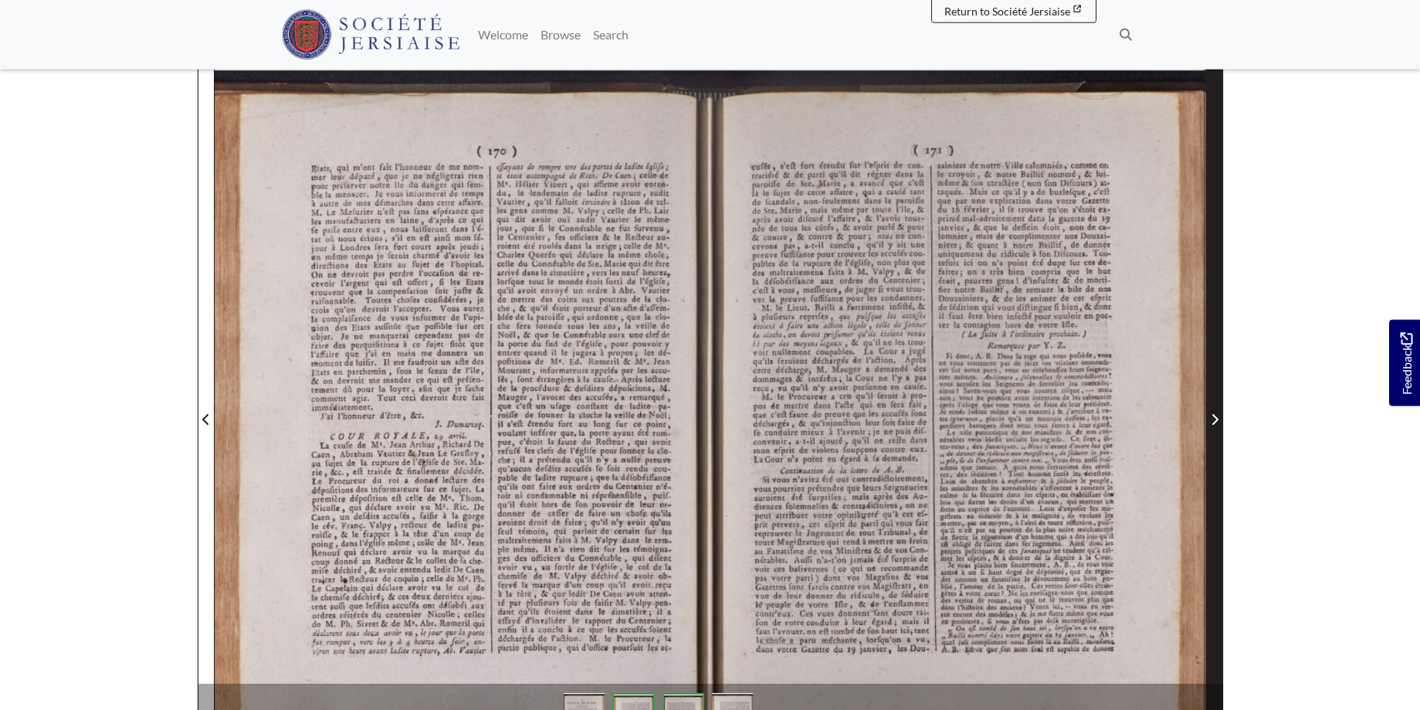
click at [1216, 410] on span "Next Page" at bounding box center [1214, 410] width 15 height 700
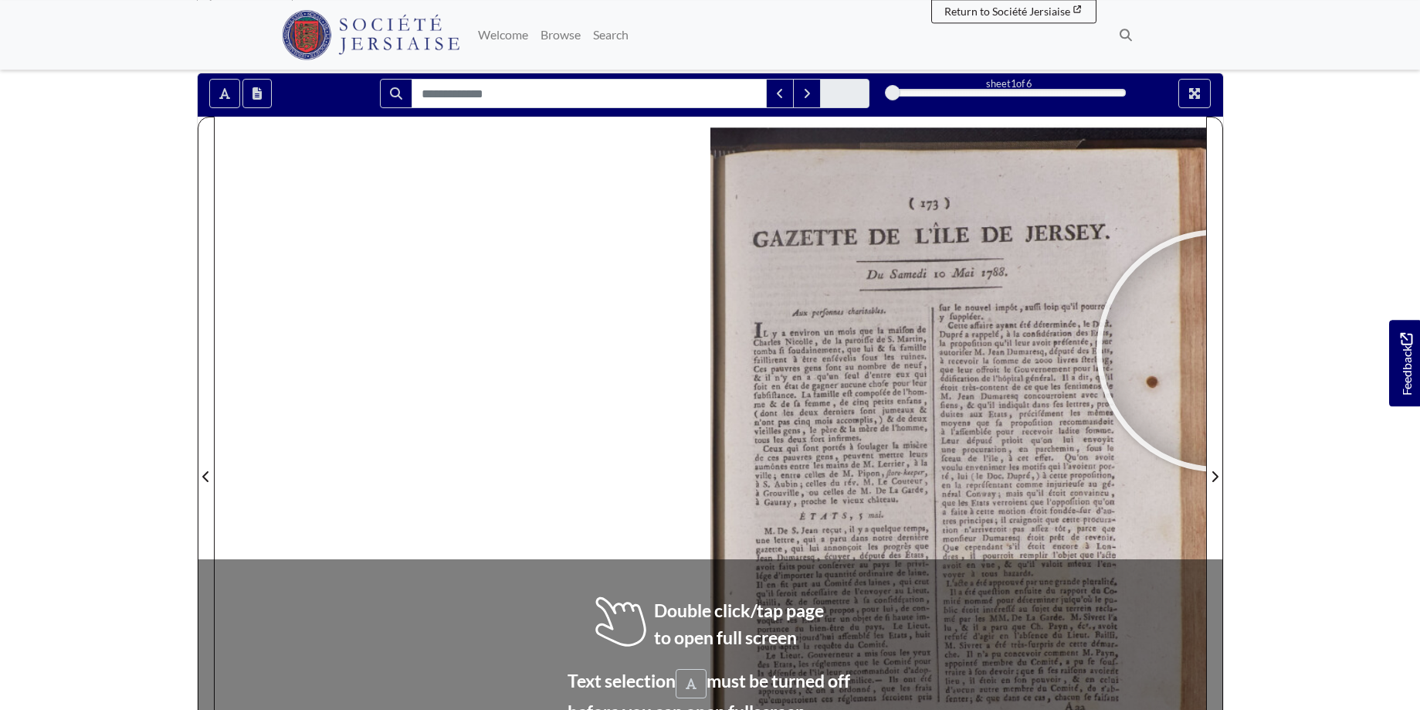
scroll to position [219, 0]
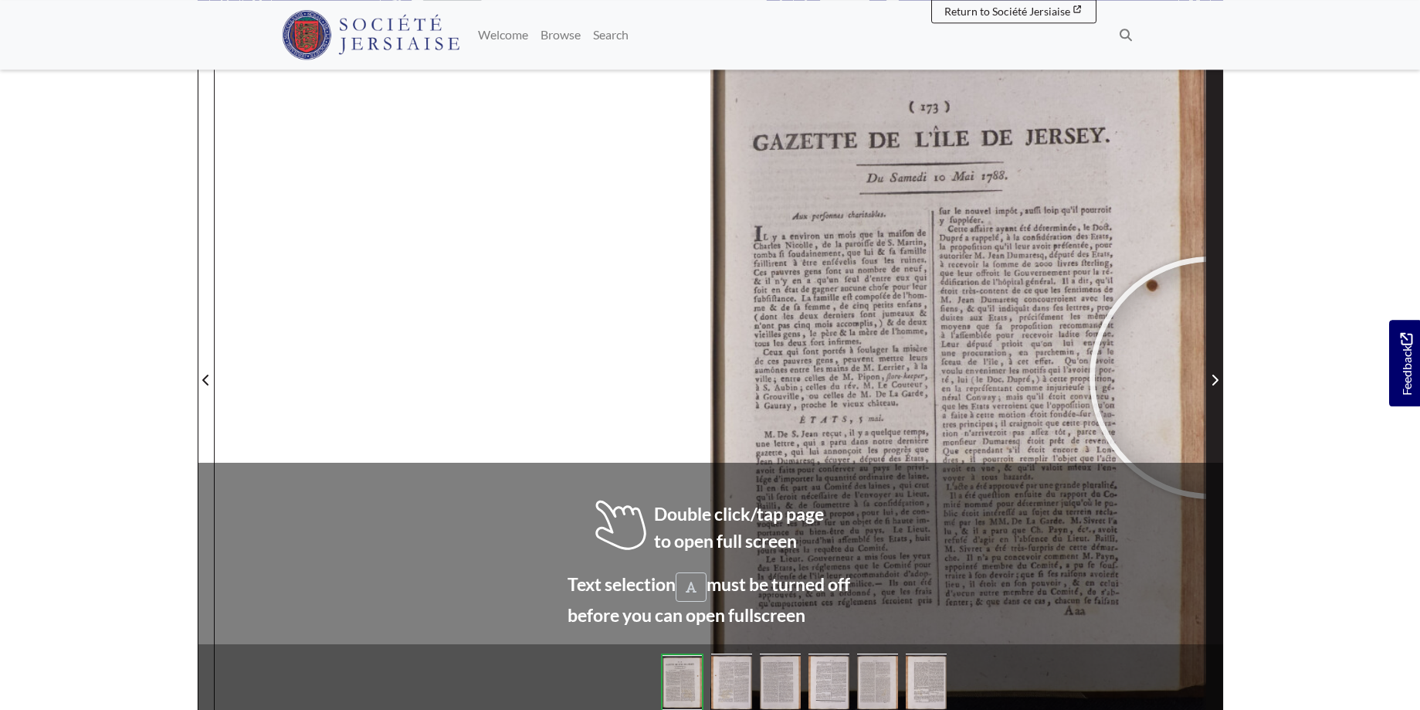
click at [1211, 378] on icon "Next Page" at bounding box center [1215, 380] width 8 height 12
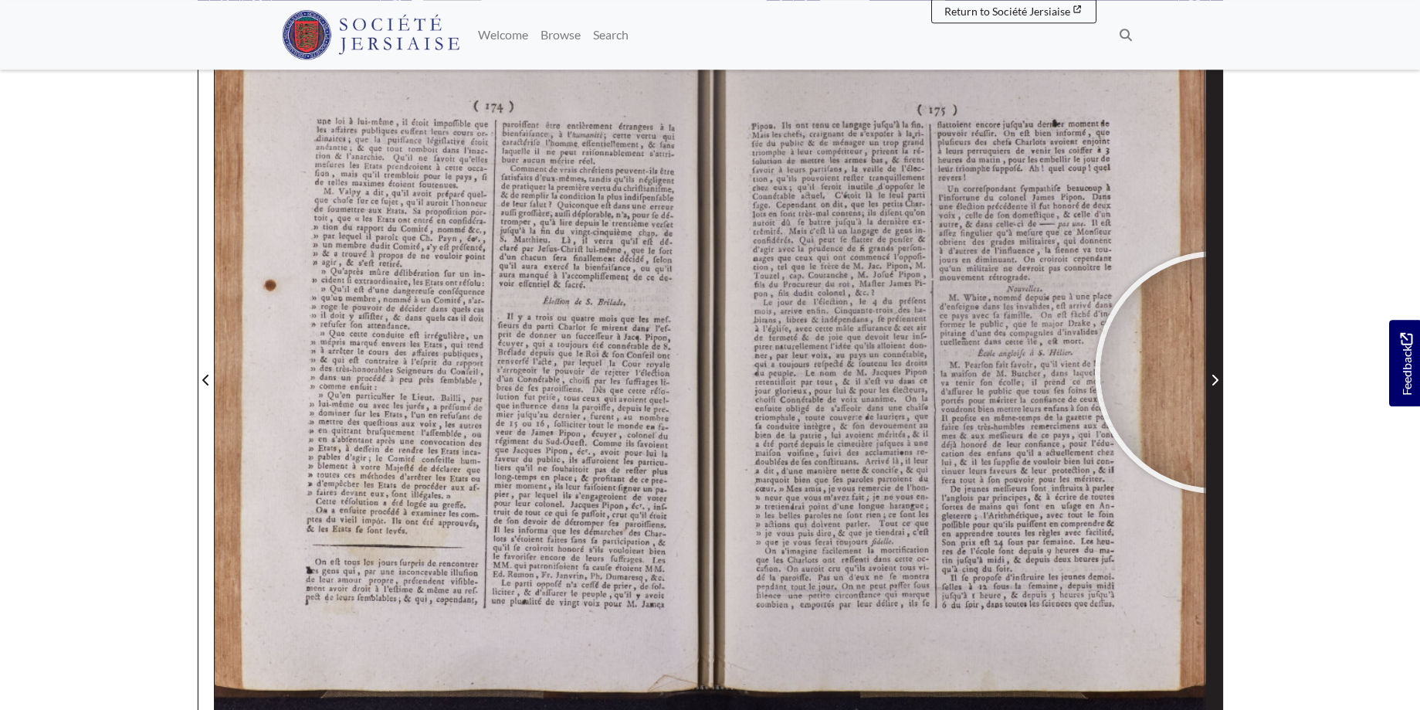
click at [1217, 372] on span "Next Page" at bounding box center [1214, 380] width 15 height 19
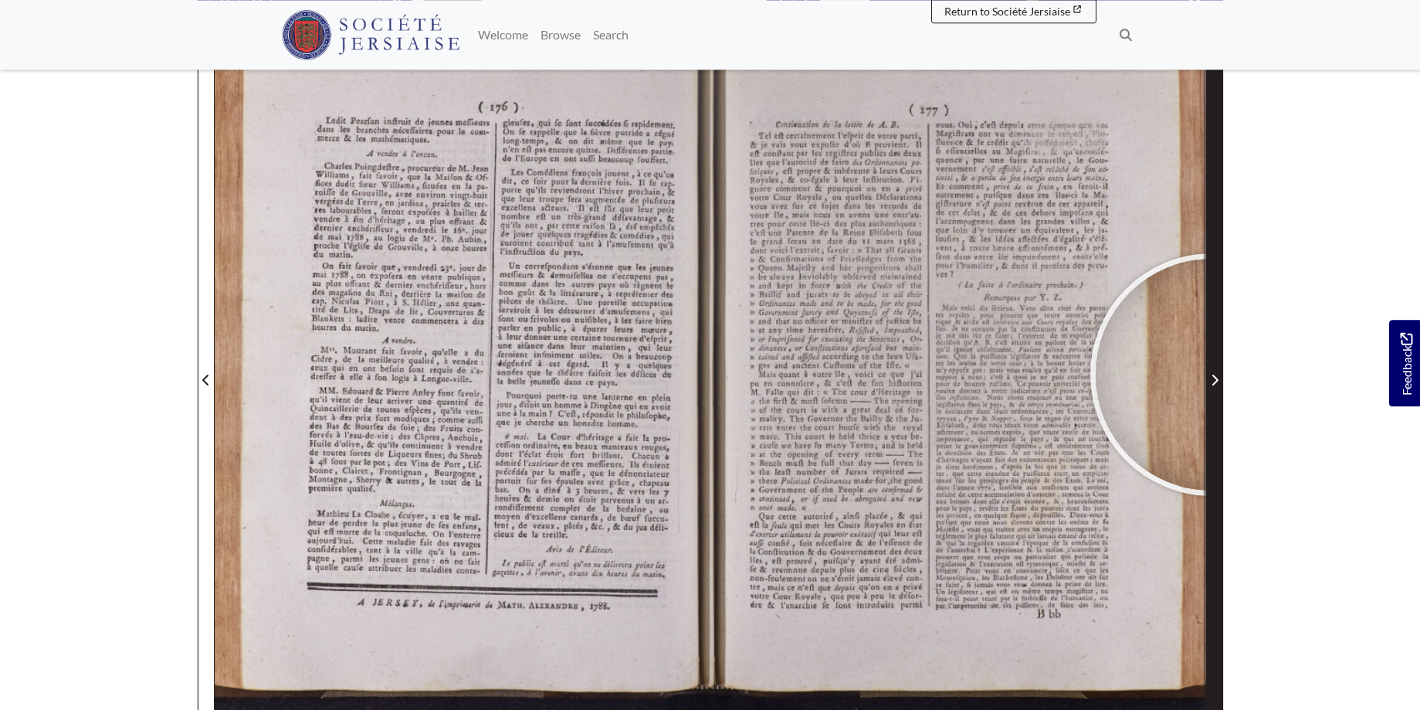
click at [1212, 375] on span "Next Page" at bounding box center [1214, 380] width 15 height 19
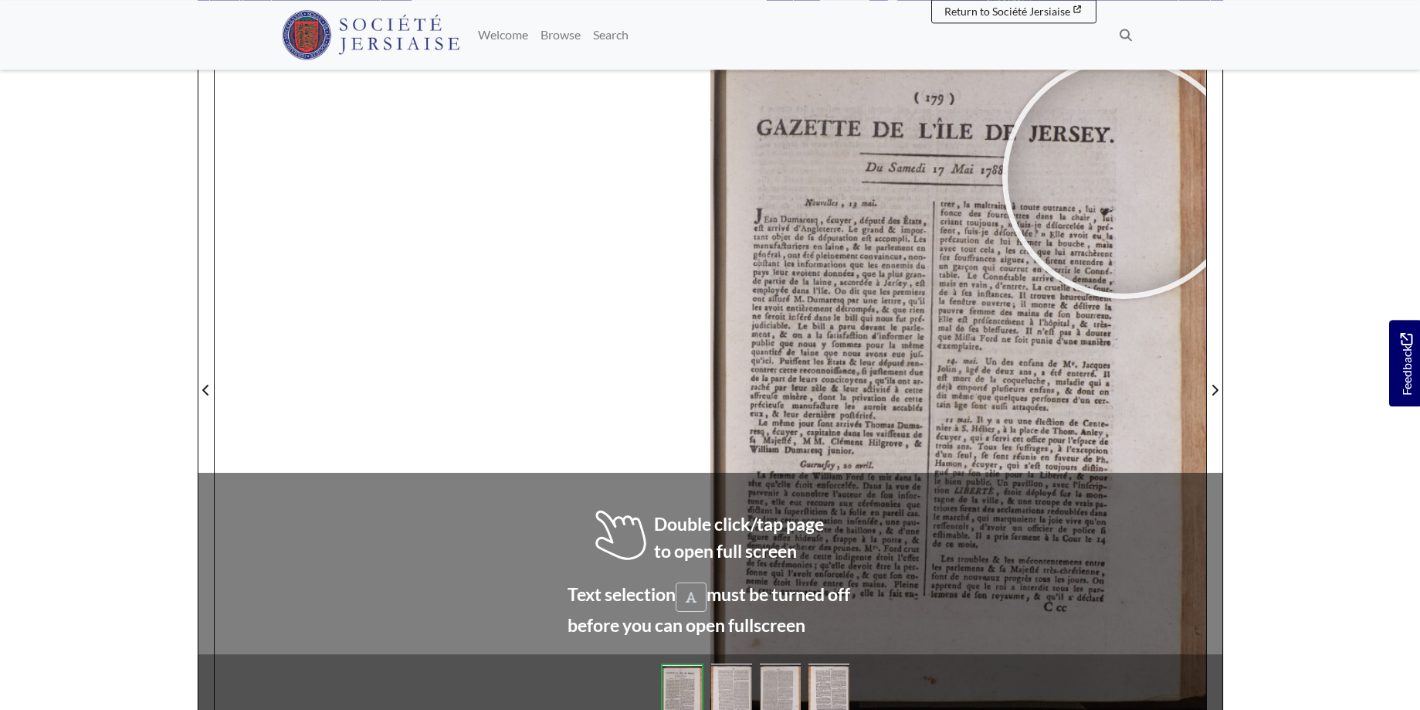
scroll to position [216, 0]
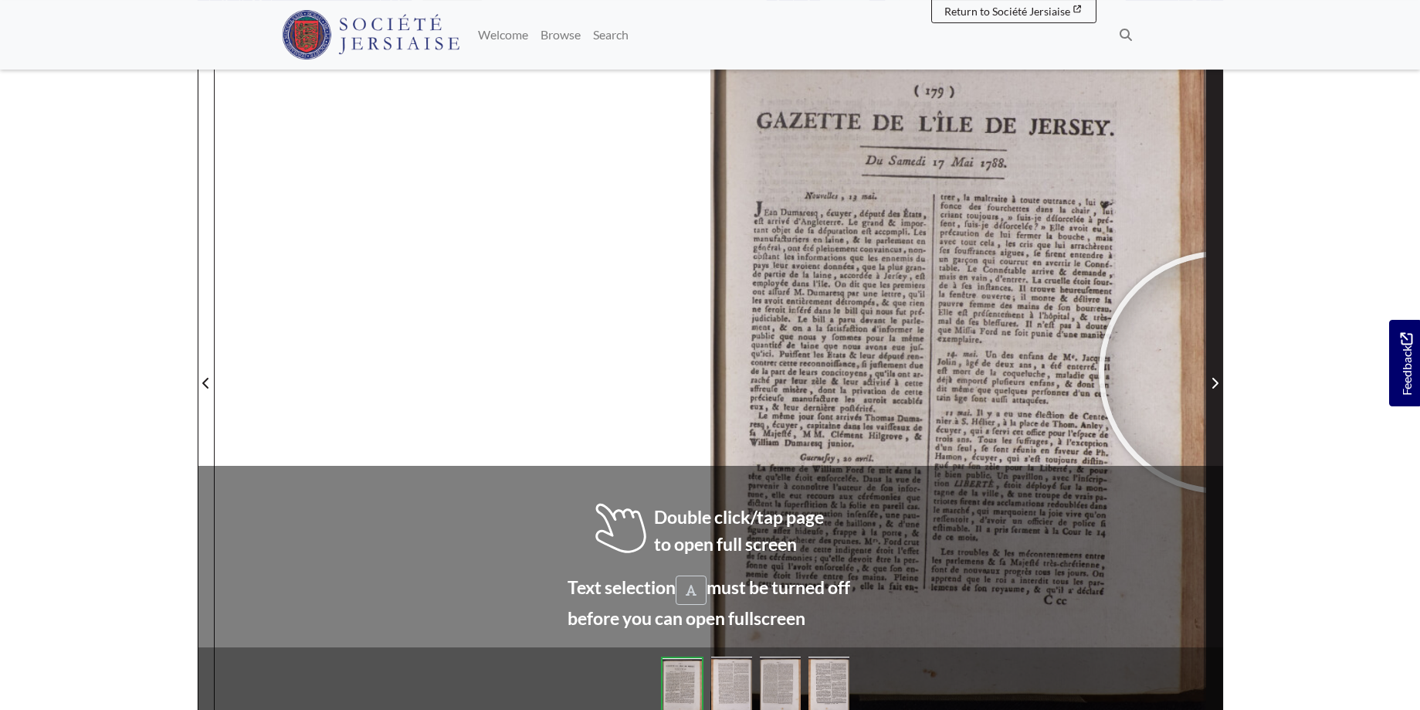
click at [1220, 372] on span "Next Page" at bounding box center [1214, 374] width 15 height 700
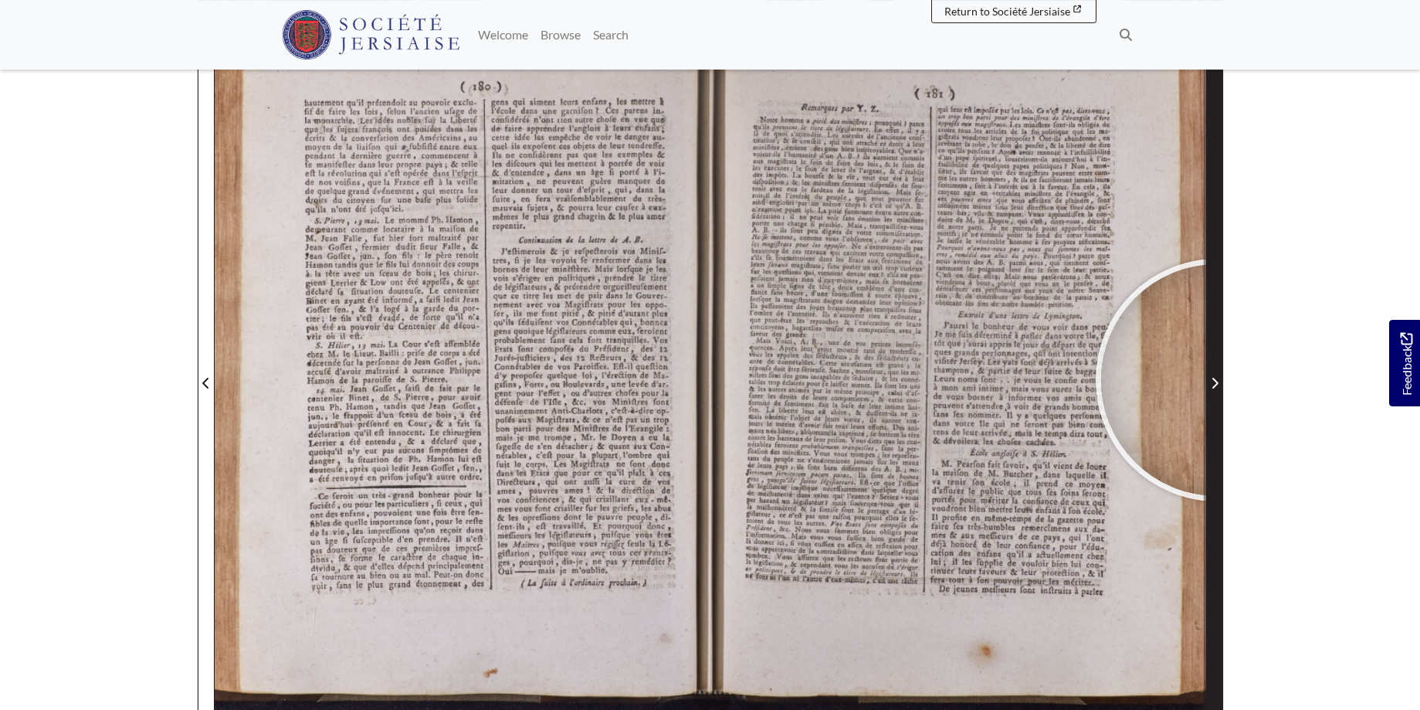
click at [1217, 380] on icon "Next Page" at bounding box center [1215, 383] width 8 height 12
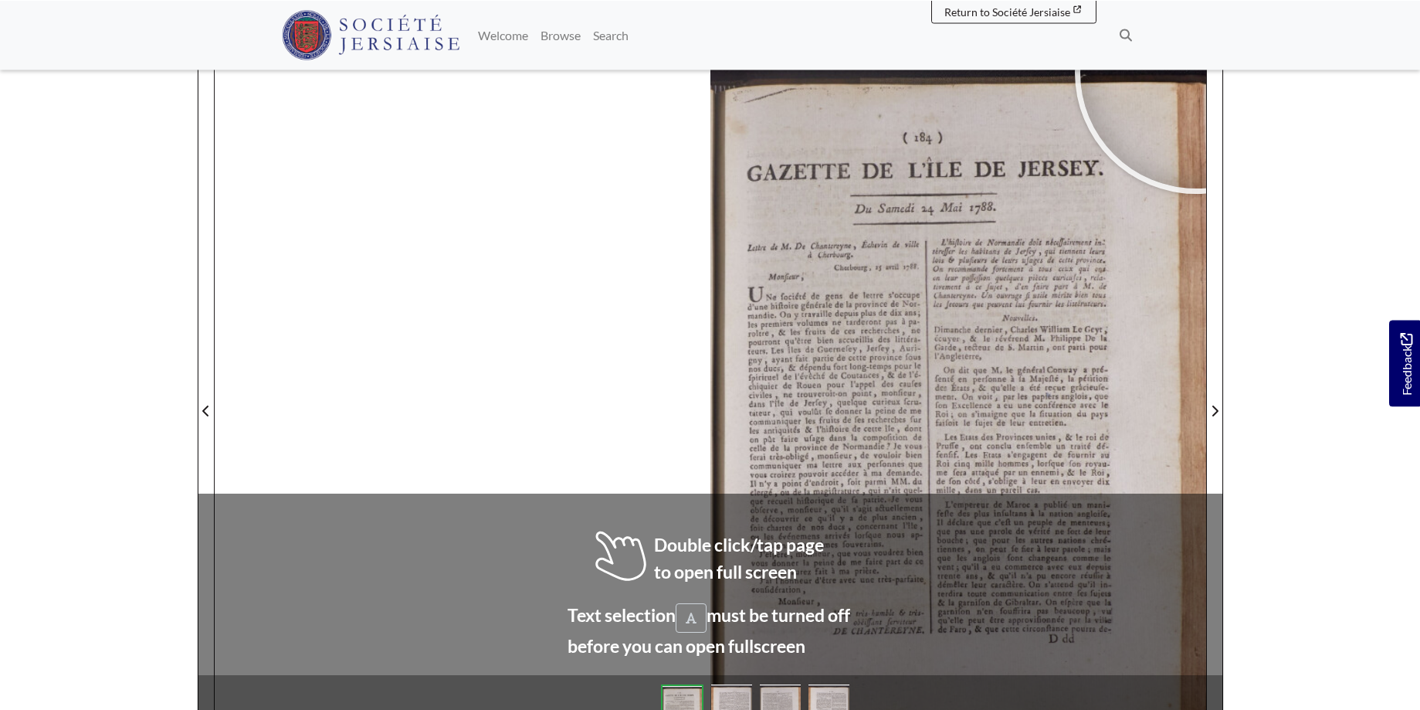
scroll to position [199, 0]
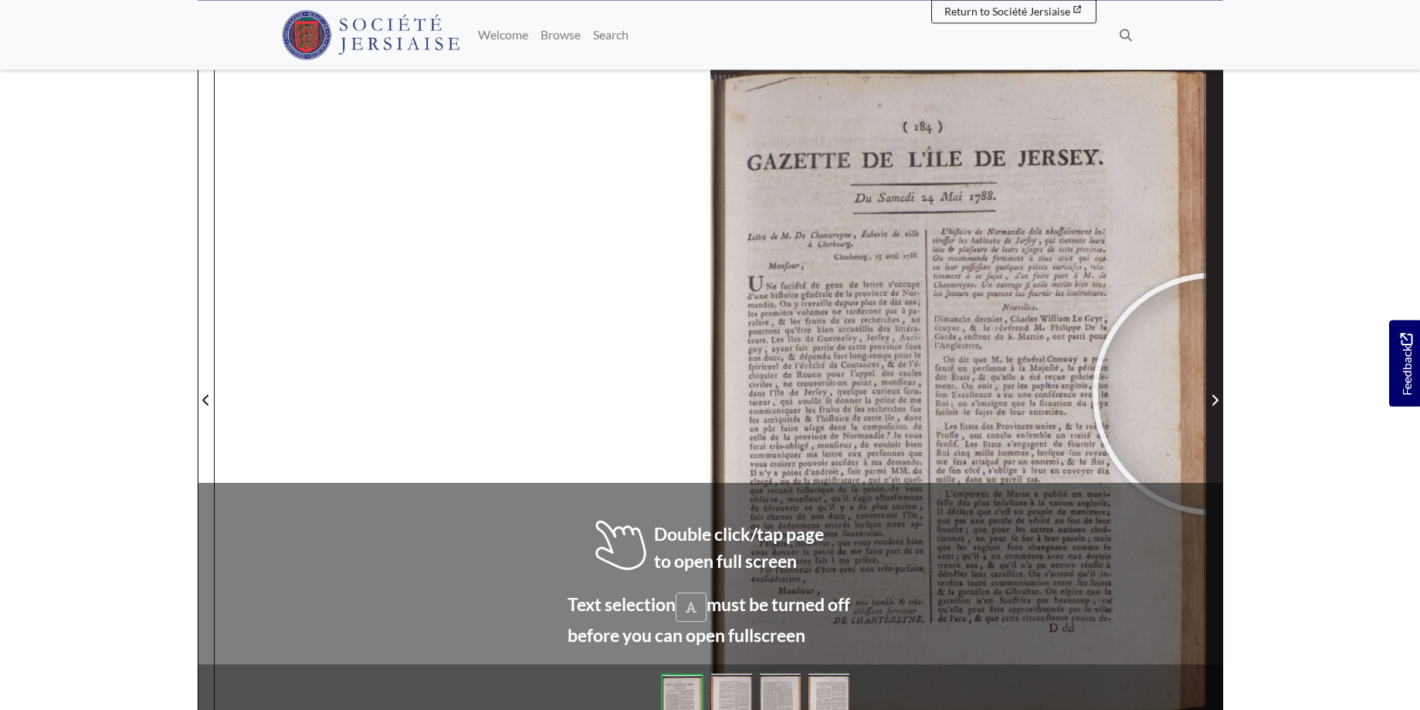
click at [1214, 394] on span "Next Page" at bounding box center [1214, 400] width 15 height 19
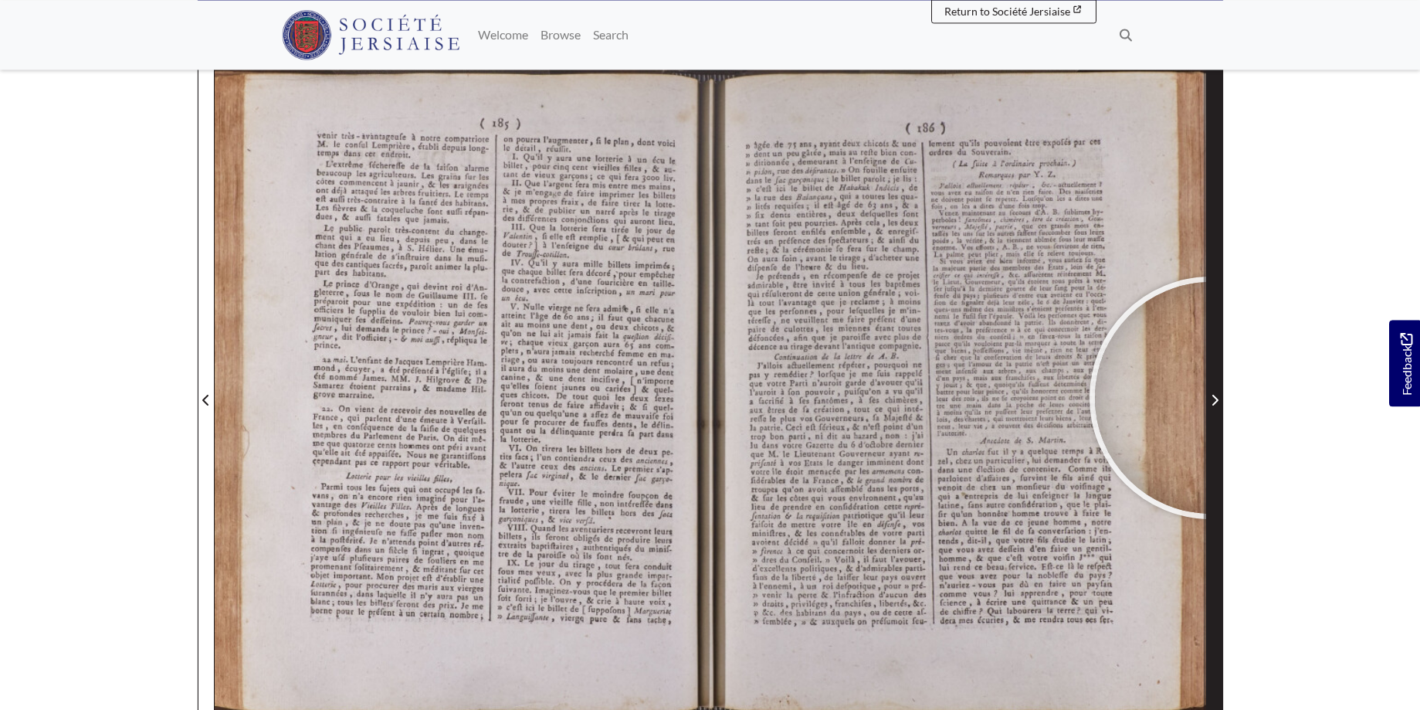
click at [1211, 398] on icon "Next Page" at bounding box center [1215, 400] width 8 height 12
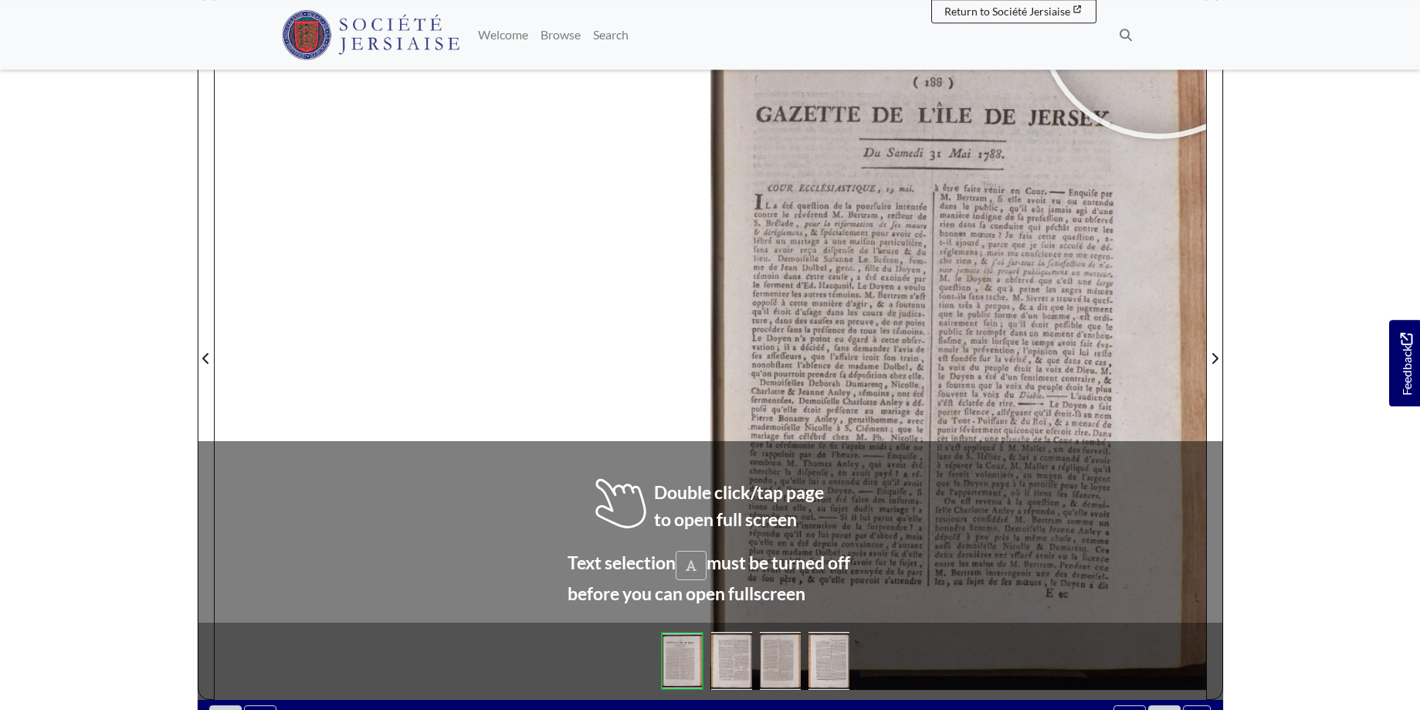
scroll to position [245, 0]
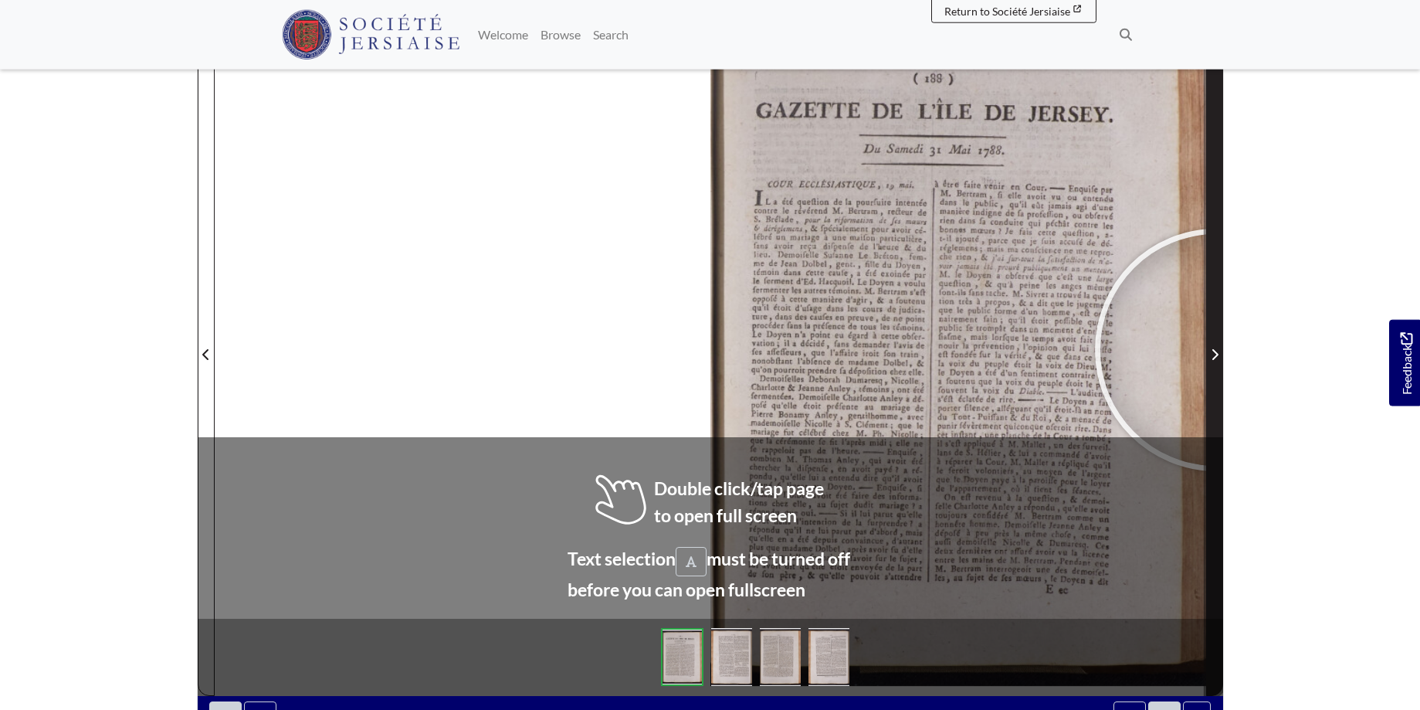
click at [1217, 350] on icon "Next Page" at bounding box center [1215, 354] width 8 height 12
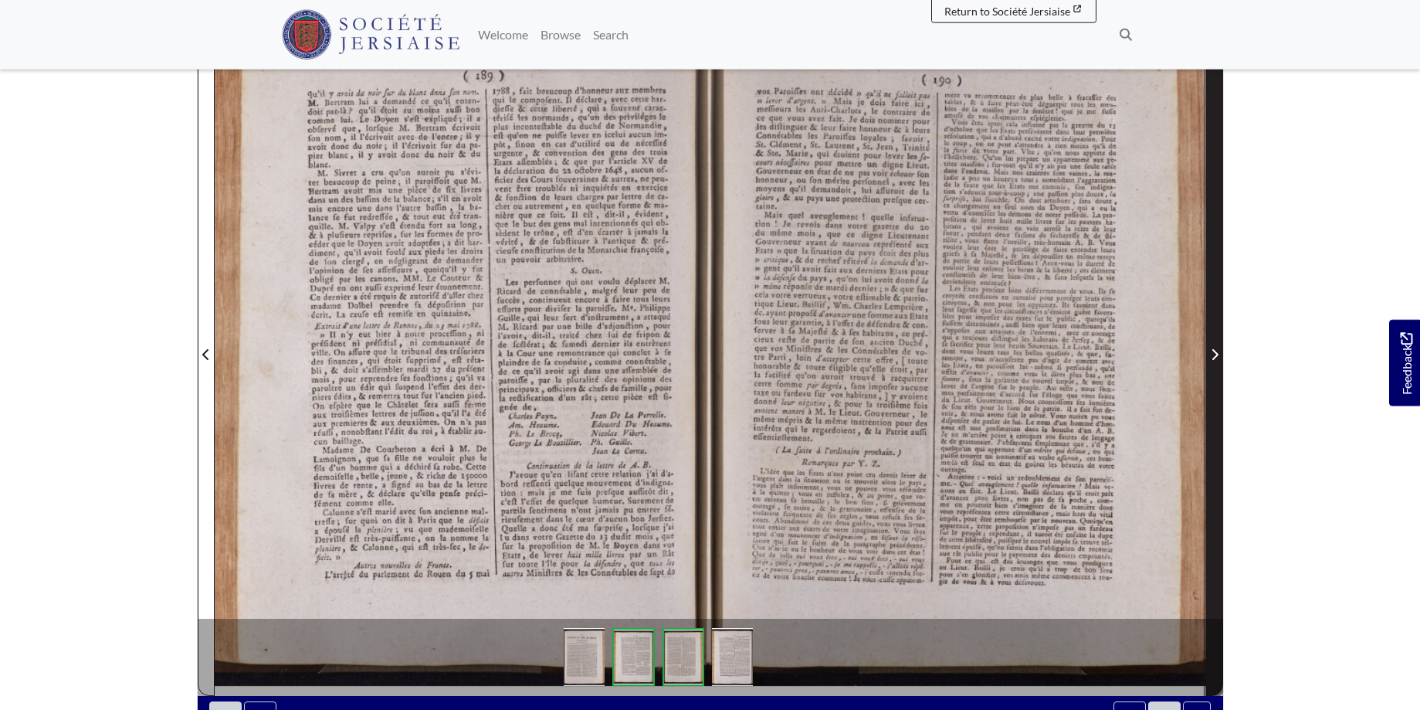
click at [1217, 350] on icon "Next Page" at bounding box center [1215, 354] width 8 height 12
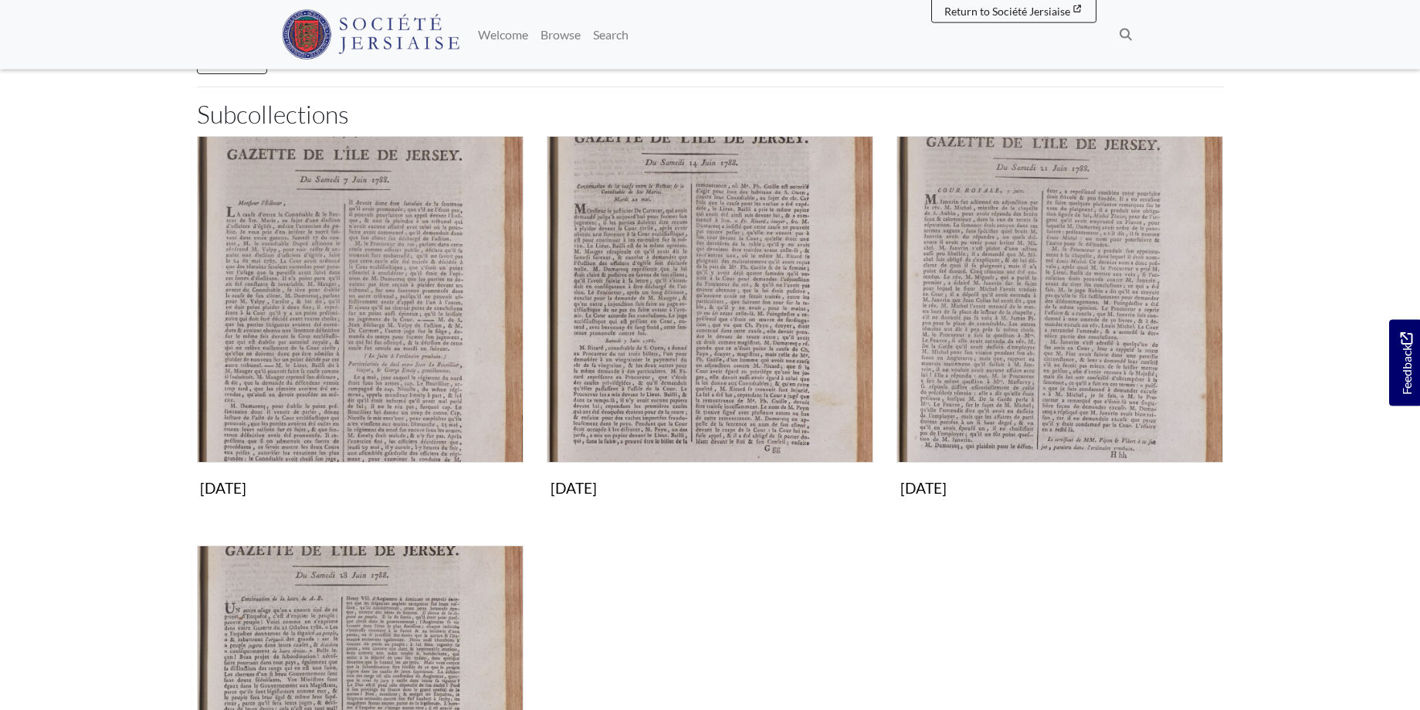
scroll to position [315, 0]
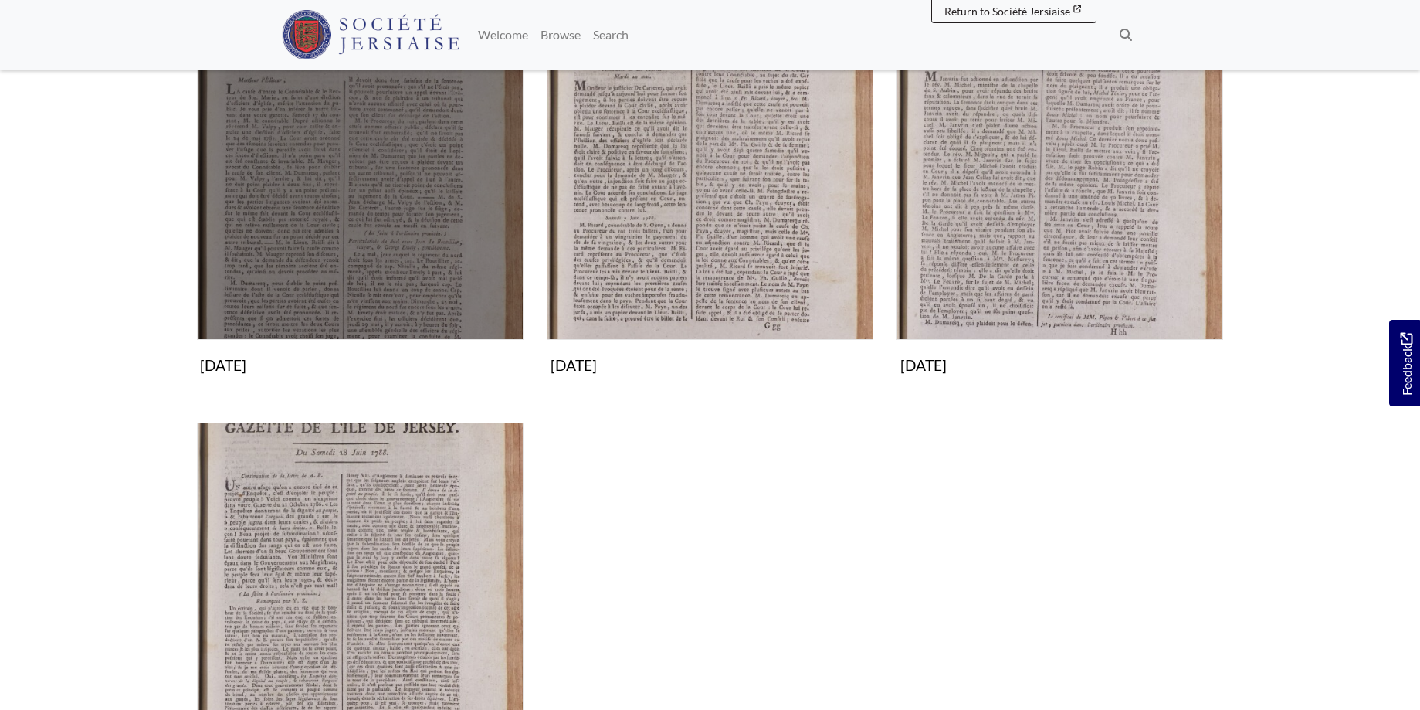
click at [447, 235] on img "Subcollection" at bounding box center [360, 176] width 327 height 327
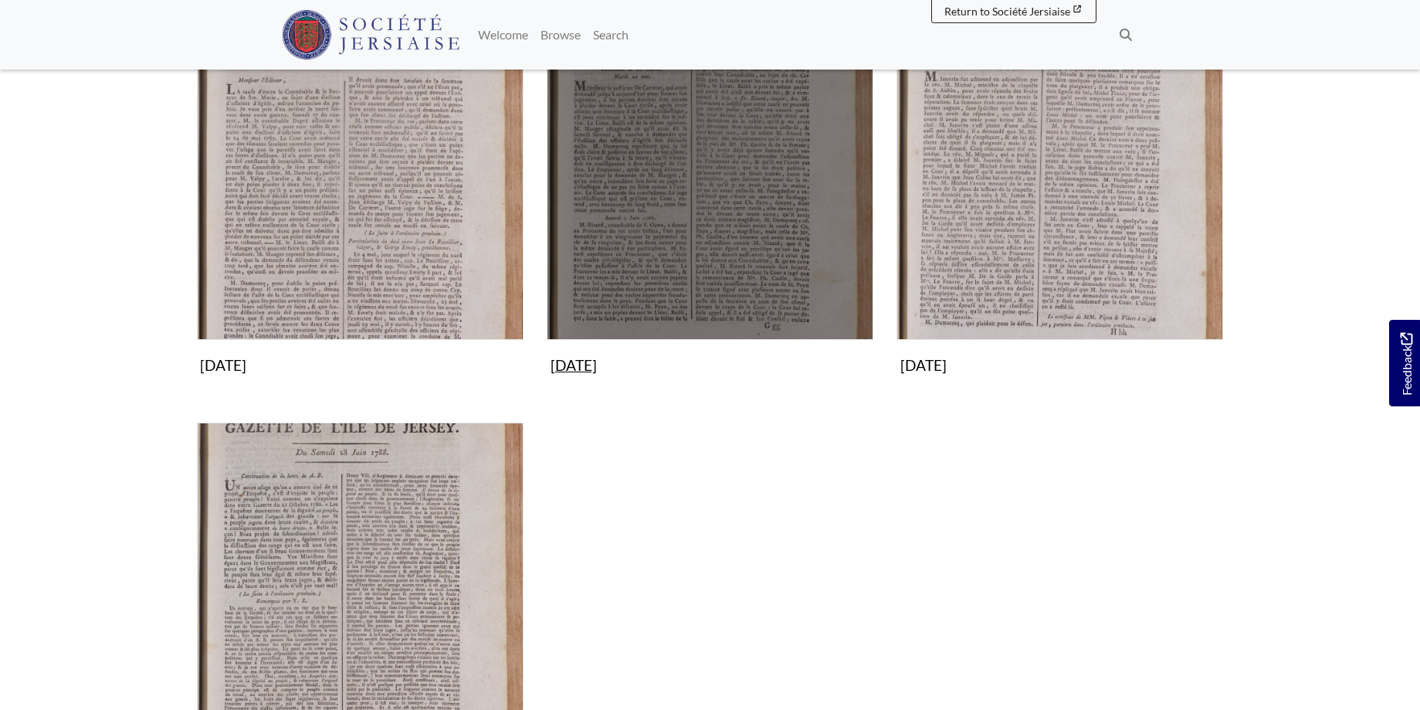
click at [746, 194] on img "Subcollection" at bounding box center [710, 176] width 327 height 327
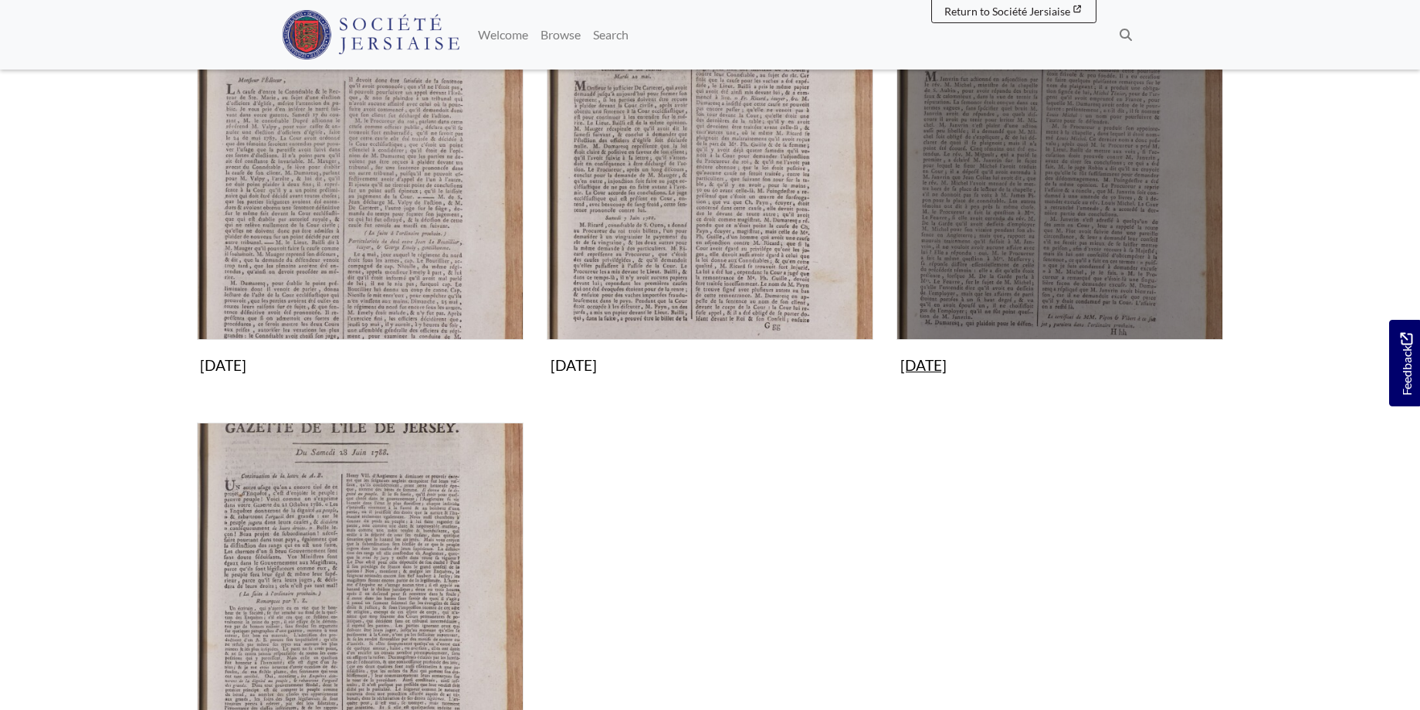
click at [1064, 183] on img "Subcollection" at bounding box center [1060, 176] width 327 height 327
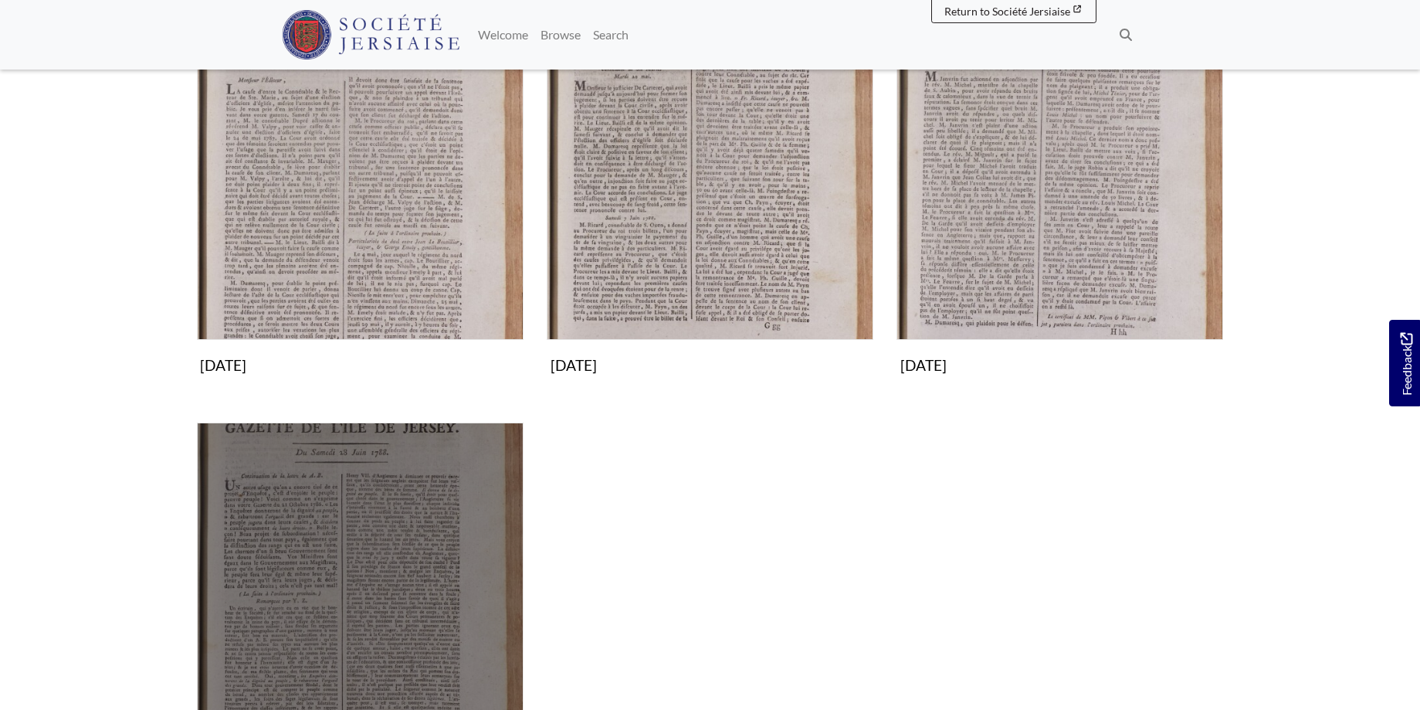
click at [392, 566] on img "Subcollection" at bounding box center [360, 586] width 327 height 327
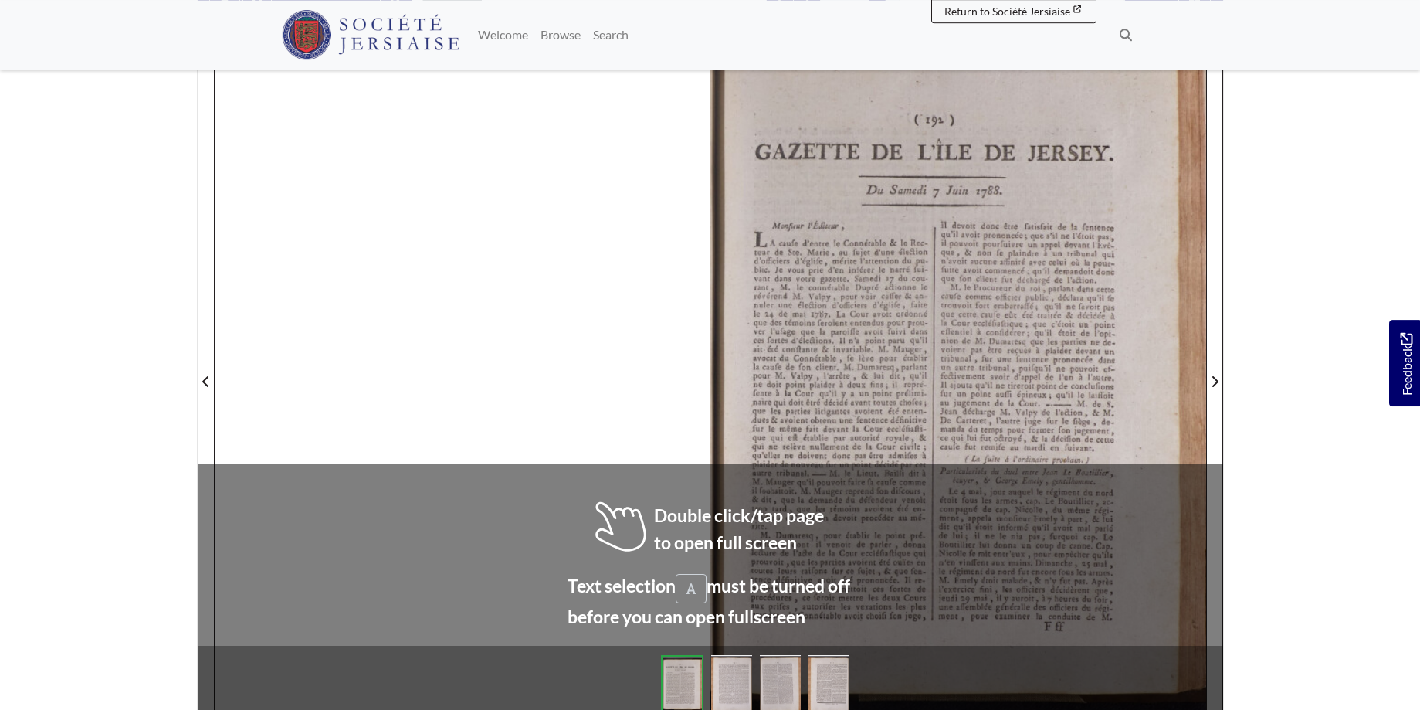
scroll to position [238, 0]
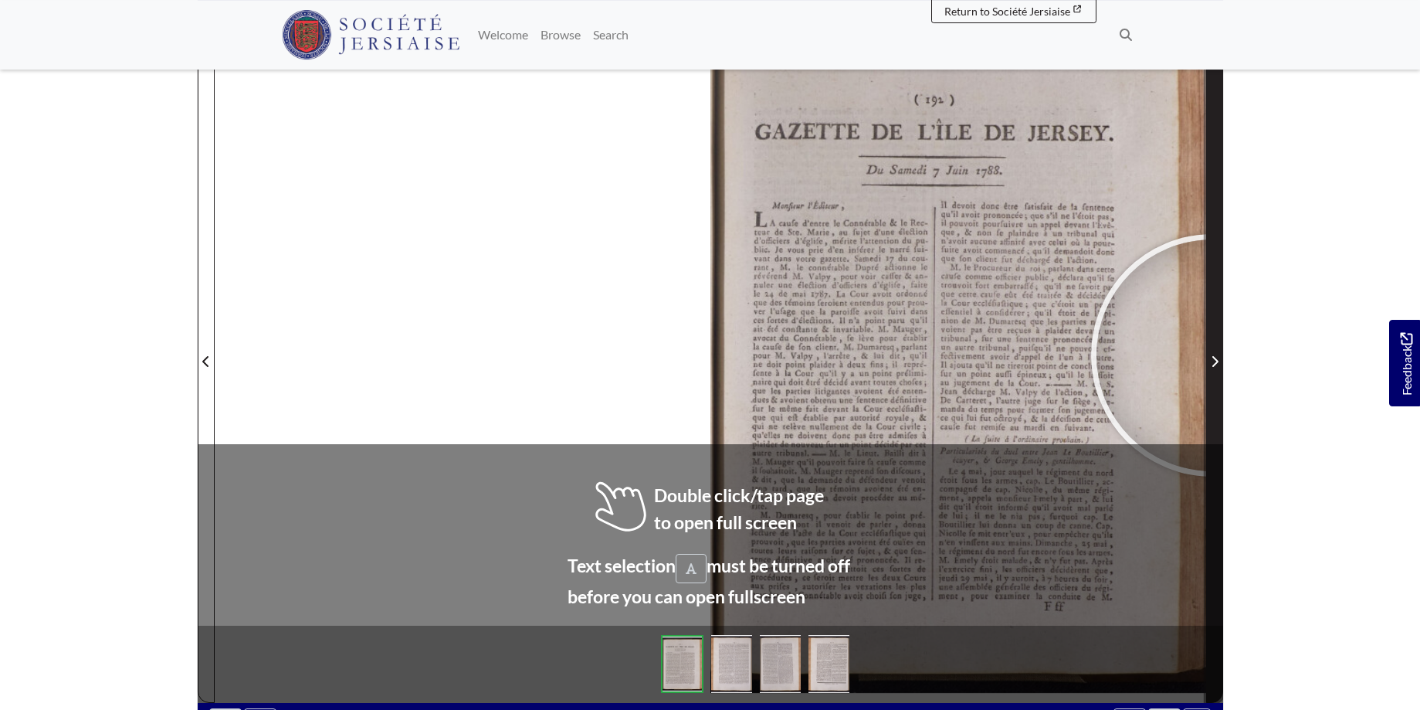
click at [1213, 355] on span "Next Page" at bounding box center [1214, 361] width 15 height 19
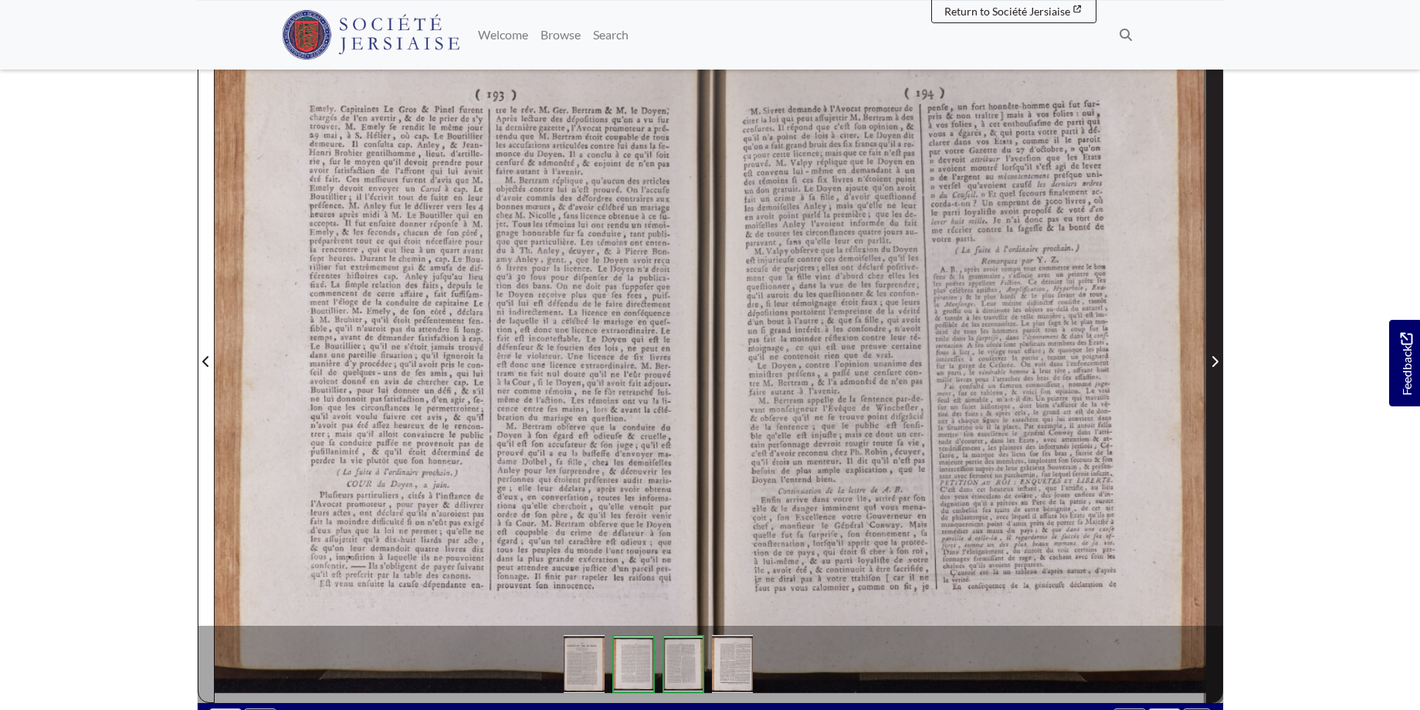
click at [1213, 355] on span "Next Page" at bounding box center [1214, 361] width 15 height 19
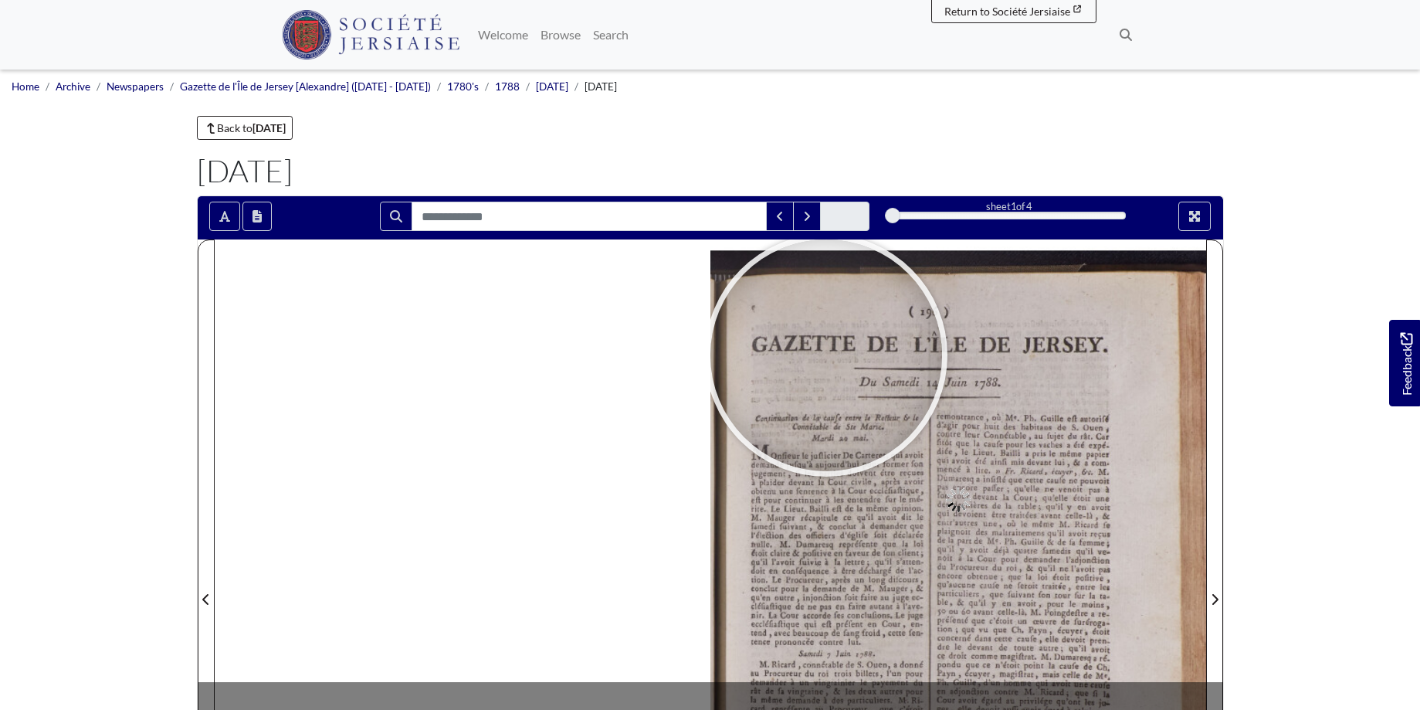
scroll to position [125, 0]
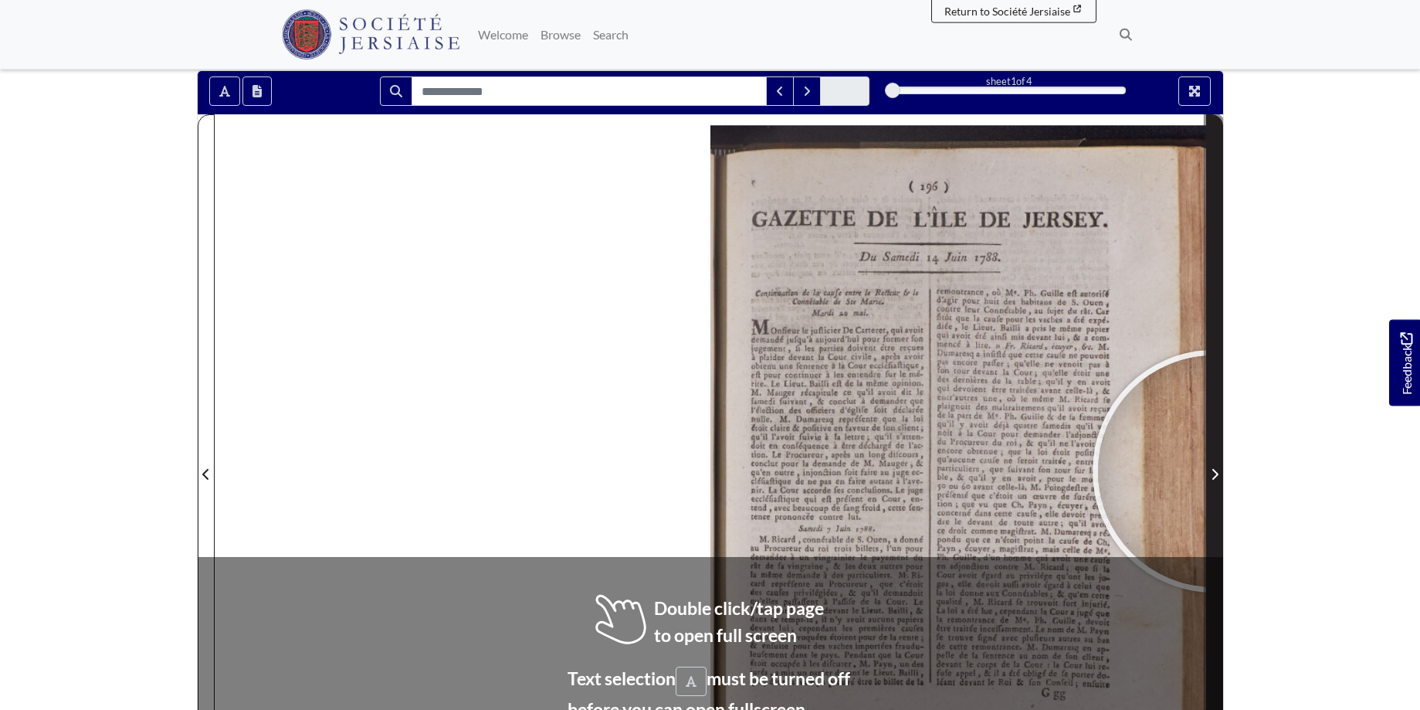
click at [1214, 471] on icon "Next Page" at bounding box center [1215, 474] width 6 height 11
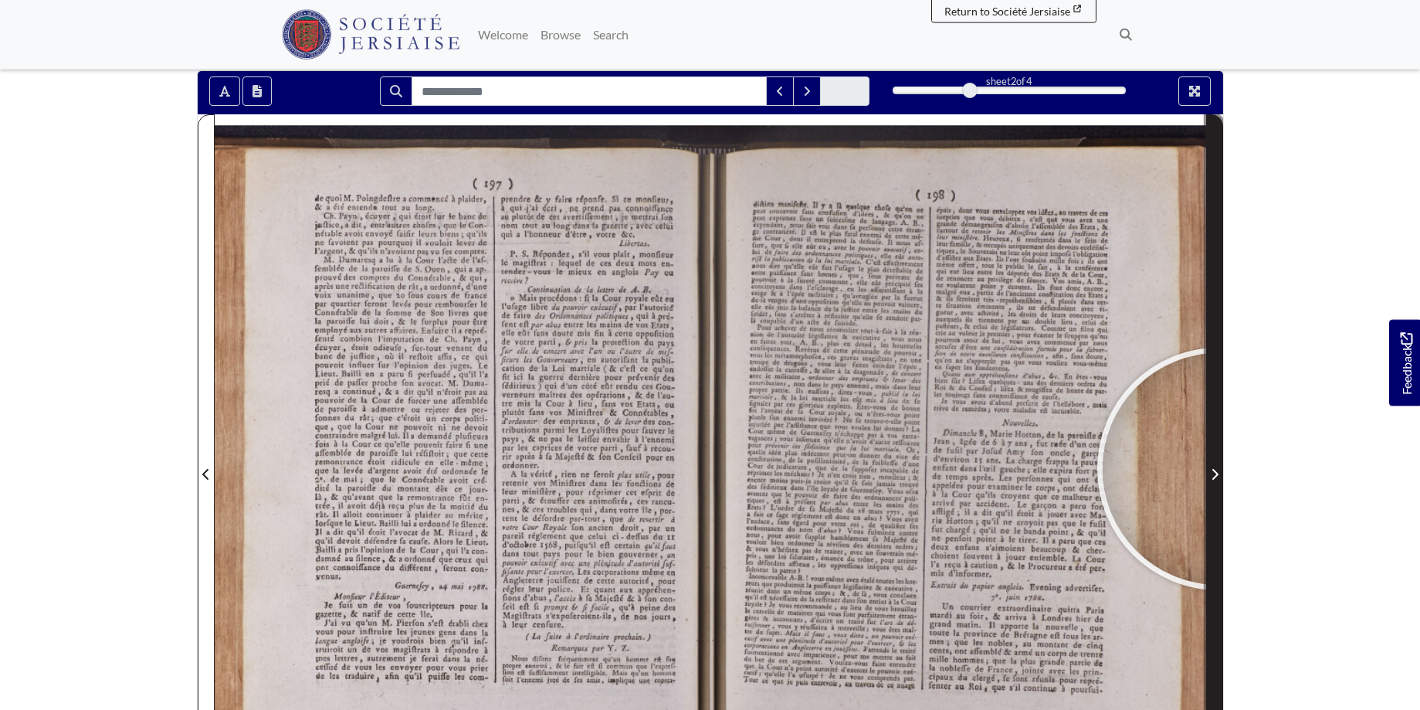
click at [1219, 469] on span "Next Page" at bounding box center [1214, 474] width 15 height 19
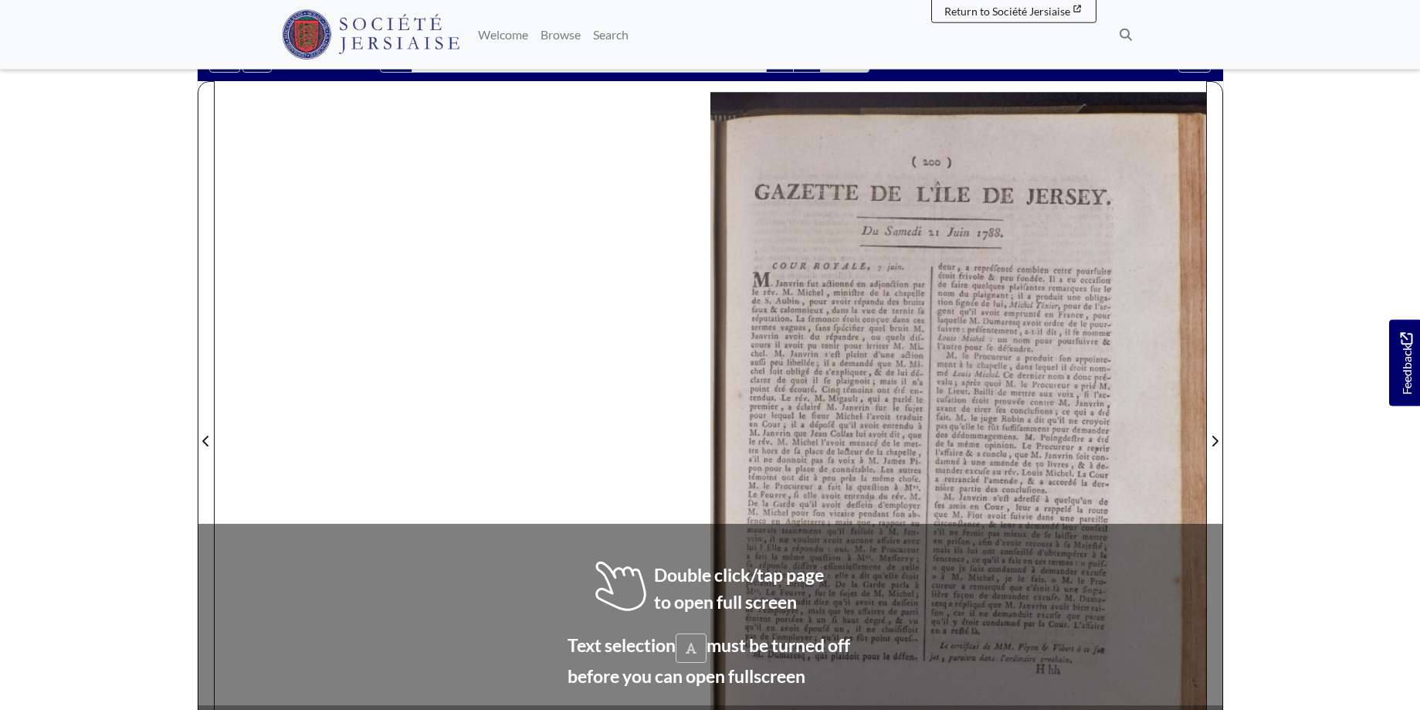
scroll to position [185, 0]
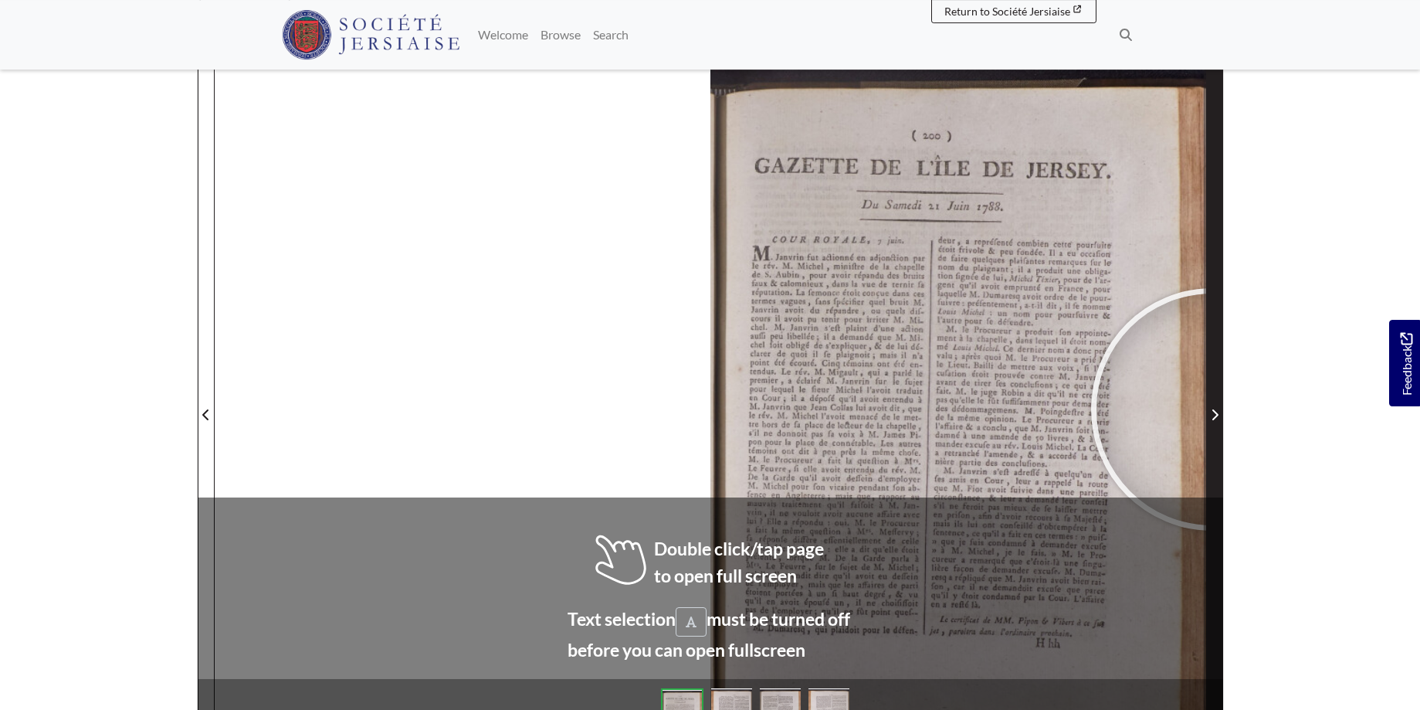
click at [1213, 409] on icon "Next Page" at bounding box center [1215, 415] width 8 height 12
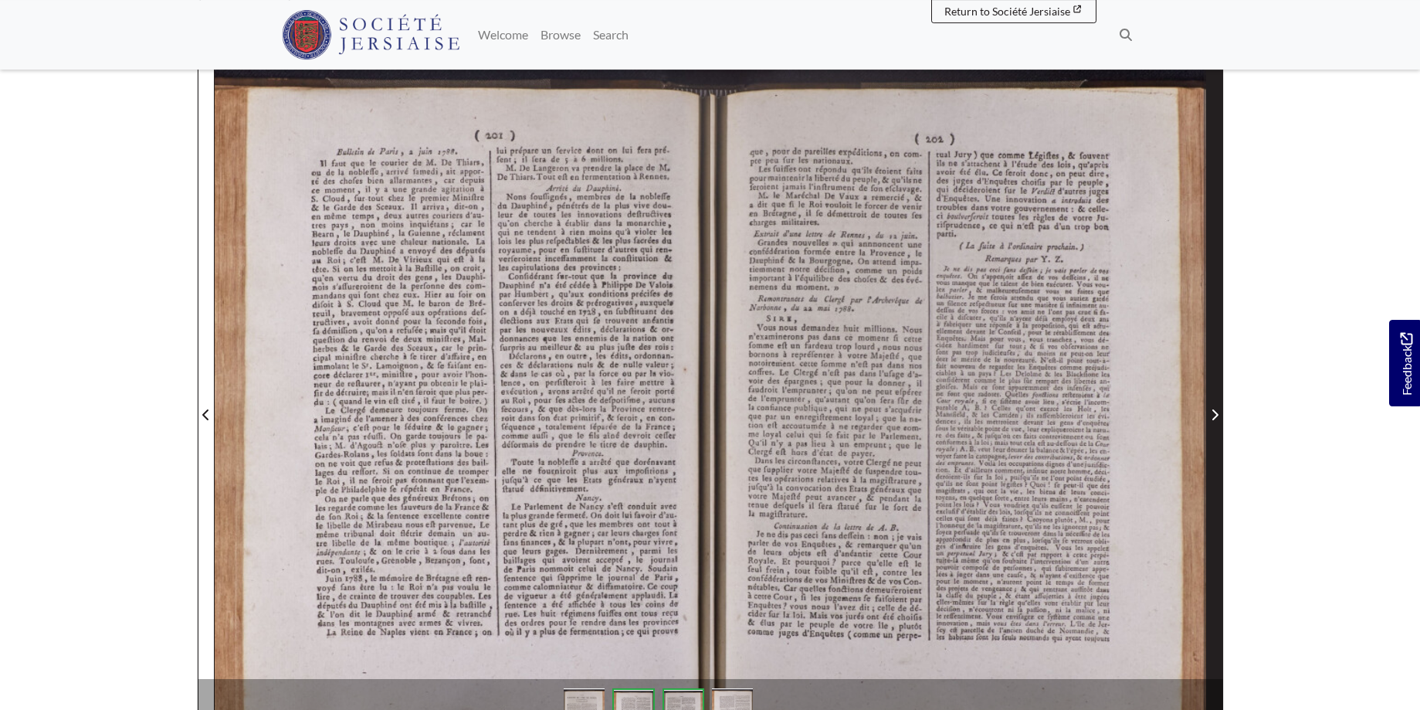
click at [1216, 409] on icon "Next Page" at bounding box center [1215, 415] width 8 height 12
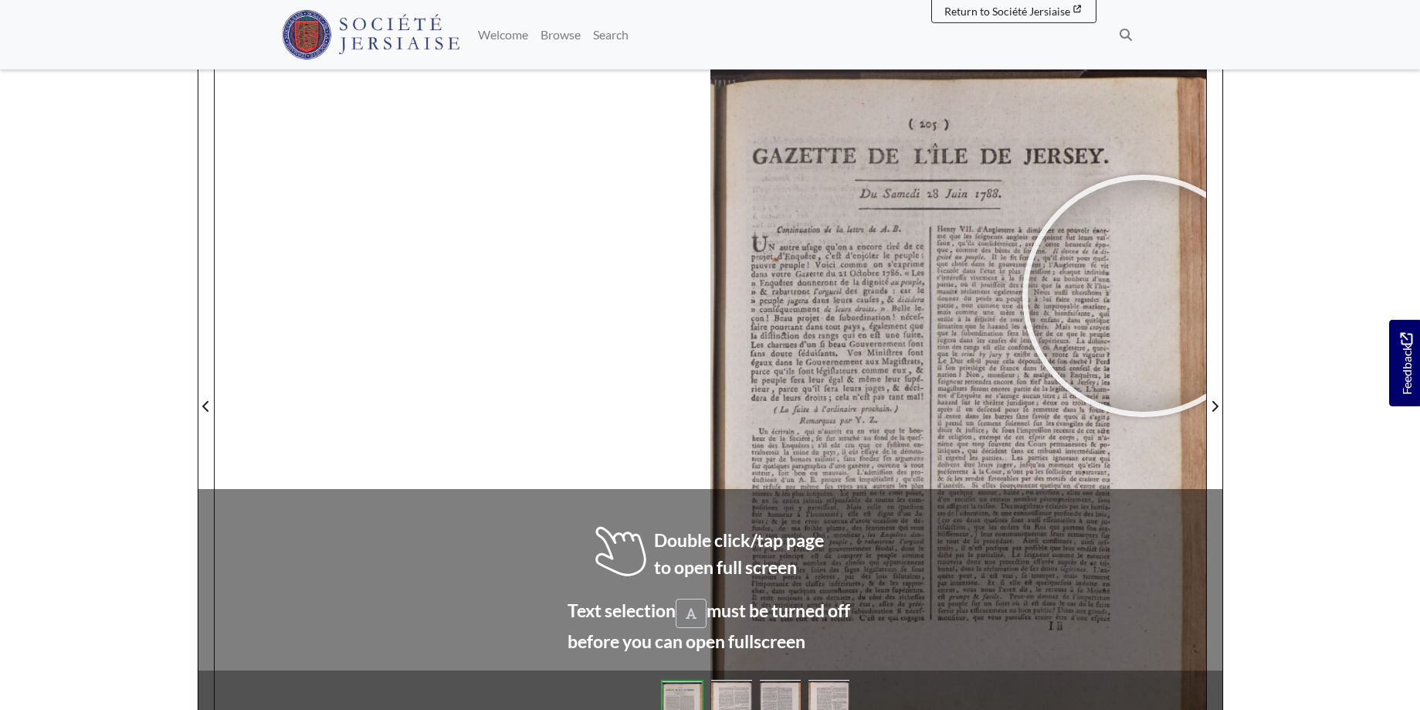
scroll to position [206, 0]
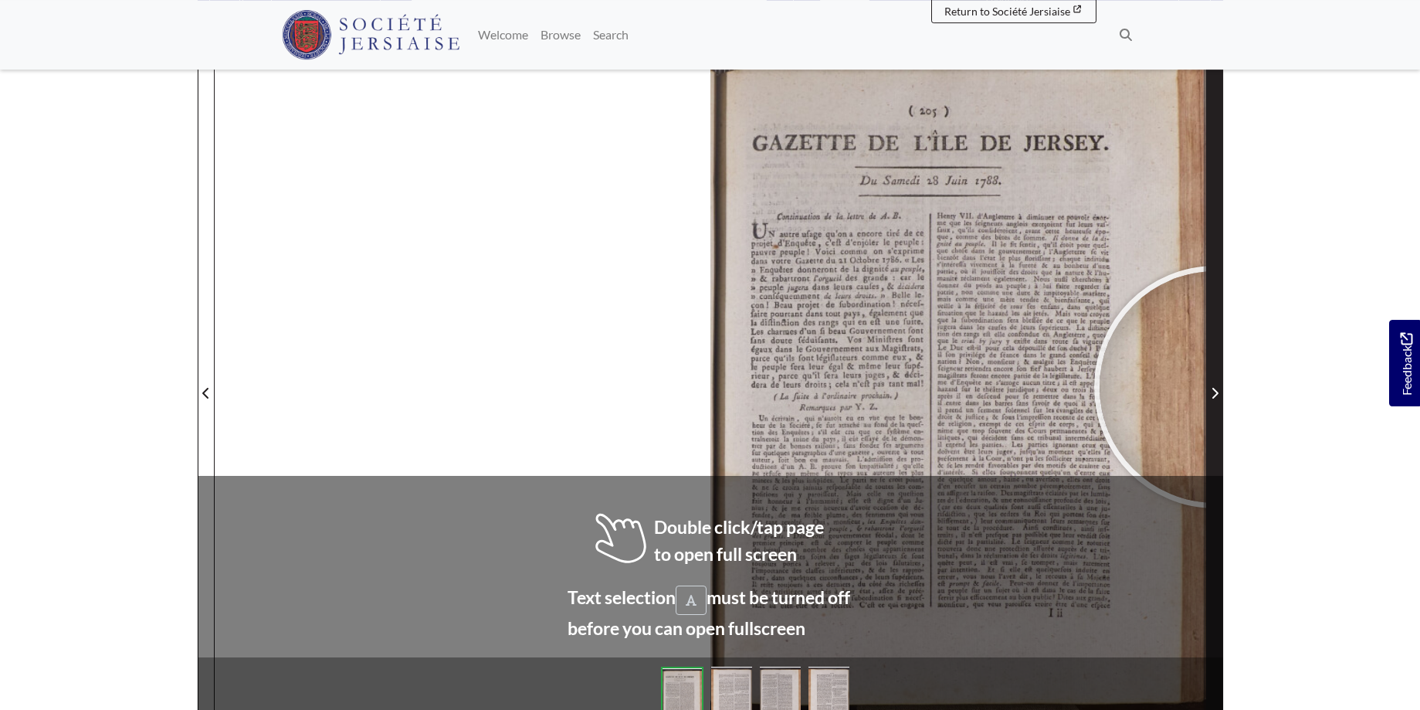
click at [1216, 387] on span "Next Page" at bounding box center [1214, 393] width 15 height 19
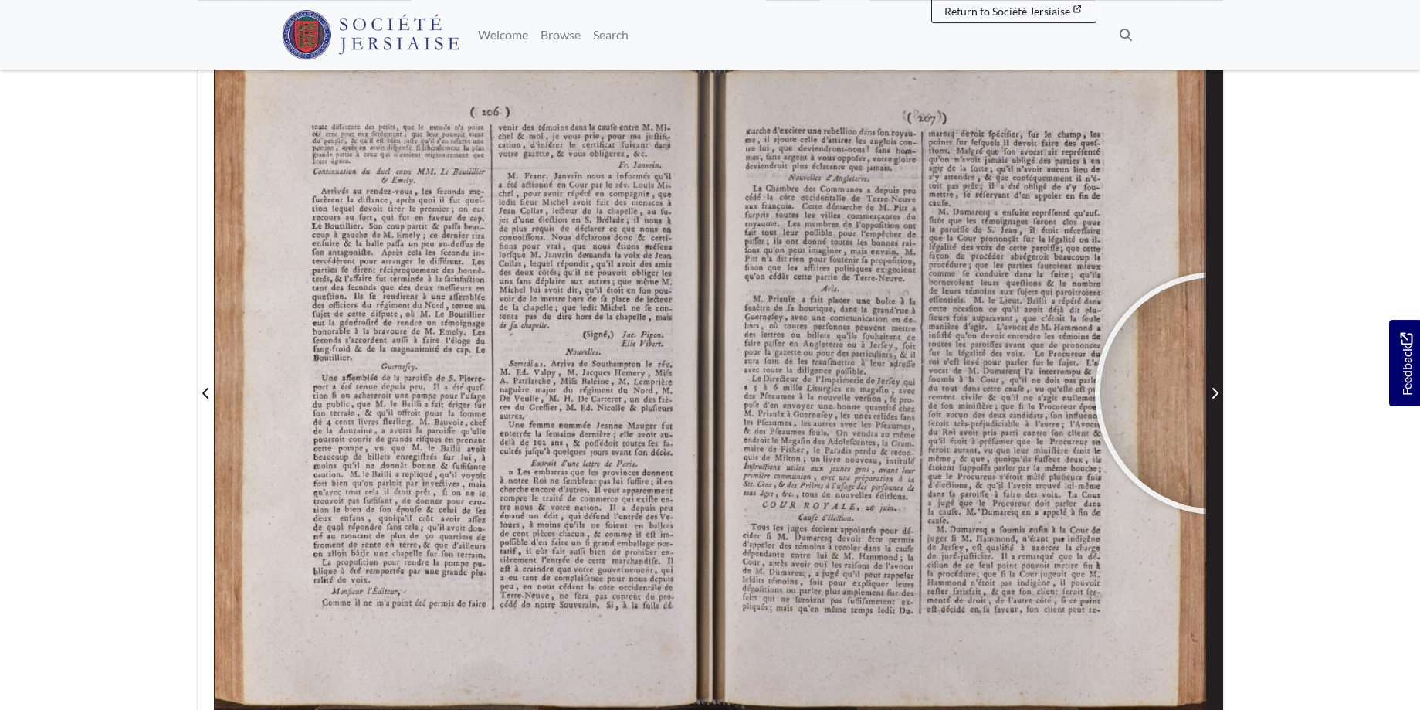
click at [1217, 393] on icon "Next Page" at bounding box center [1215, 393] width 6 height 11
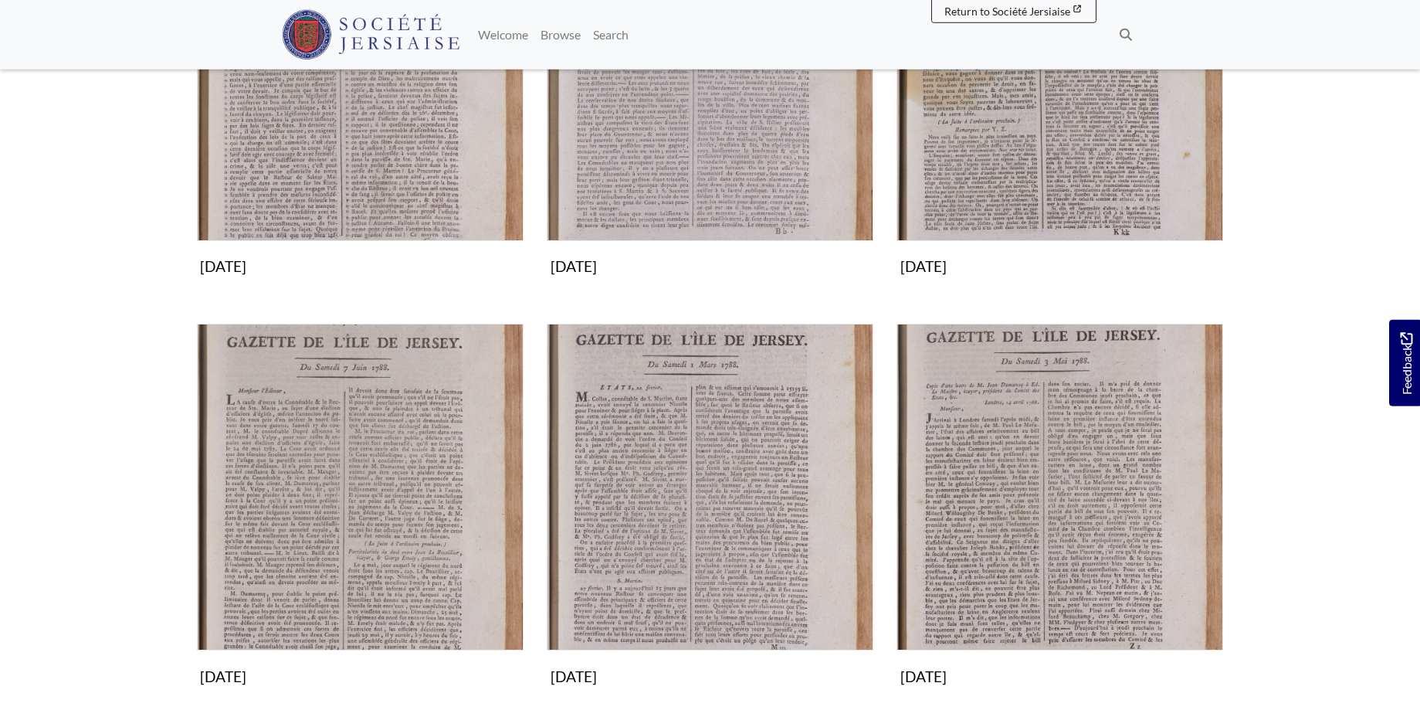
scroll to position [776, 0]
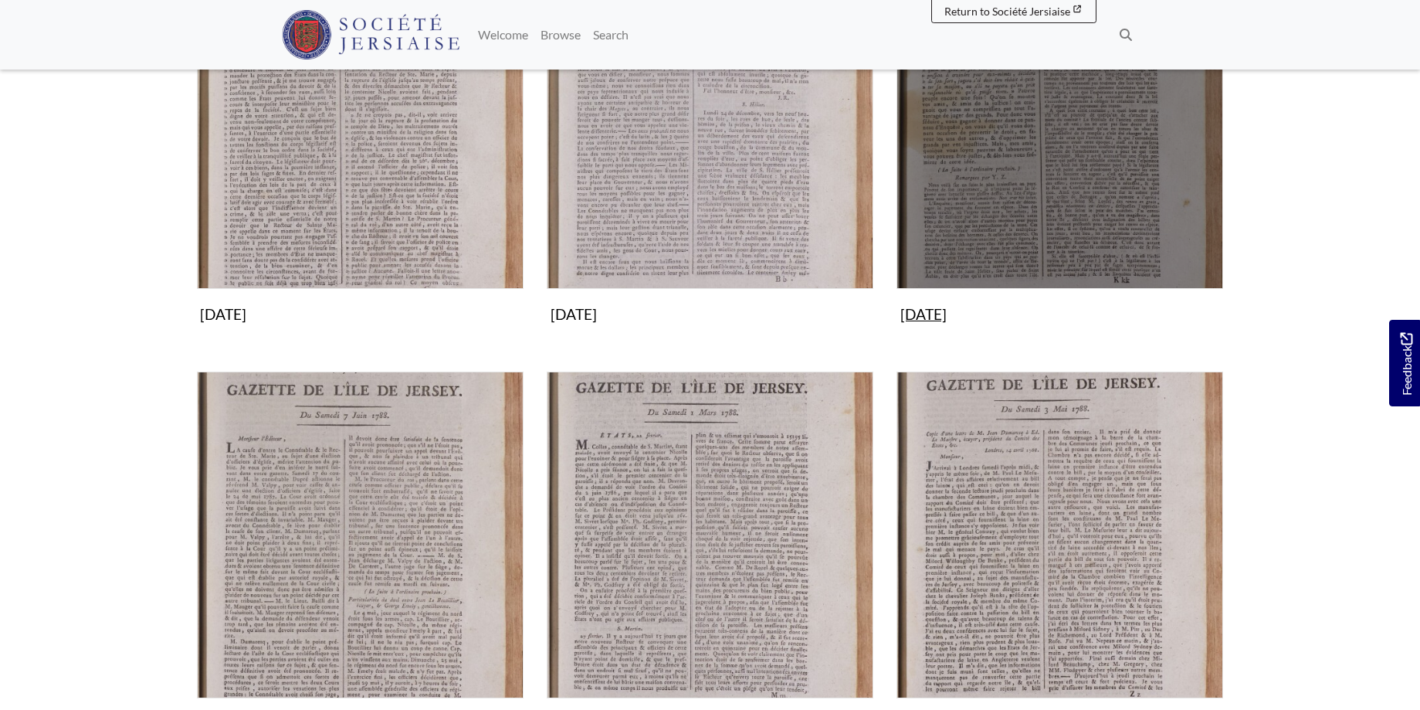
click at [1017, 169] on img "Subcollection" at bounding box center [1060, 125] width 327 height 327
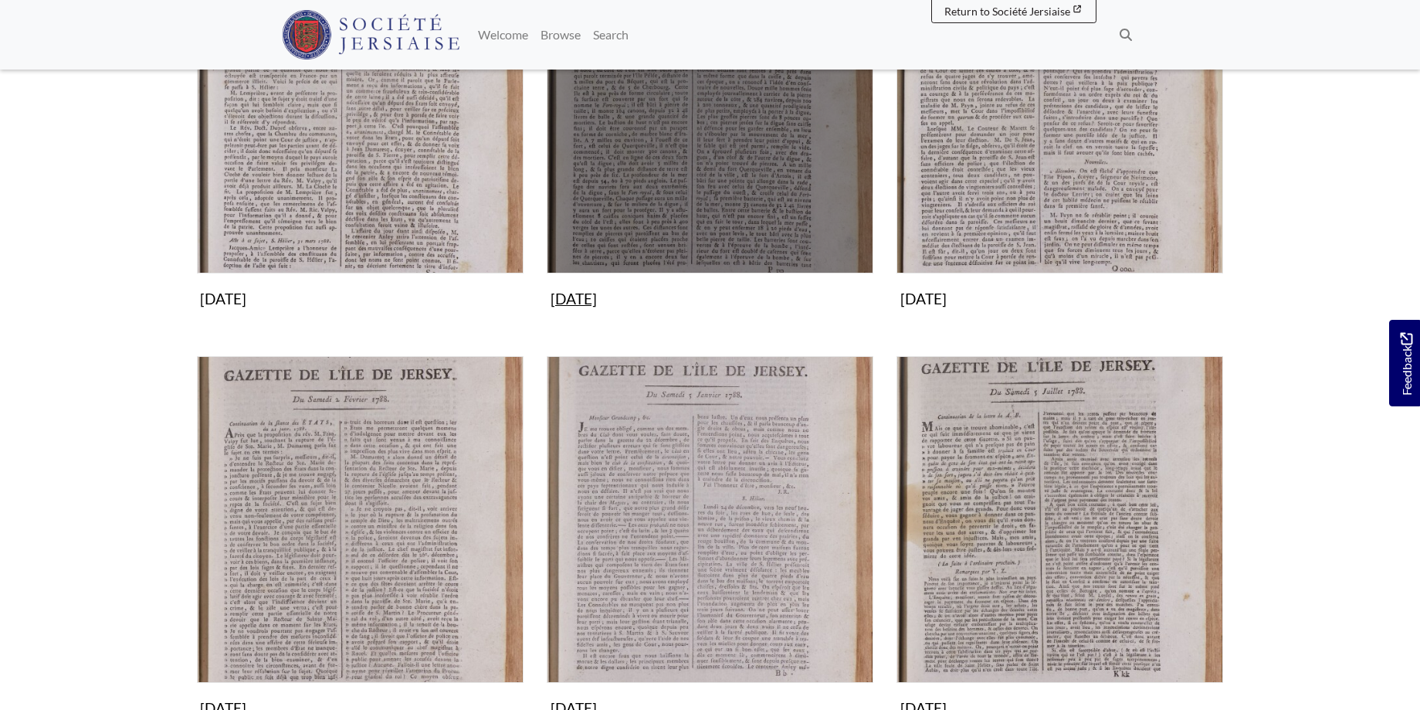
click at [732, 175] on img "Subcollection" at bounding box center [710, 110] width 327 height 327
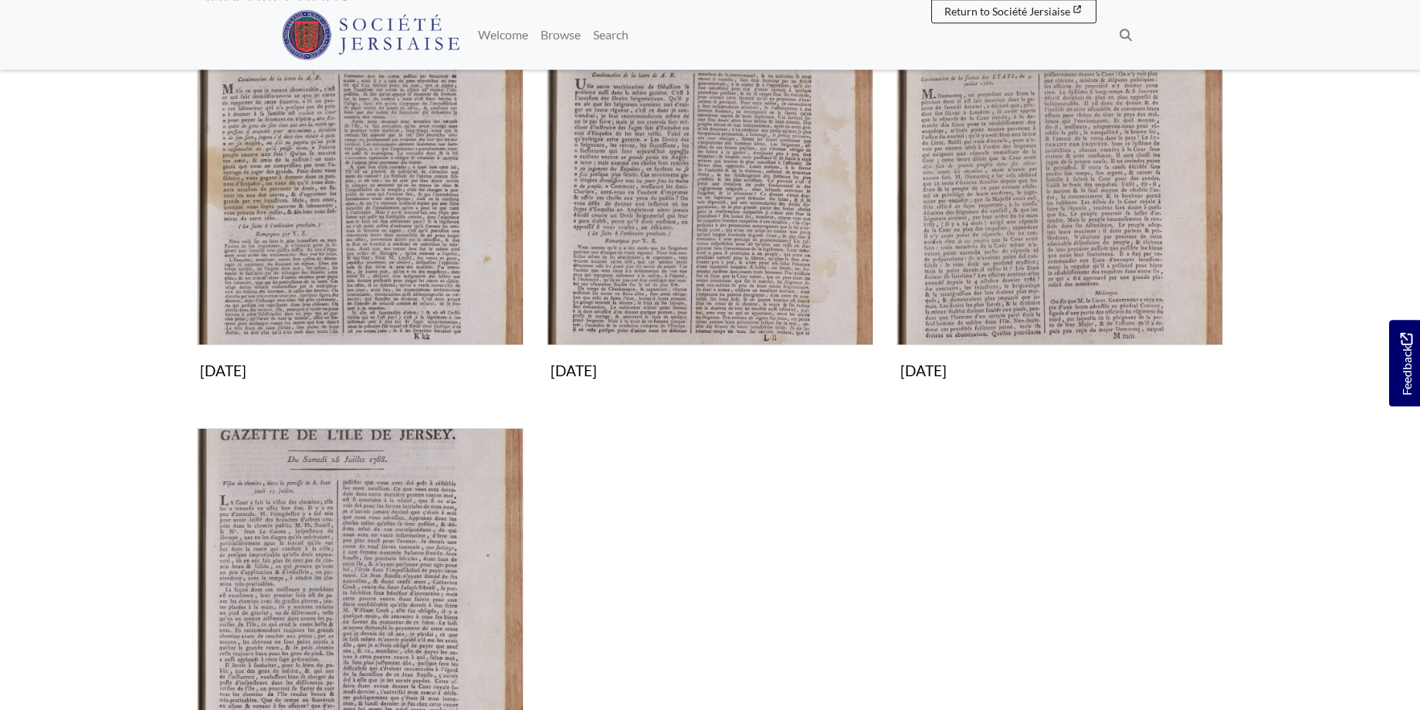
scroll to position [419, 0]
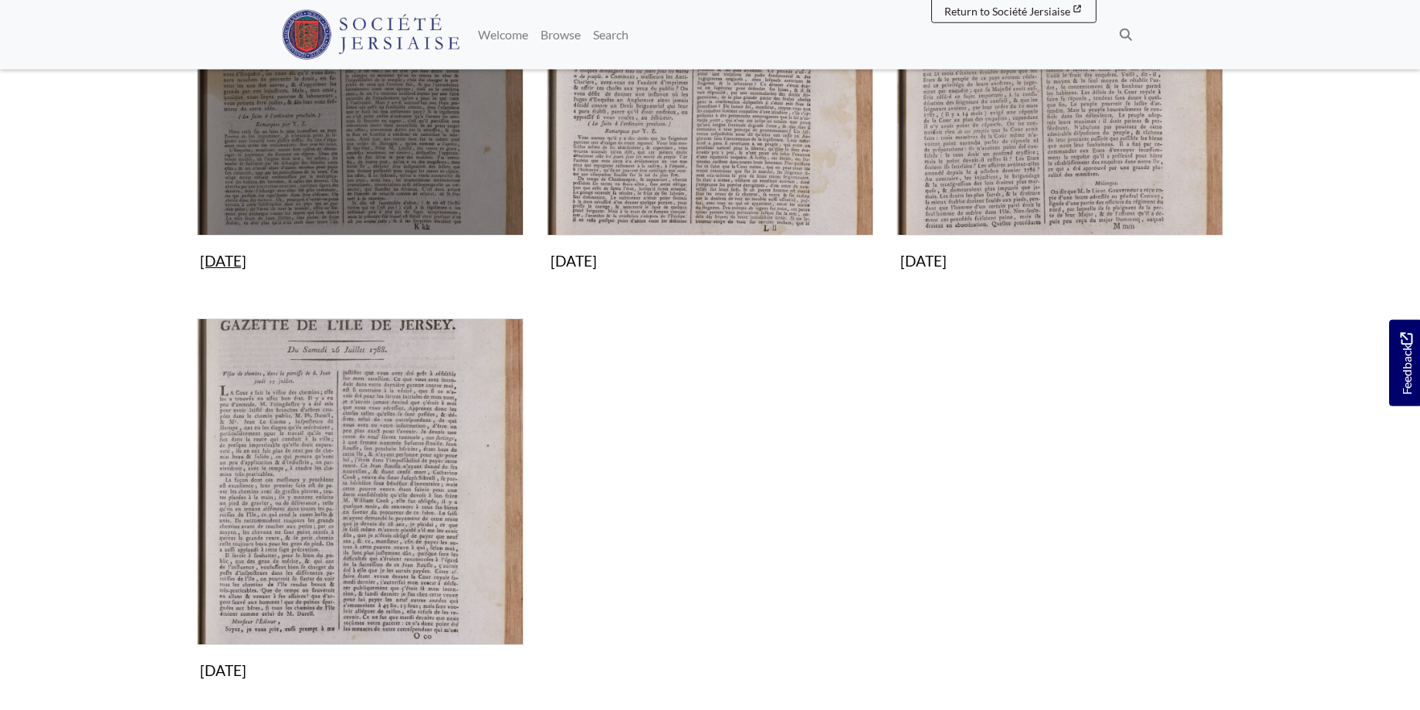
click at [430, 125] on img "Subcollection" at bounding box center [360, 72] width 327 height 327
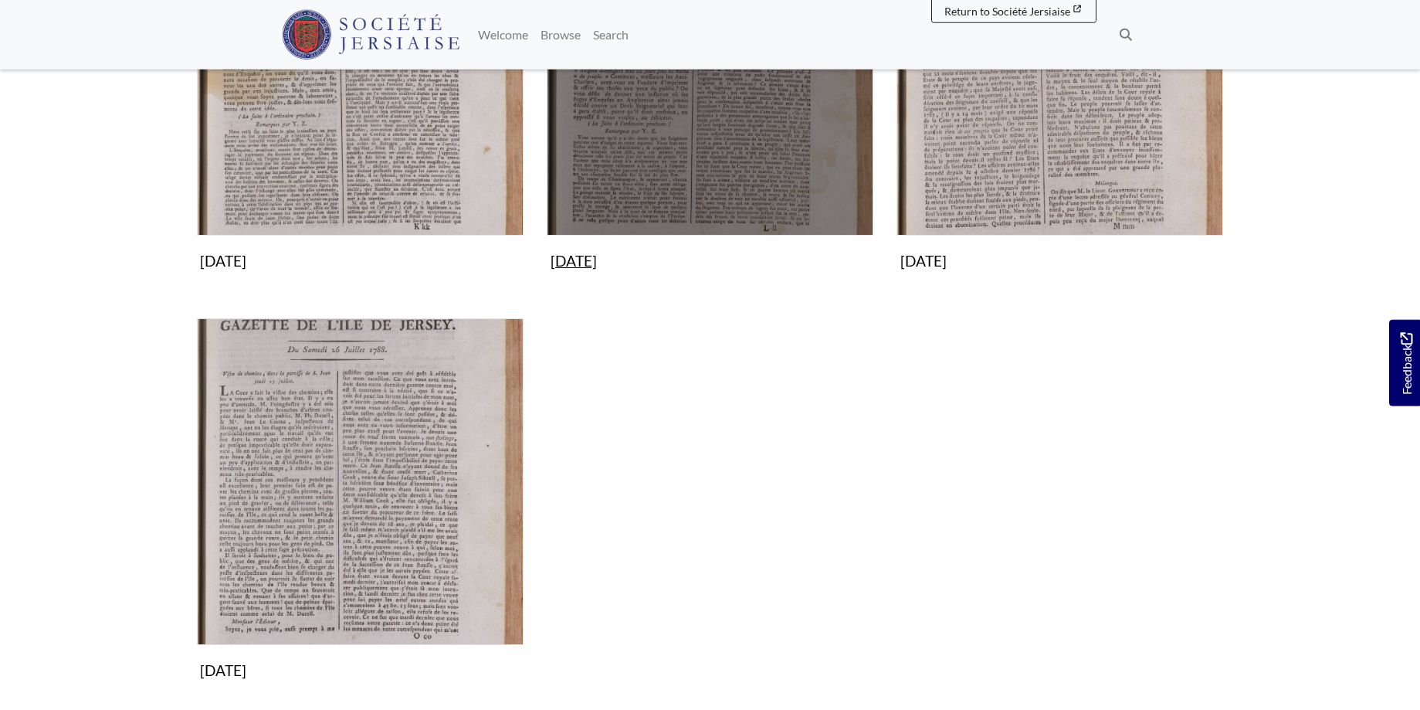
click at [752, 118] on img "Subcollection" at bounding box center [710, 72] width 327 height 327
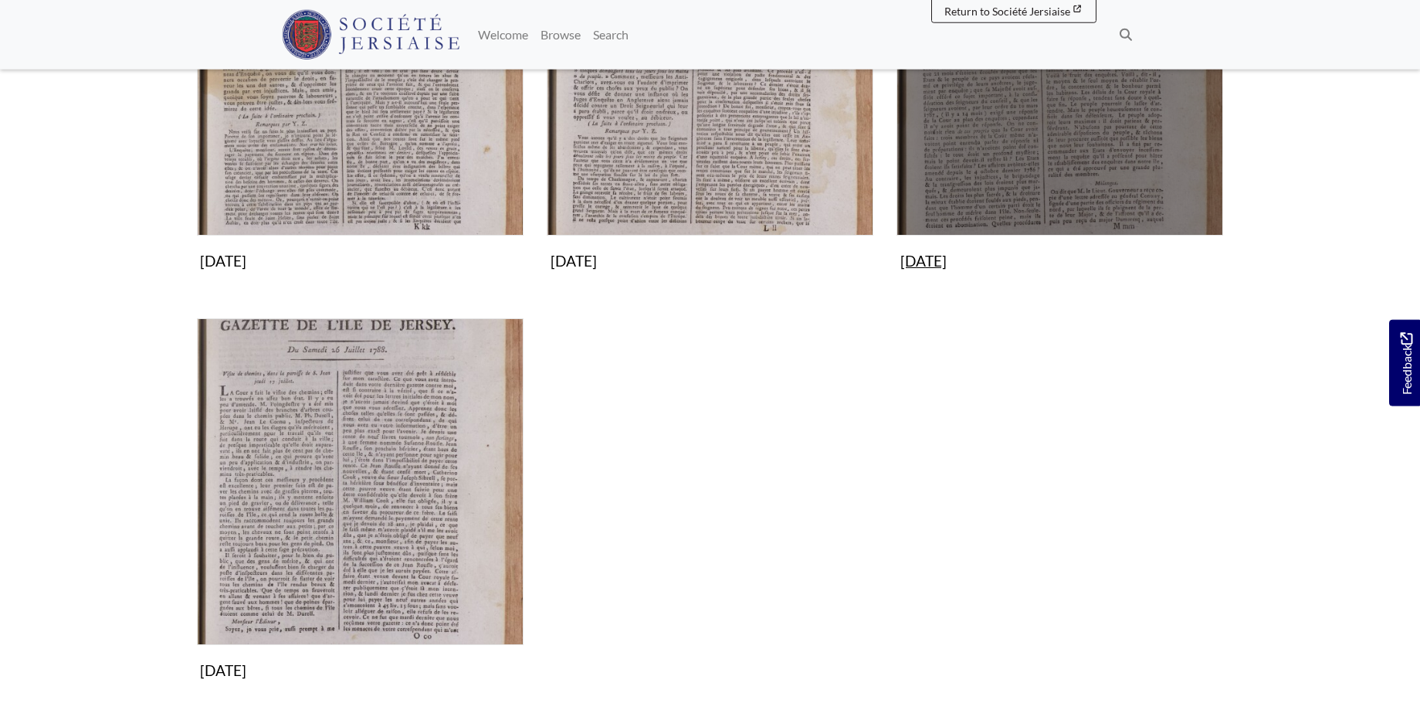
click at [963, 98] on img "Subcollection" at bounding box center [1060, 72] width 327 height 327
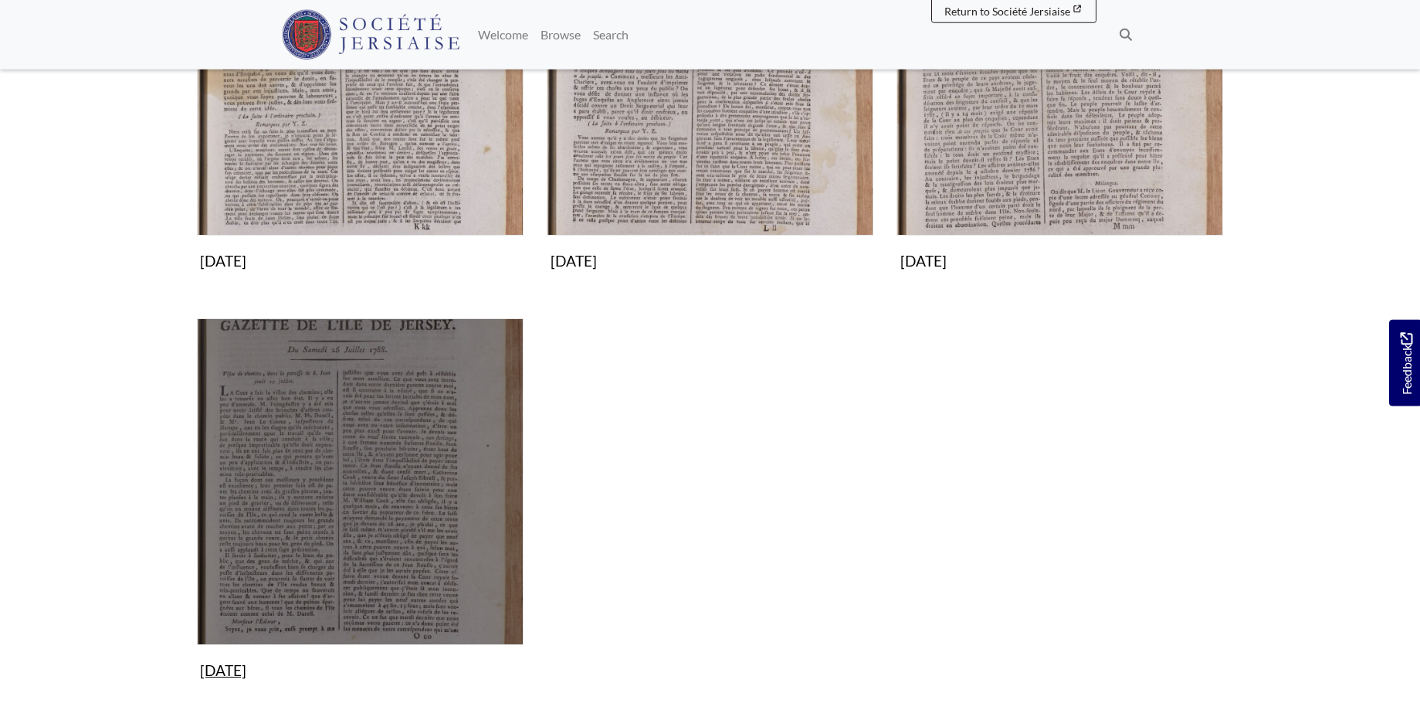
click at [280, 447] on img "Subcollection" at bounding box center [360, 481] width 327 height 327
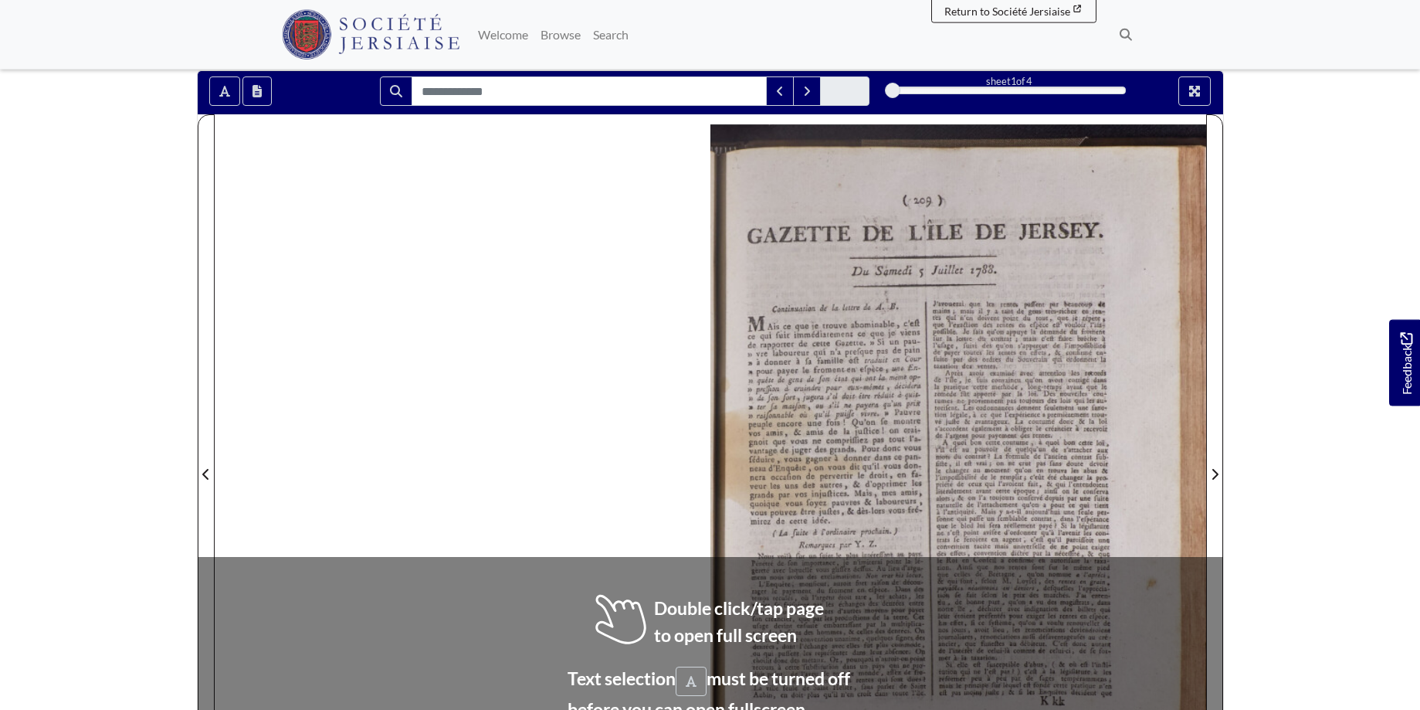
scroll to position [255, 0]
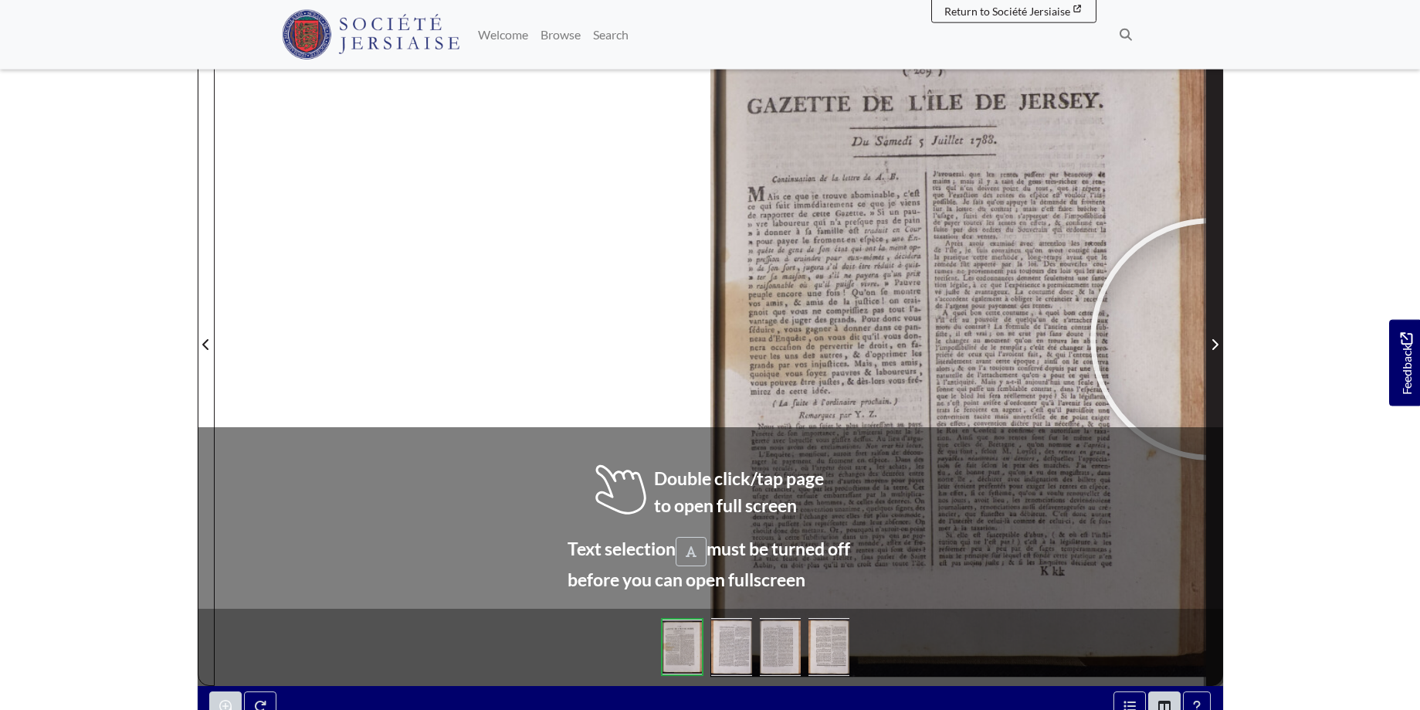
click at [1212, 339] on icon "Next Page" at bounding box center [1215, 344] width 8 height 12
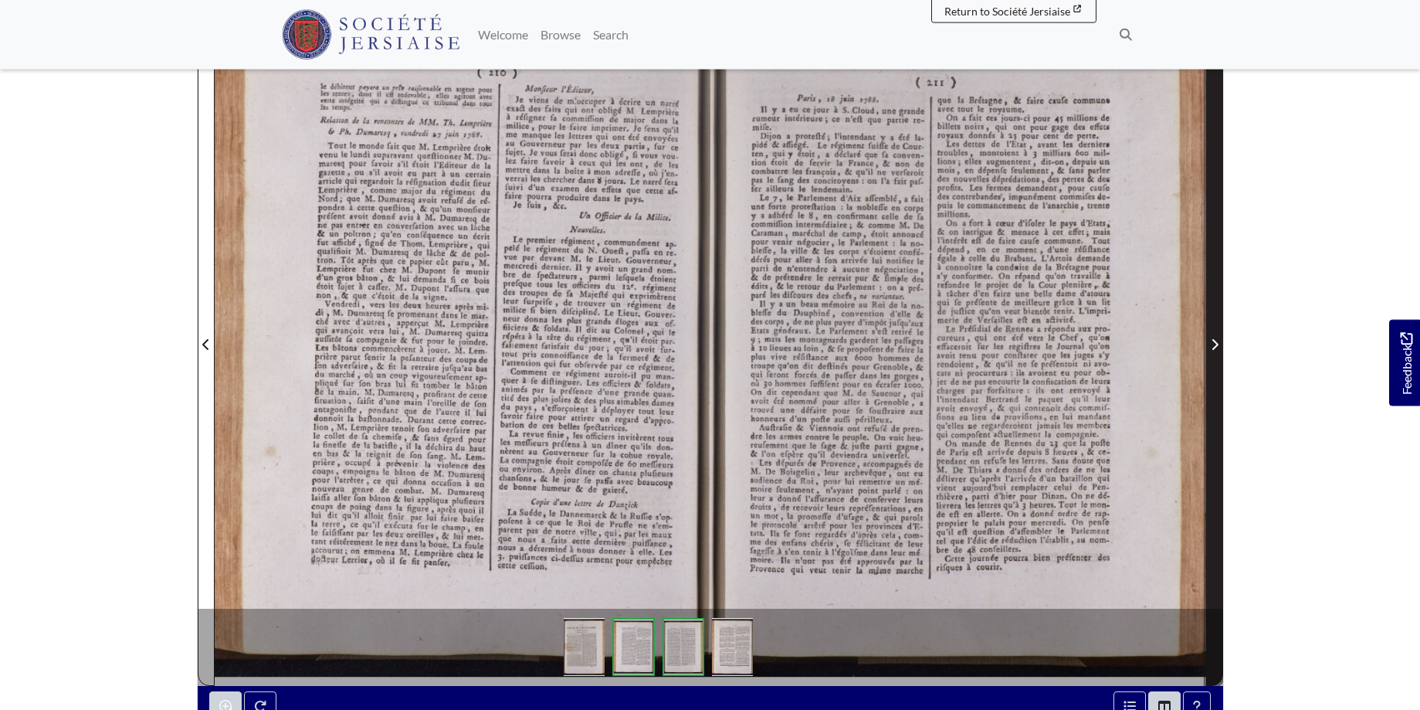
click at [1212, 339] on icon "Next Page" at bounding box center [1215, 344] width 8 height 12
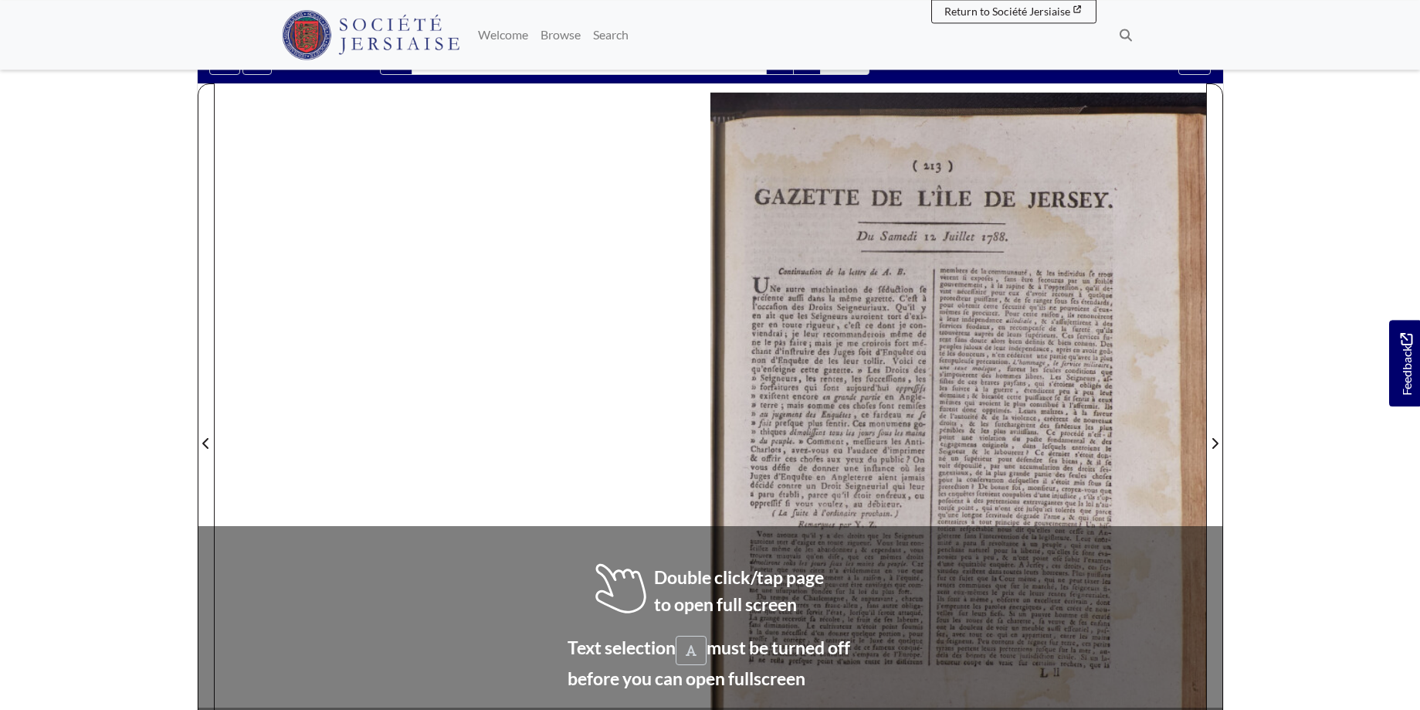
scroll to position [170, 0]
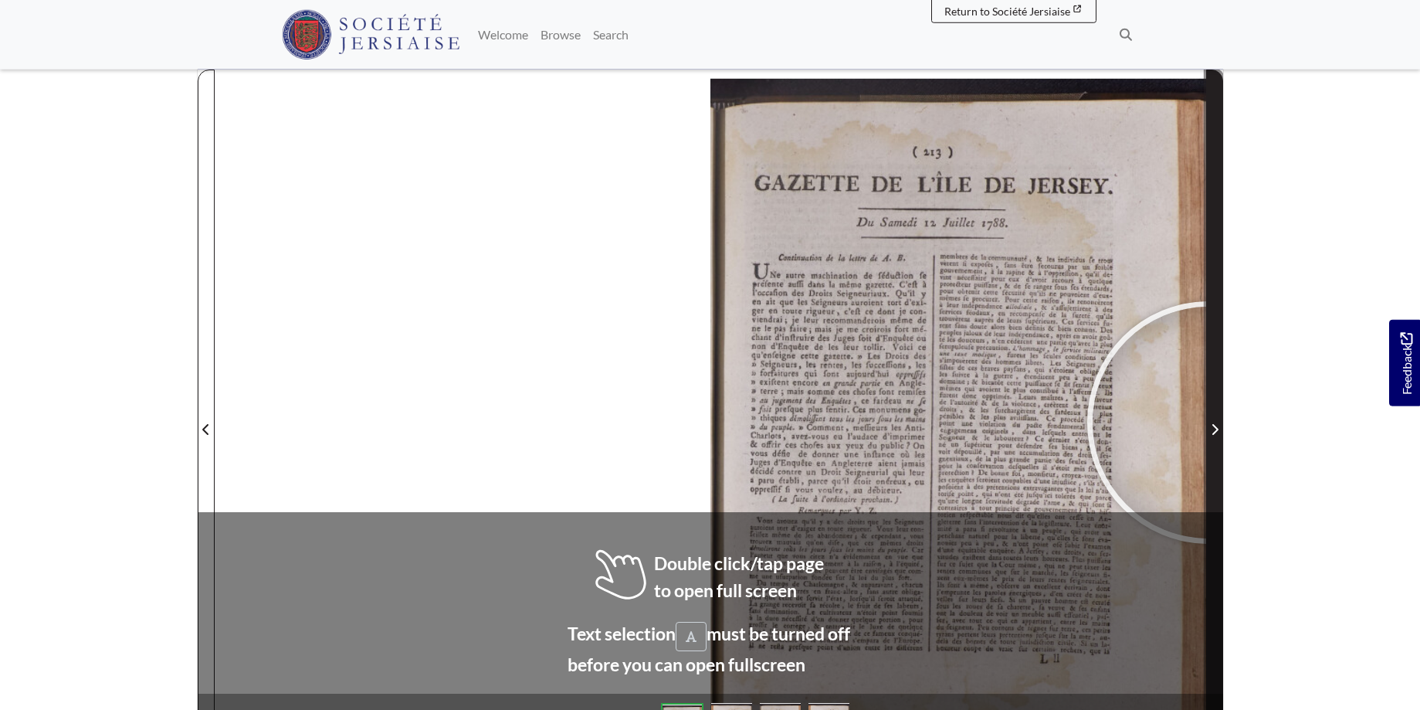
click at [1209, 423] on span "Next Page" at bounding box center [1214, 429] width 15 height 19
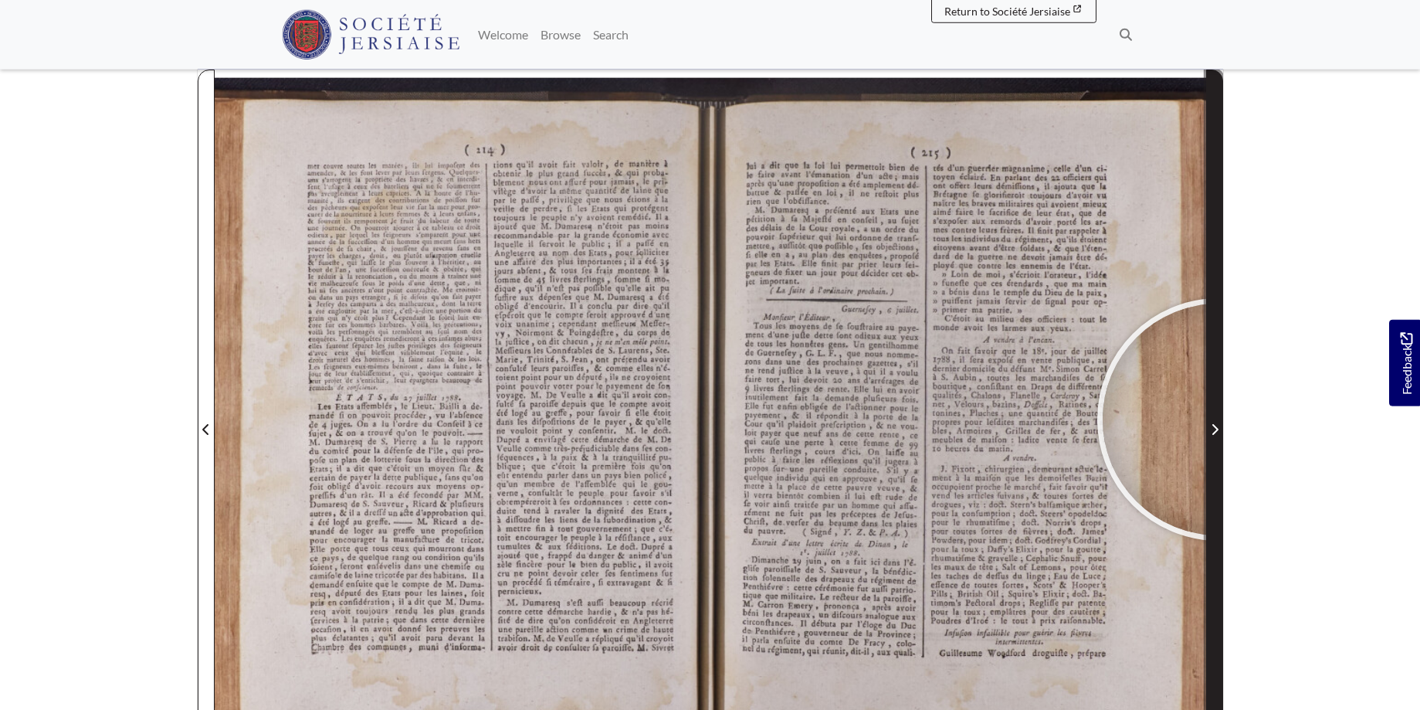
click at [1219, 419] on span "Next Page" at bounding box center [1214, 420] width 15 height 700
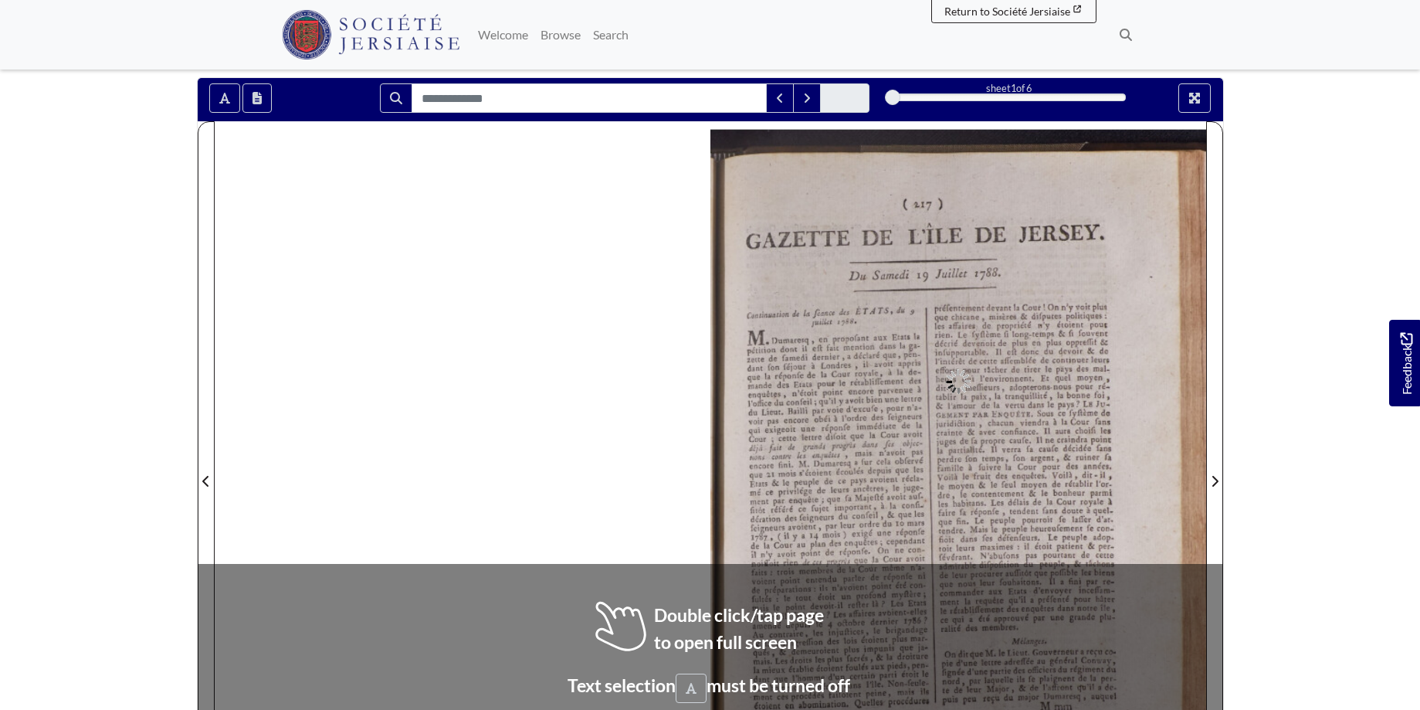
scroll to position [228, 0]
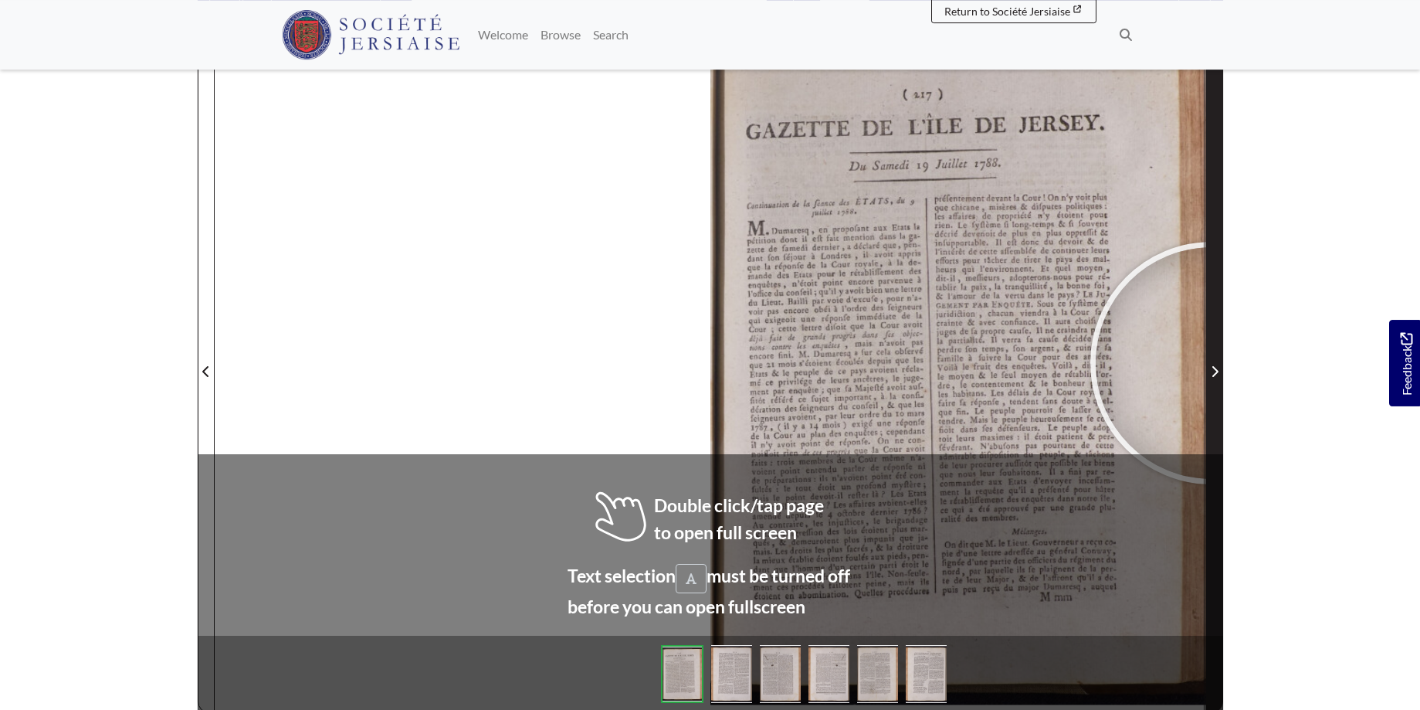
click at [1212, 363] on span "Next Page" at bounding box center [1214, 371] width 15 height 19
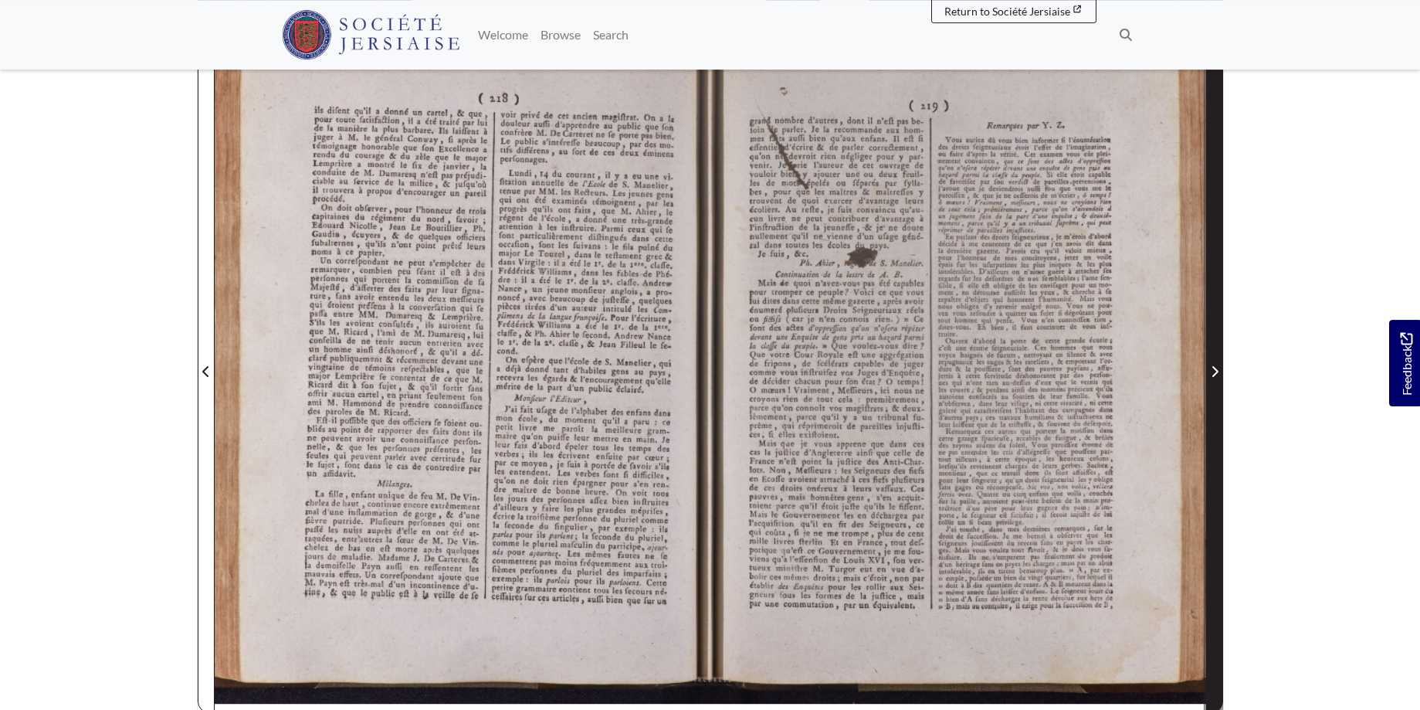
click at [1212, 361] on span "Next Page" at bounding box center [1214, 362] width 15 height 700
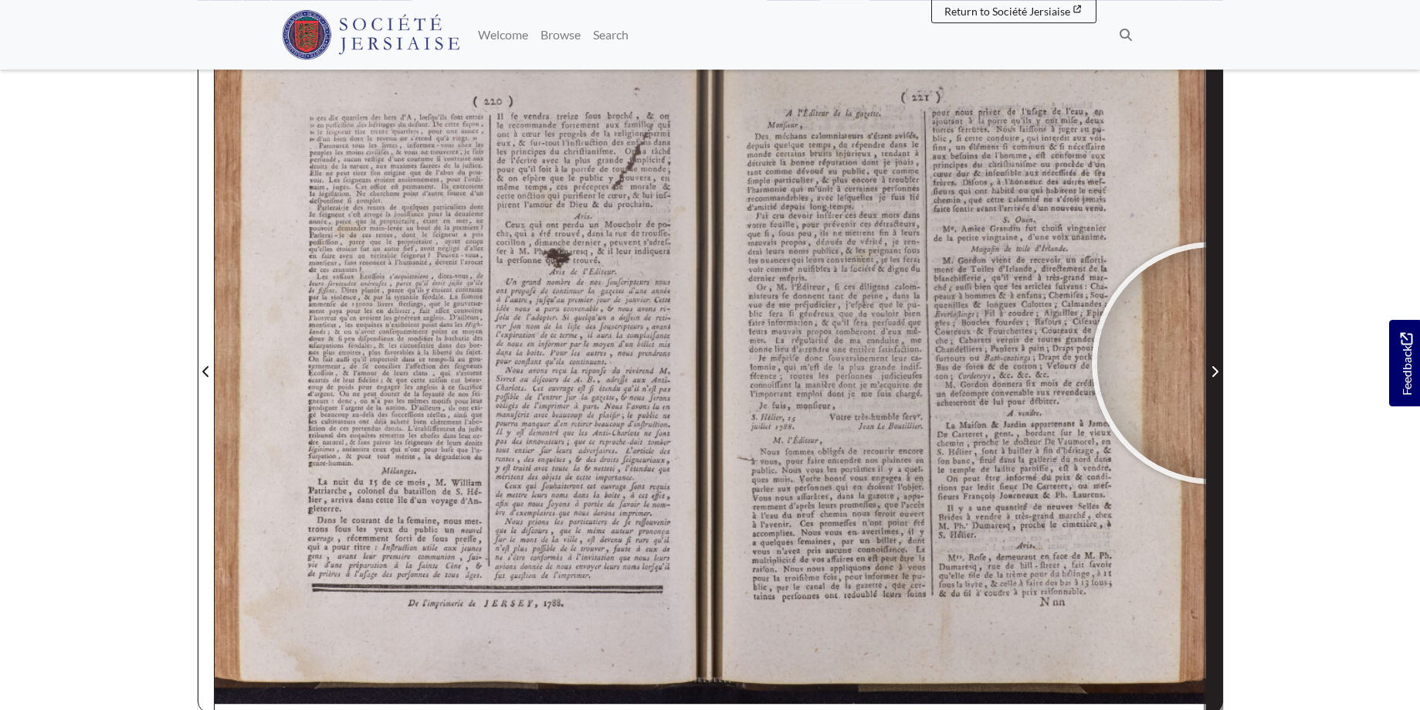
click at [1213, 363] on span "Next Page" at bounding box center [1214, 371] width 15 height 19
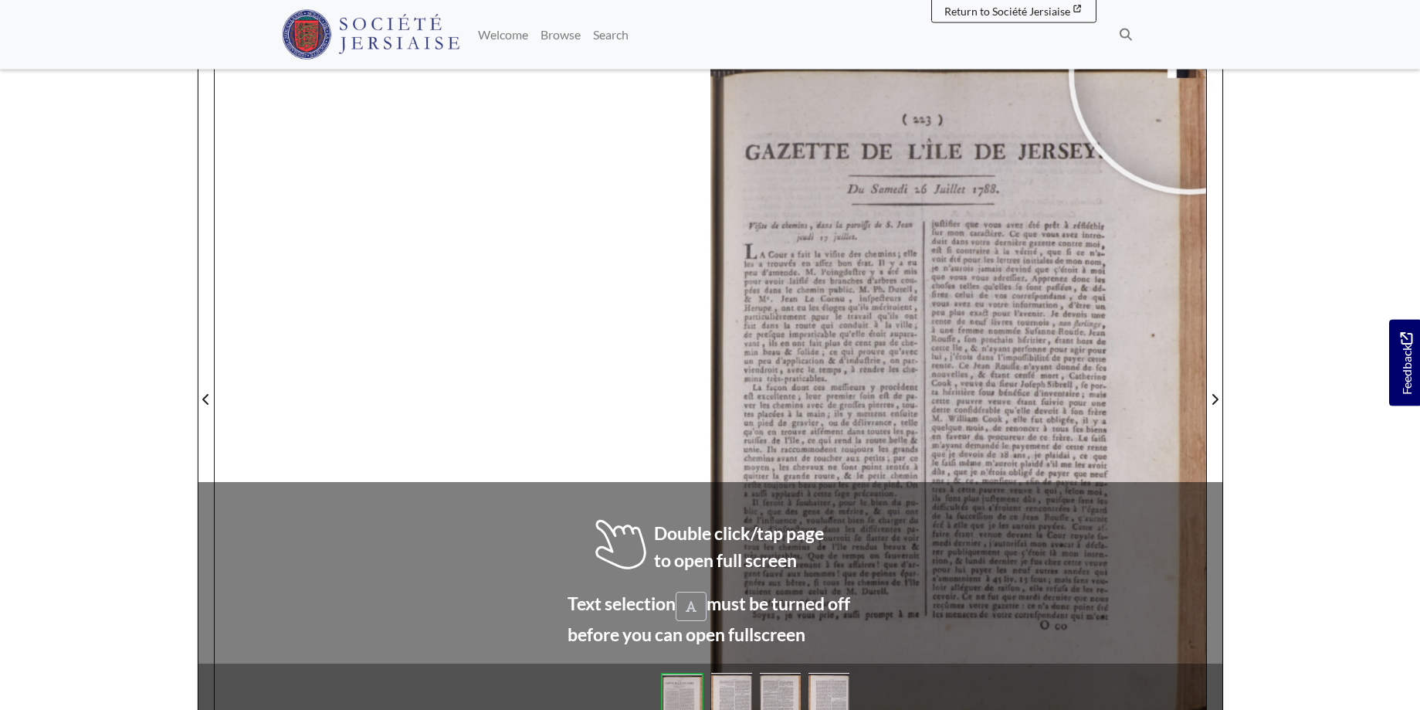
scroll to position [208, 0]
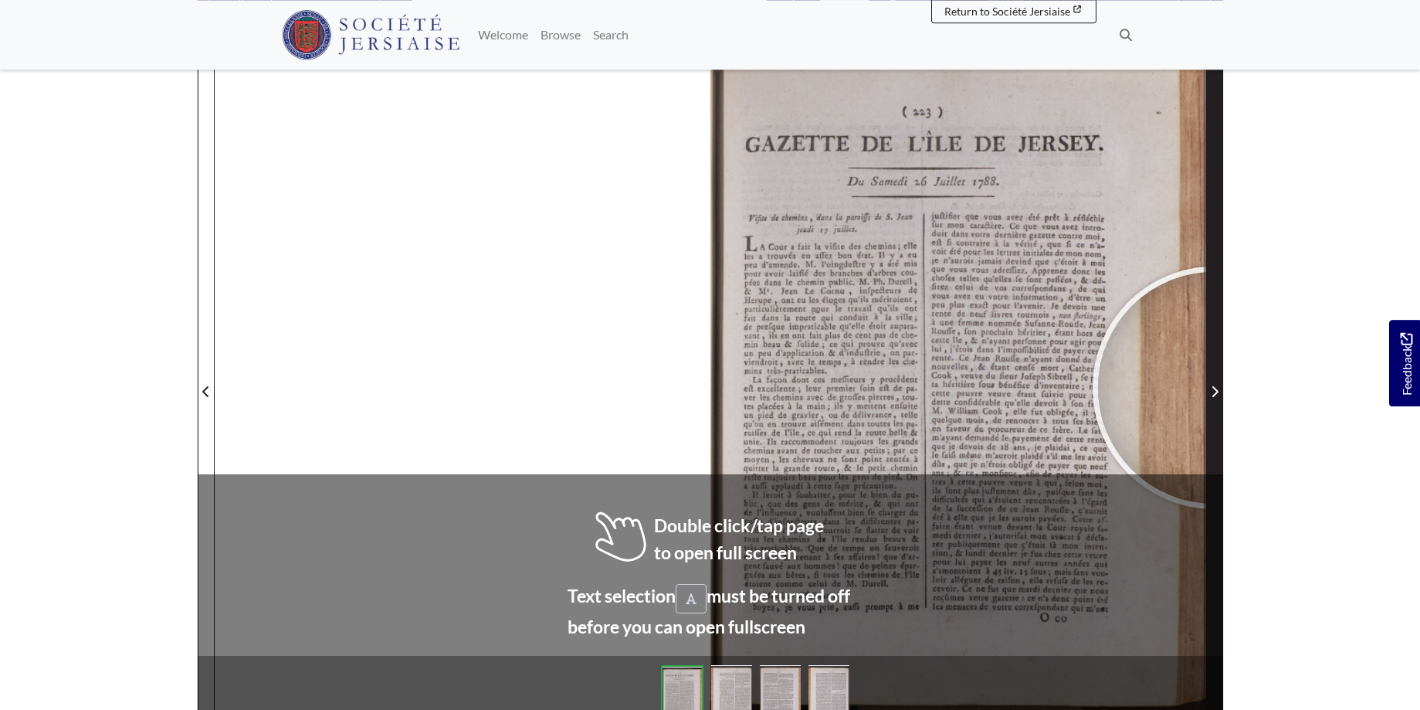
click at [1214, 388] on icon "Next Page" at bounding box center [1215, 391] width 6 height 11
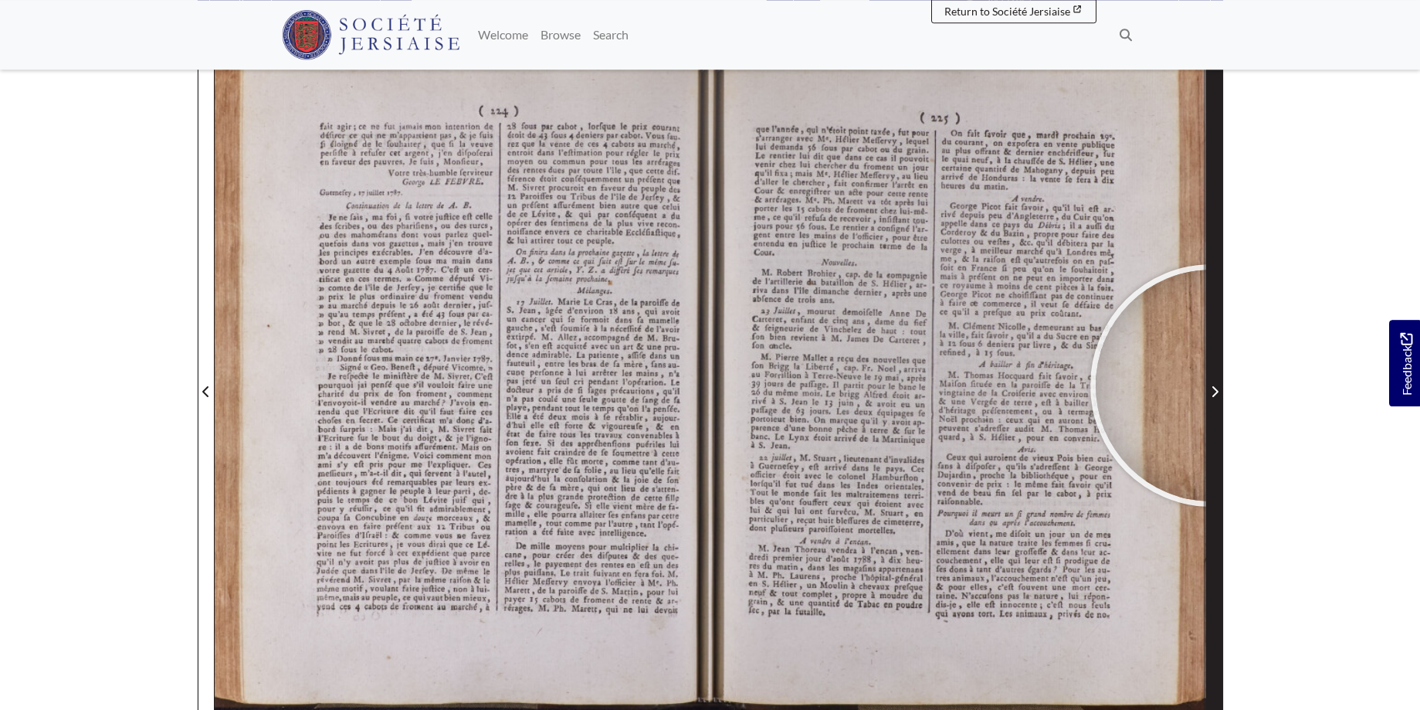
click at [1212, 385] on span "Next Page" at bounding box center [1214, 391] width 15 height 19
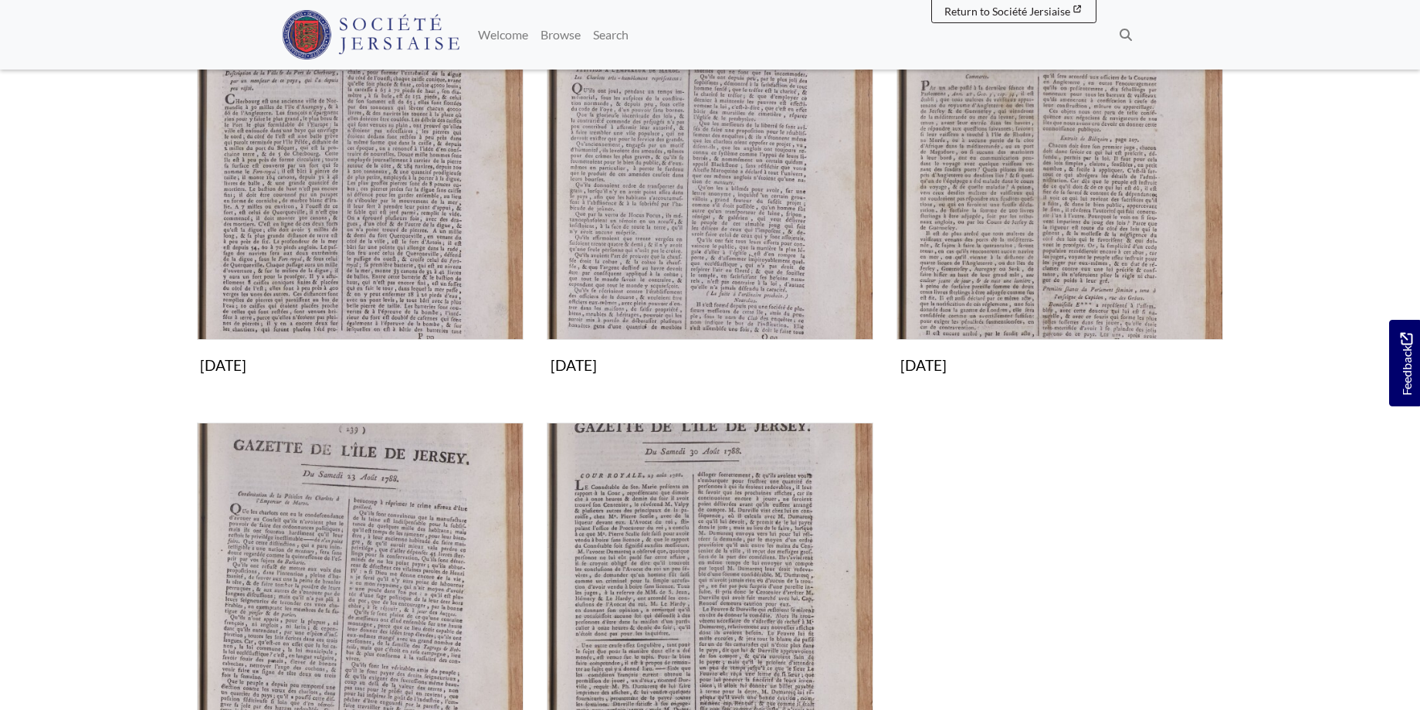
scroll to position [394, 0]
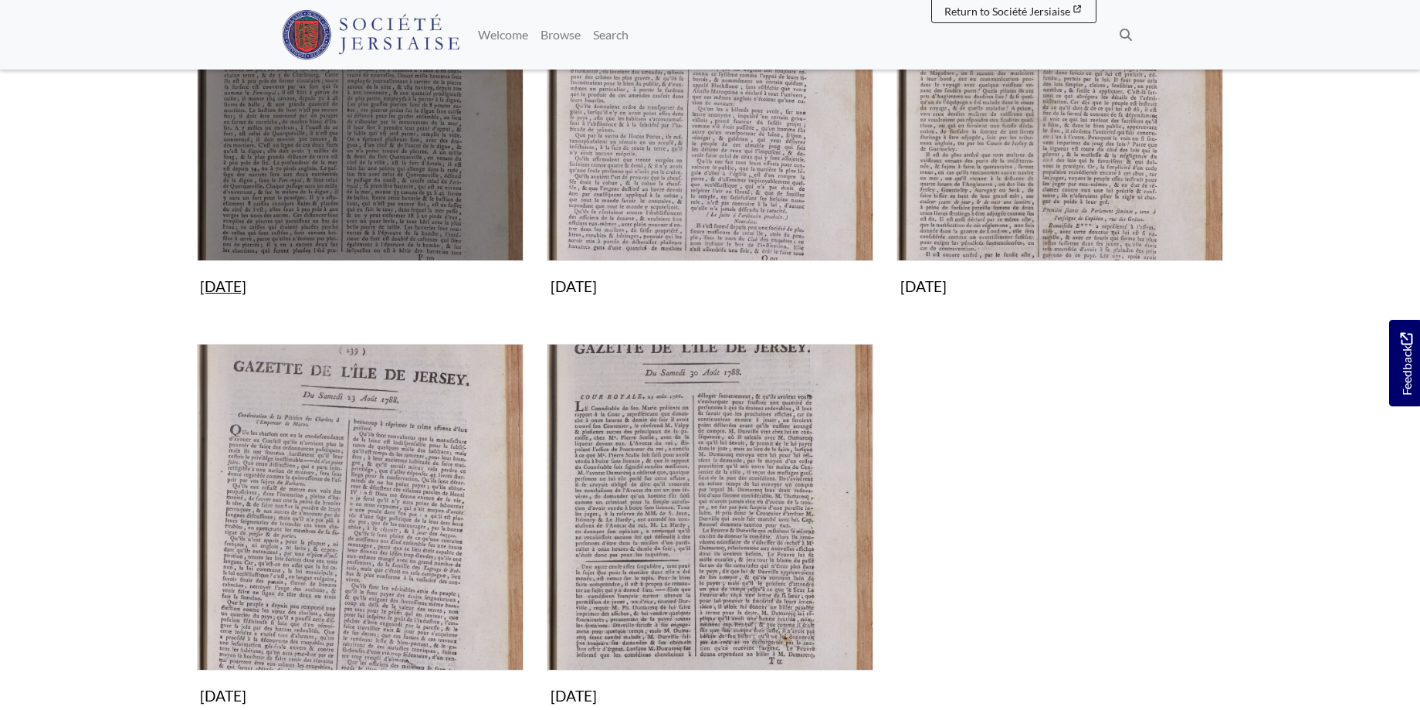
click at [354, 111] on img "Subcollection" at bounding box center [360, 97] width 327 height 327
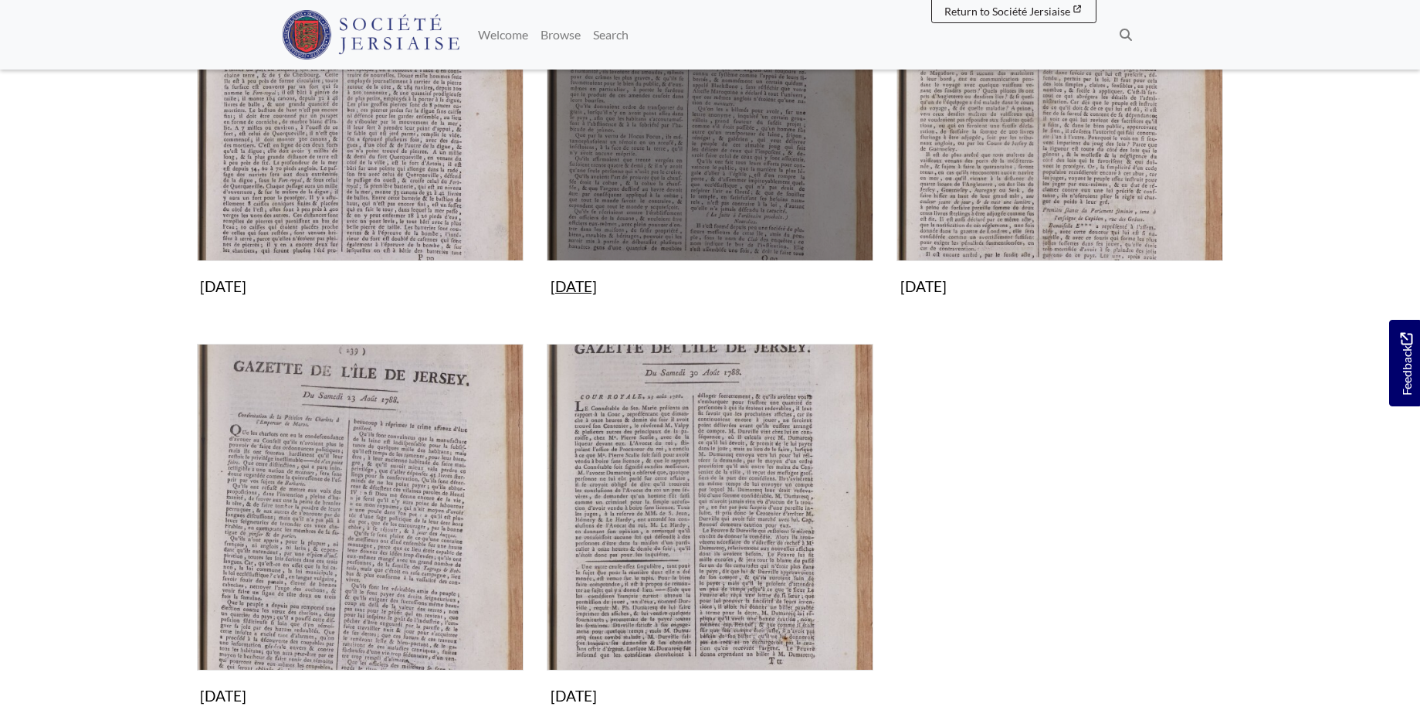
click at [776, 172] on img "Subcollection" at bounding box center [710, 97] width 327 height 327
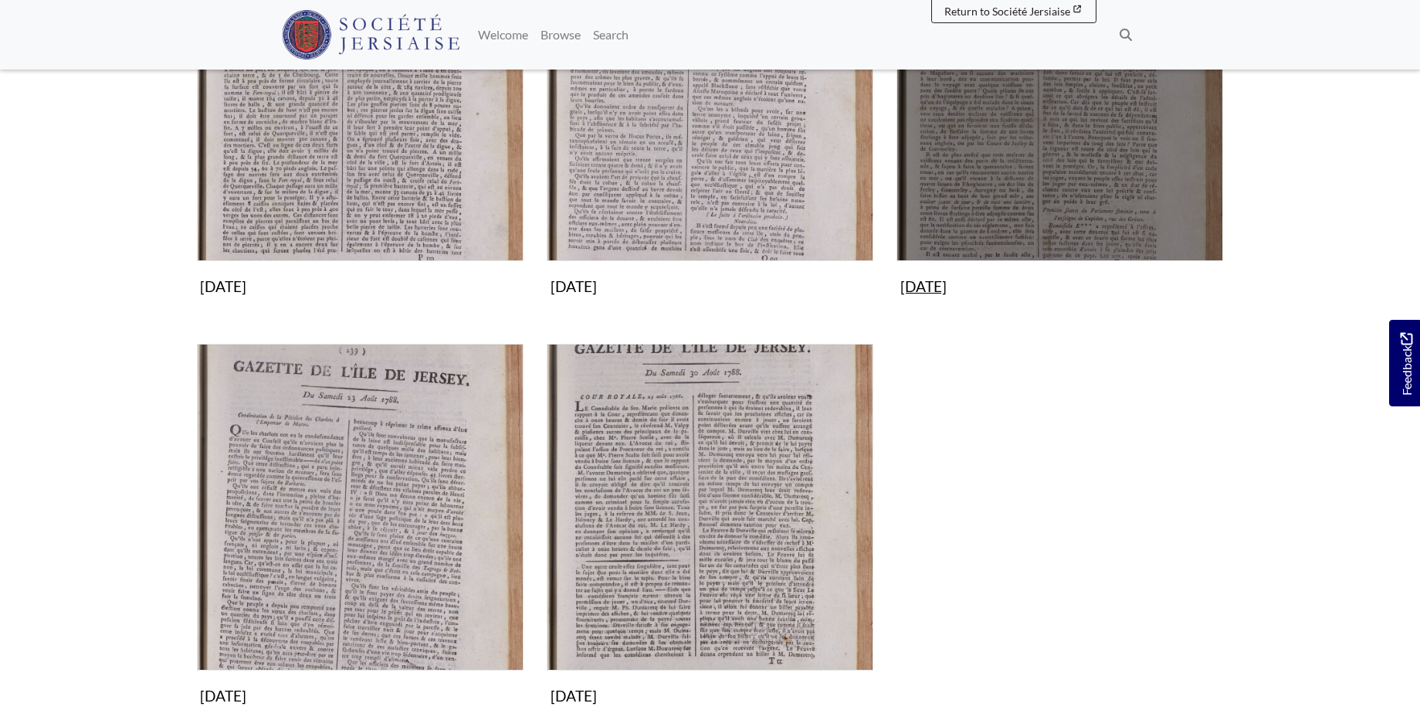
click at [1054, 131] on img "Subcollection" at bounding box center [1060, 97] width 327 height 327
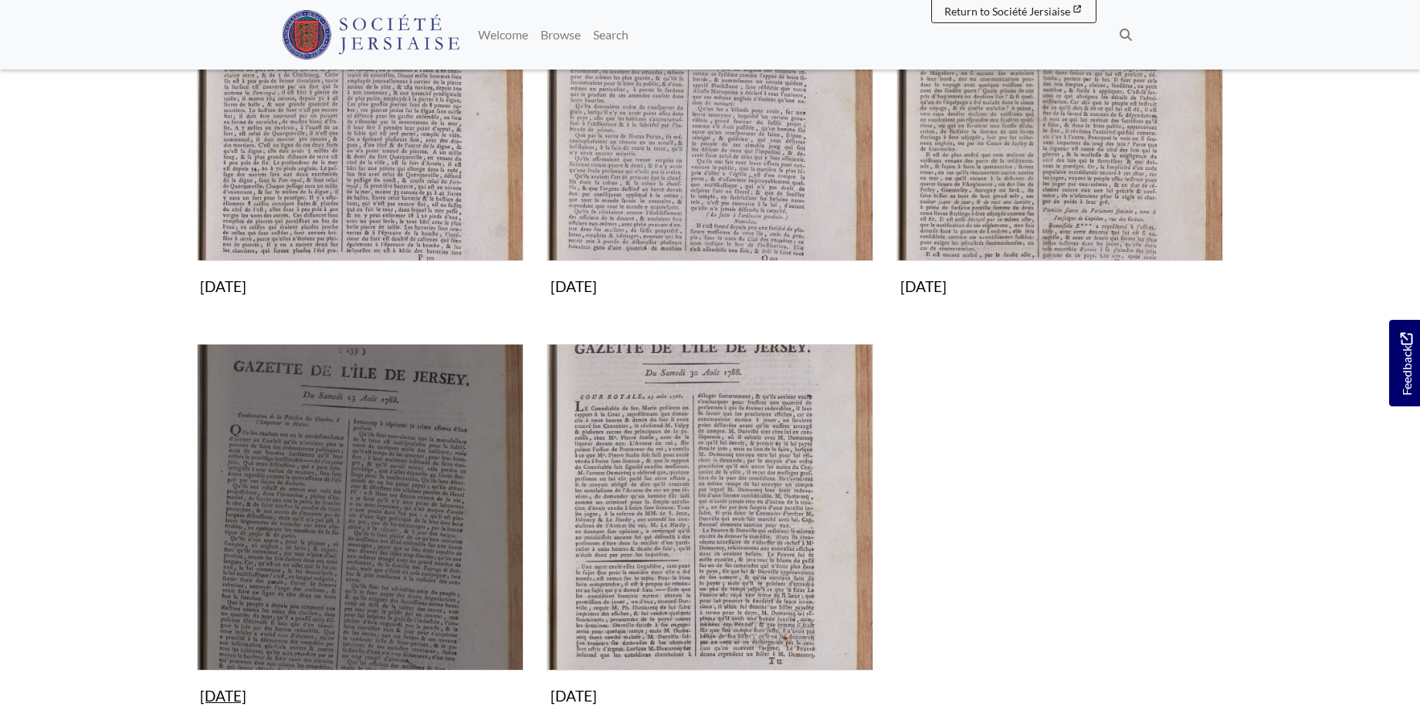
click at [384, 514] on img "Subcollection" at bounding box center [360, 507] width 327 height 327
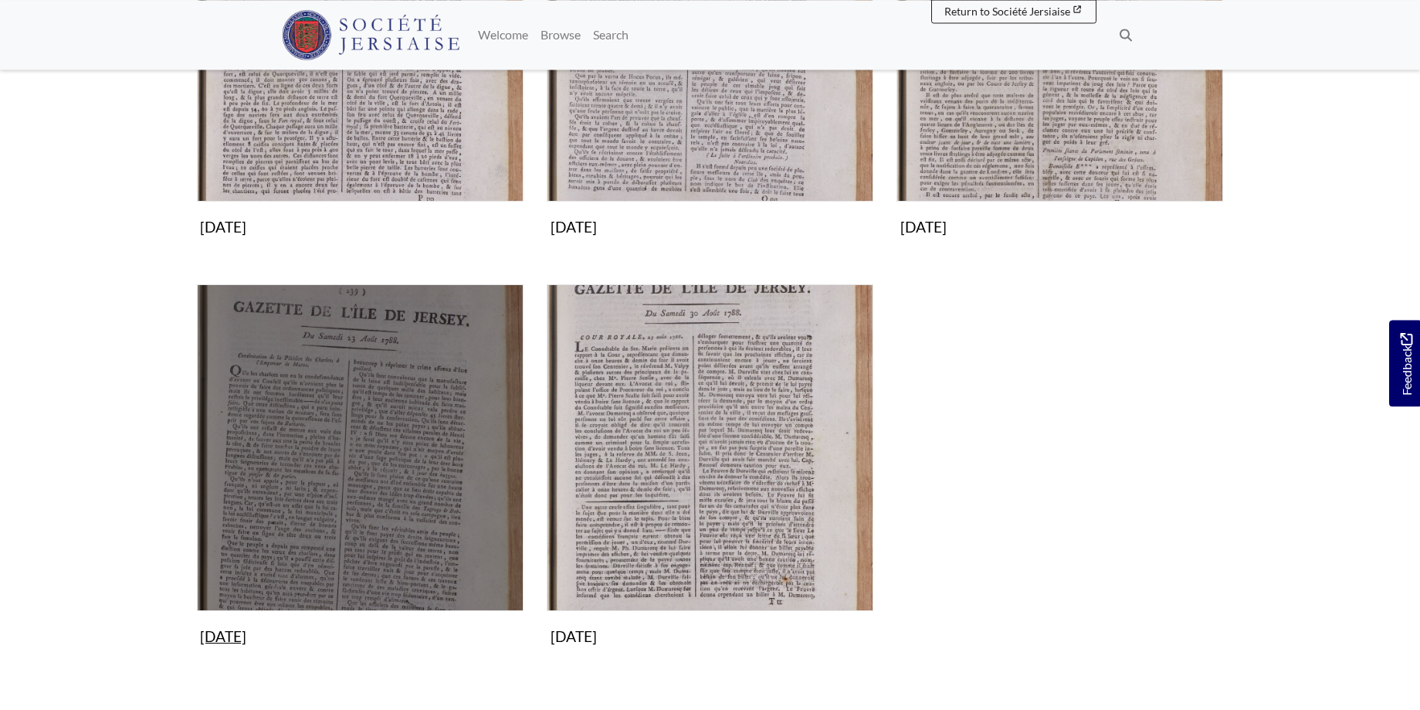
scroll to position [709, 0]
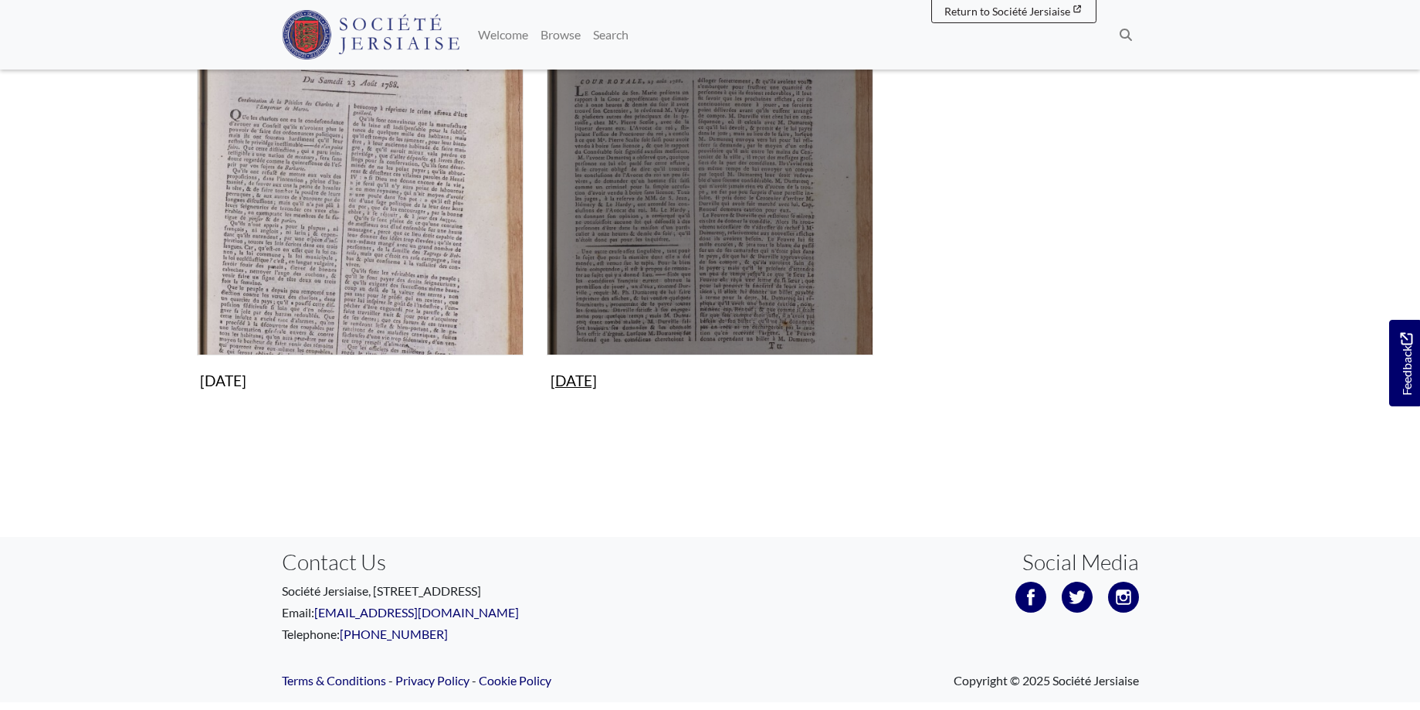
click at [725, 200] on img "Subcollection" at bounding box center [710, 192] width 327 height 327
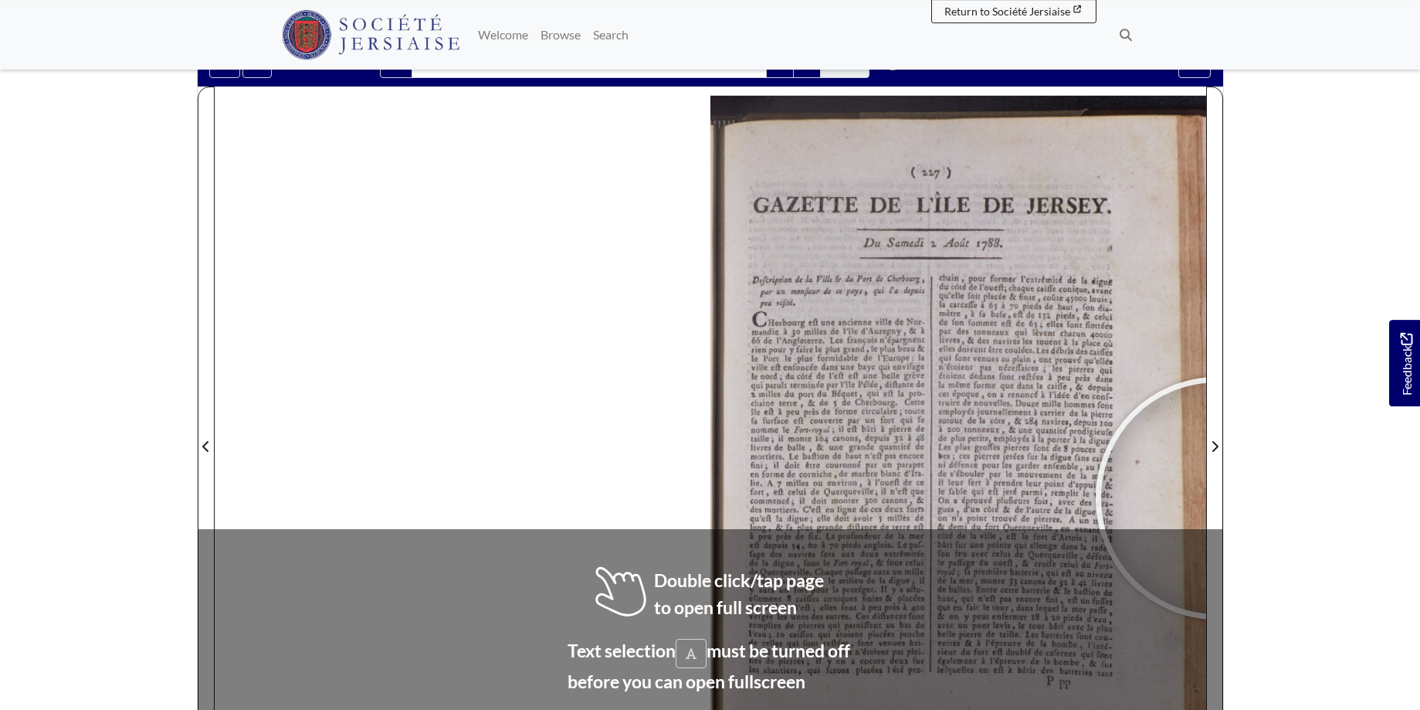
scroll to position [168, 0]
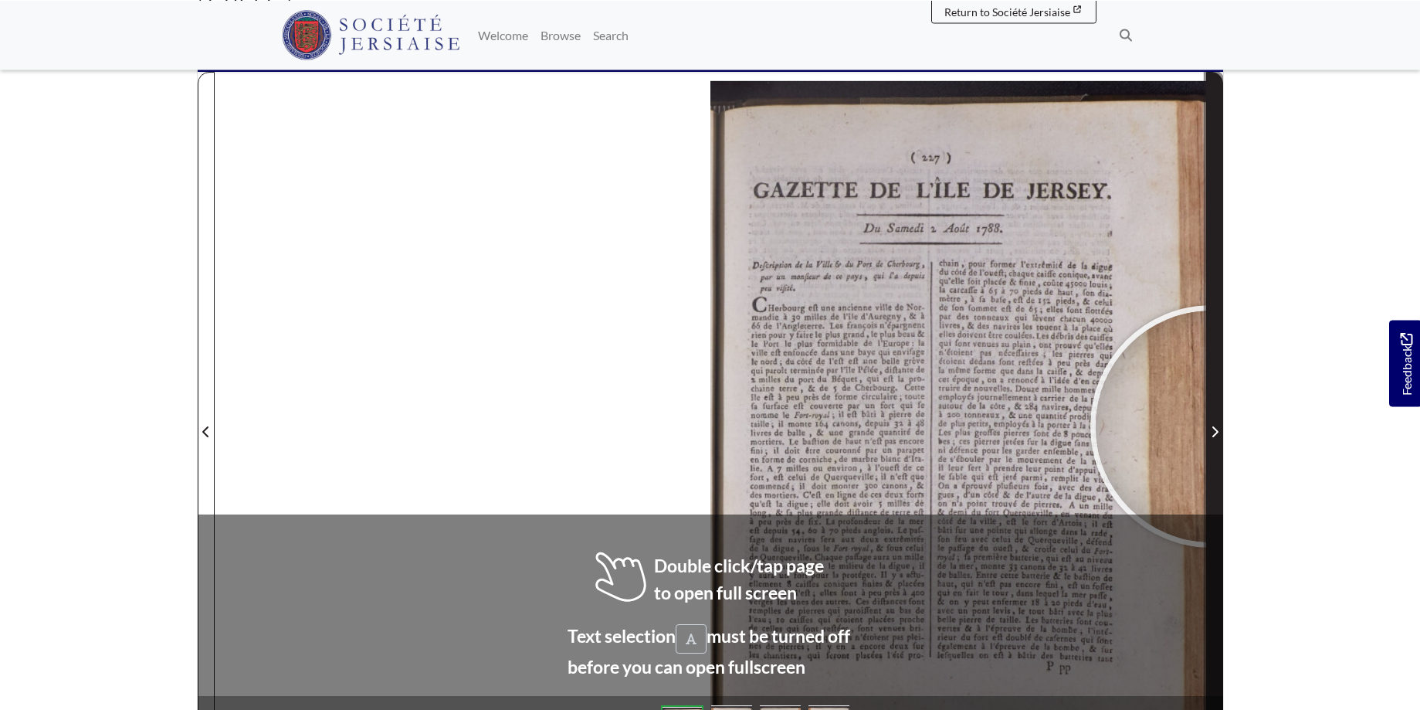
click at [1212, 426] on span "Next Page" at bounding box center [1214, 432] width 15 height 19
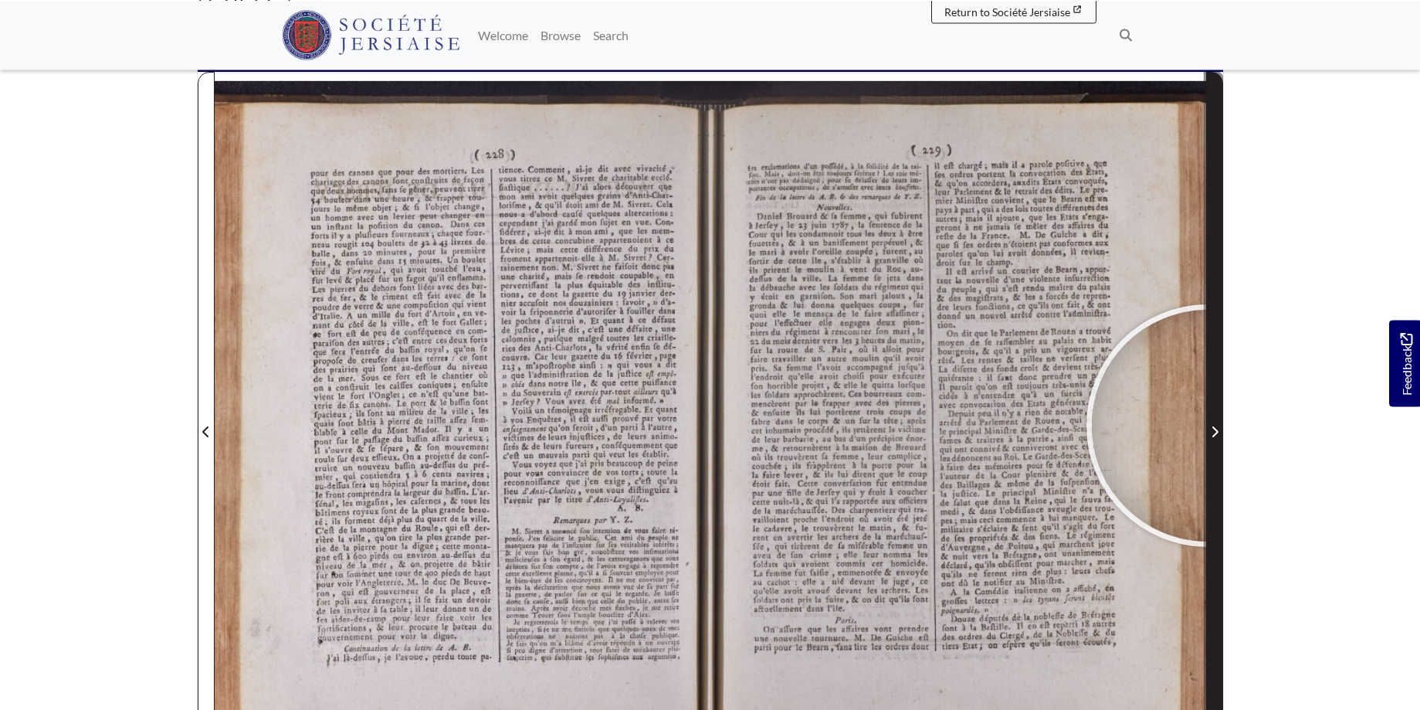
click at [1208, 426] on span "Next Page" at bounding box center [1214, 432] width 15 height 19
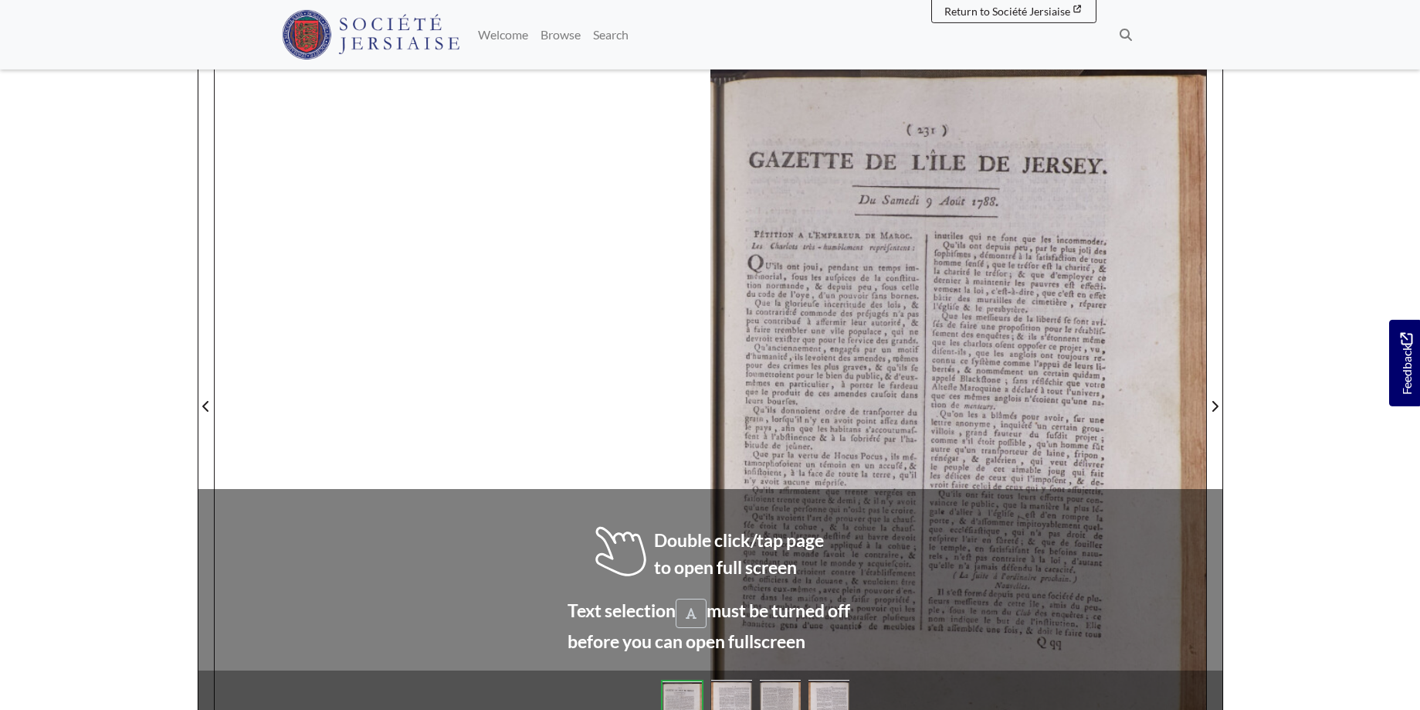
scroll to position [199, 0]
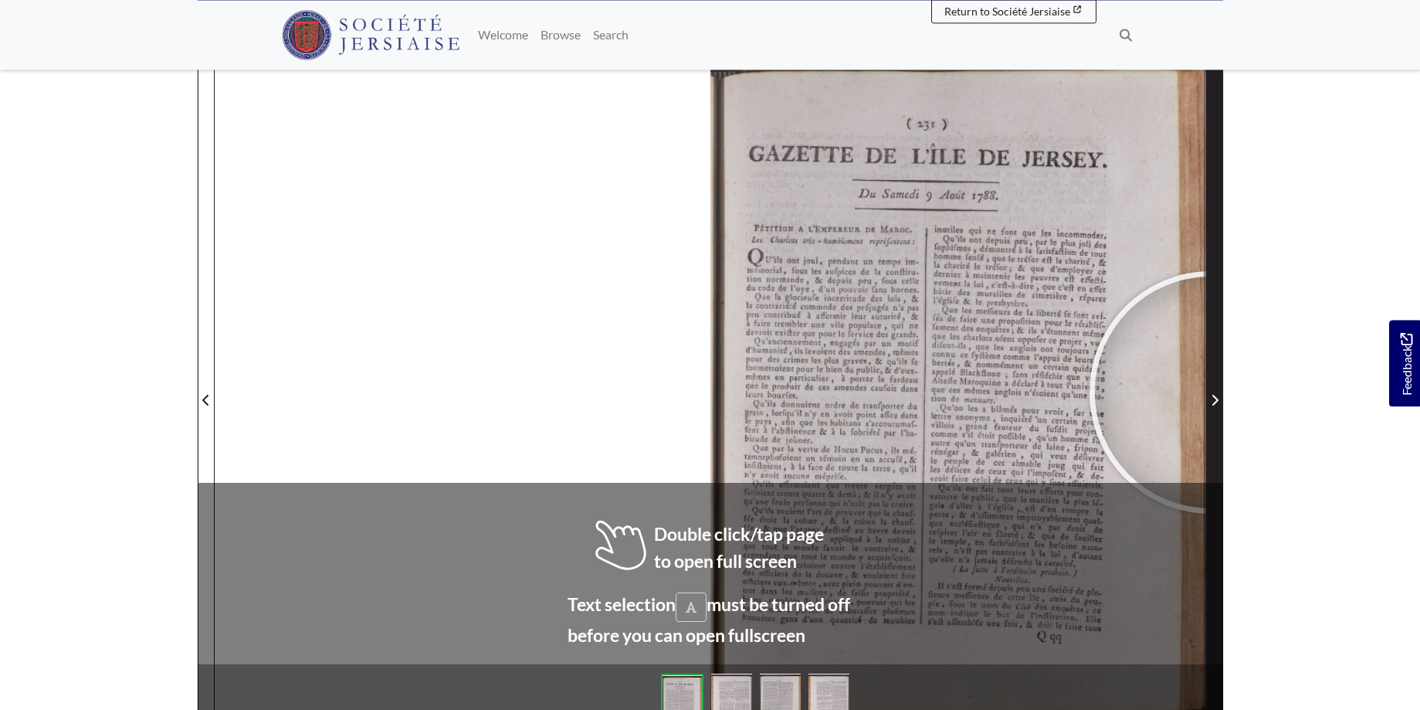
click at [1211, 392] on span "Next Page" at bounding box center [1214, 400] width 15 height 19
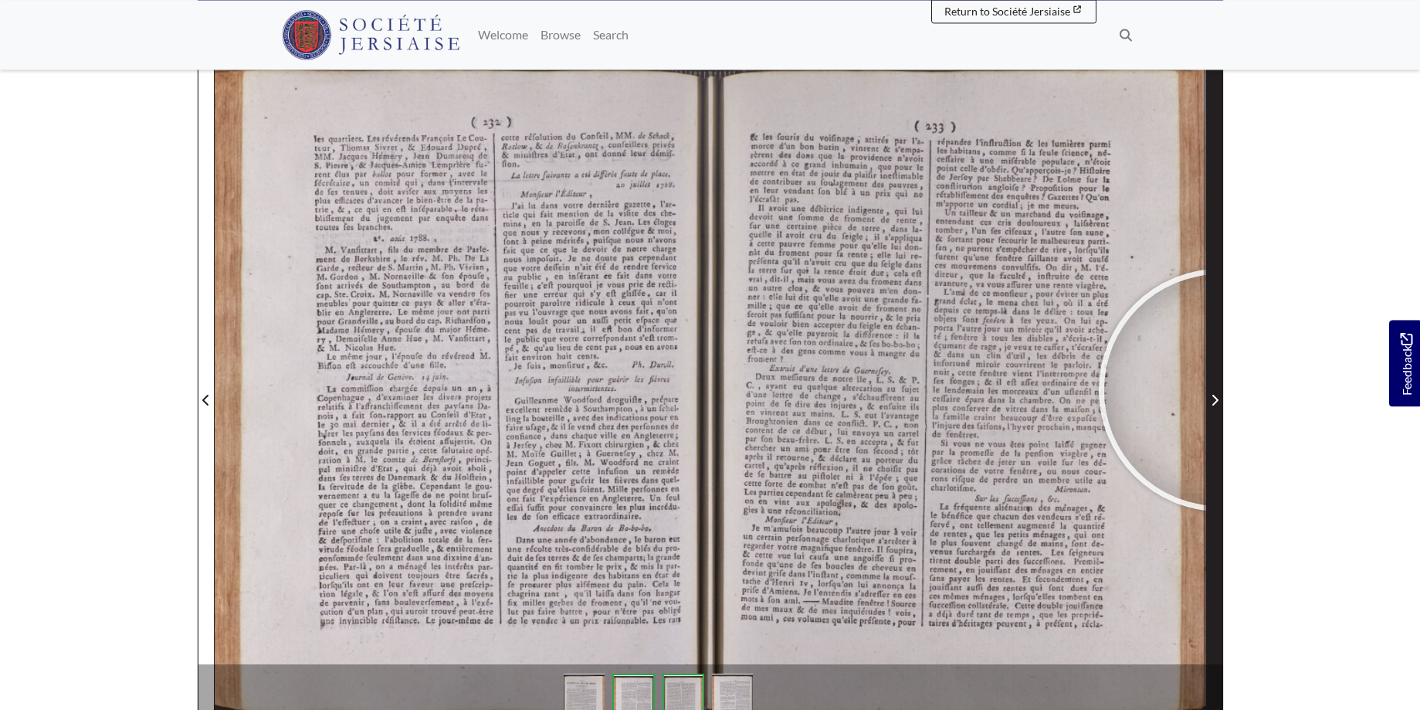
click at [1220, 390] on span "Next Page" at bounding box center [1214, 391] width 15 height 700
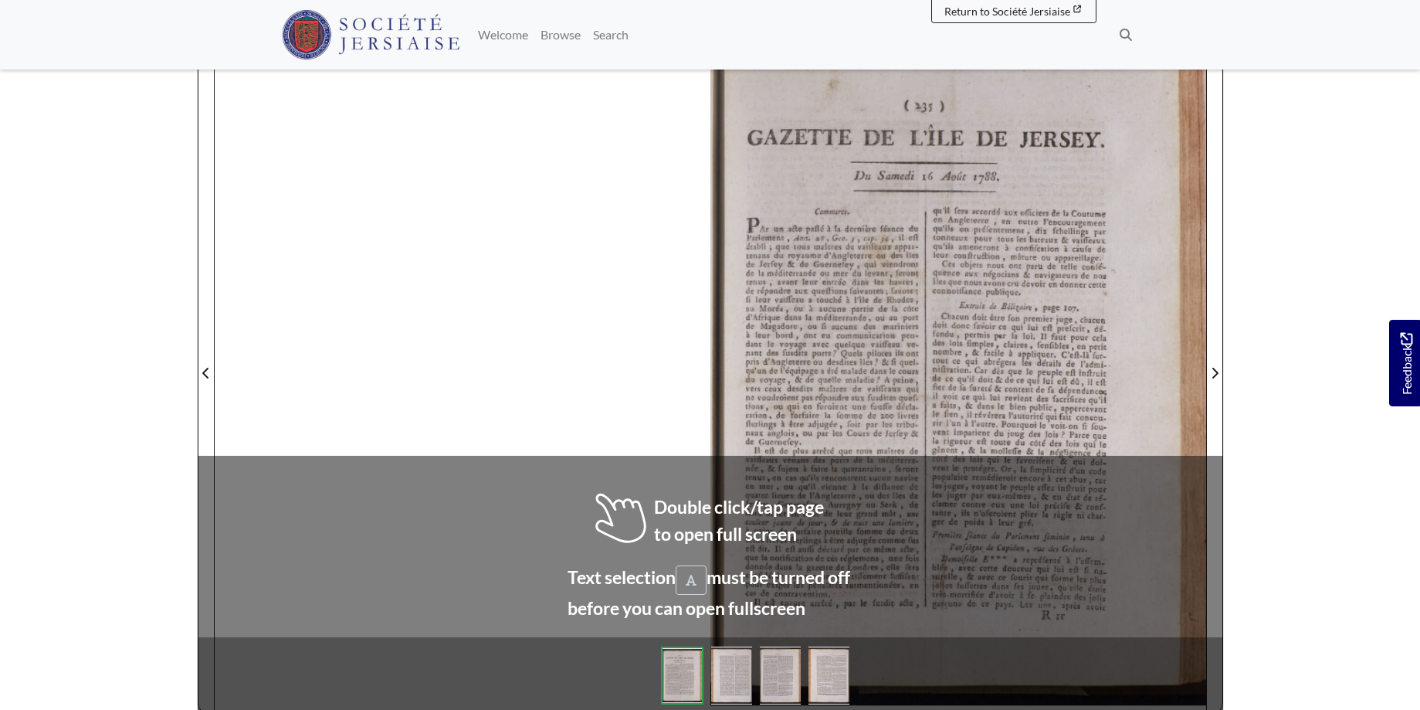
scroll to position [261, 0]
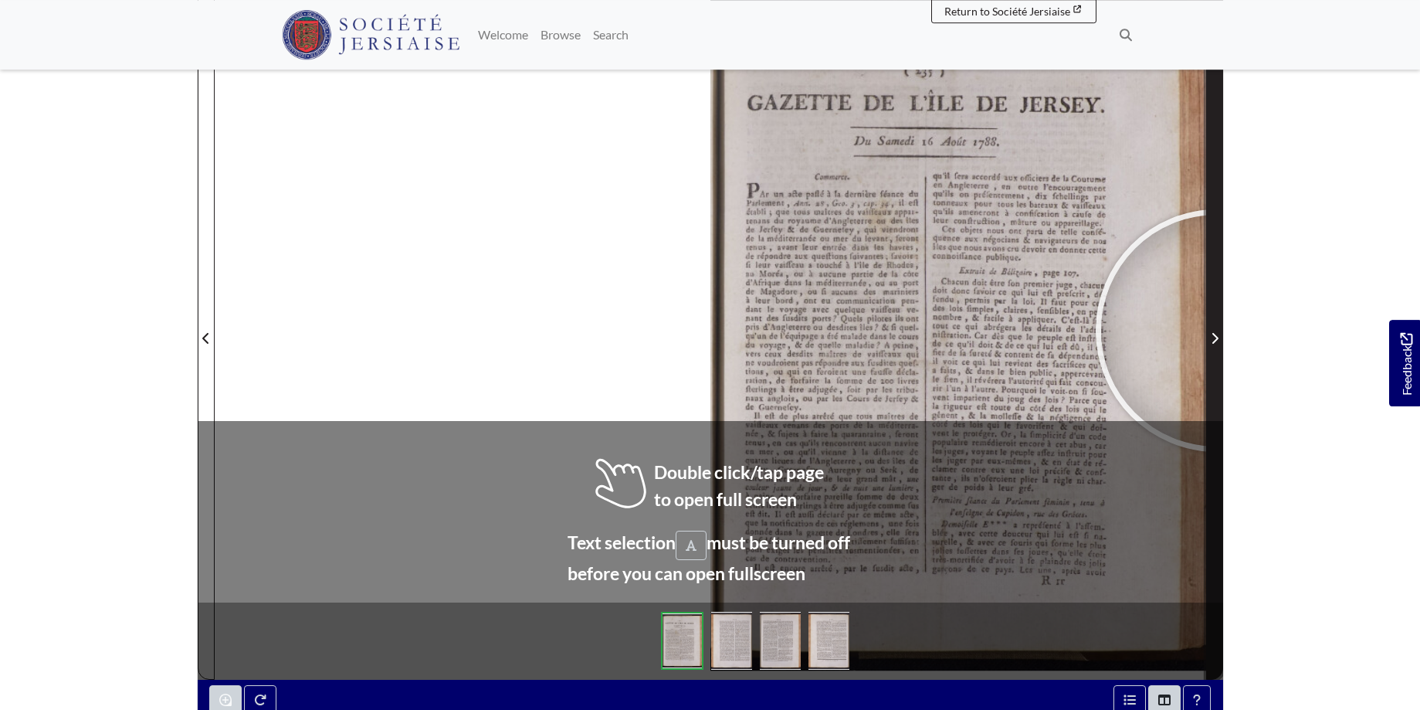
click at [1217, 331] on span "Next Page" at bounding box center [1214, 338] width 15 height 19
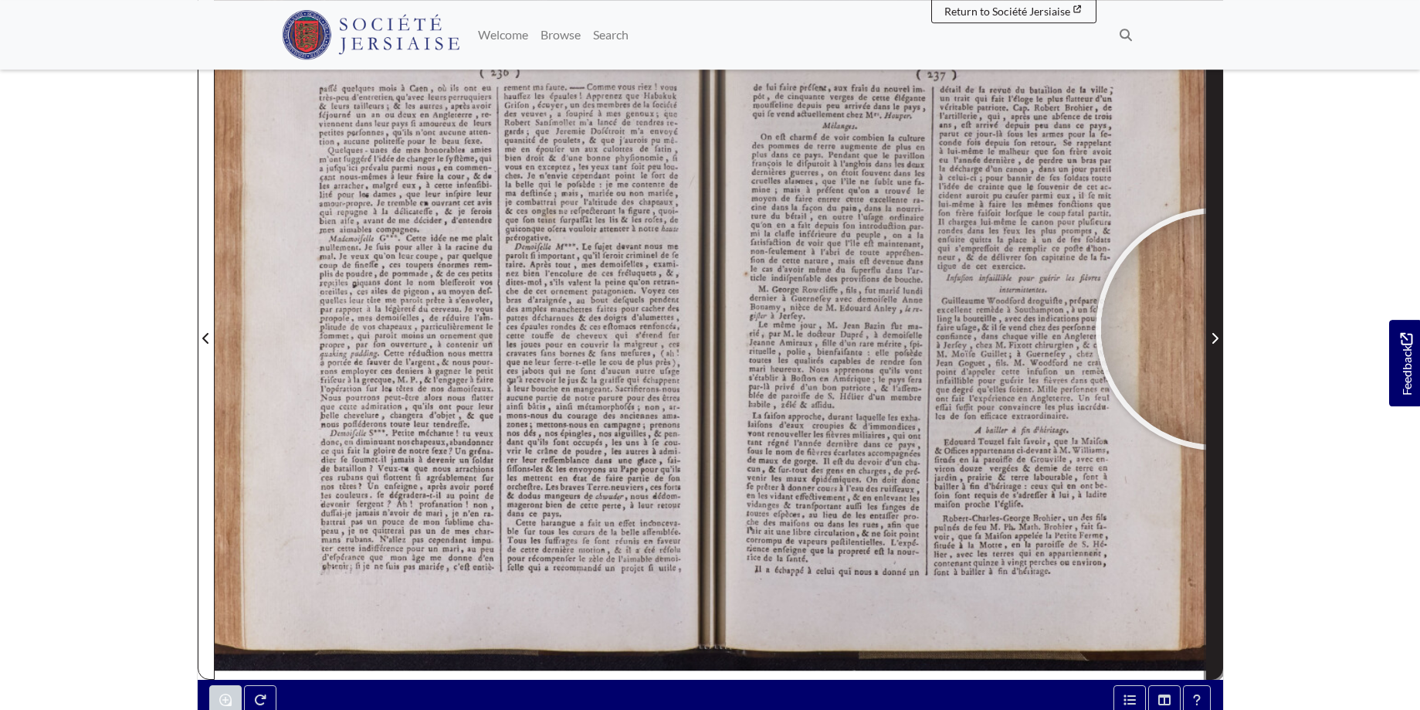
click at [1217, 329] on span "Next Page" at bounding box center [1214, 329] width 15 height 700
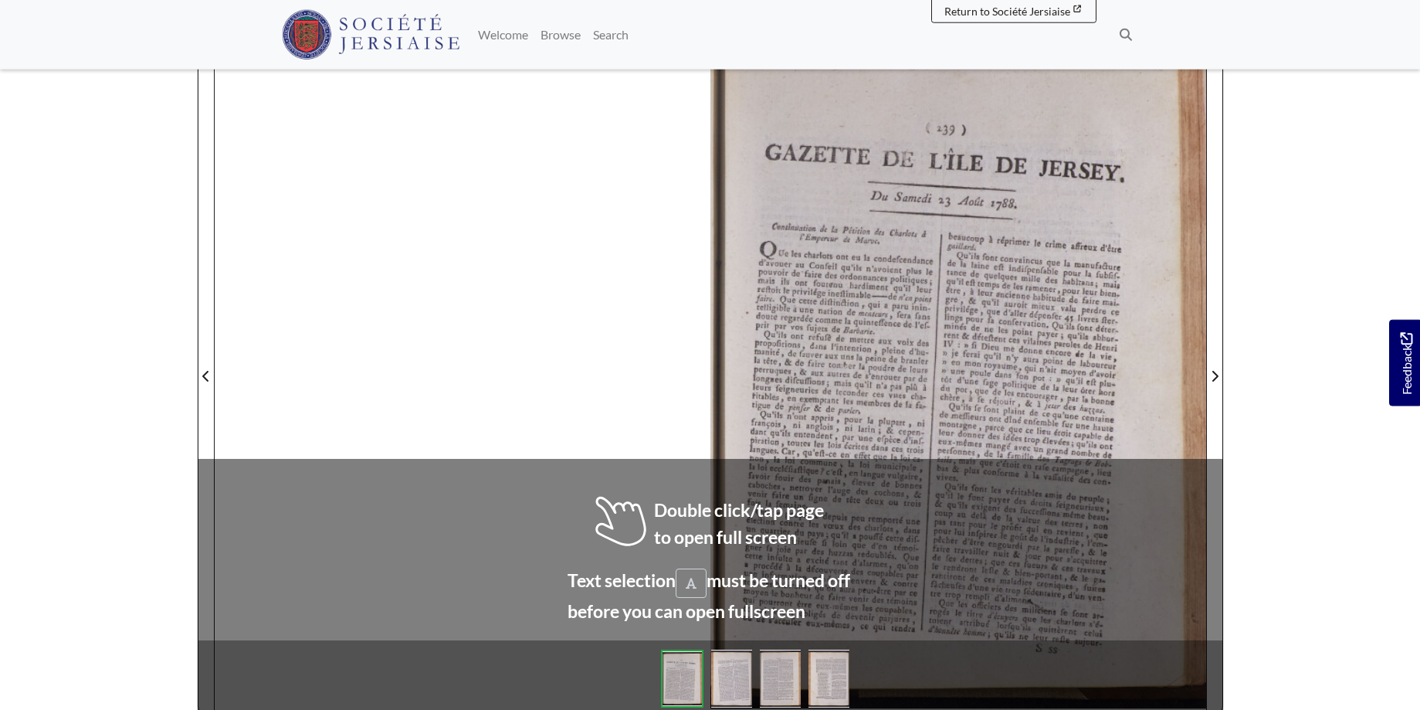
scroll to position [255, 0]
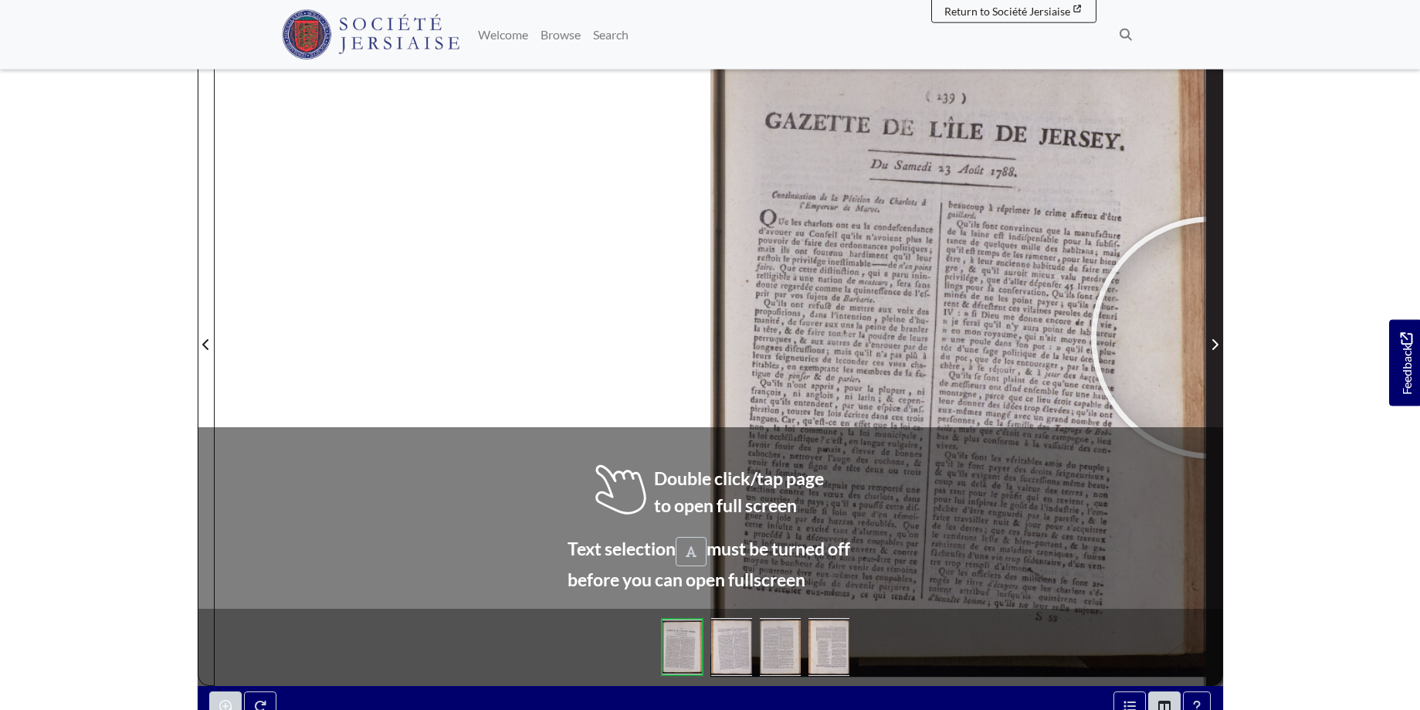
click at [1213, 338] on span "Next Page" at bounding box center [1214, 344] width 15 height 19
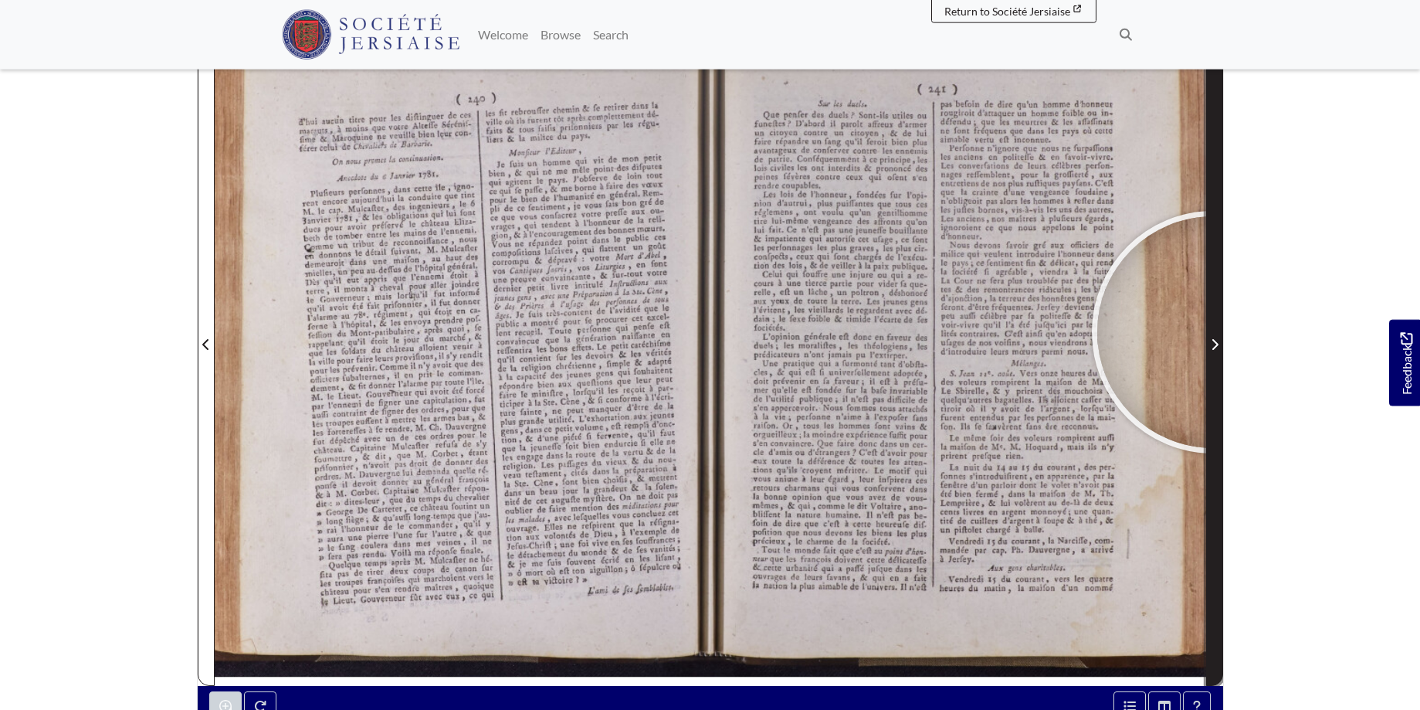
click at [1213, 332] on span "Next Page" at bounding box center [1214, 335] width 15 height 700
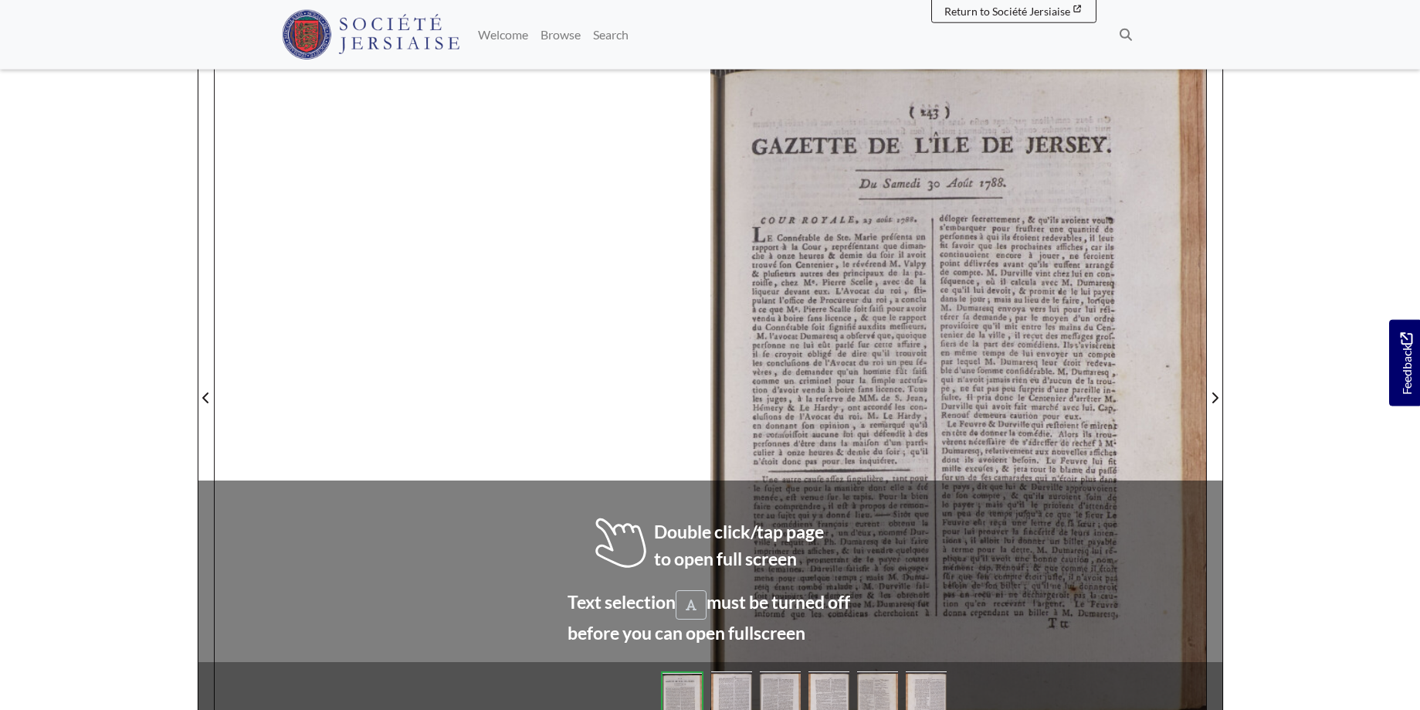
scroll to position [205, 0]
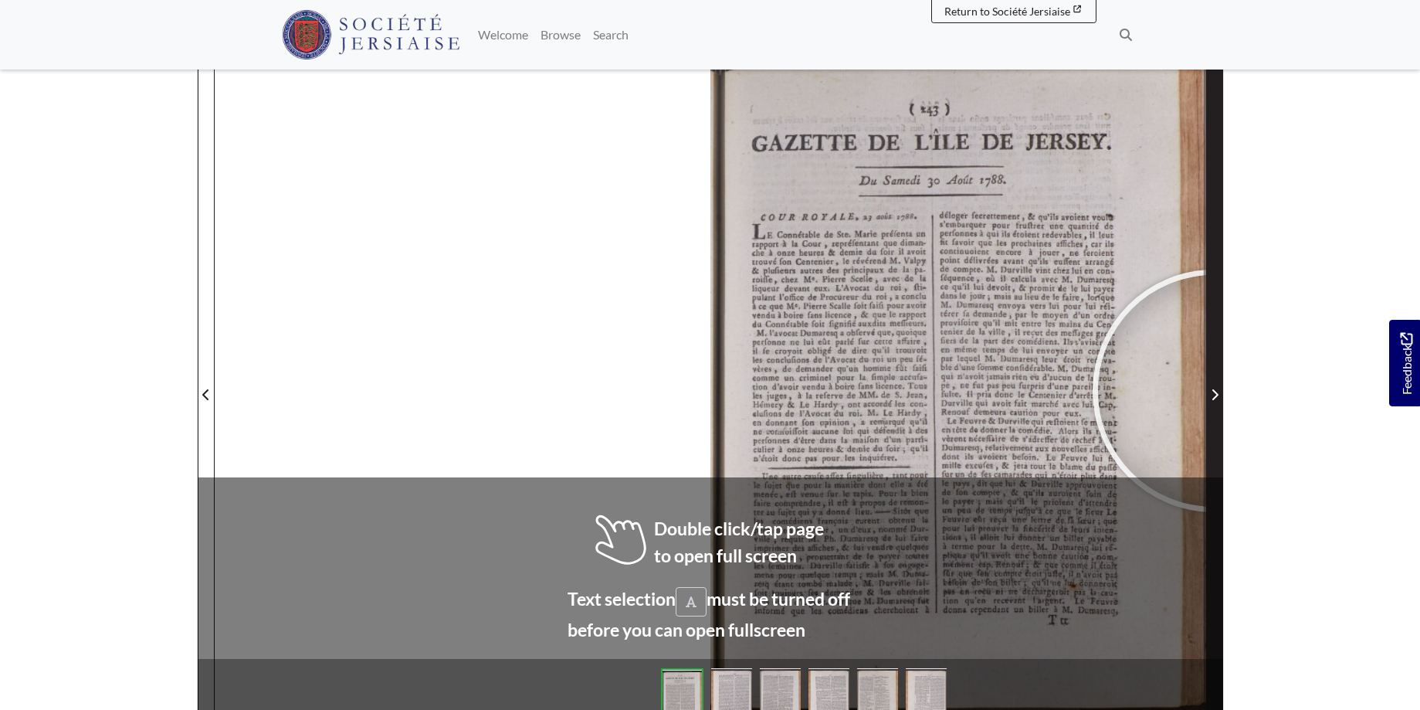
click at [1214, 391] on icon "Next Page" at bounding box center [1215, 394] width 6 height 11
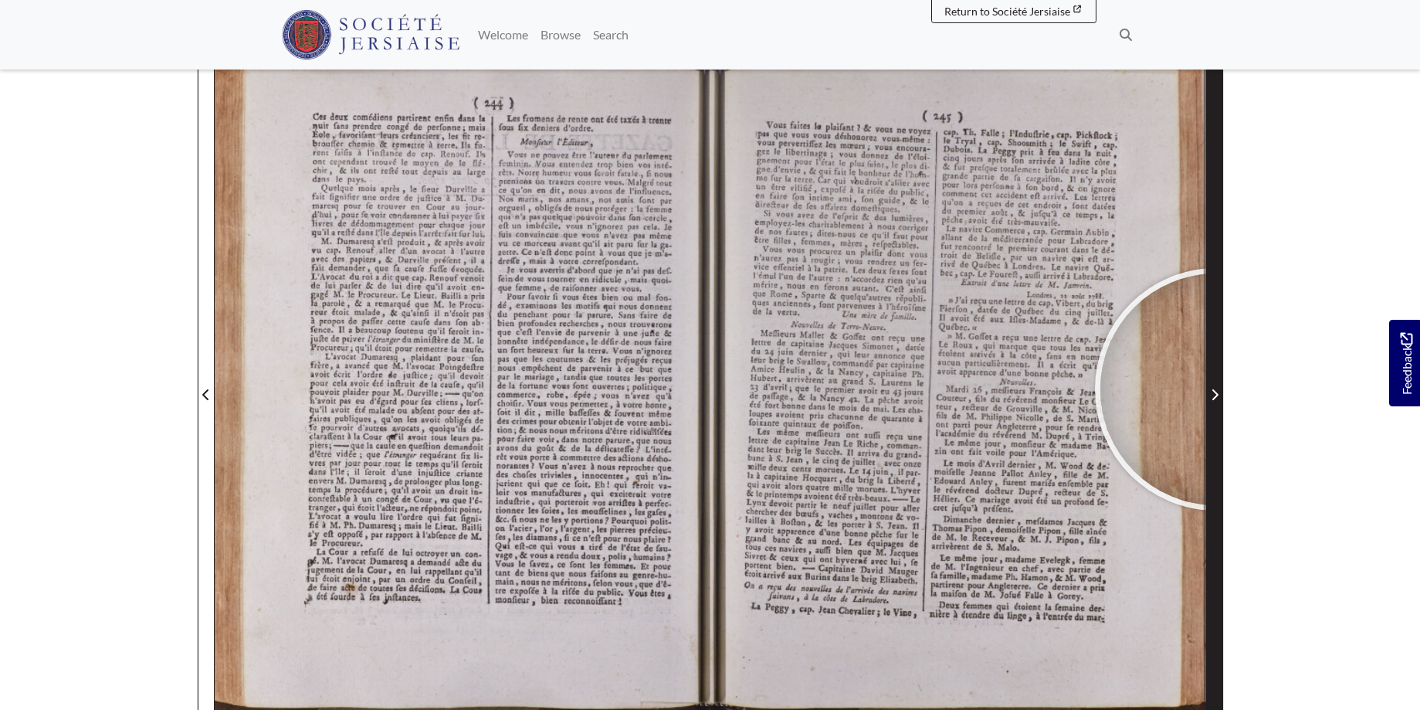
click at [1217, 389] on icon "Next Page" at bounding box center [1215, 395] width 8 height 12
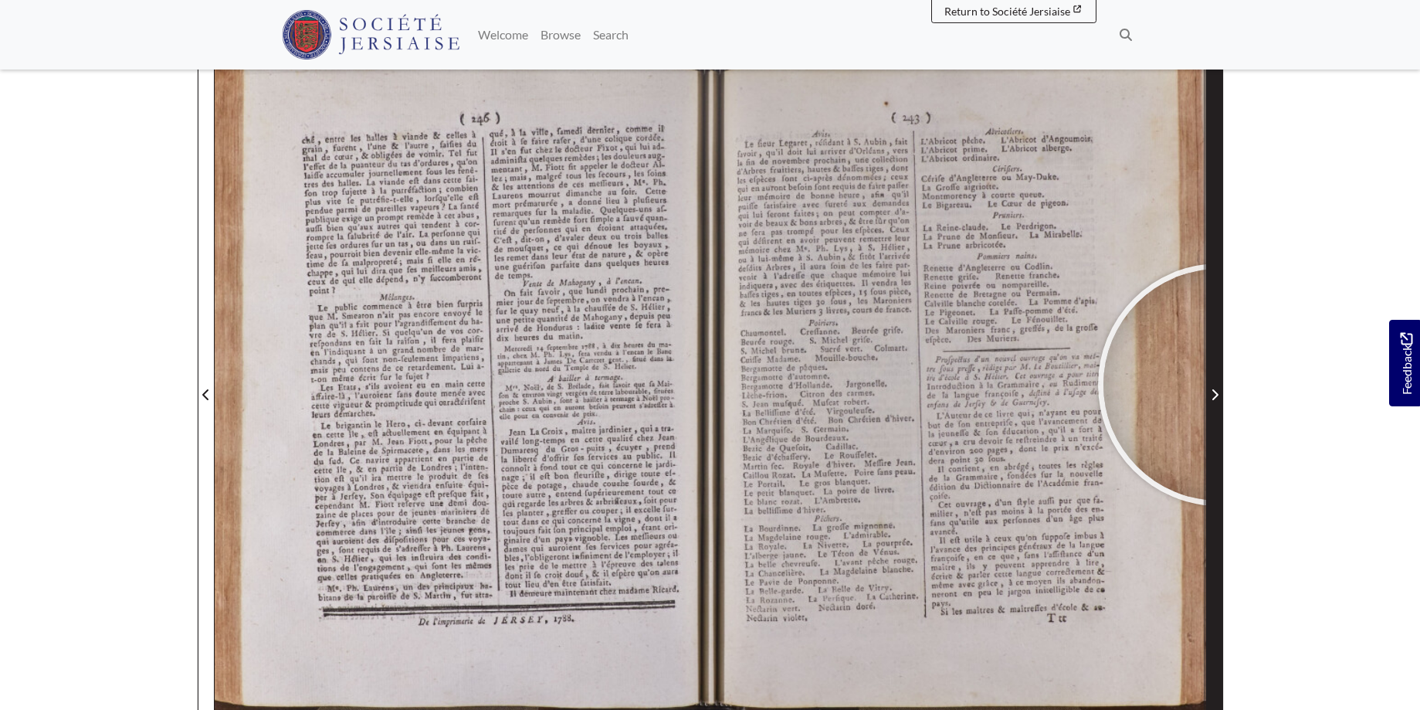
click at [1220, 385] on span "Next Page" at bounding box center [1214, 386] width 15 height 700
